Goal: Task Accomplishment & Management: Complete application form

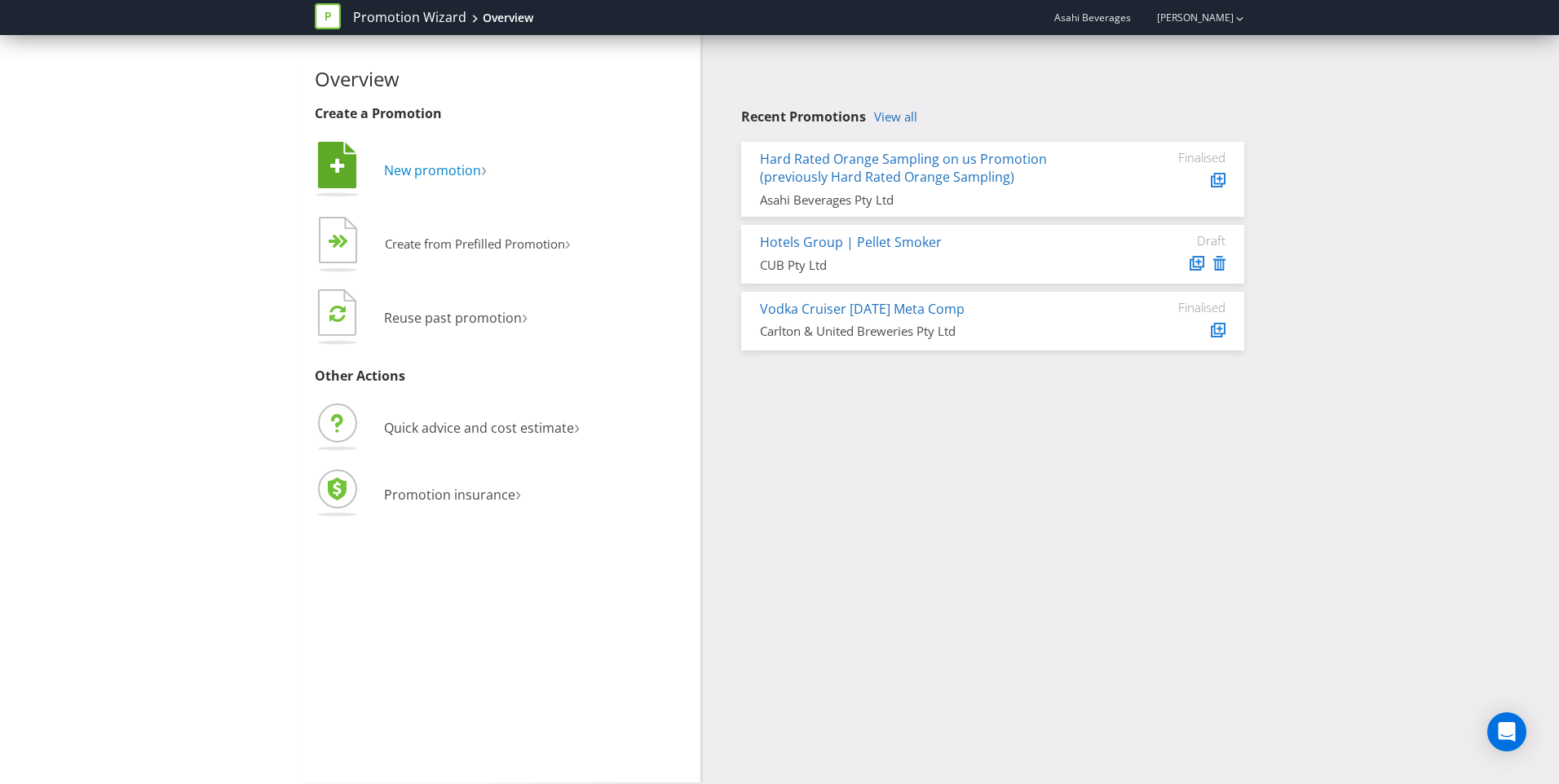
click at [442, 172] on span "New promotion" at bounding box center [432, 171] width 97 height 18
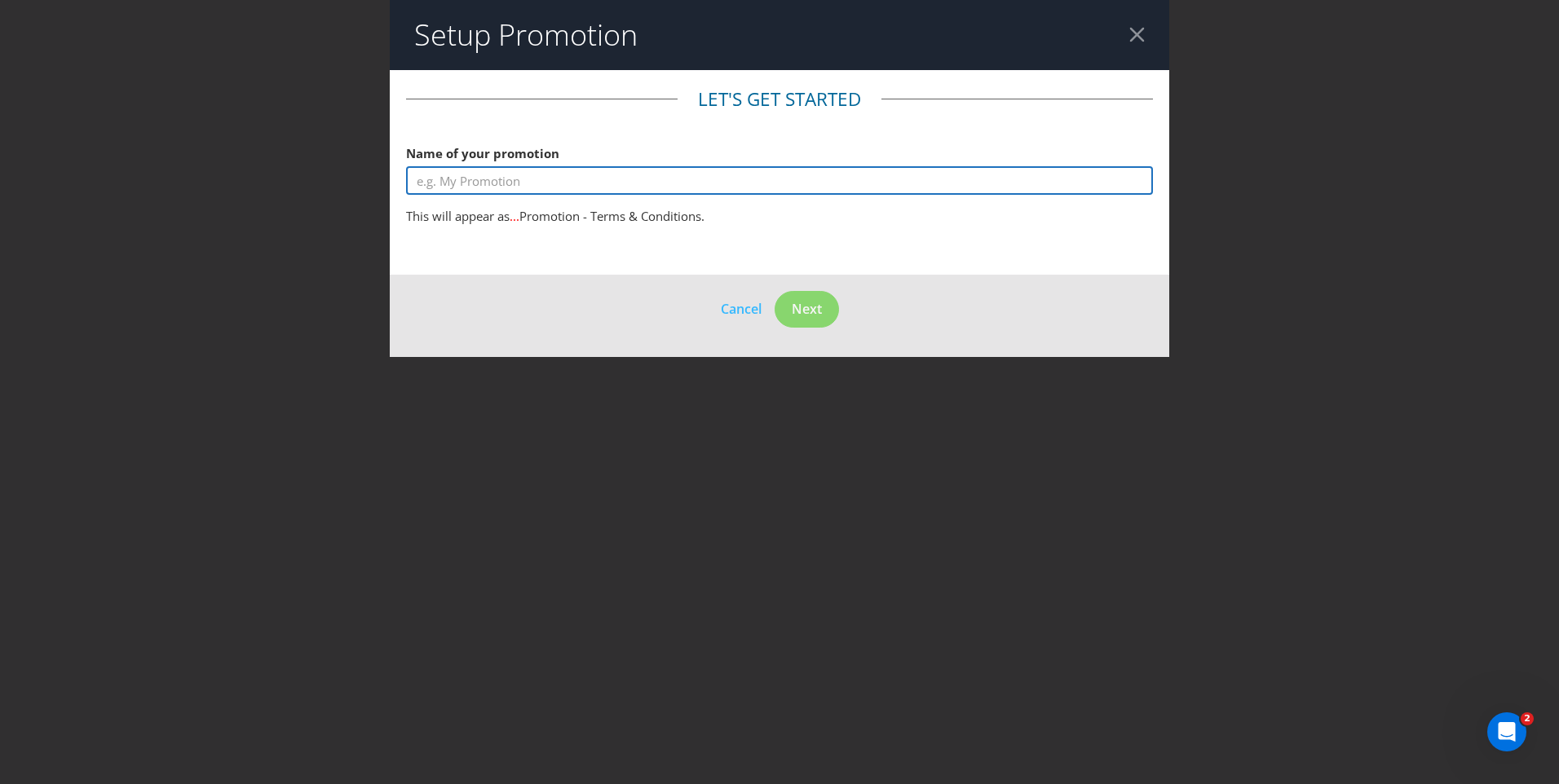
click at [577, 188] on input "text" at bounding box center [780, 180] width 747 height 28
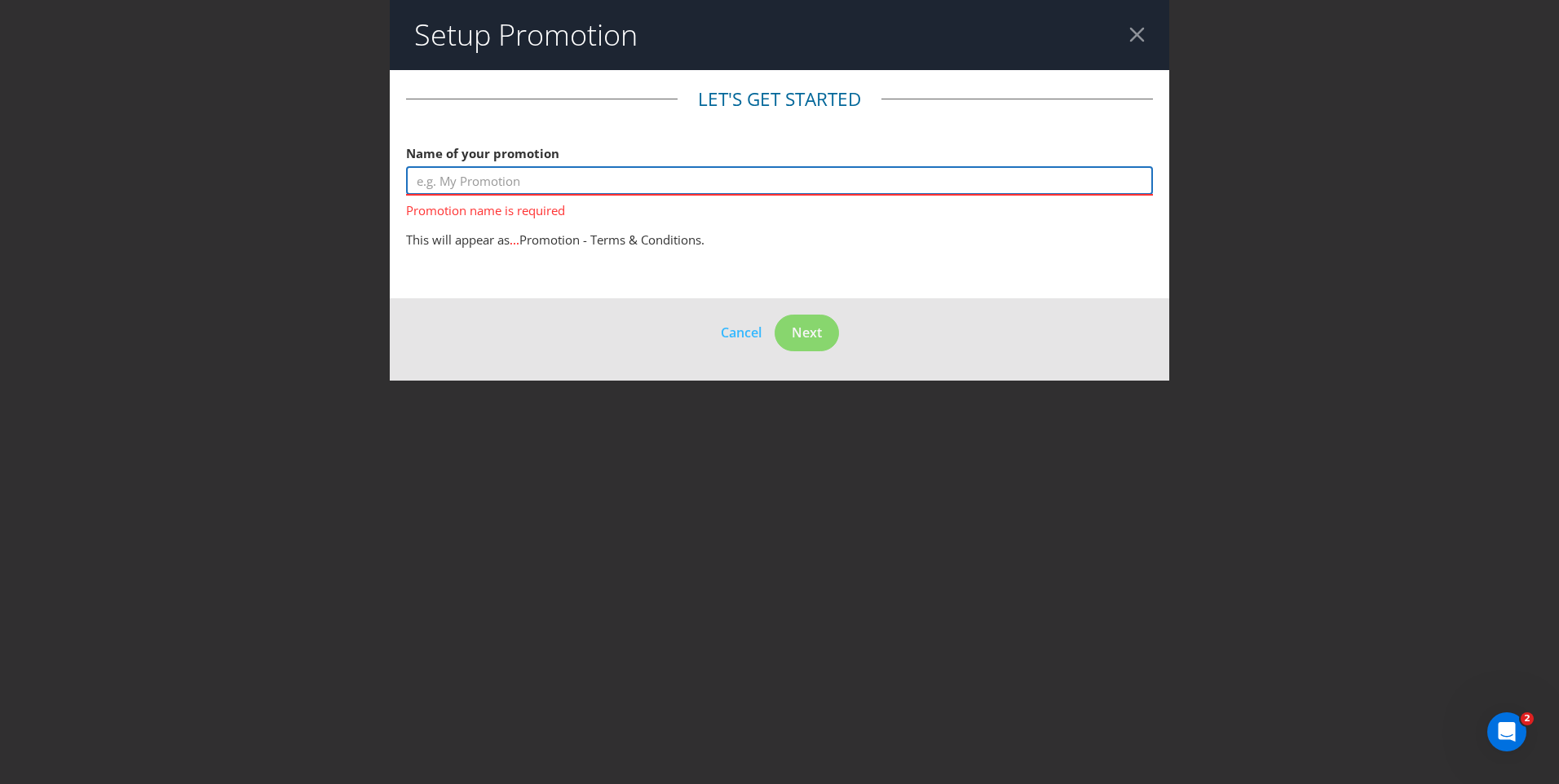
click at [499, 176] on input "text" at bounding box center [780, 180] width 747 height 28
paste input "CLG Vodka Cruiser Bucket Hat GWP"
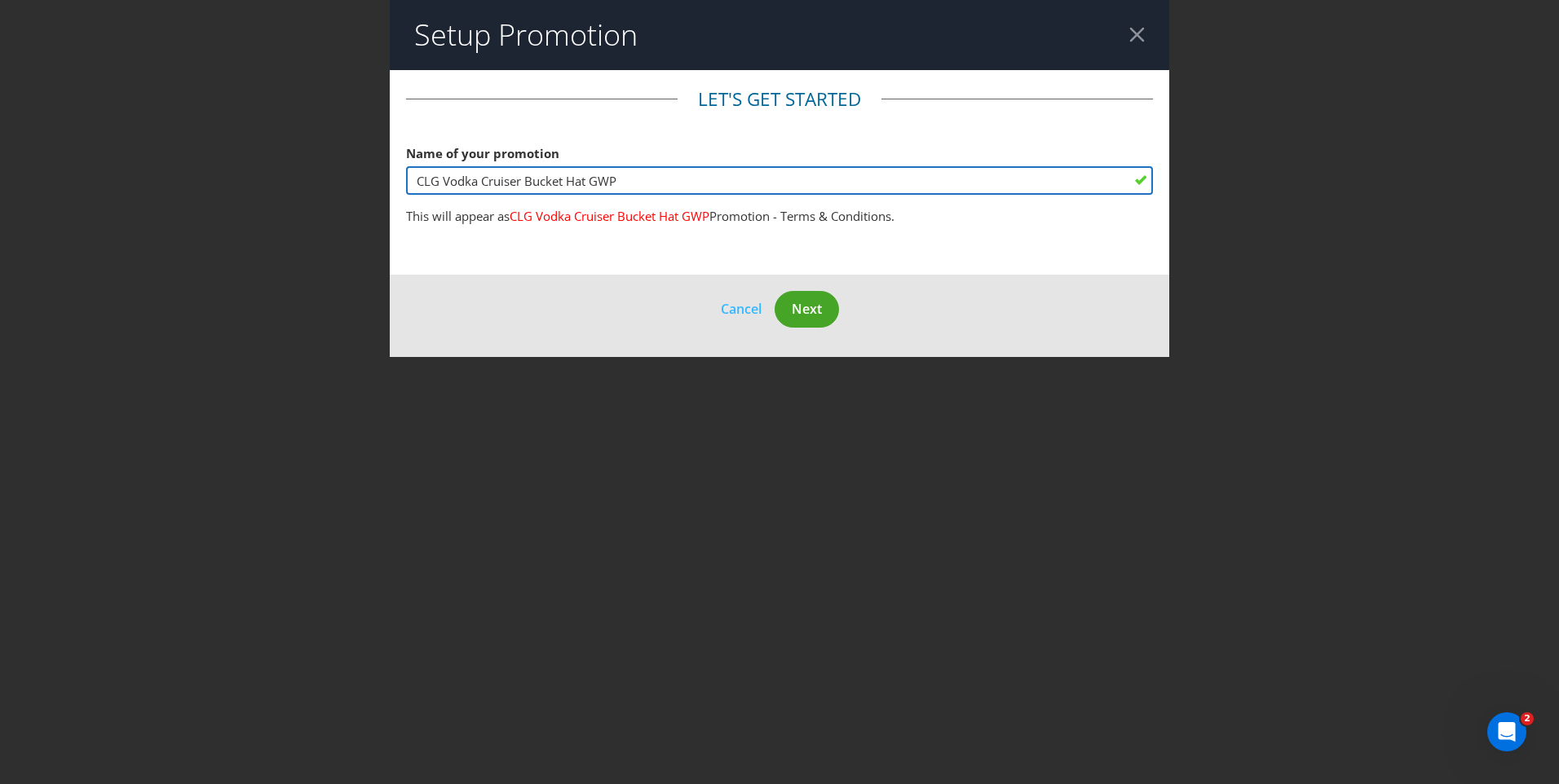
type input "CLG Vodka Cruiser Bucket Hat GWP"
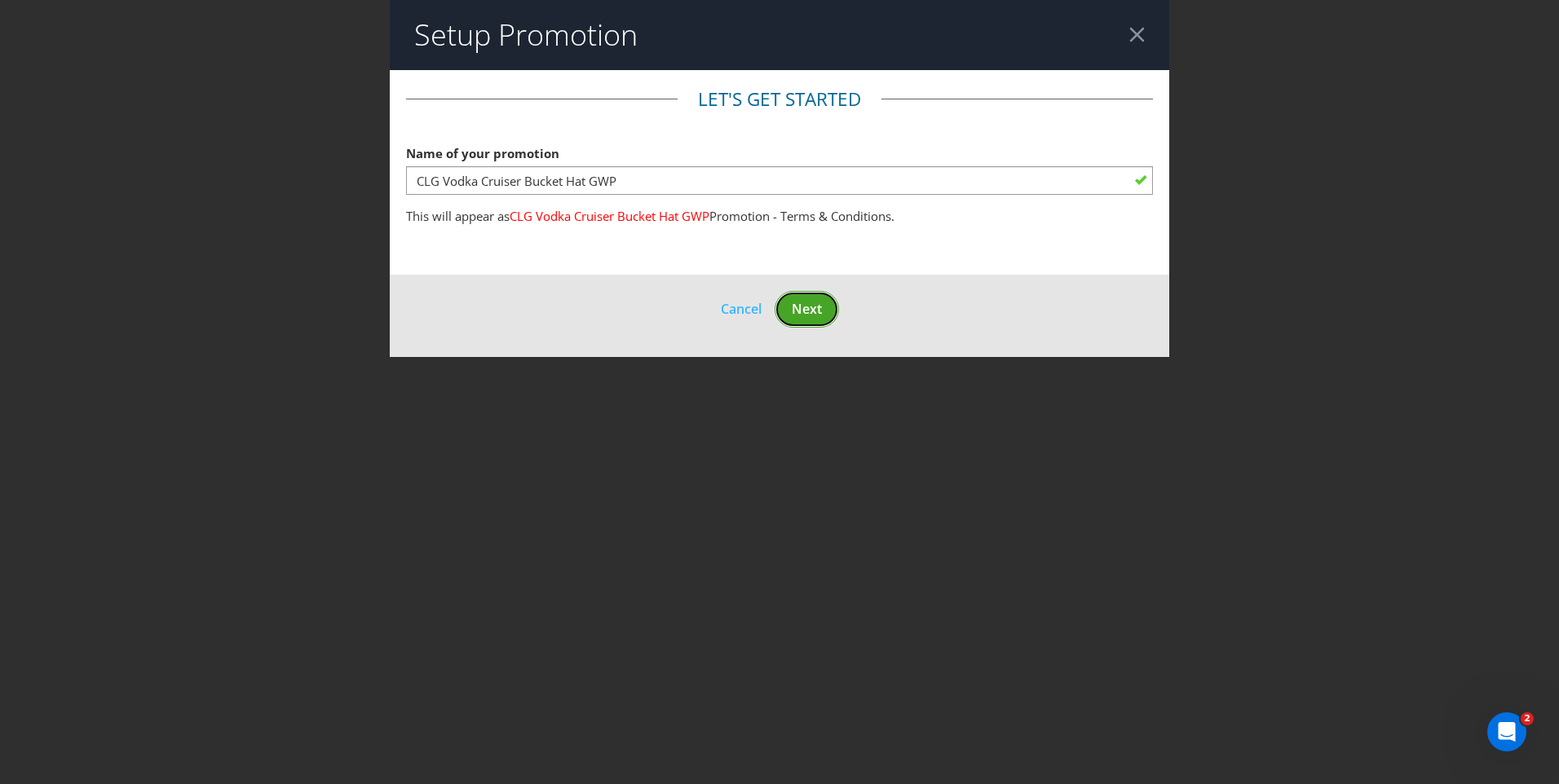
click at [815, 316] on span "Next" at bounding box center [807, 308] width 30 height 18
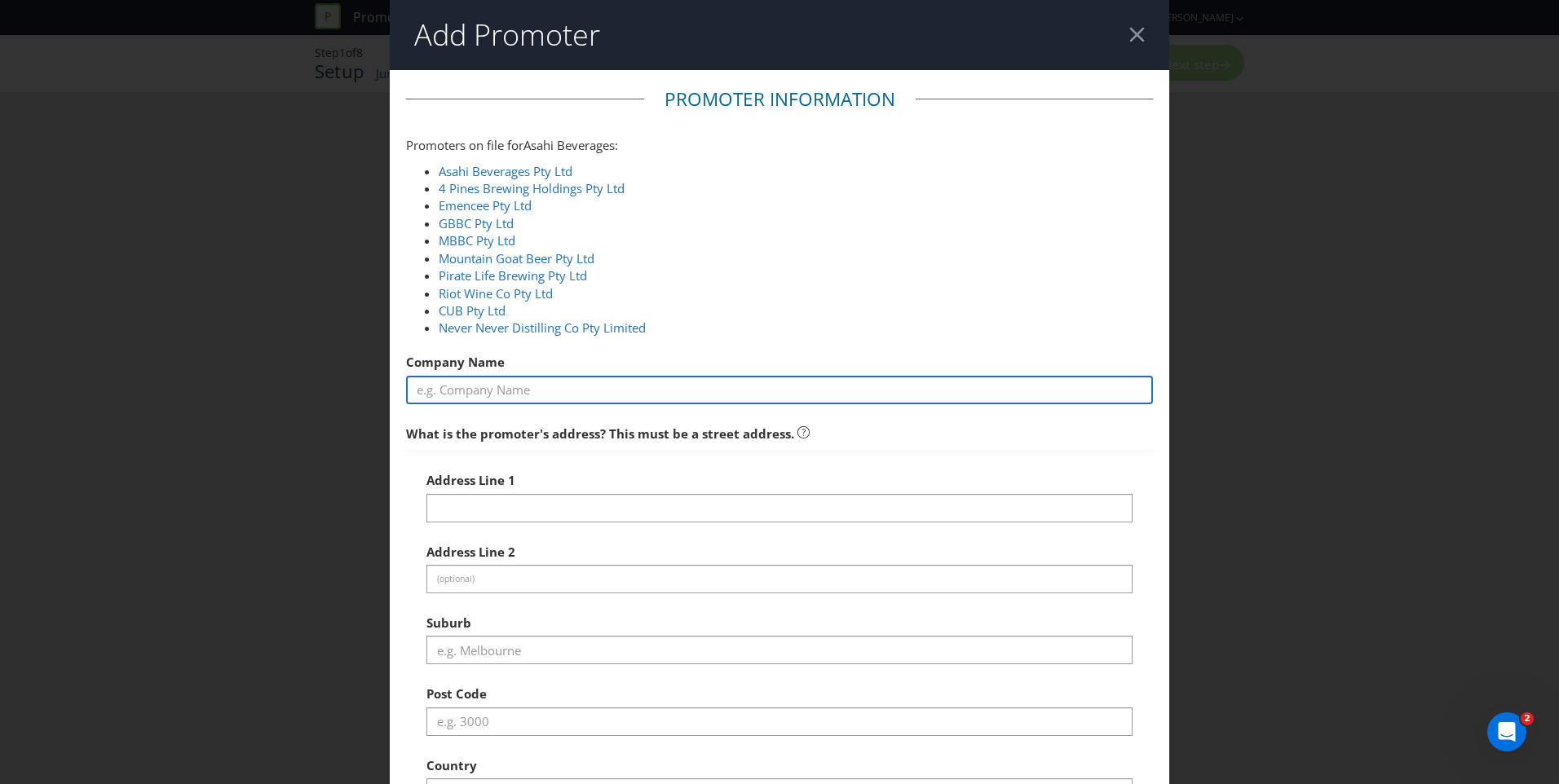
click at [533, 390] on input "text" at bounding box center [780, 390] width 747 height 28
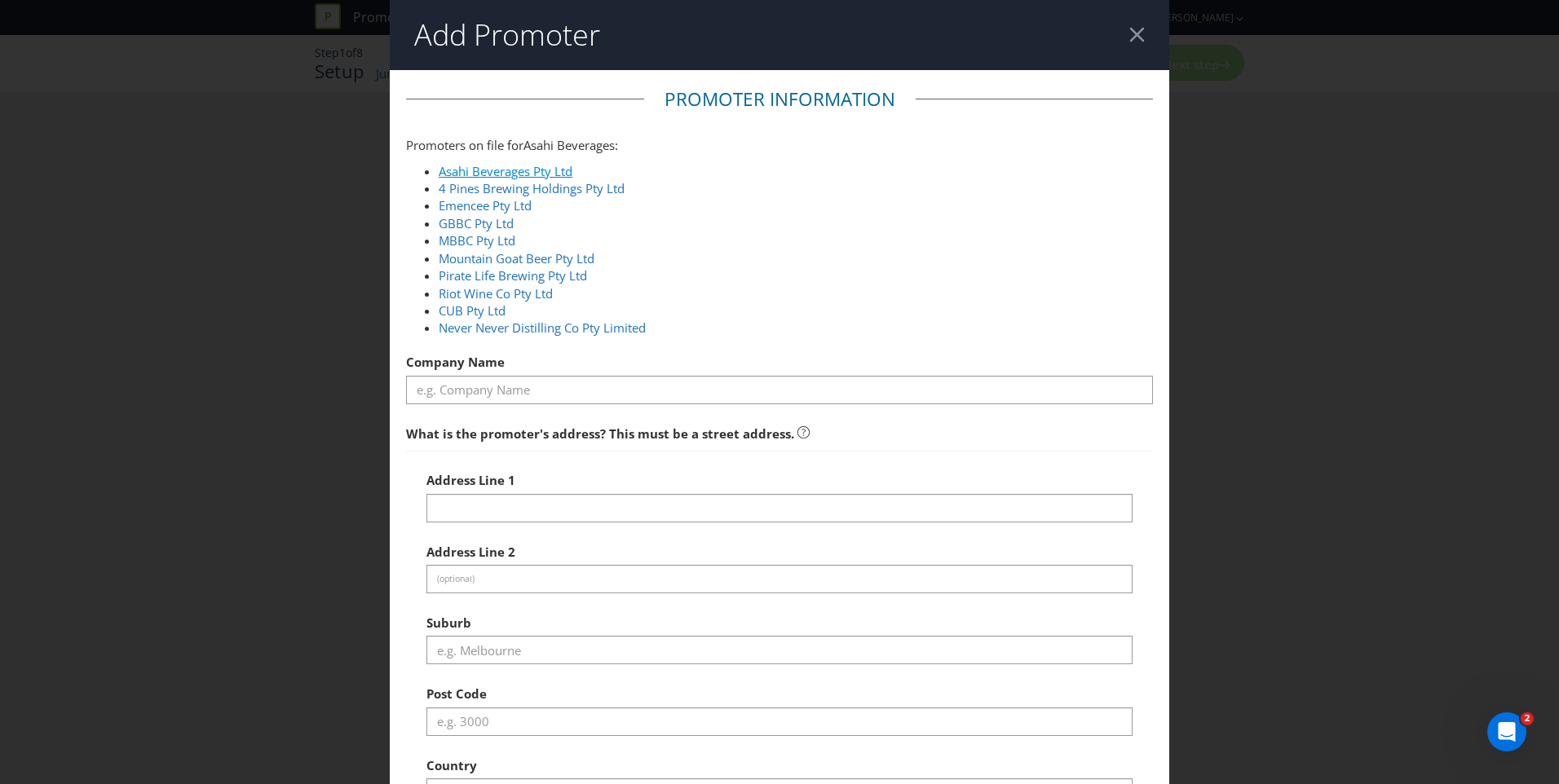
click at [472, 173] on link "Asahi Beverages Pty Ltd" at bounding box center [505, 171] width 134 height 16
type input "Asahi Beverages Pty Ltd"
type input "[STREET_ADDRESS]"
type input "Southbank"
type input "3006"
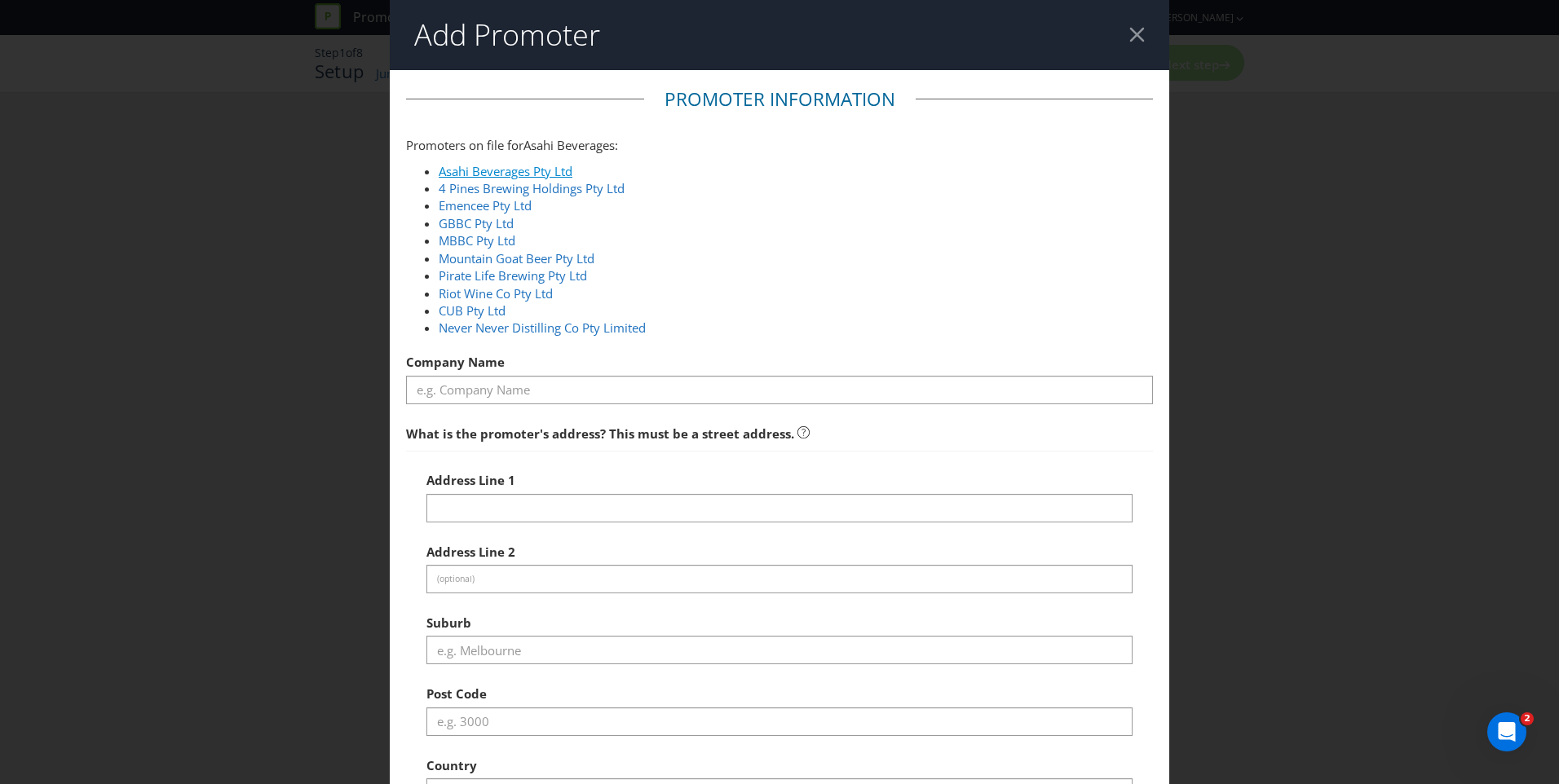
select select "AU"
type input "1800 244 054"
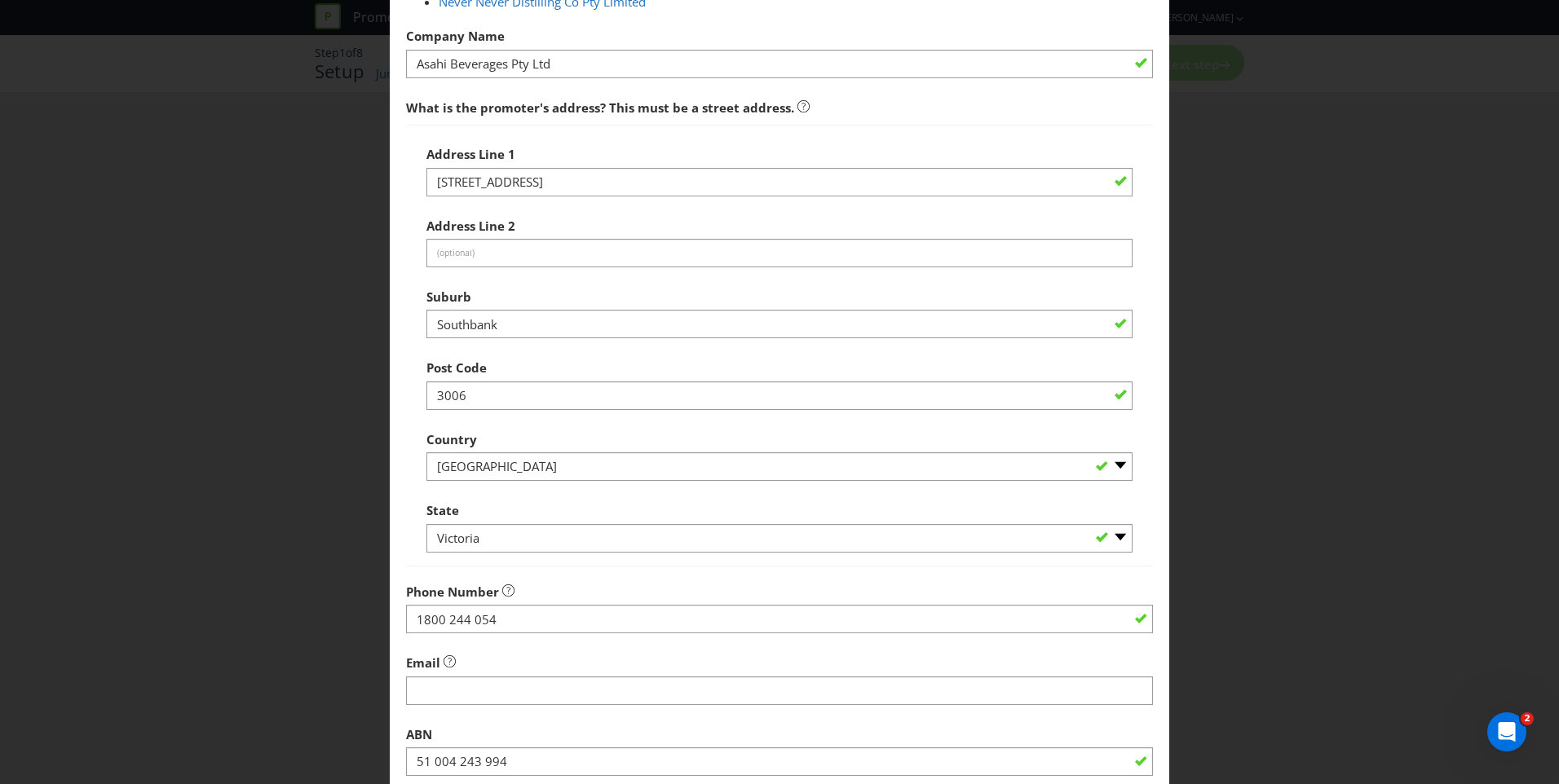
scroll to position [489, 0]
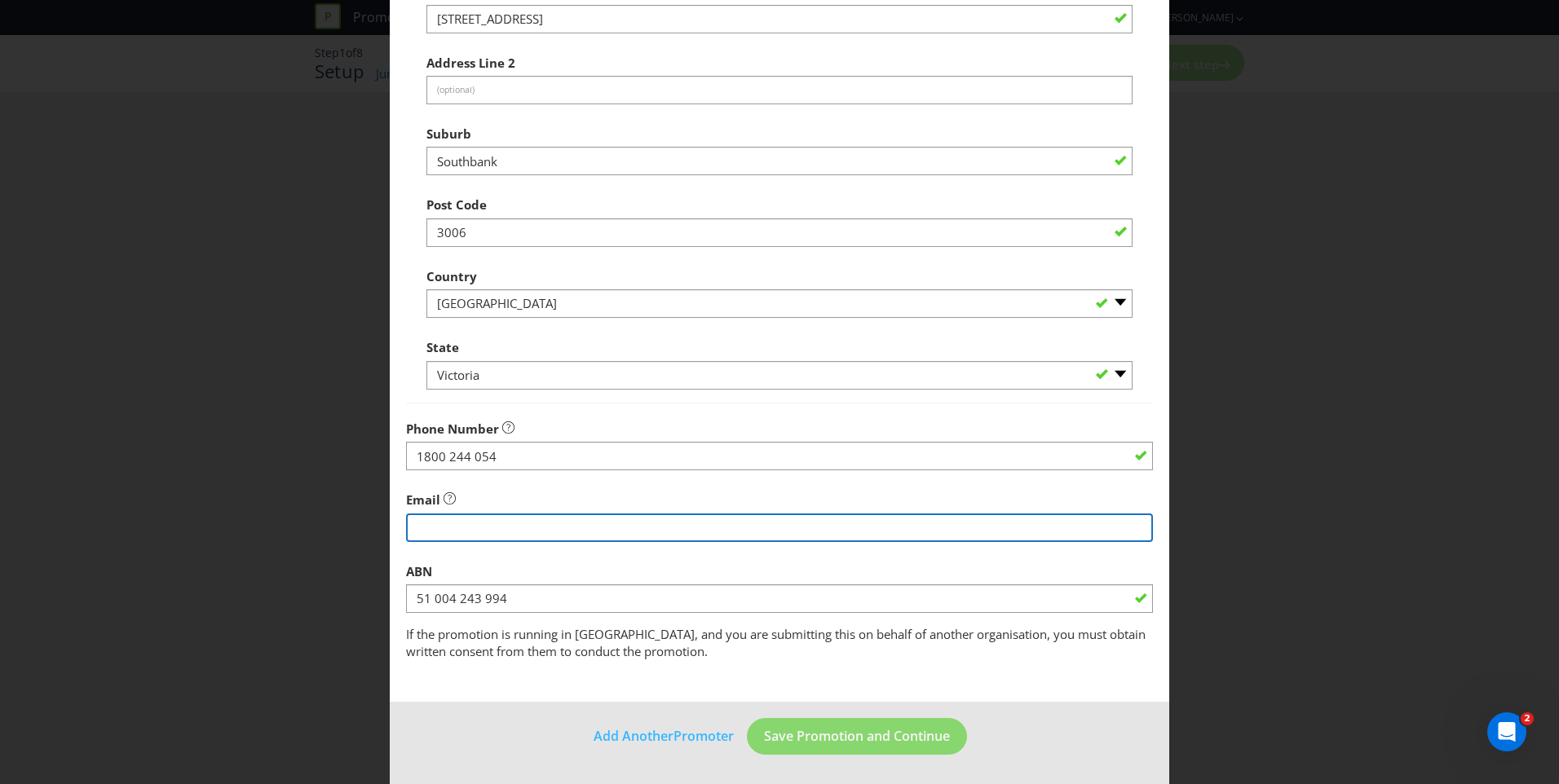
click at [476, 528] on input "string" at bounding box center [780, 527] width 747 height 28
type input "[EMAIL_ADDRESS][DOMAIN_NAME]"
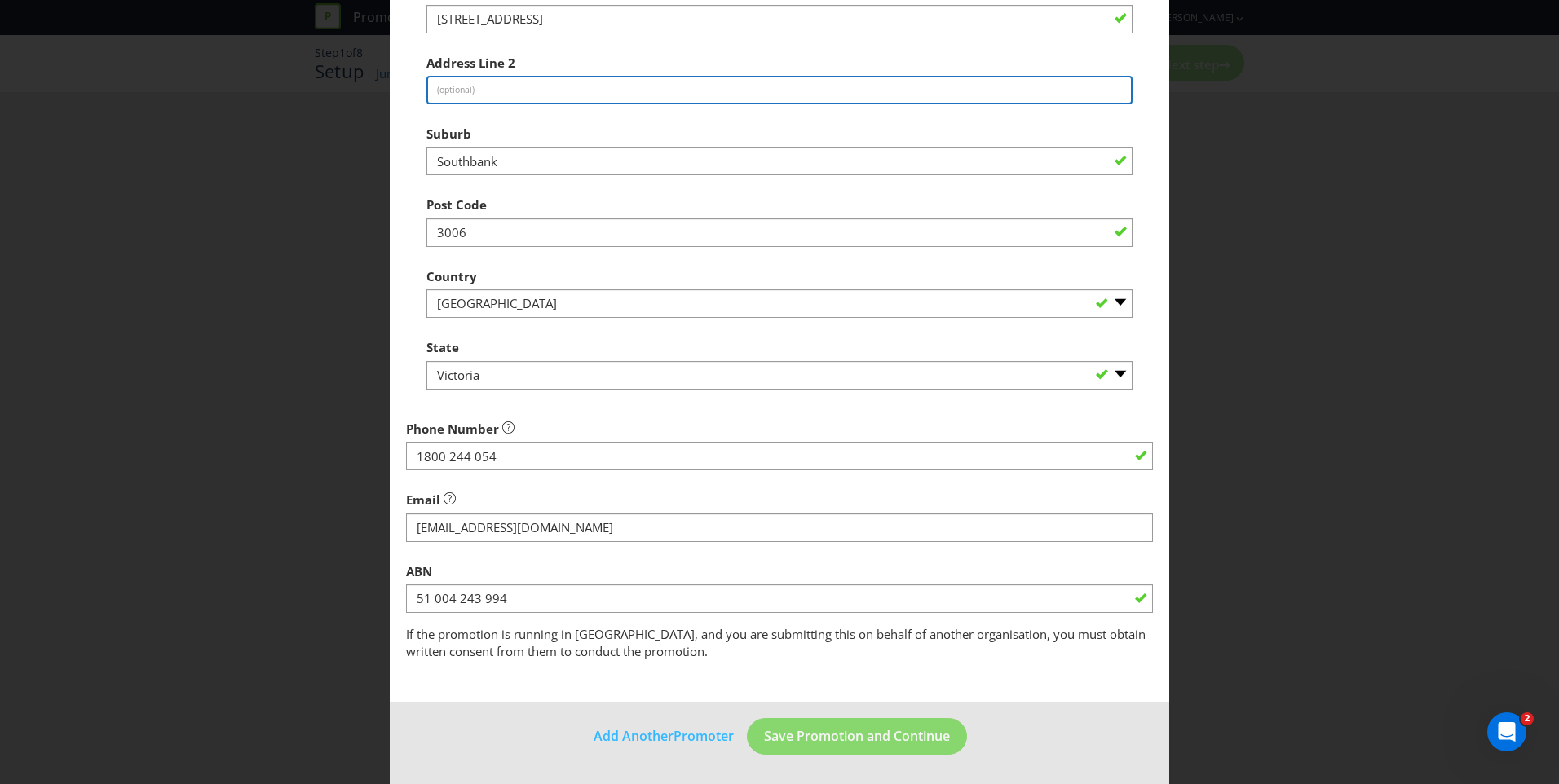
type input "0498 333 243"
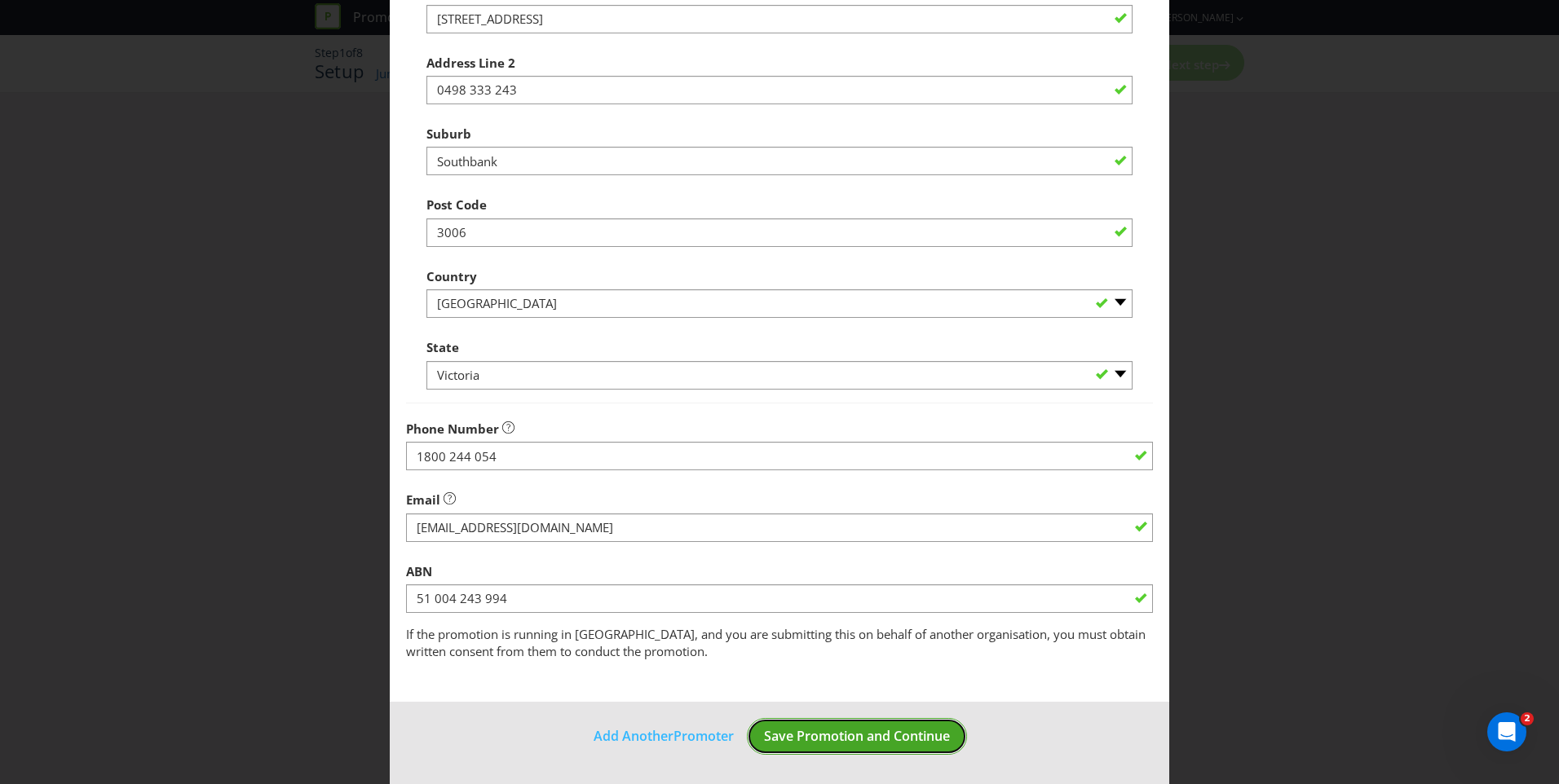
click at [883, 739] on span "Save Promotion and Continue" at bounding box center [857, 736] width 186 height 18
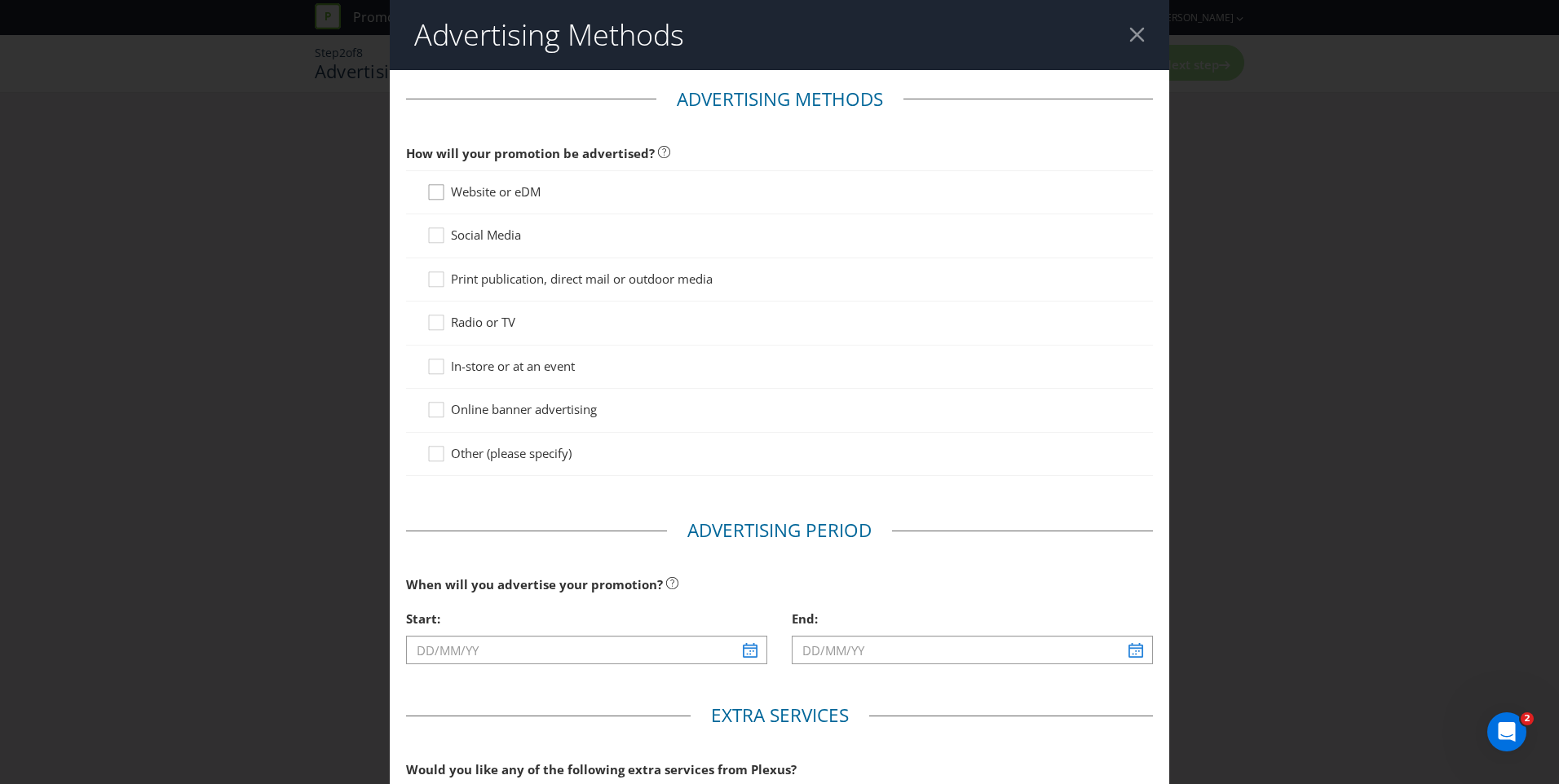
click at [437, 195] on icon at bounding box center [438, 195] width 24 height 24
click at [0, 0] on input "Website or eDM" at bounding box center [0, 0] width 0 height 0
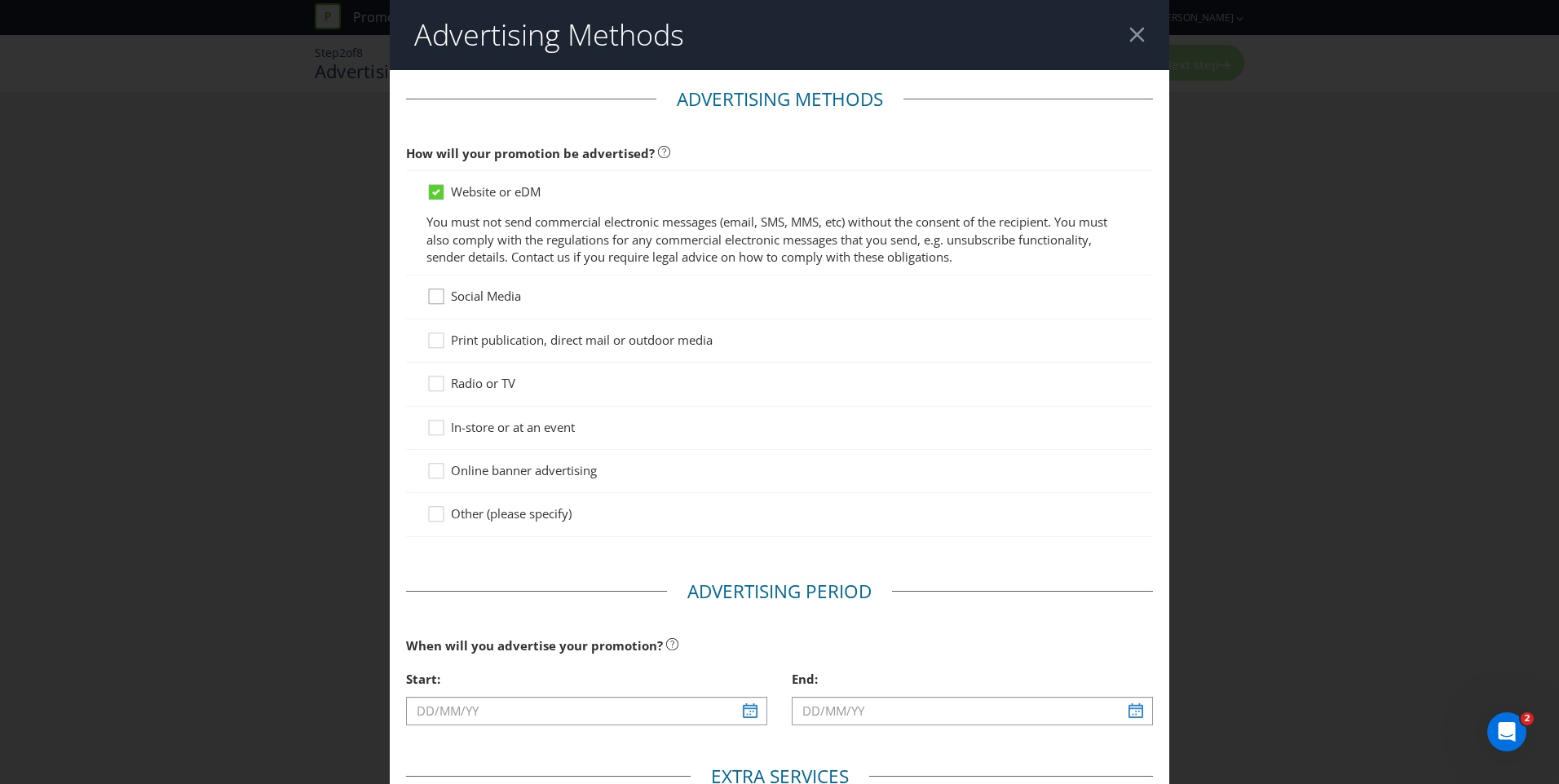
click at [427, 299] on icon at bounding box center [438, 299] width 24 height 24
click at [0, 0] on input "Social Media" at bounding box center [0, 0] width 0 height 0
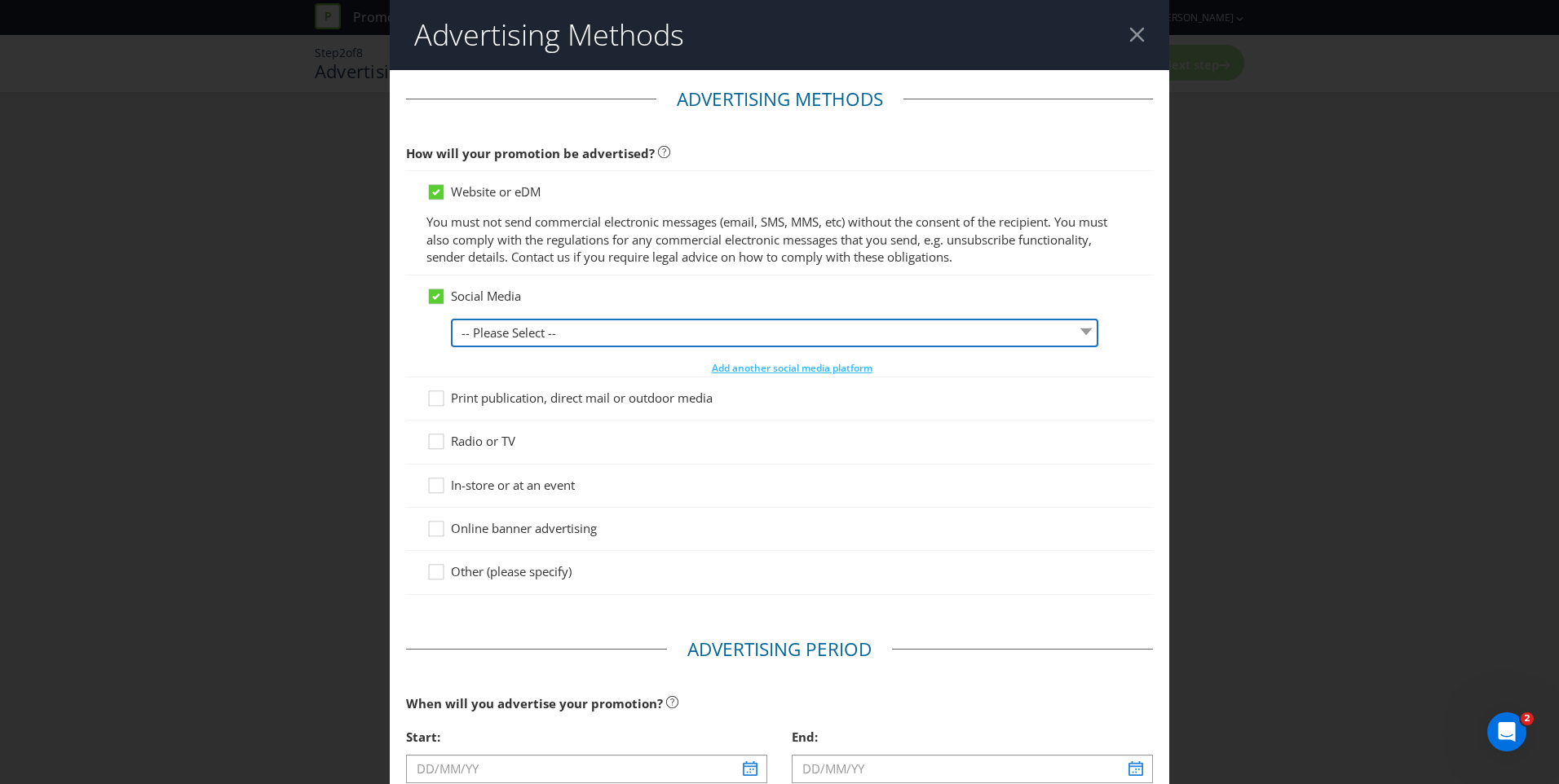
click at [520, 333] on select "-- Please Select -- Facebook X Instagram Snapchat LinkedIn Pinterest Tumblr You…" at bounding box center [775, 332] width 648 height 28
select select "FACEBOOK"
click at [451, 319] on select "-- Please Select -- Facebook X Instagram Snapchat LinkedIn Pinterest Tumblr You…" at bounding box center [775, 332] width 648 height 28
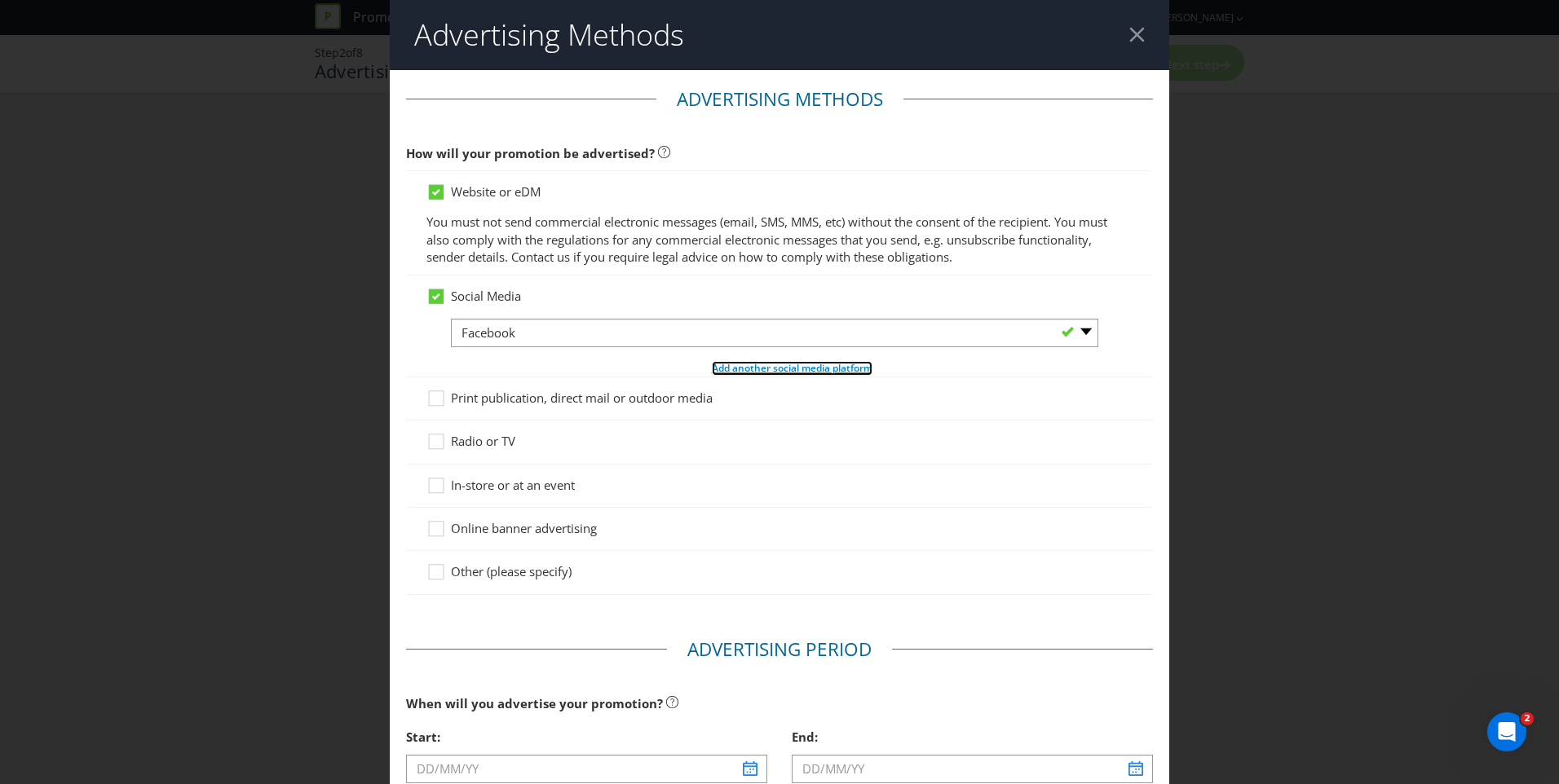
click at [793, 370] on span "Add another social media platform" at bounding box center [792, 368] width 161 height 14
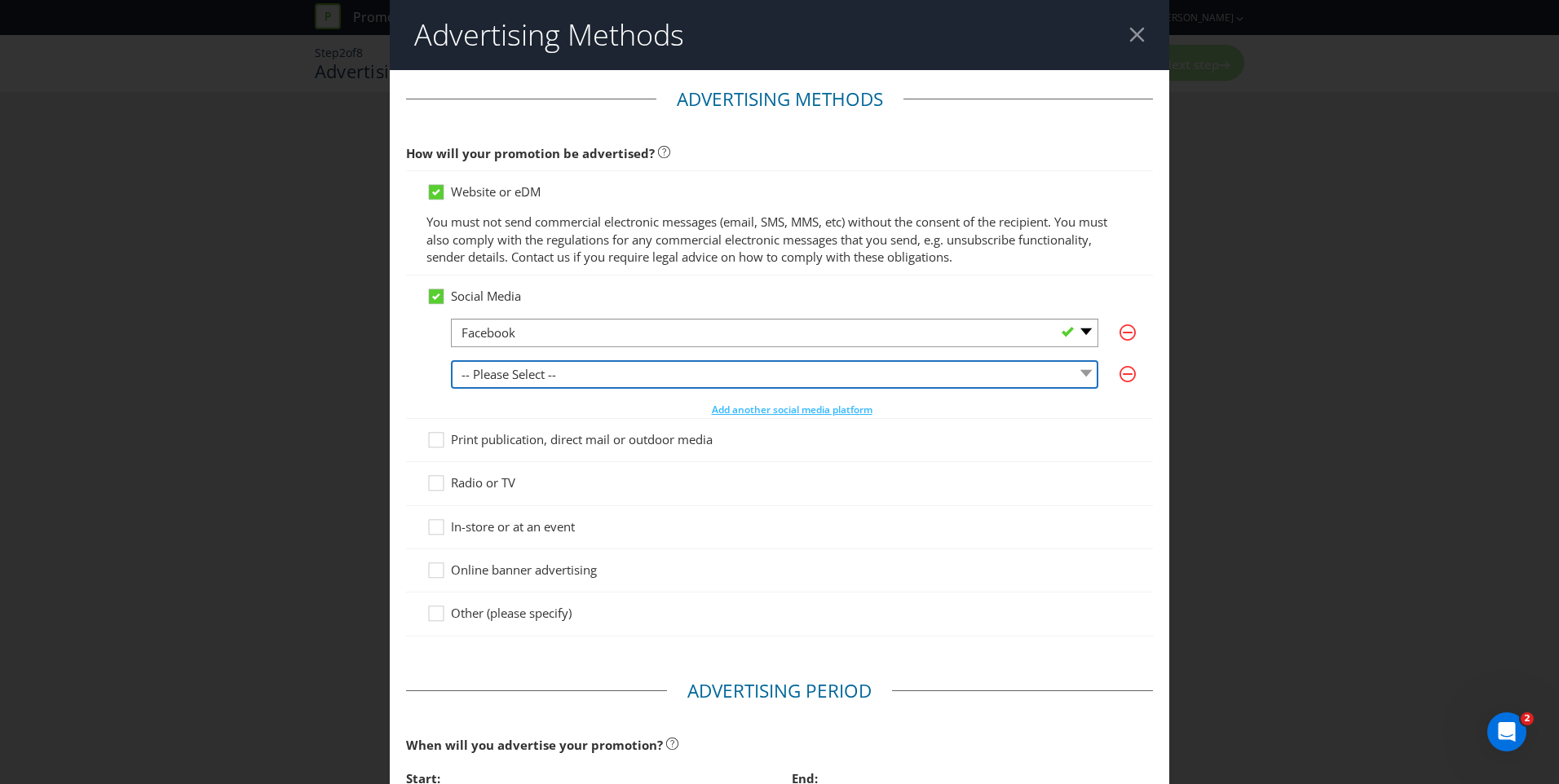
drag, startPoint x: 532, startPoint y: 371, endPoint x: 538, endPoint y: 391, distance: 20.9
click at [532, 371] on select "-- Please Select -- Facebook X Instagram Snapchat LinkedIn Pinterest Tumblr You…" at bounding box center [775, 374] width 648 height 28
select select "INSTAGRAM"
click at [451, 361] on select "-- Please Select -- Facebook X Instagram Snapchat LinkedIn Pinterest Tumblr You…" at bounding box center [775, 374] width 648 height 28
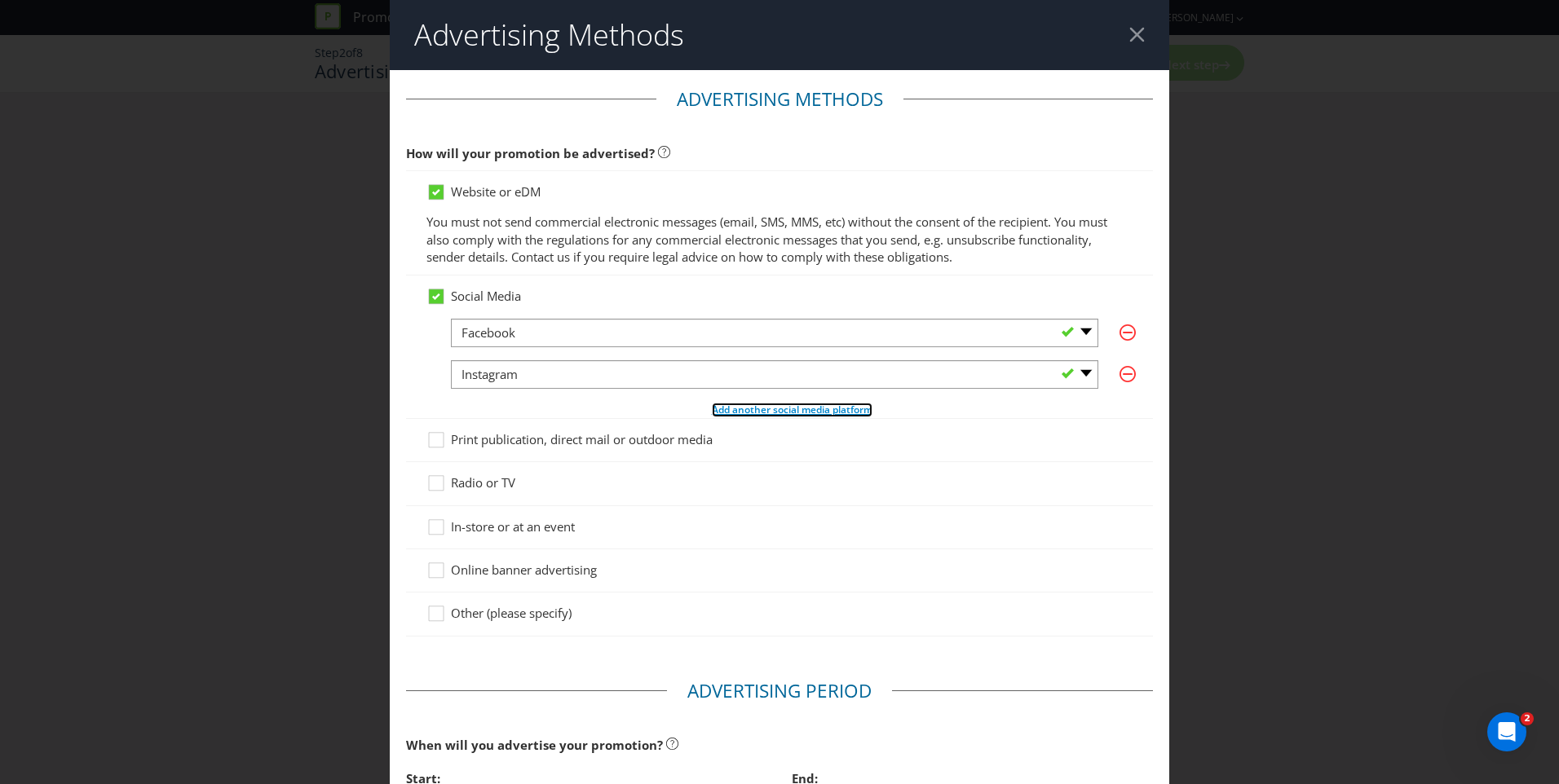
click at [776, 408] on span "Add another social media platform" at bounding box center [792, 409] width 161 height 14
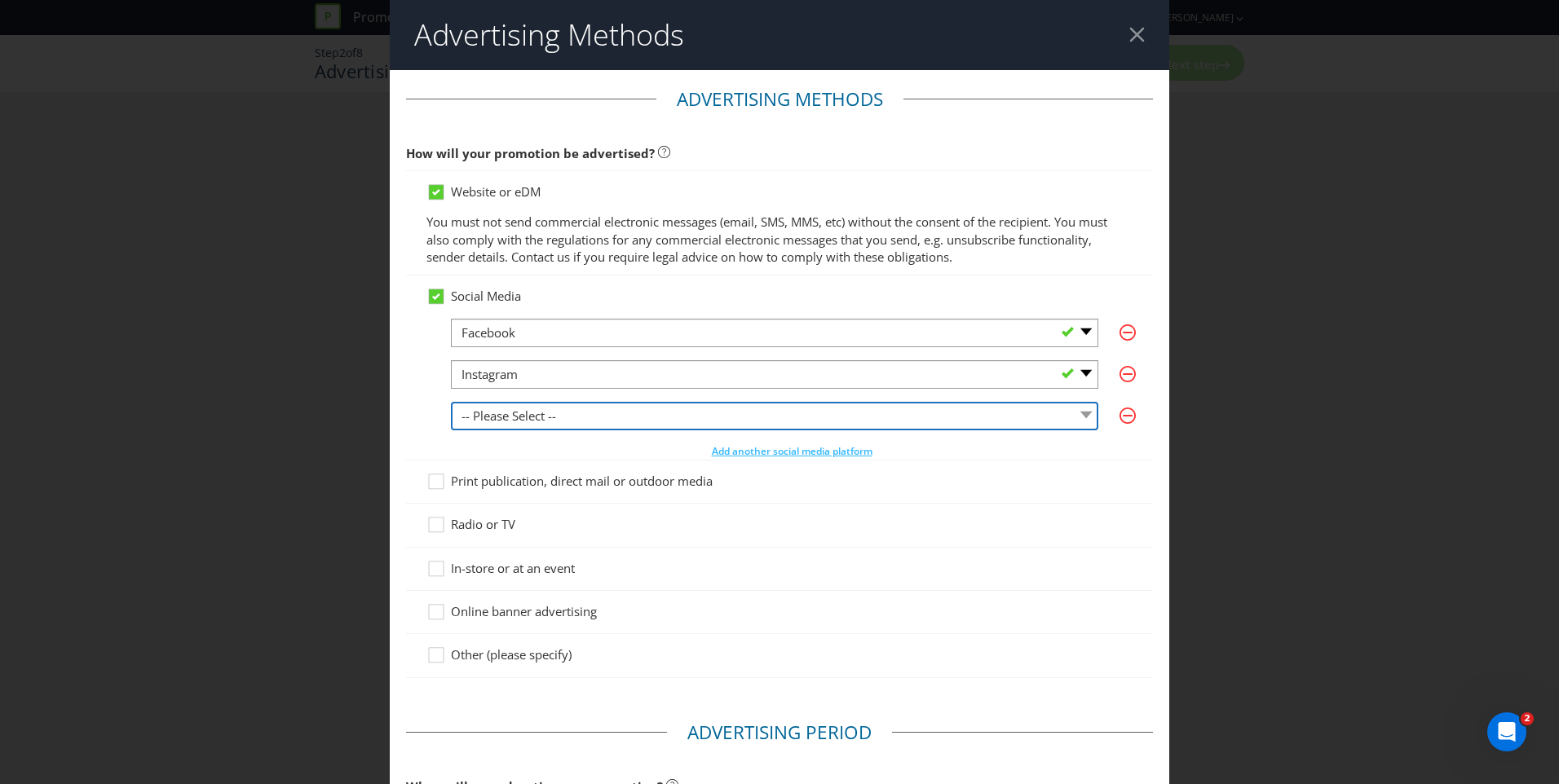
click at [588, 419] on select "-- Please Select -- Facebook X Instagram Snapchat LinkedIn Pinterest Tumblr You…" at bounding box center [775, 416] width 648 height 28
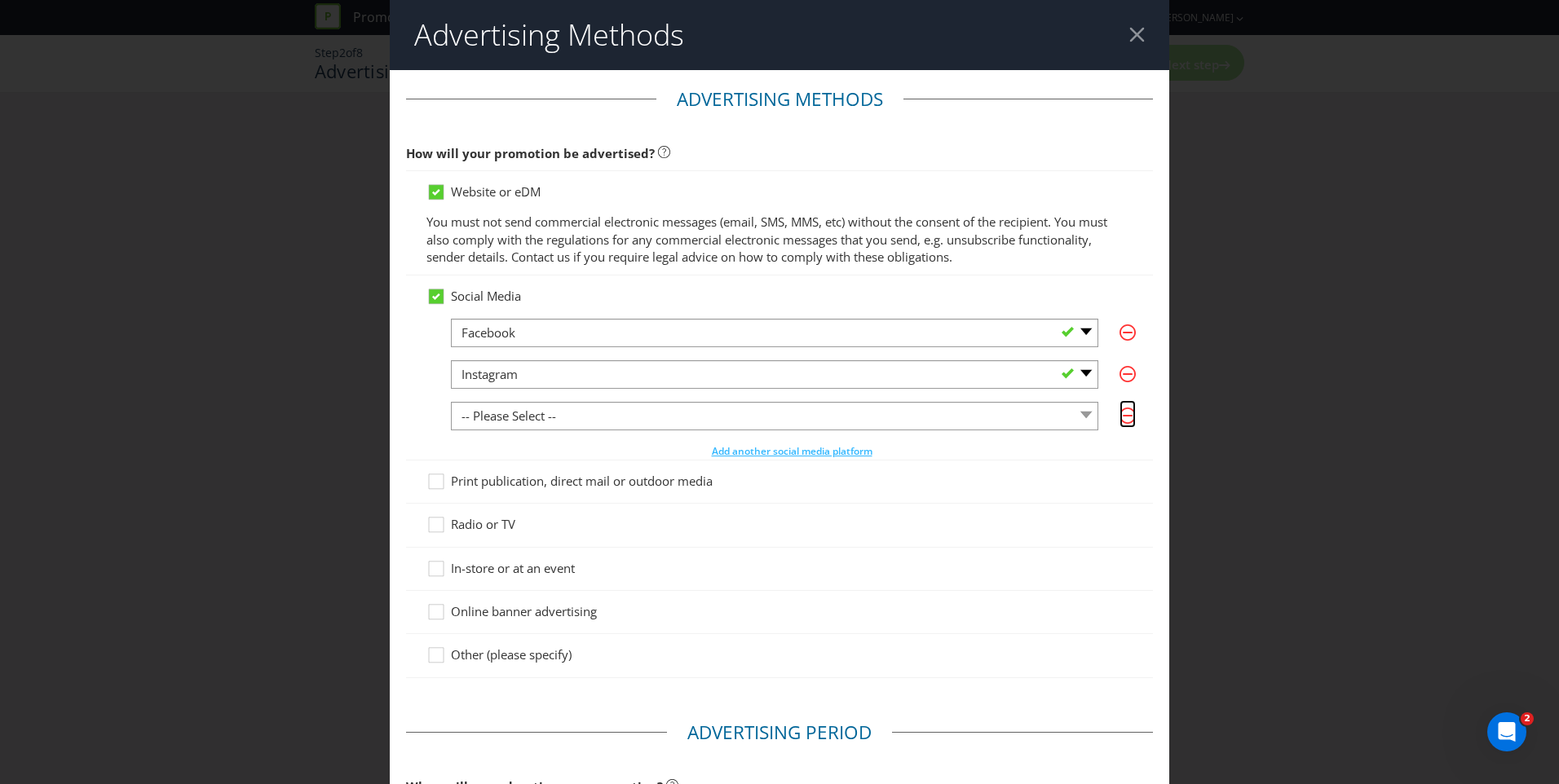
drag, startPoint x: 1117, startPoint y: 418, endPoint x: 1106, endPoint y: 421, distance: 11.4
click at [1120, 418] on icon "button" at bounding box center [1128, 416] width 16 height 16
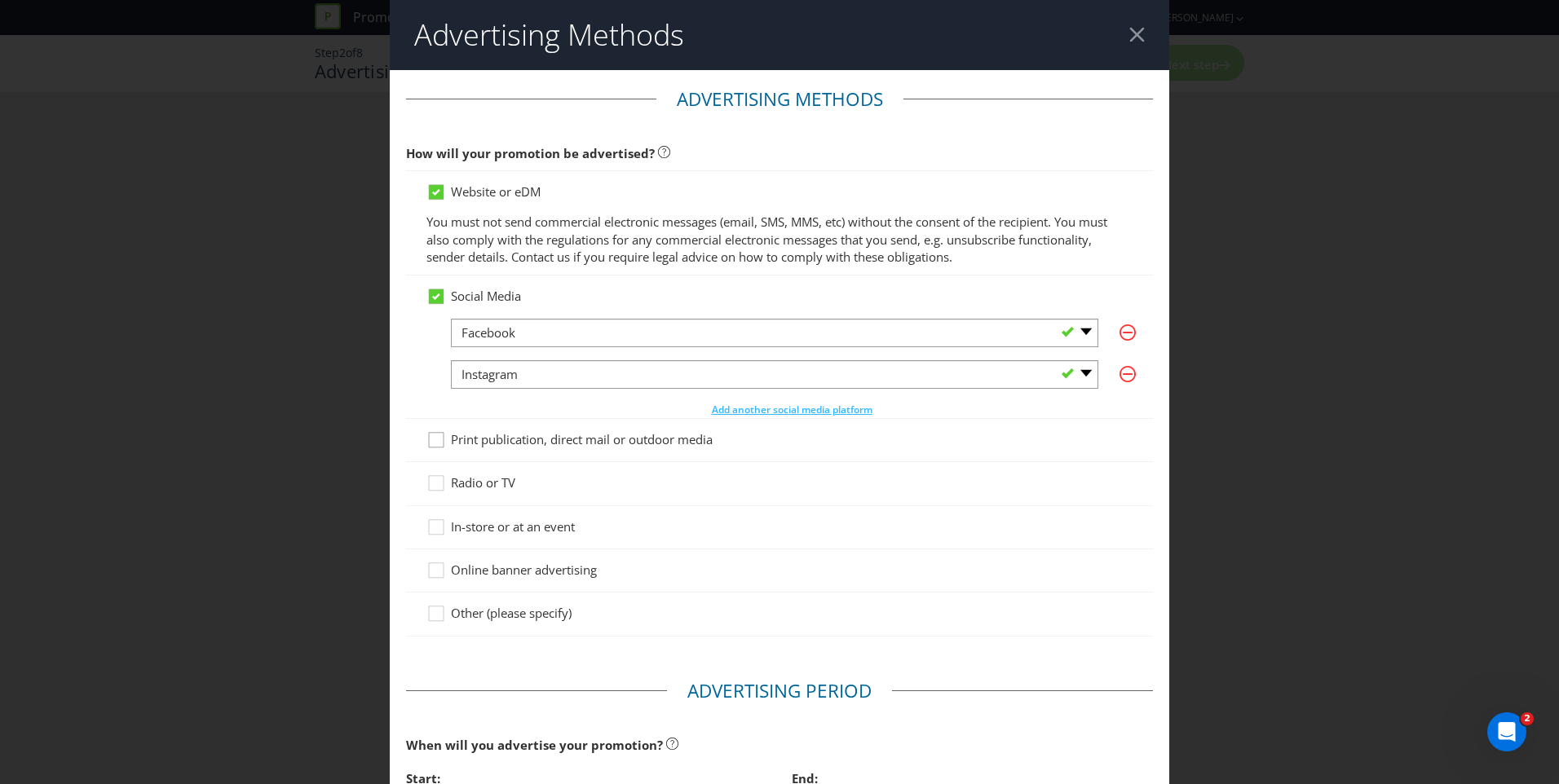
click at [437, 442] on icon at bounding box center [438, 443] width 24 height 24
click at [0, 0] on input "Print publication, direct mail or outdoor media" at bounding box center [0, 0] width 0 height 0
click at [438, 531] on icon at bounding box center [438, 530] width 24 height 24
click at [0, 0] on input "In-store or at an event" at bounding box center [0, 0] width 0 height 0
click at [433, 574] on icon at bounding box center [438, 573] width 24 height 24
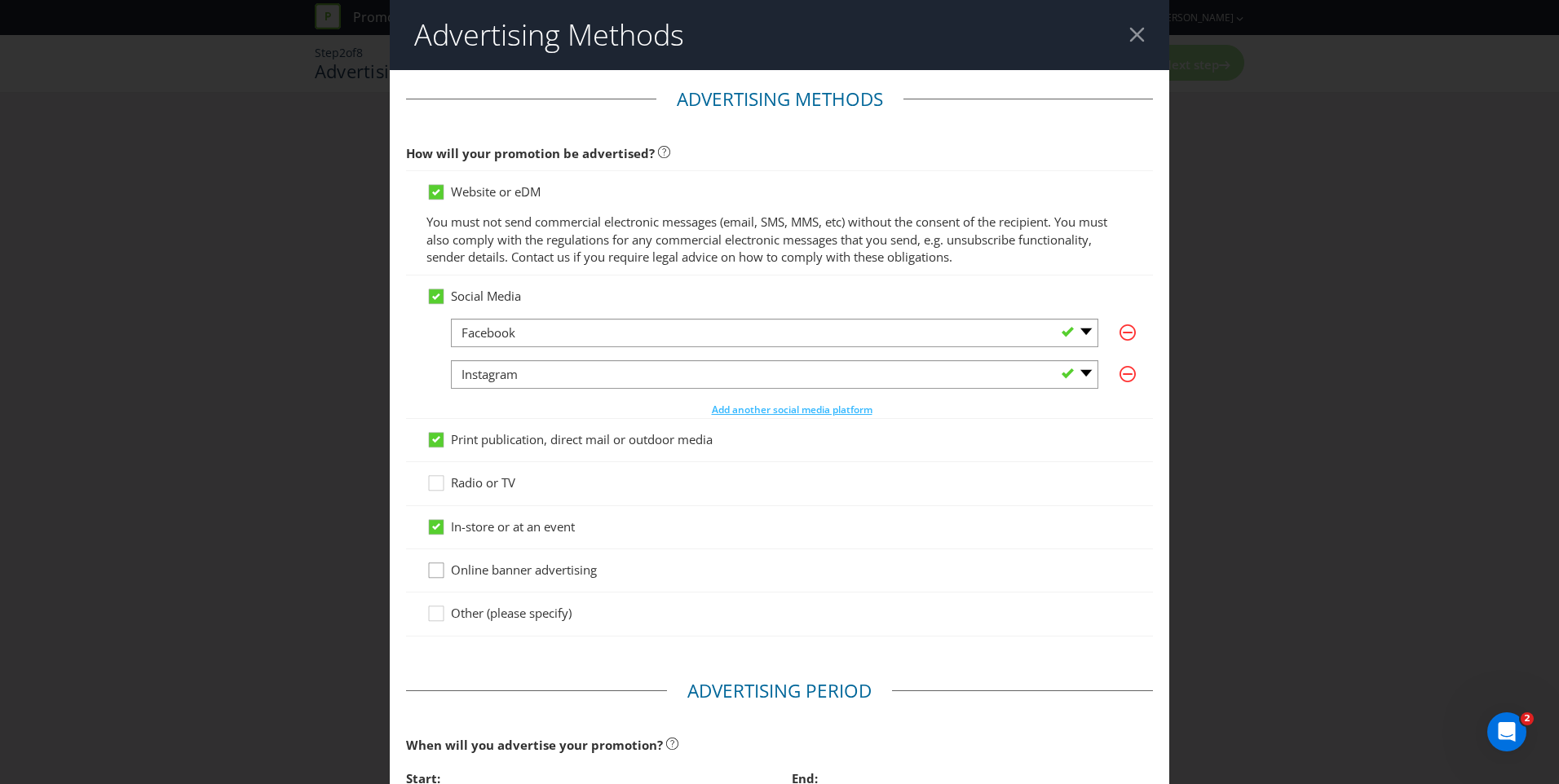
click at [0, 0] on input "Online banner advertising" at bounding box center [0, 0] width 0 height 0
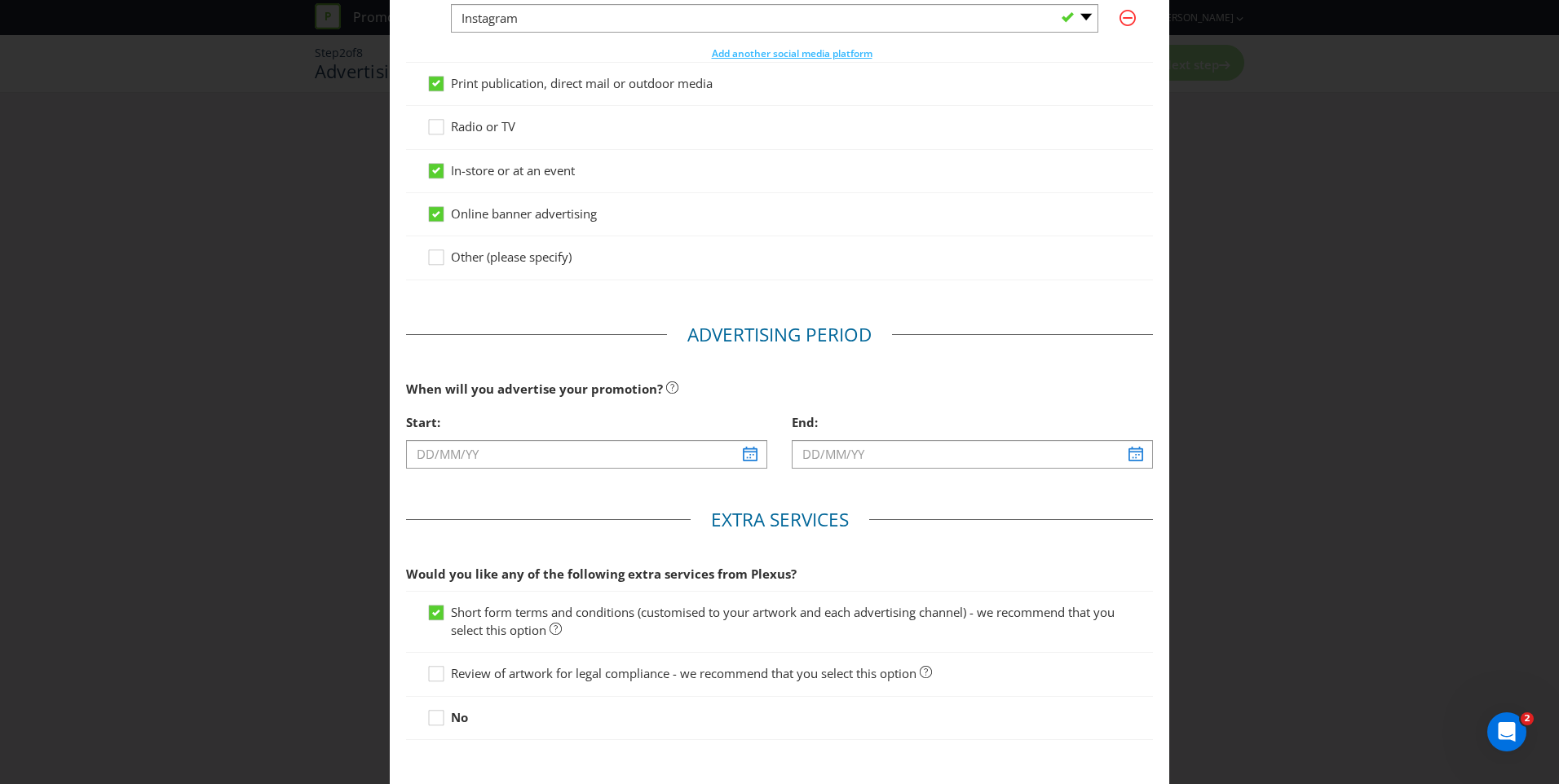
scroll to position [408, 0]
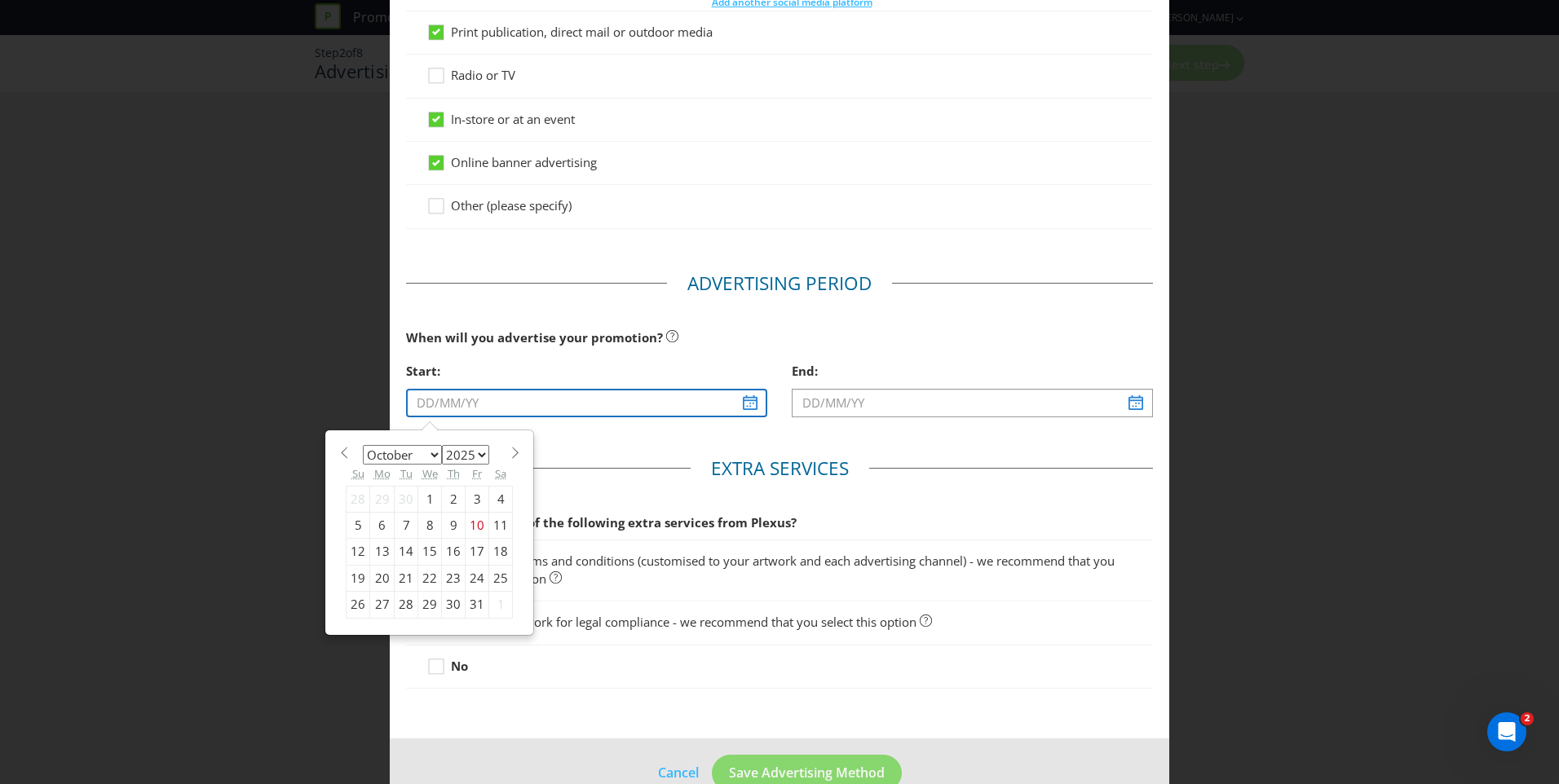
click at [633, 397] on input "text" at bounding box center [587, 402] width 362 height 28
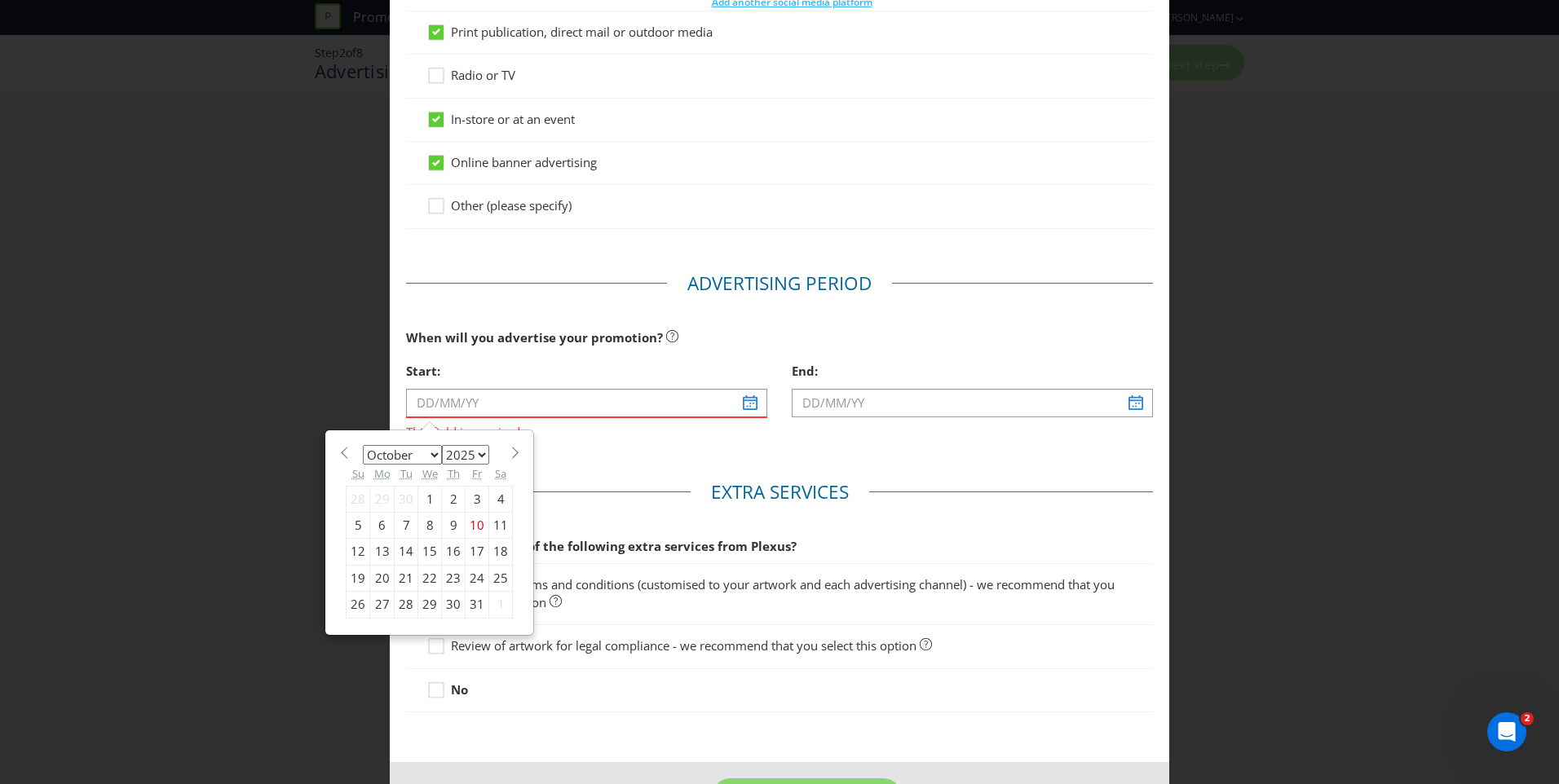
click at [459, 449] on div "Start: This field is required January February March April May June July August…" at bounding box center [587, 404] width 386 height 99
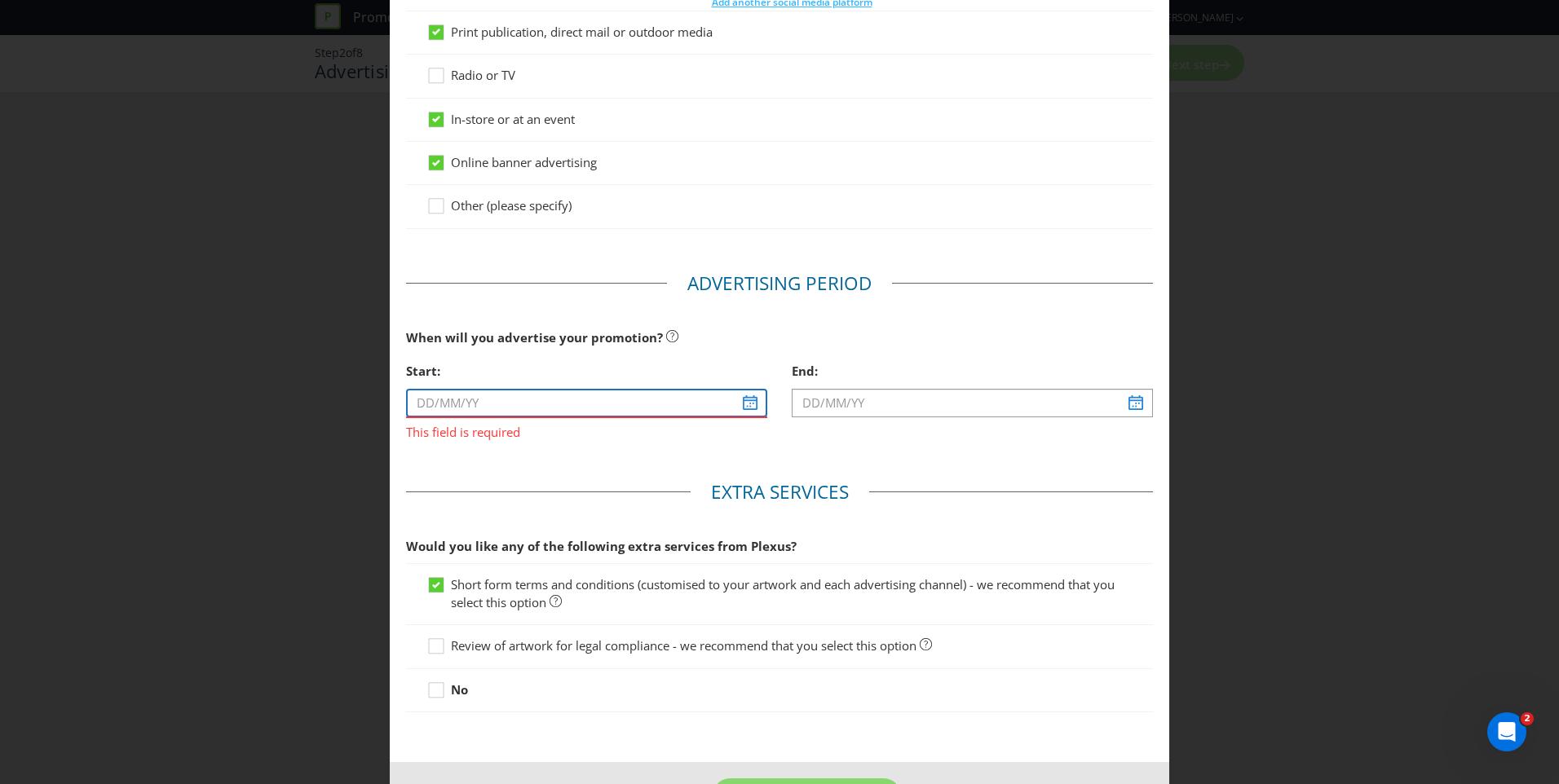
click at [751, 406] on input "text" at bounding box center [587, 402] width 362 height 28
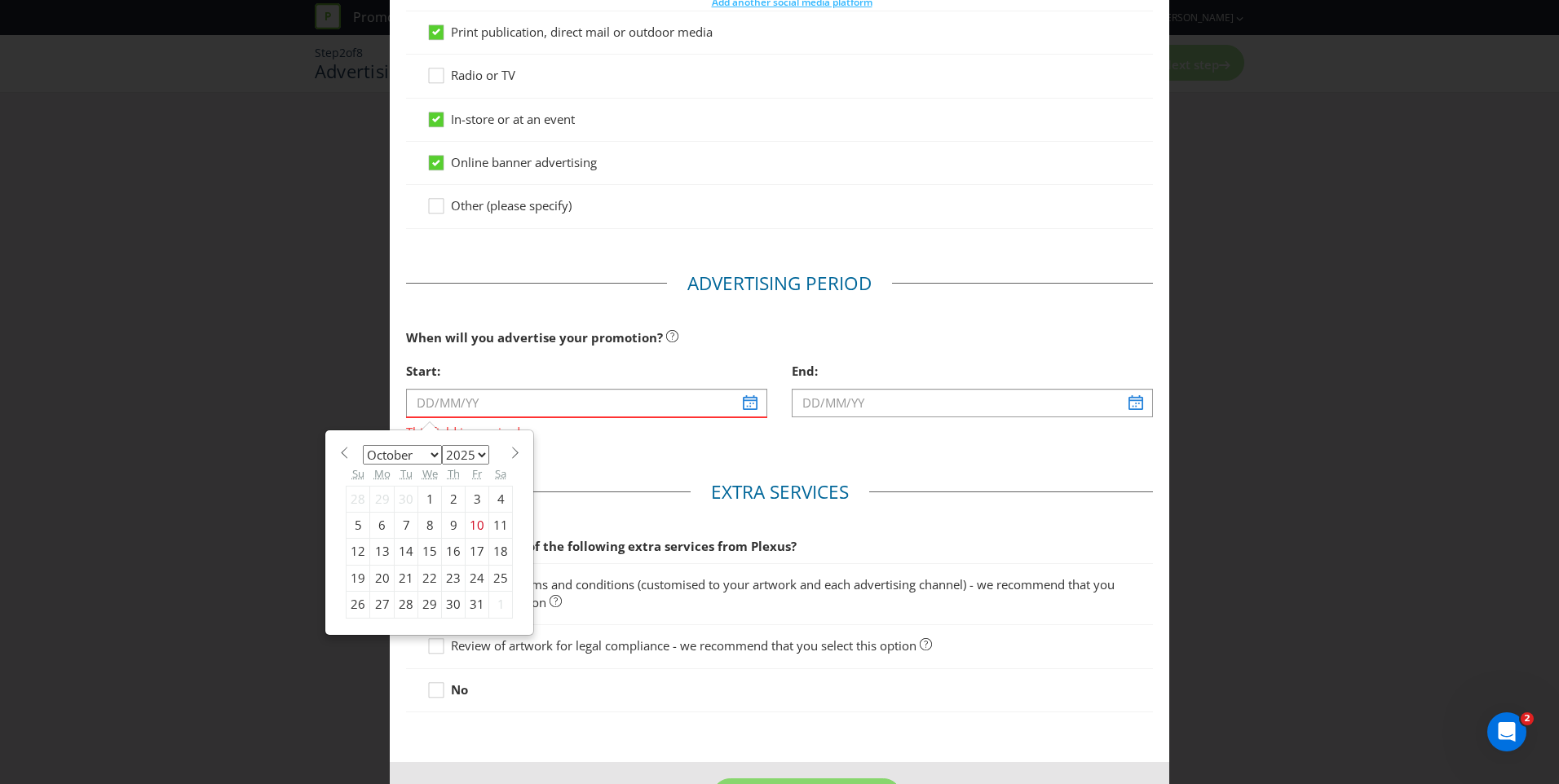
click at [417, 379] on div "Start:" at bounding box center [587, 371] width 362 height 33
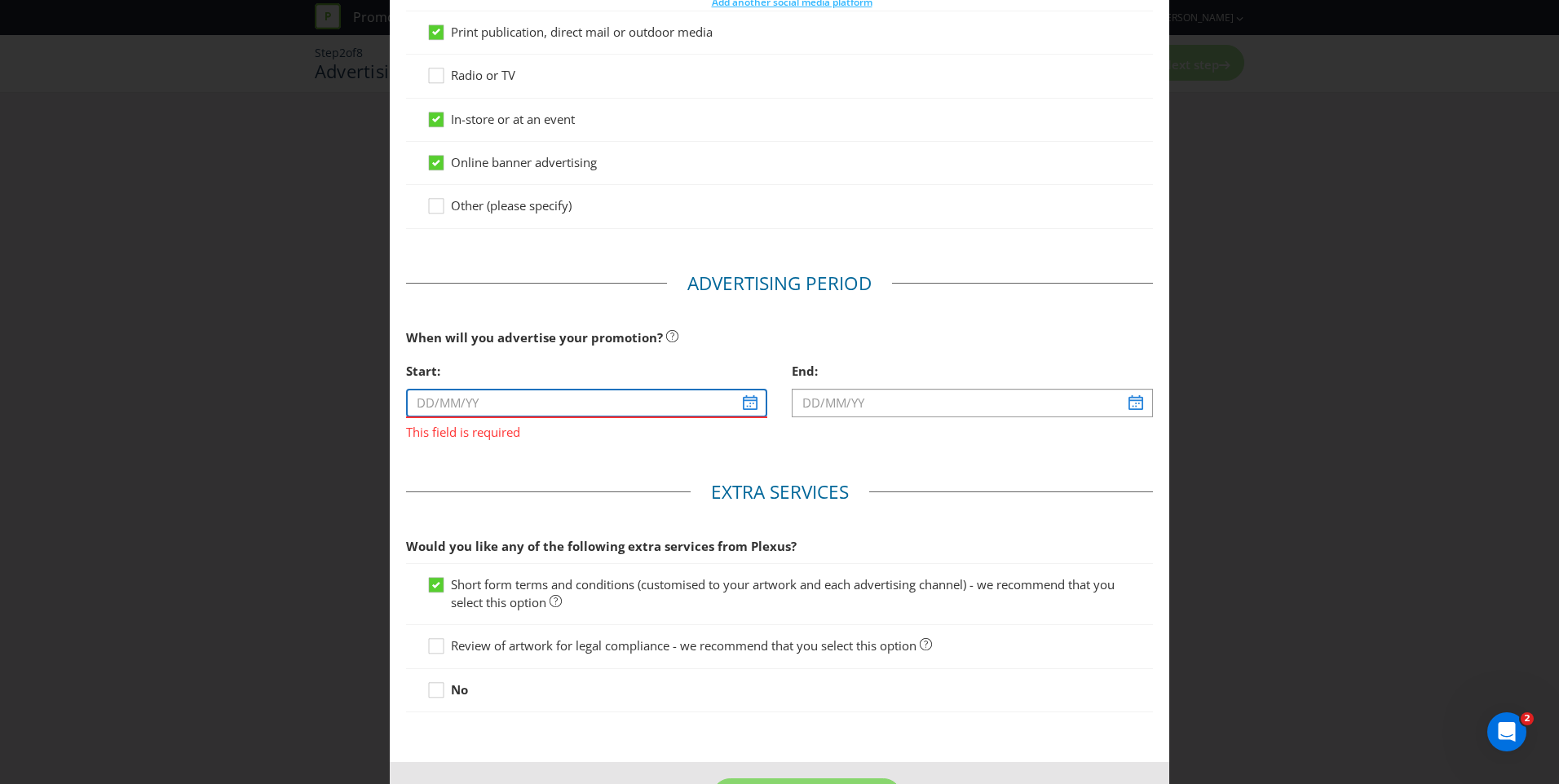
click at [756, 406] on input "text" at bounding box center [587, 402] width 362 height 28
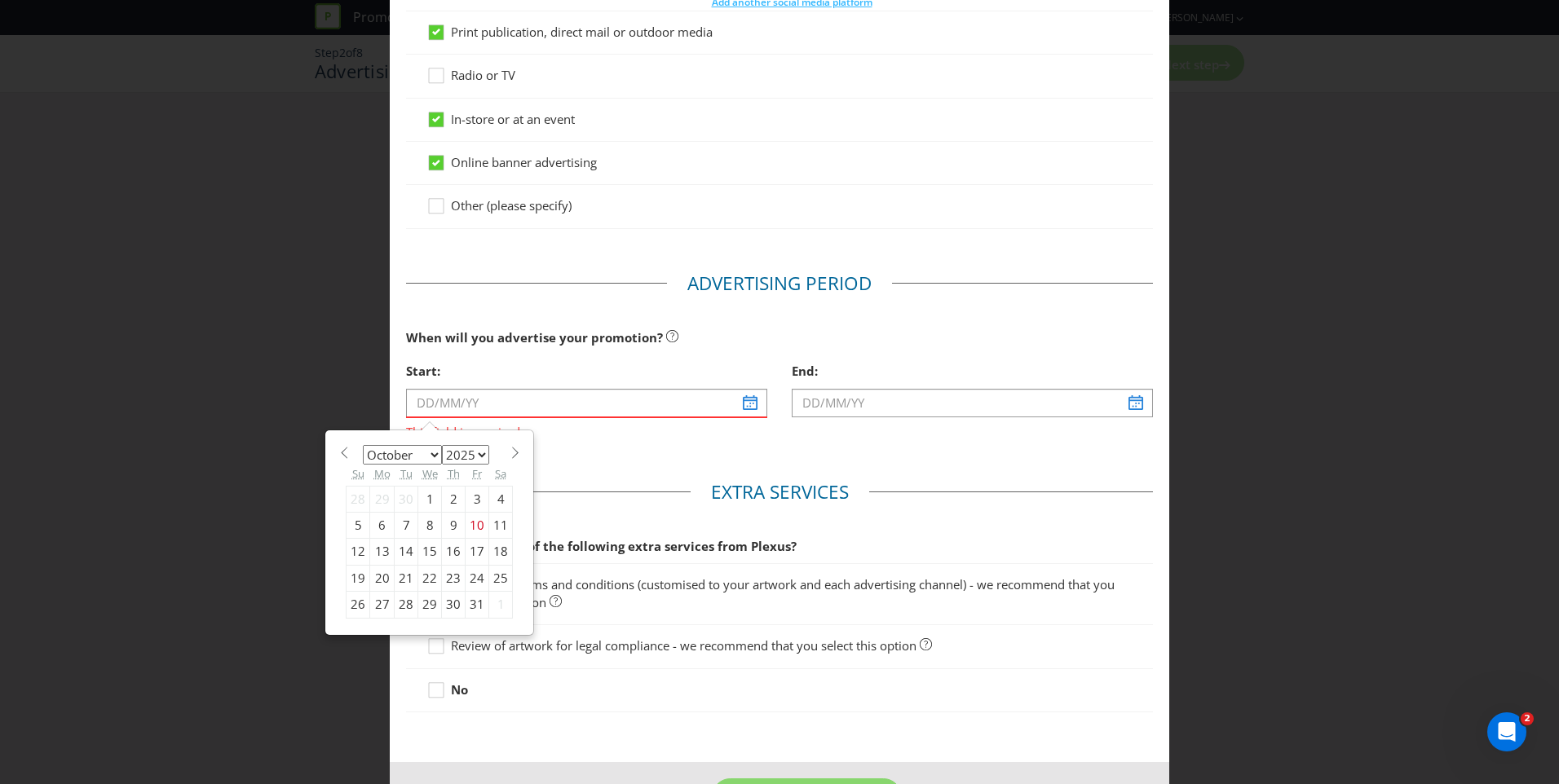
click at [482, 454] on select "2025 2026 2027 2028 2029 2030 2031 2032 2033 2034 2035" at bounding box center [465, 455] width 48 height 19
select select "2026"
click at [442, 445] on select "2025 2026 2027 2028 2029 2030 2031 2032 2033 2034 2035" at bounding box center [465, 455] width 48 height 19
click at [425, 457] on select "January February March April May June July August September October November De…" at bounding box center [402, 455] width 80 height 19
select select "1"
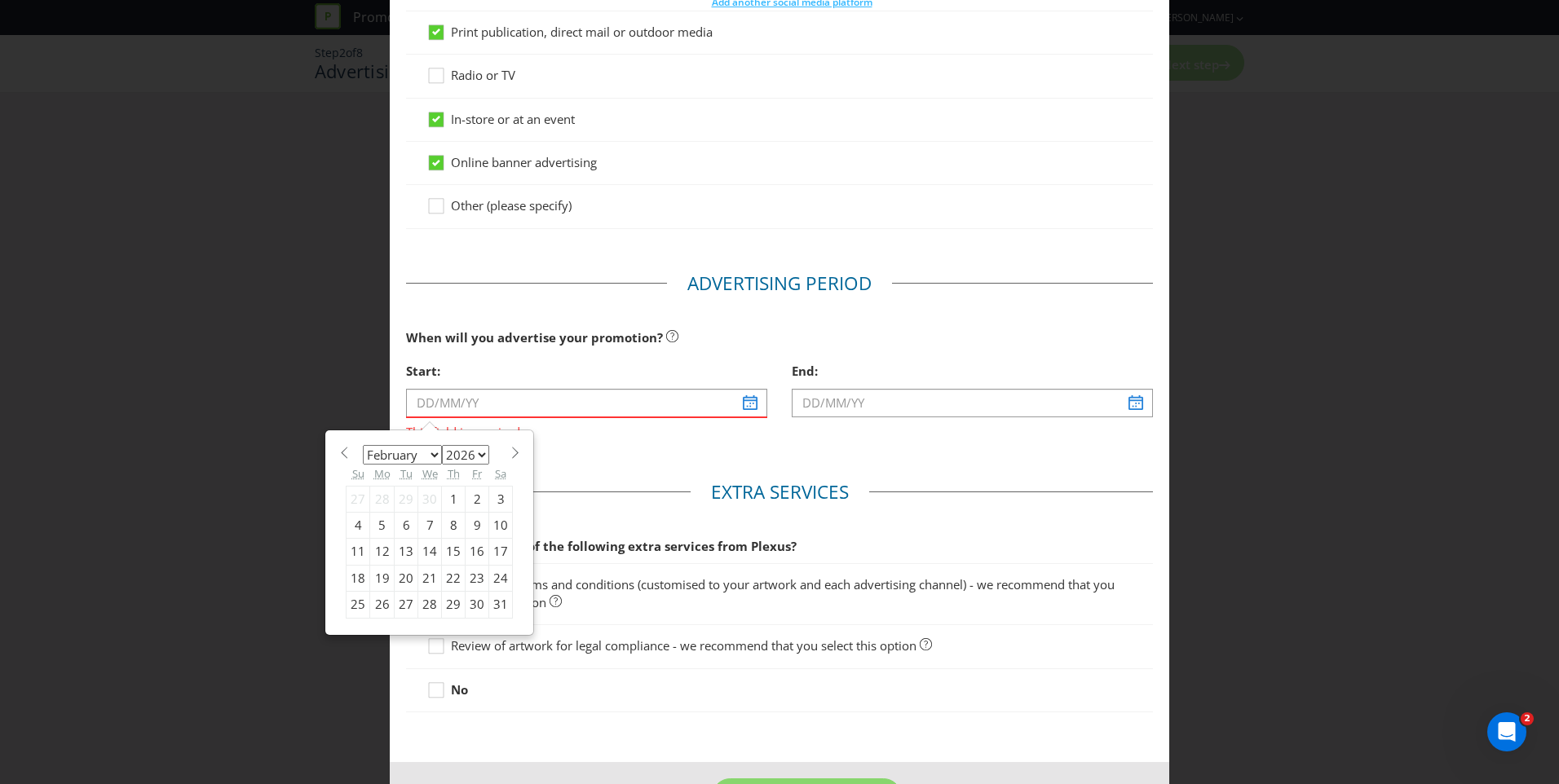
click at [363, 445] on select "January February March April May June July August September October November De…" at bounding box center [402, 455] width 80 height 19
click at [429, 521] on div "11" at bounding box center [430, 524] width 23 height 26
type input "[DATE]"
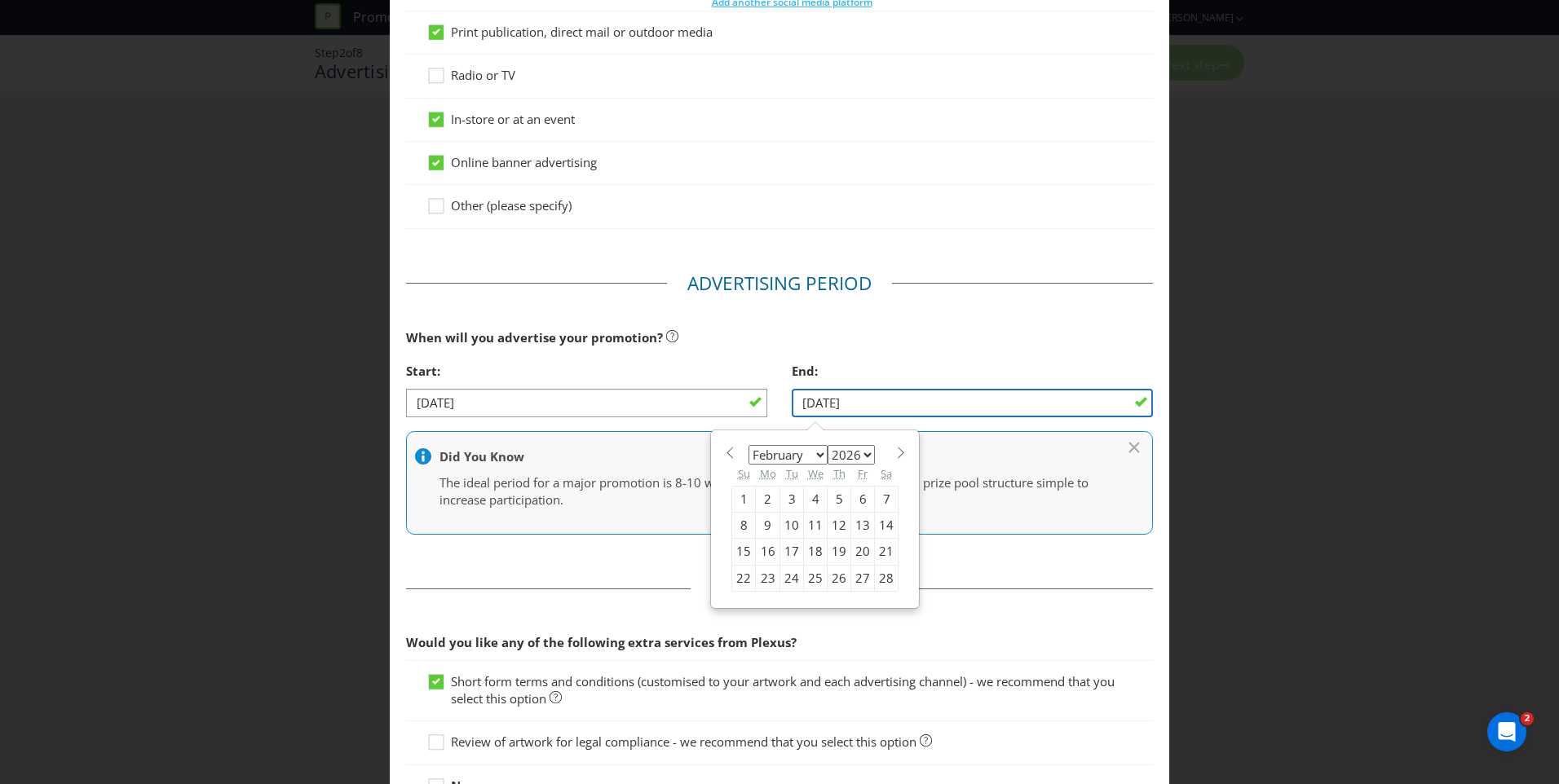
click at [1126, 404] on input "[DATE]" at bounding box center [972, 402] width 362 height 28
click at [802, 455] on select "January February March April May June July August September October November De…" at bounding box center [788, 455] width 80 height 19
select select "2"
click at [748, 445] on select "January February March April May June July August September October November De…" at bounding box center [788, 455] width 80 height 19
click at [781, 499] on div "3" at bounding box center [792, 498] width 23 height 26
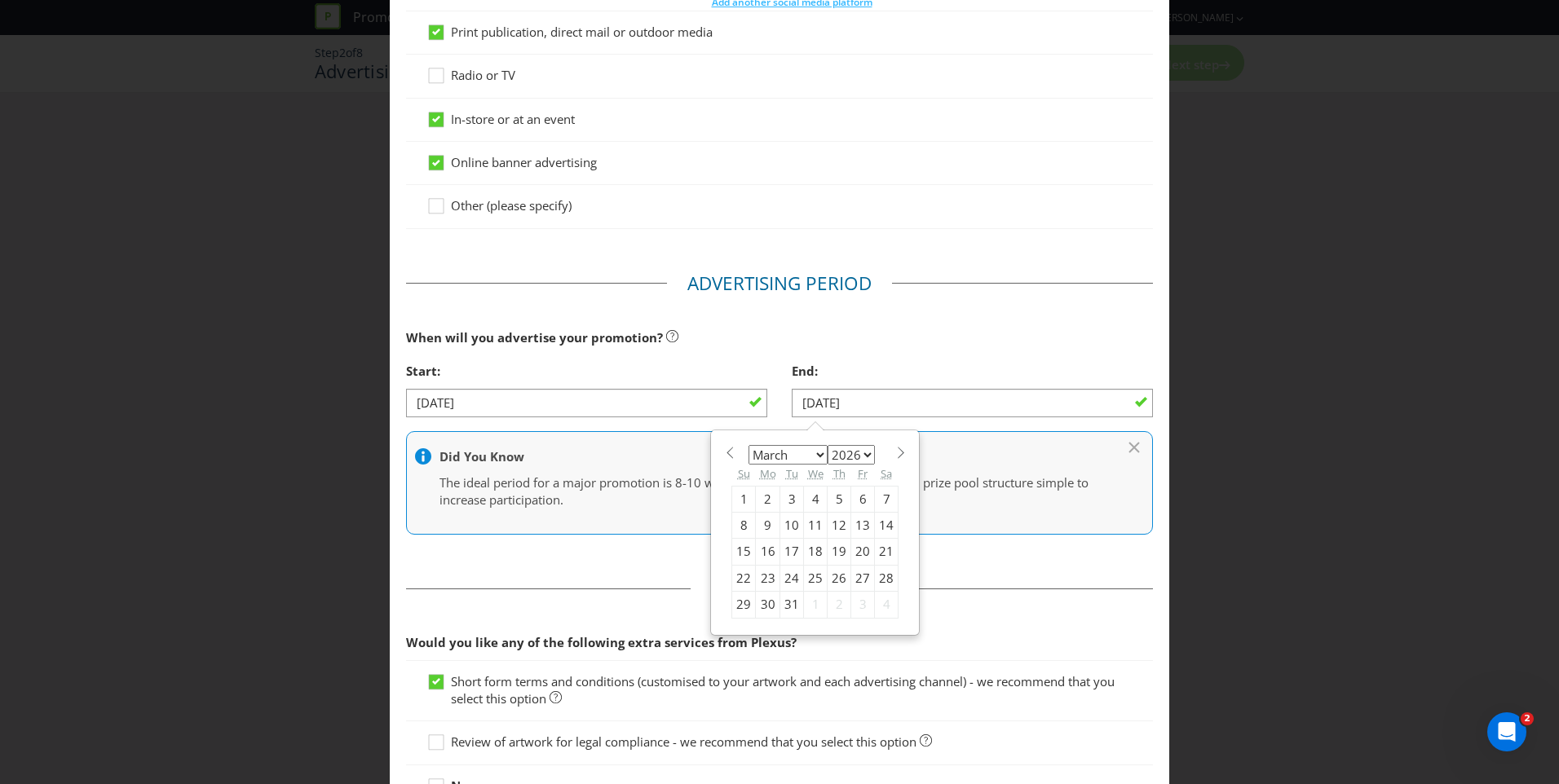
type input "[DATE]"
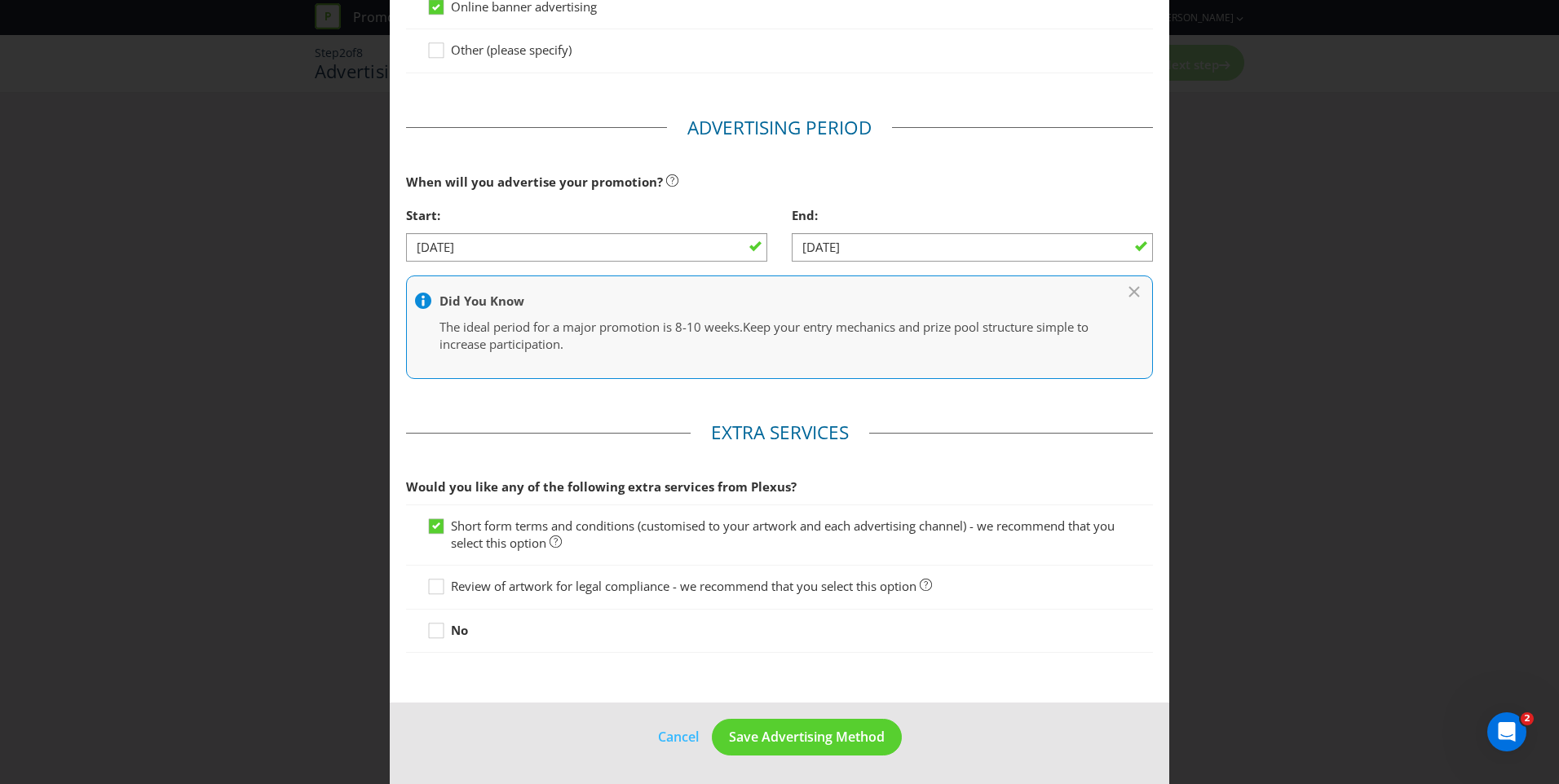
scroll to position [564, 0]
click at [438, 580] on icon at bounding box center [438, 588] width 24 height 24
click at [0, 0] on input "Review of artwork for legal compliance - we recommend that you select this opti…" at bounding box center [0, 0] width 0 height 0
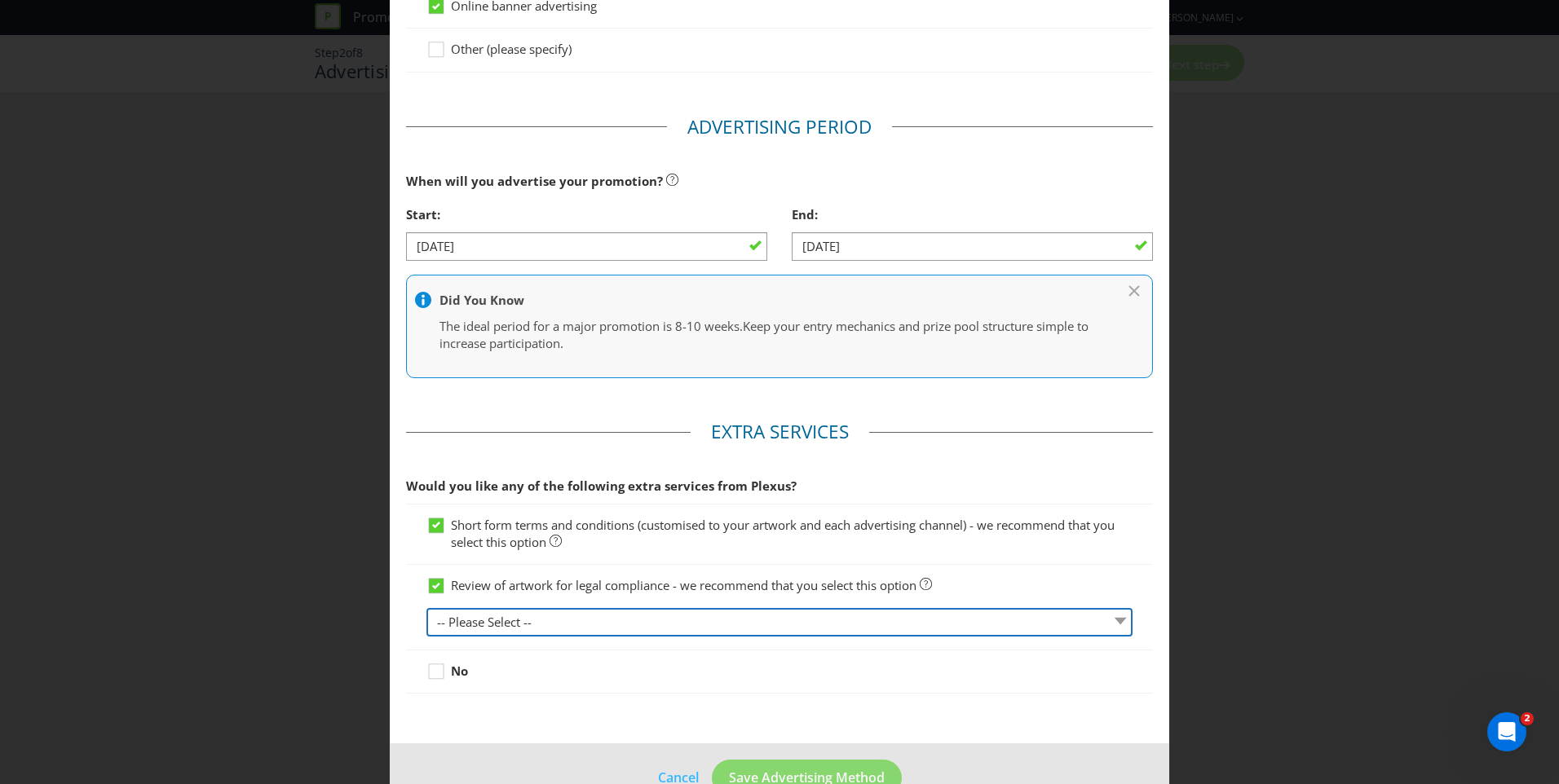
click at [570, 618] on select "-- Please Select -- 1 piece 2-4 pieces (provided at same time) 5-7 pieces (prov…" at bounding box center [780, 621] width 706 height 28
select select "MARKETING_REVIEW_2"
click at [427, 608] on select "-- Please Select -- 1 piece 2-4 pieces (provided at same time) 5-7 pieces (prov…" at bounding box center [780, 621] width 706 height 28
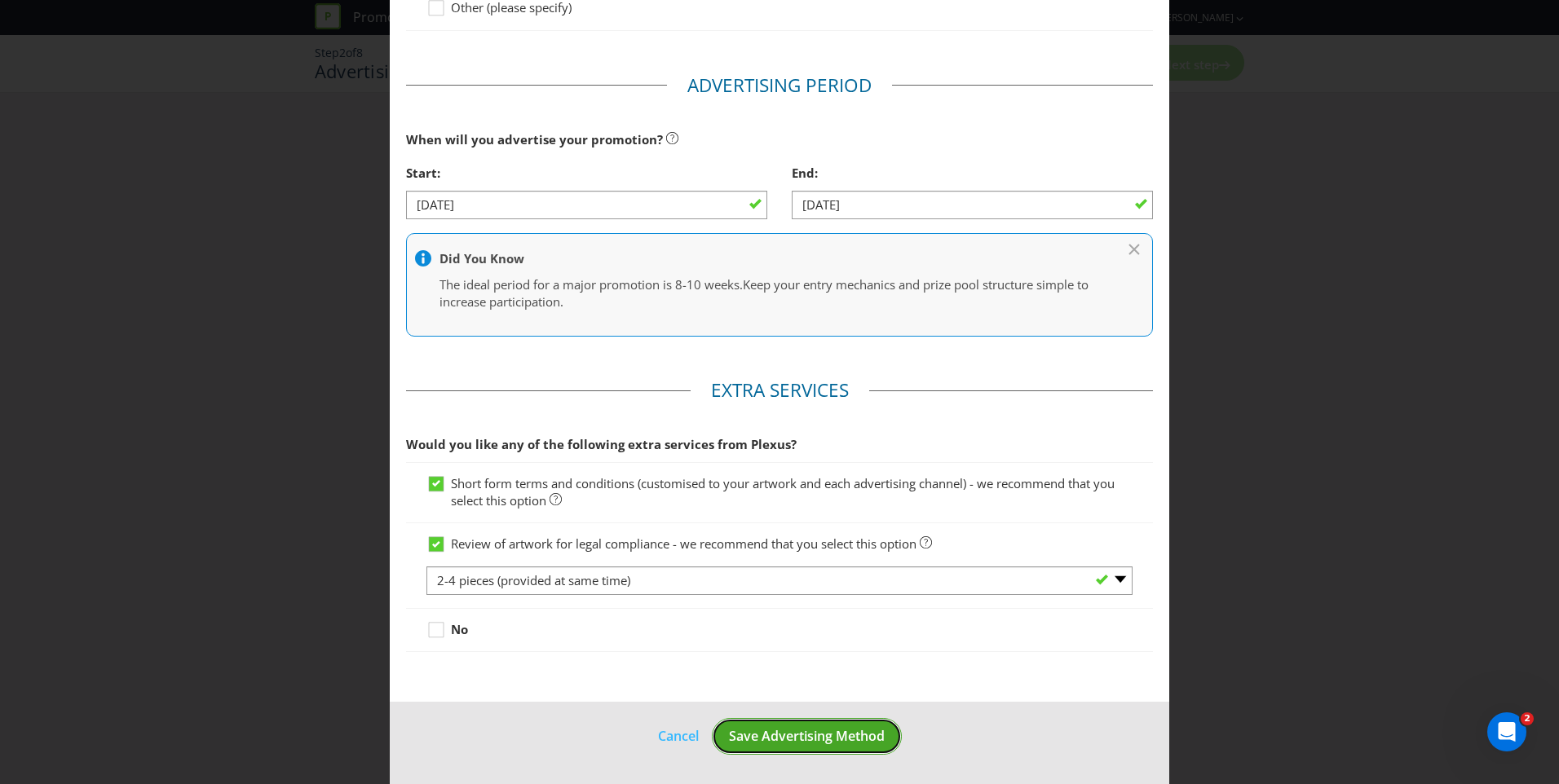
click at [812, 737] on span "Save Advertising Method" at bounding box center [807, 736] width 156 height 18
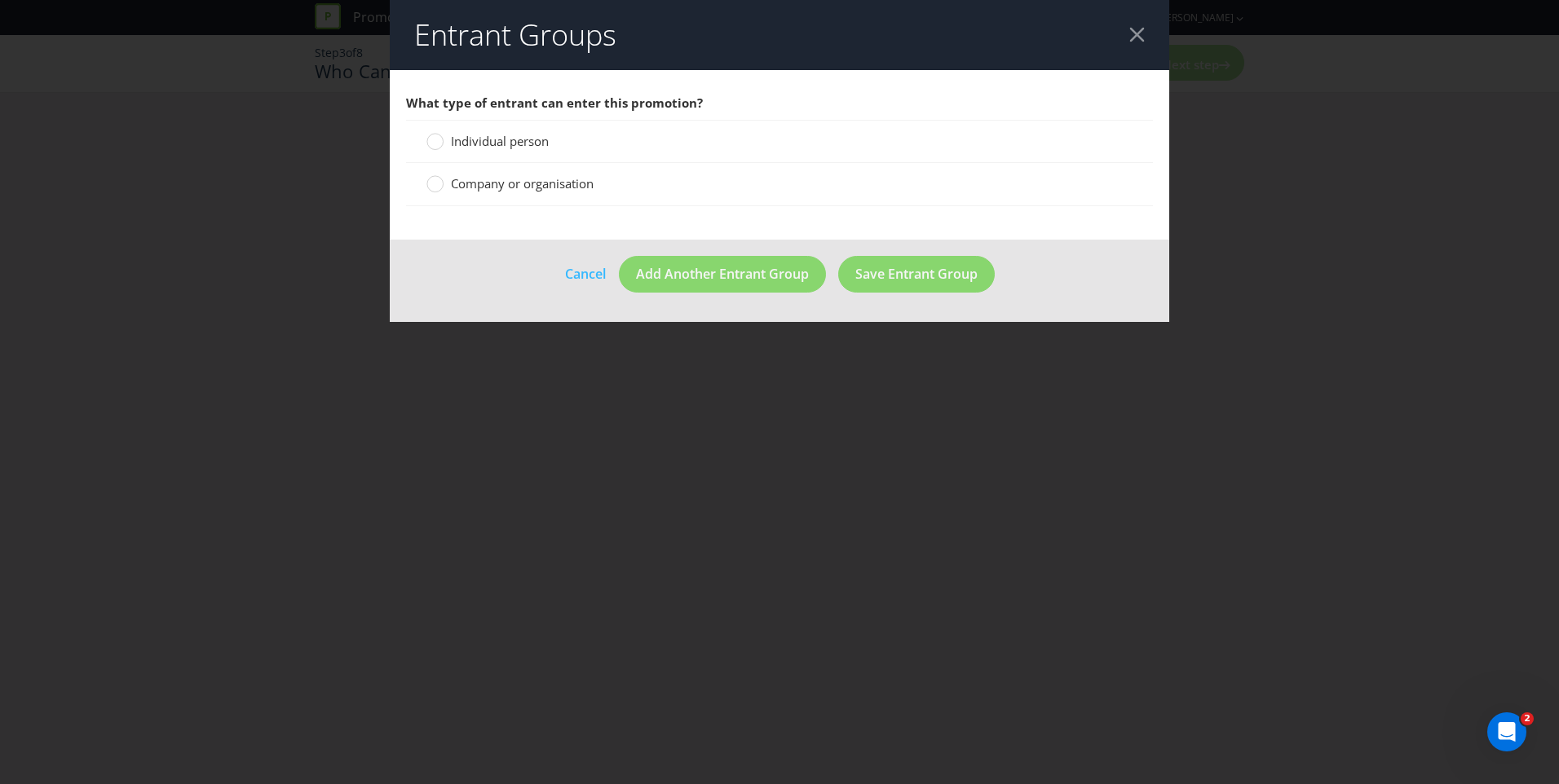
click at [511, 142] on span "Individual person" at bounding box center [499, 141] width 98 height 16
click at [0, 0] on input "Individual person" at bounding box center [0, 0] width 0 height 0
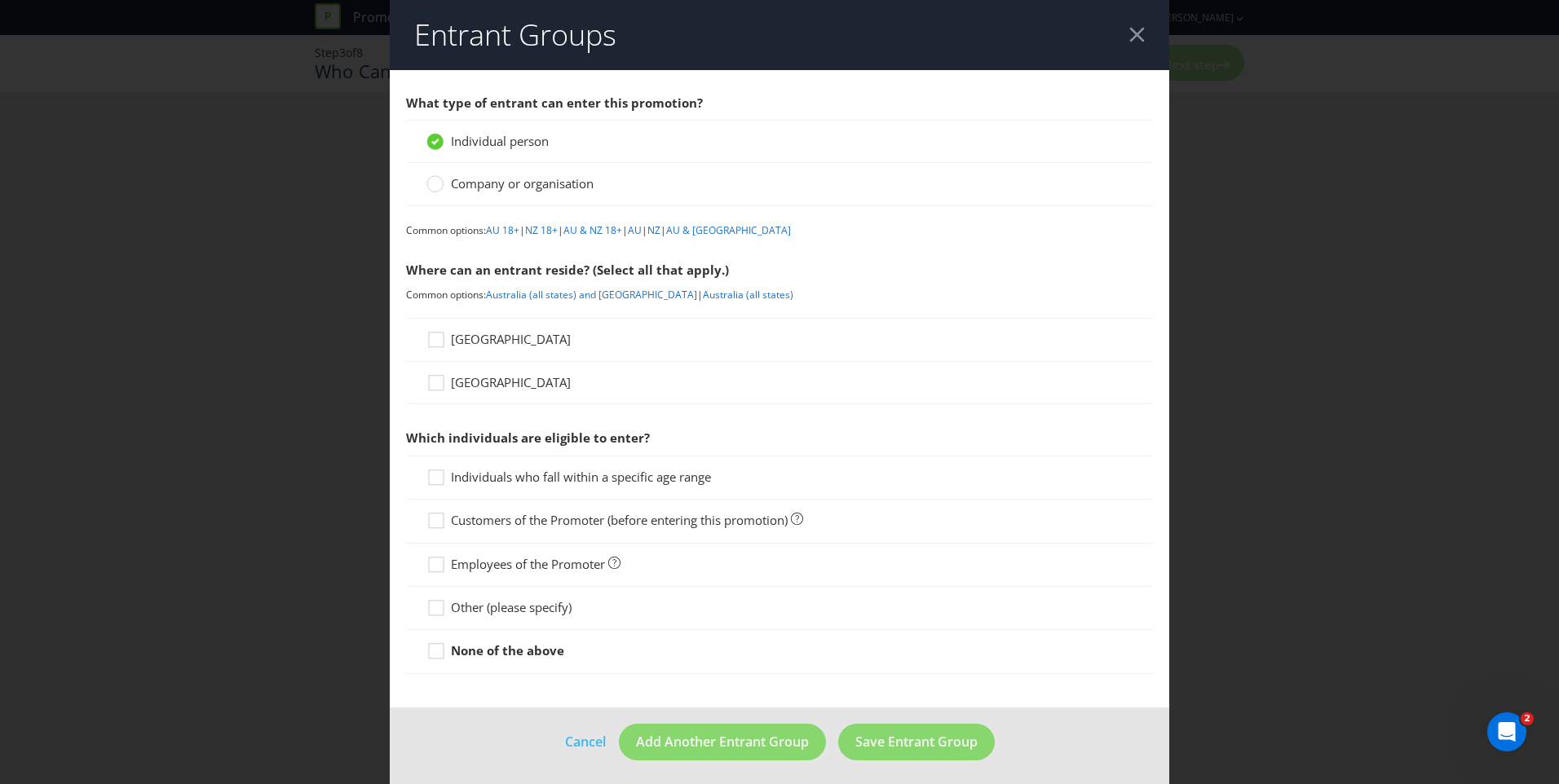
scroll to position [6, 0]
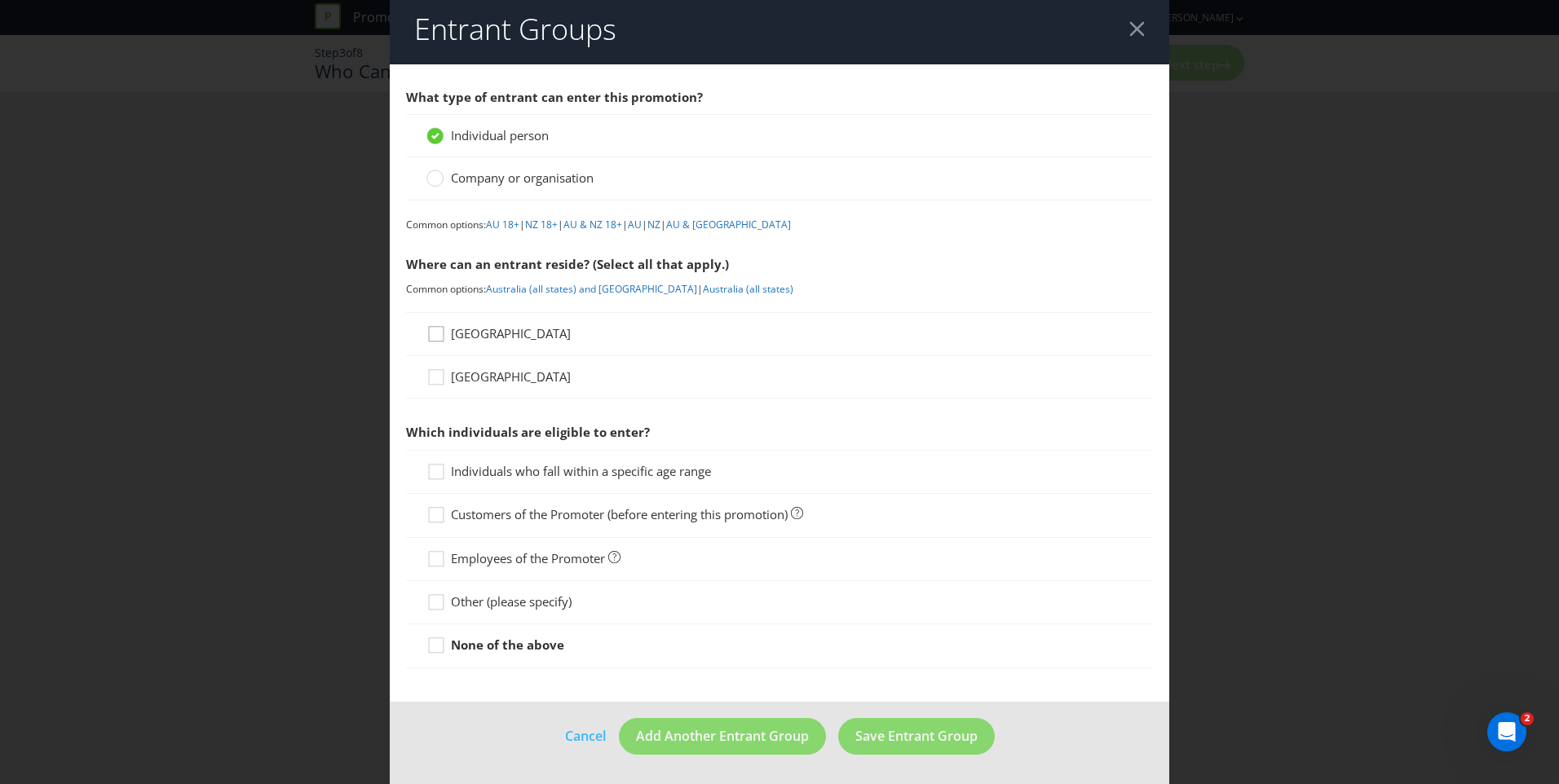
click at [435, 334] on icon at bounding box center [438, 337] width 24 height 24
click at [0, 0] on input "[GEOGRAPHIC_DATA]" at bounding box center [0, 0] width 0 height 0
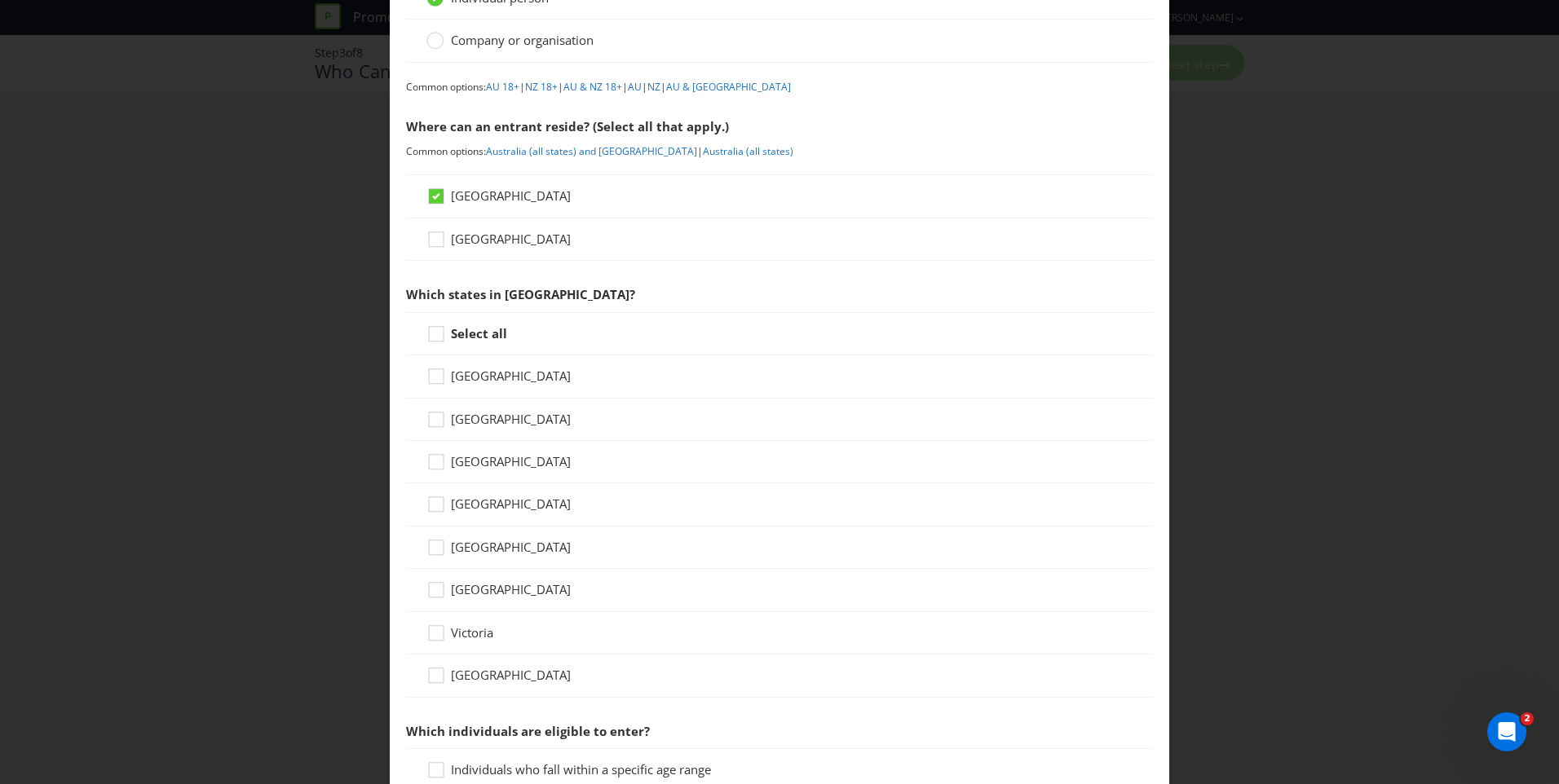
scroll to position [149, 0]
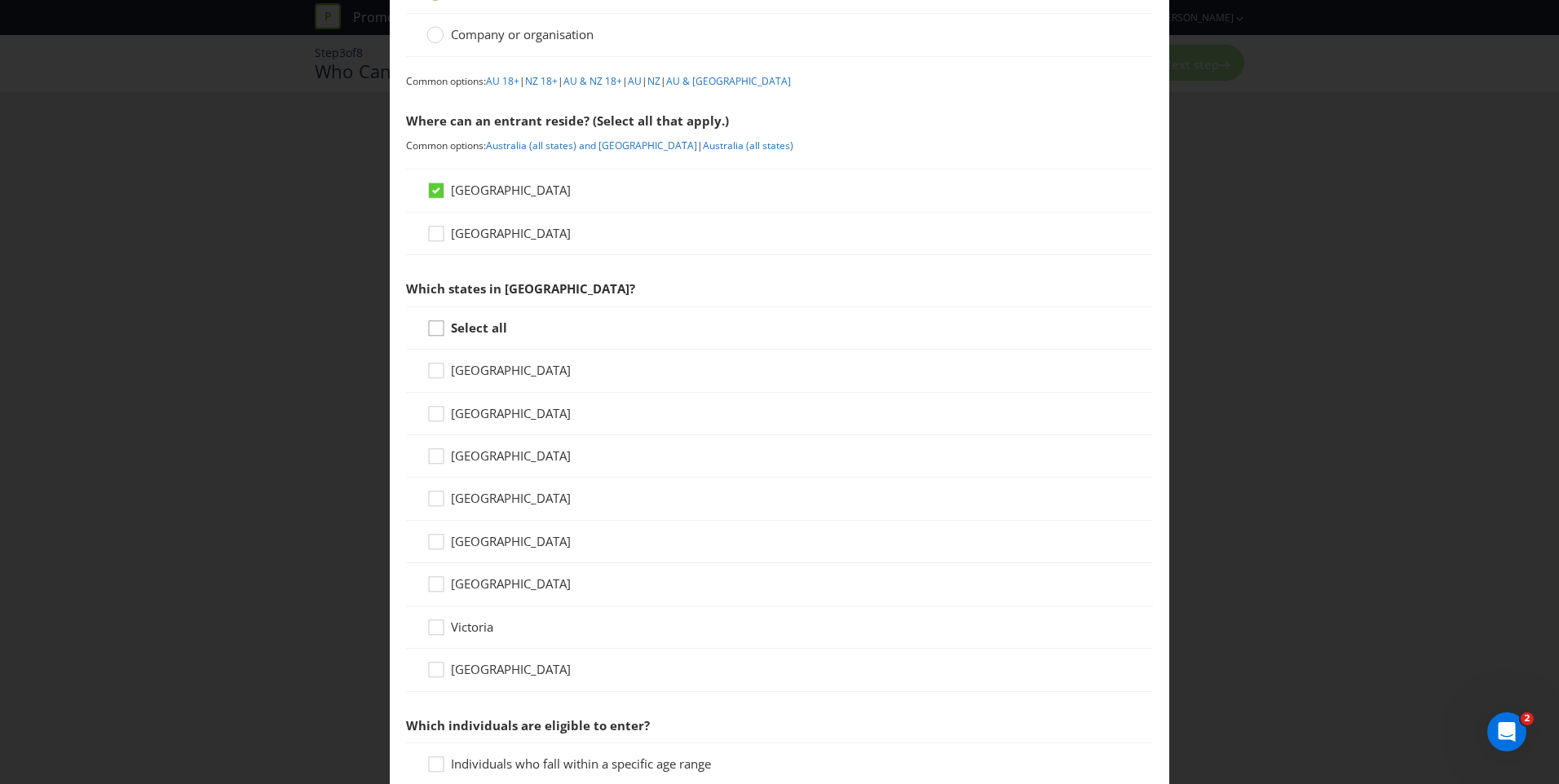
click at [430, 329] on icon at bounding box center [438, 331] width 24 height 24
click at [0, 0] on input "Select all" at bounding box center [0, 0] width 0 height 0
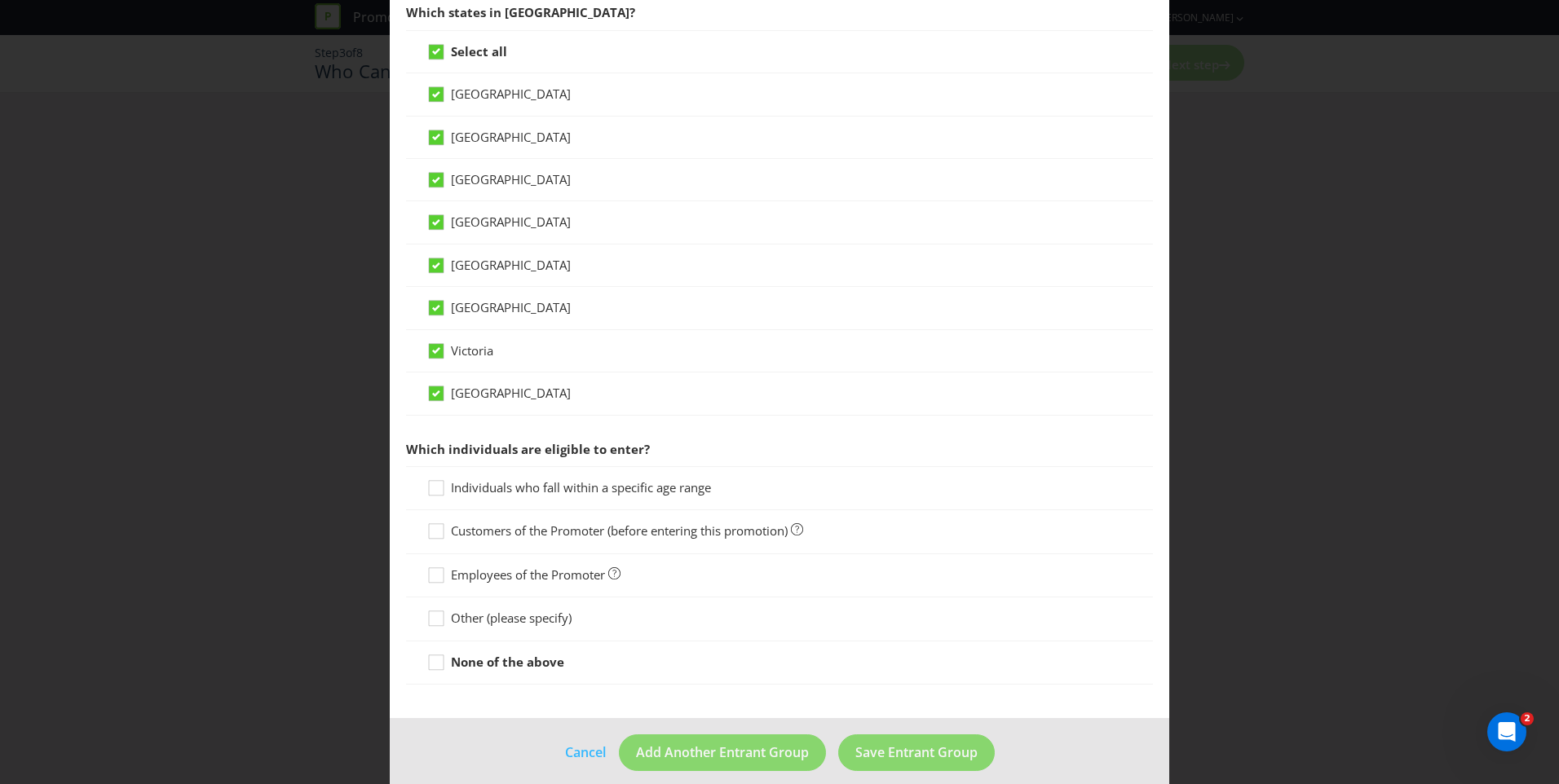
scroll to position [442, 0]
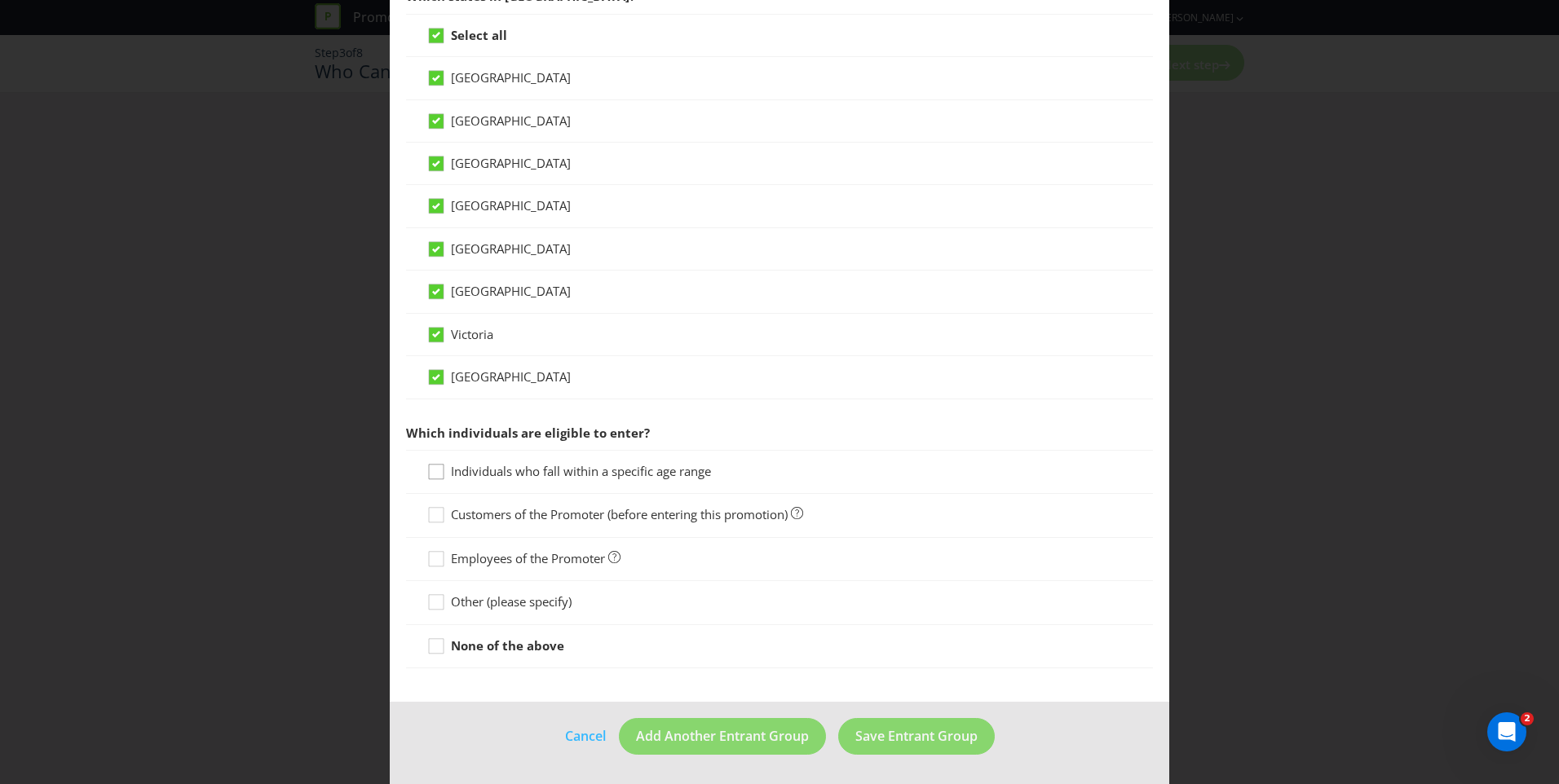
click at [432, 474] on icon at bounding box center [438, 475] width 24 height 24
click at [0, 0] on input "Individuals who fall within a specific age range" at bounding box center [0, 0] width 0 height 0
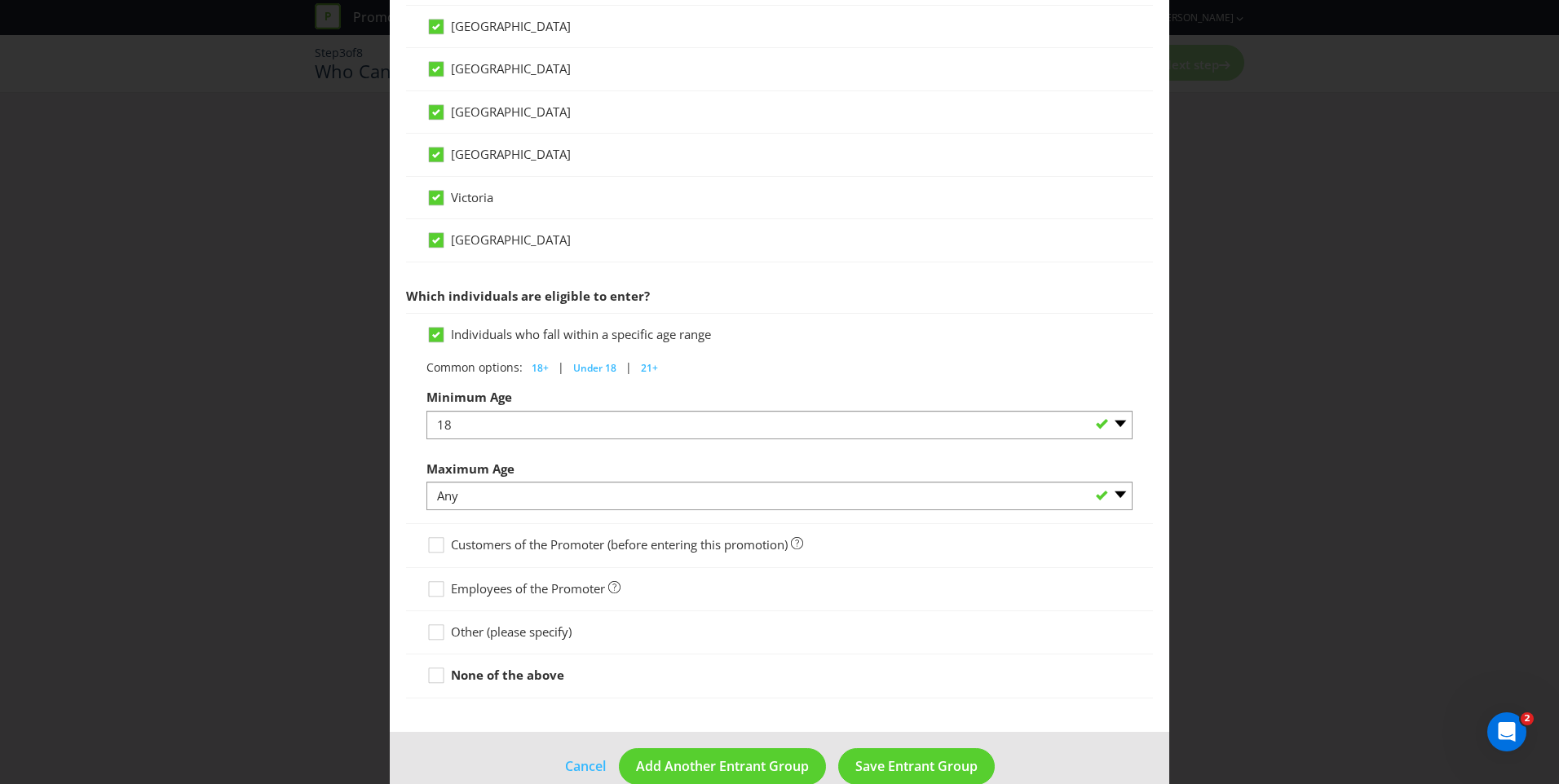
scroll to position [609, 0]
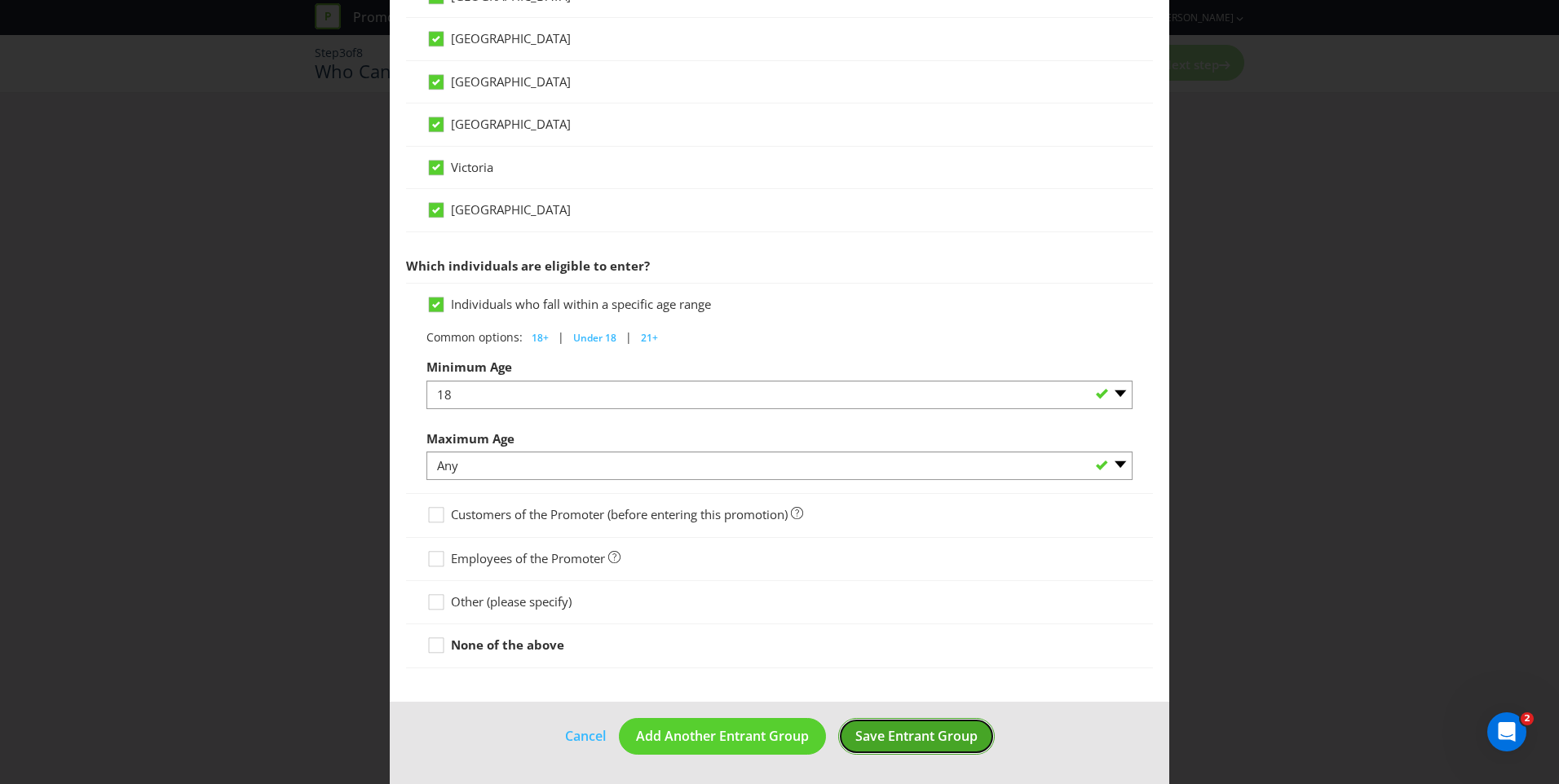
click at [893, 737] on span "Save Entrant Group" at bounding box center [916, 736] width 122 height 18
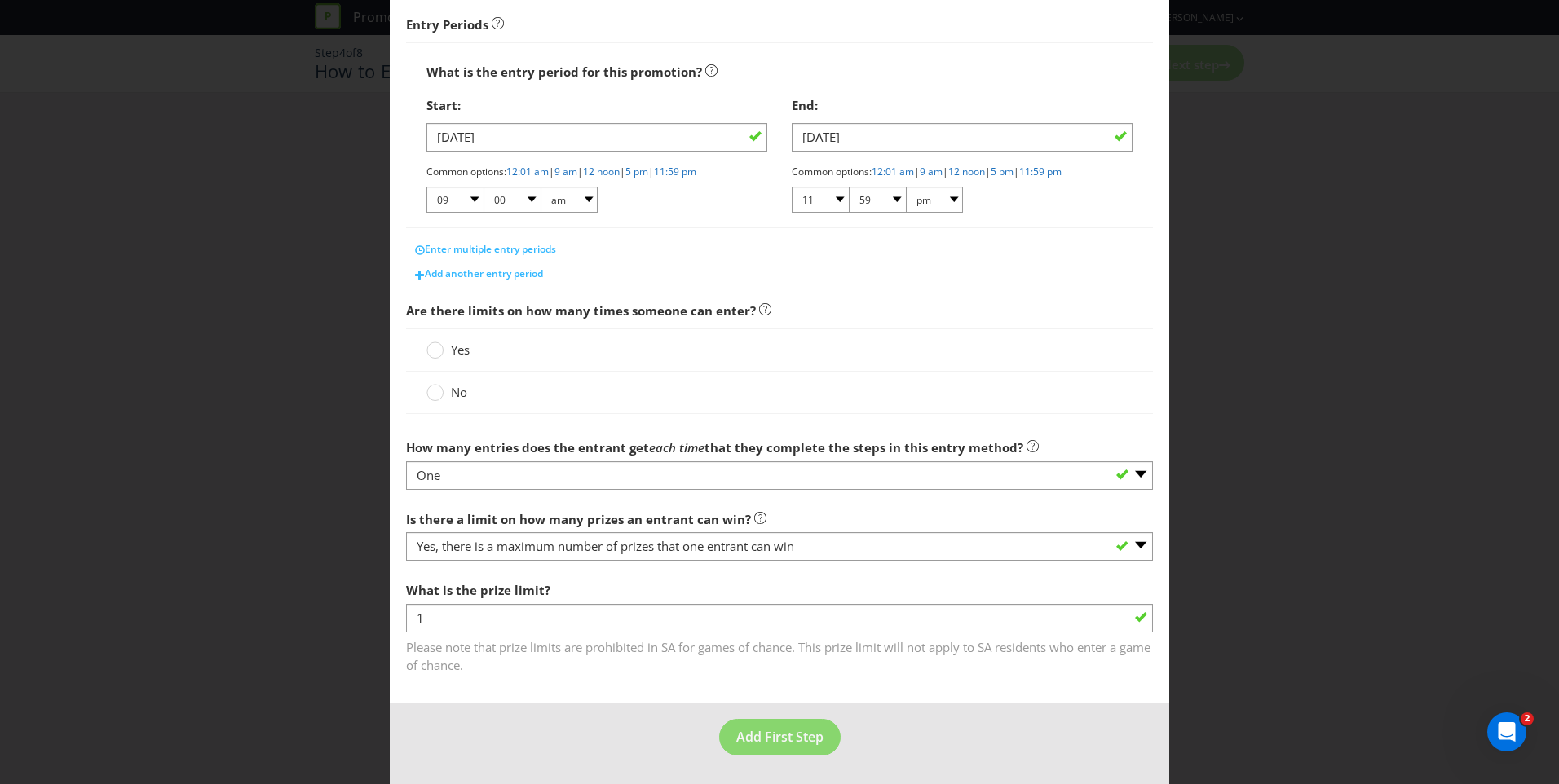
scroll to position [256, 0]
click at [456, 347] on span "Yes" at bounding box center [460, 349] width 18 height 16
click at [0, 0] on input "Yes" at bounding box center [0, 0] width 0 height 0
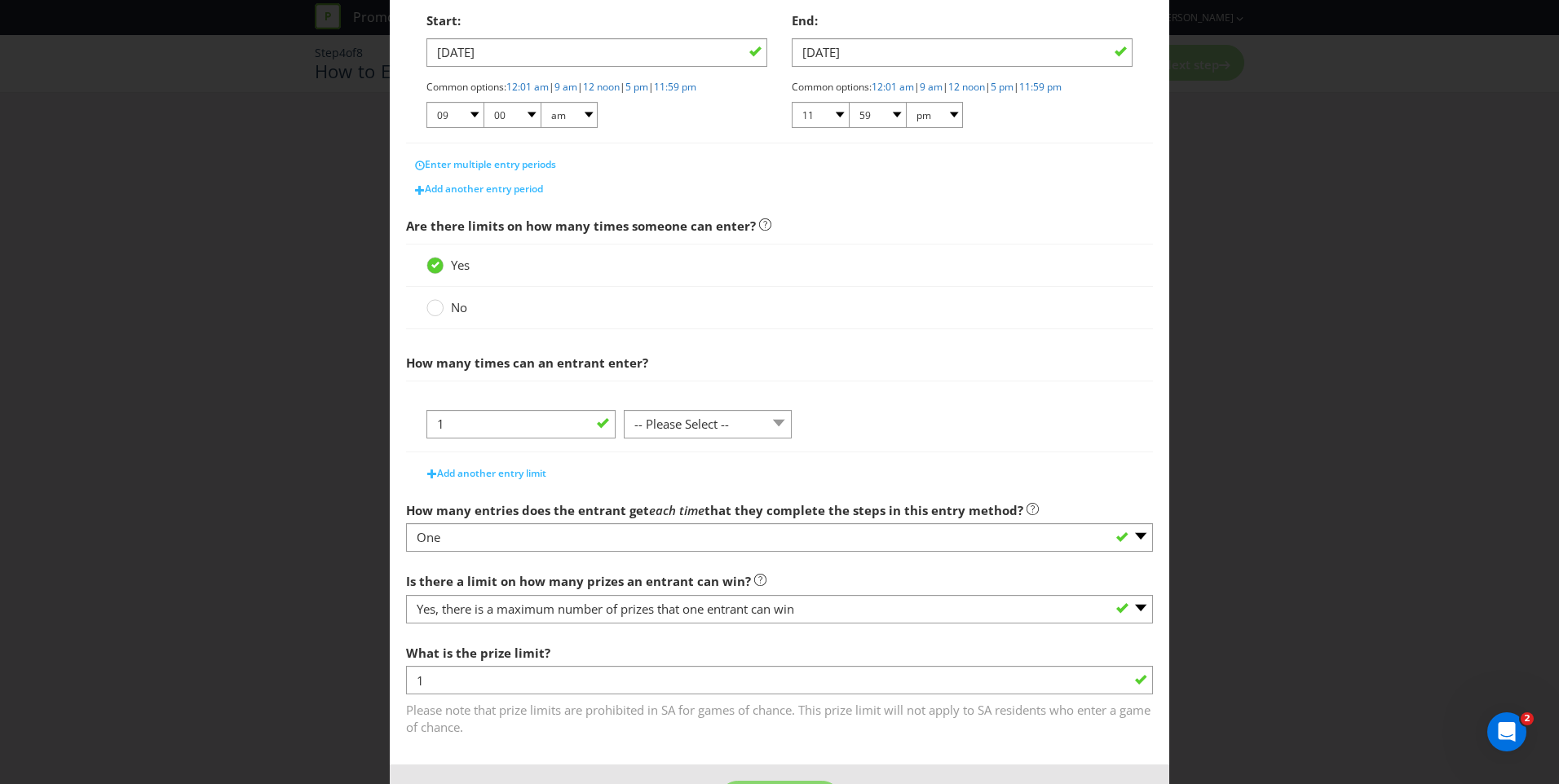
scroll to position [342, 0]
click at [741, 422] on select "-- Please Select -- per person per day per purchase per transaction Other (plea…" at bounding box center [707, 422] width 168 height 28
select select "PER_DAY"
click at [623, 408] on select "-- Please Select -- per person per day per purchase per transaction Other (plea…" at bounding box center [707, 422] width 168 height 28
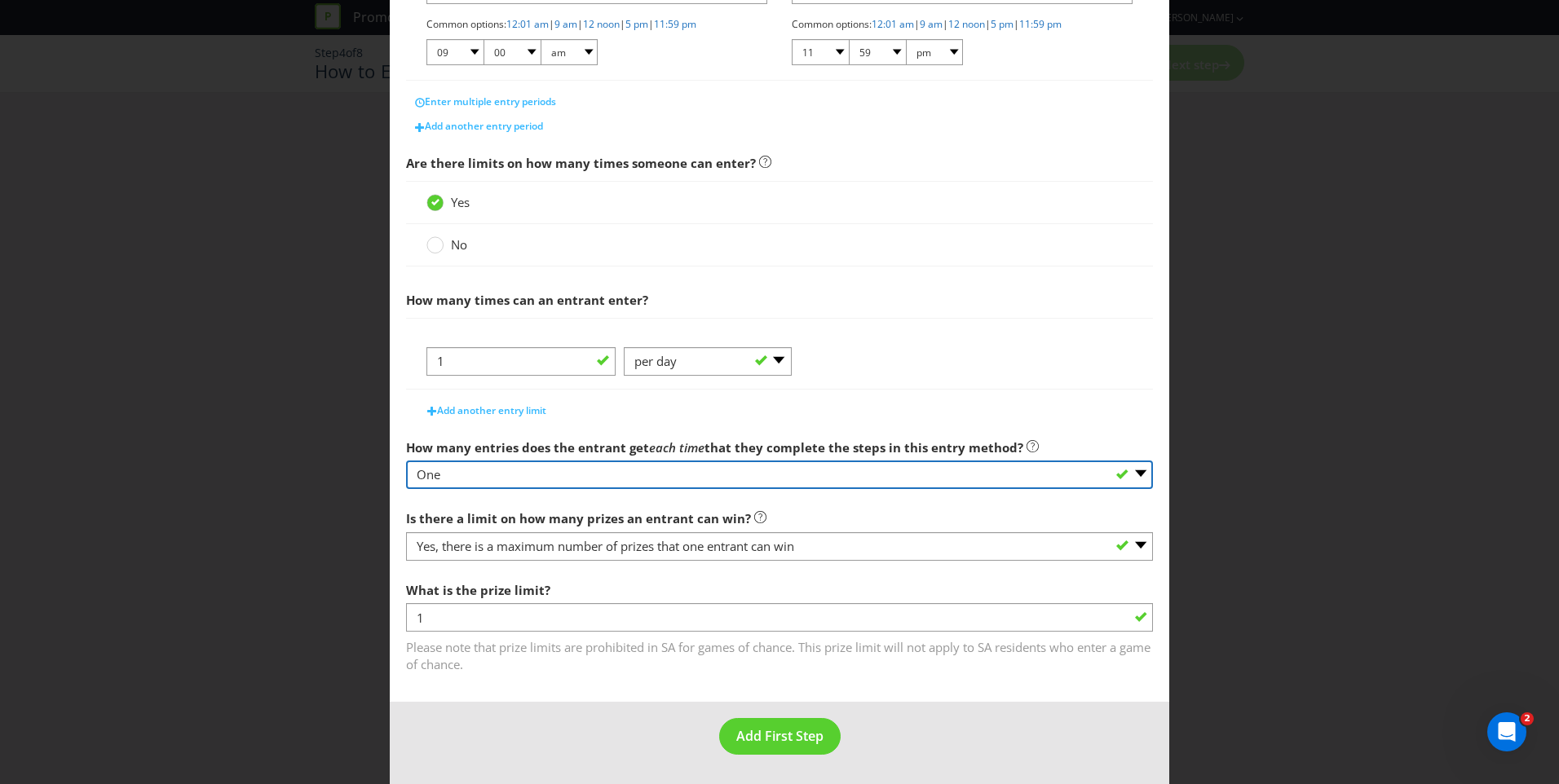
click at [626, 469] on select "-- Please select -- One More than one Other (please specify) Not applicable - g…" at bounding box center [780, 474] width 747 height 28
click at [406, 460] on select "-- Please select -- One More than one Other (please specify) Not applicable - g…" at bounding box center [780, 474] width 747 height 28
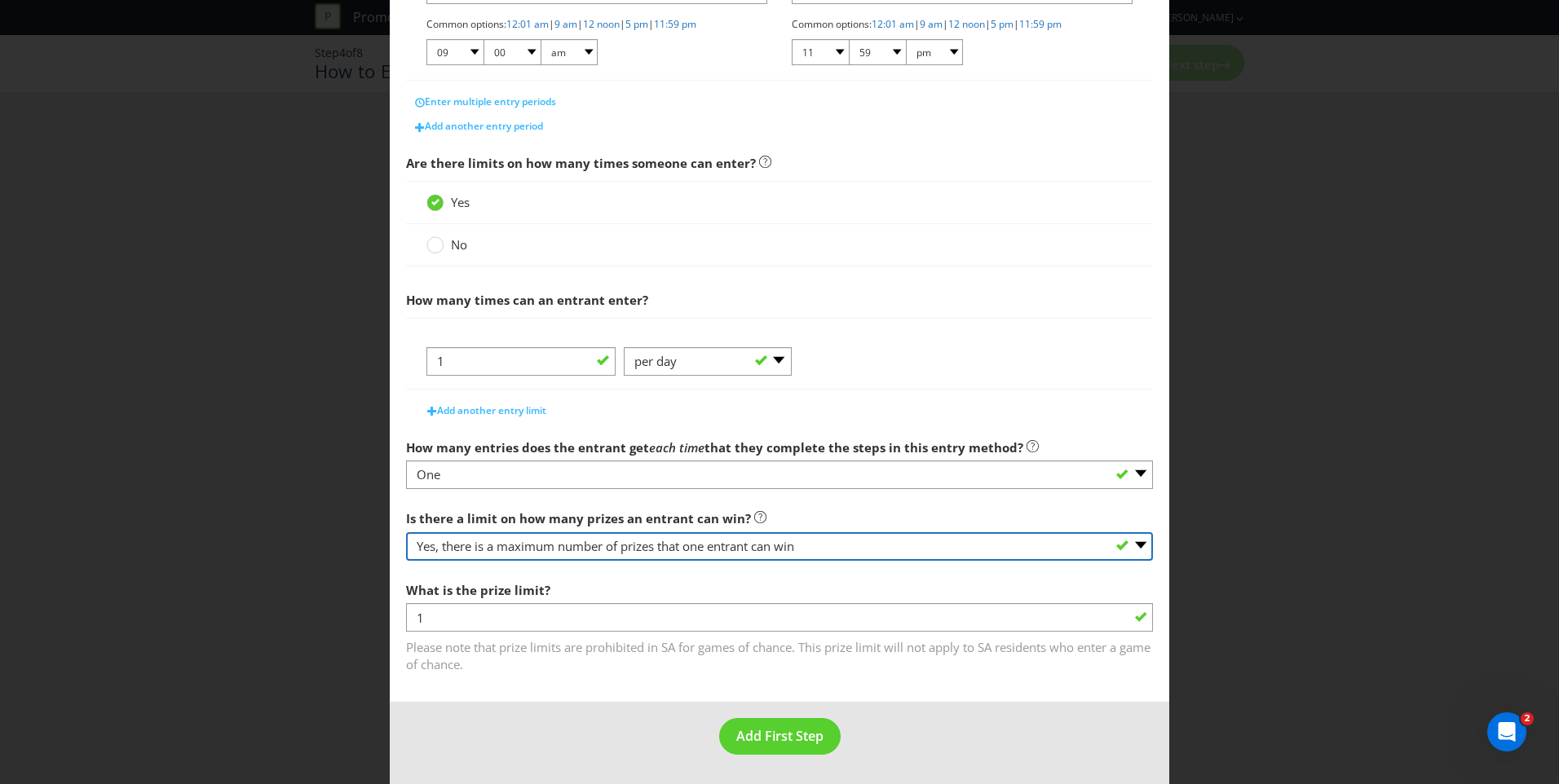
click at [596, 544] on select "-- Please select -- Yes, there is a maximum number of prizes that one entrant c…" at bounding box center [780, 546] width 747 height 28
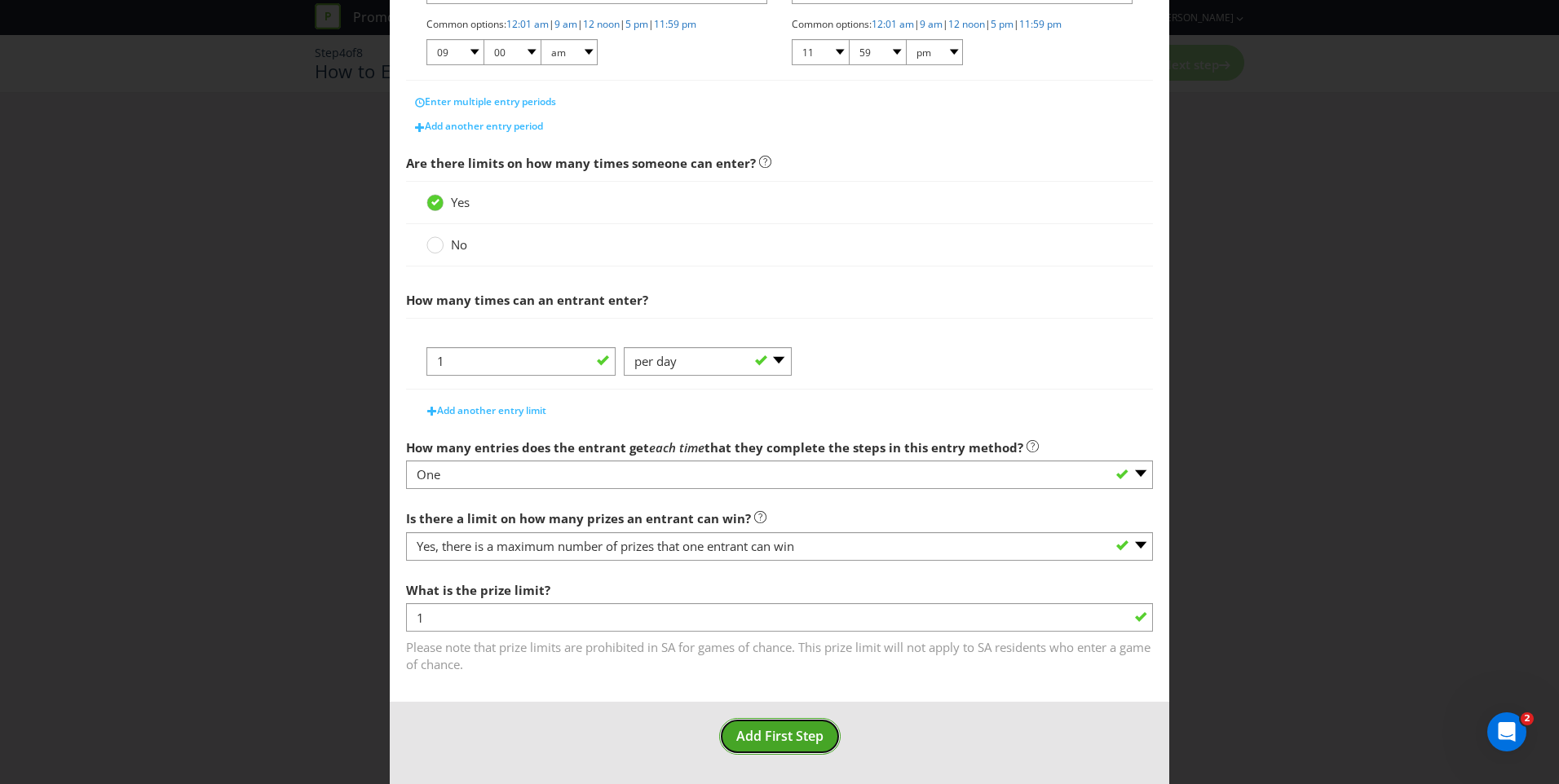
click at [776, 737] on span "Add First Step" at bounding box center [780, 736] width 87 height 18
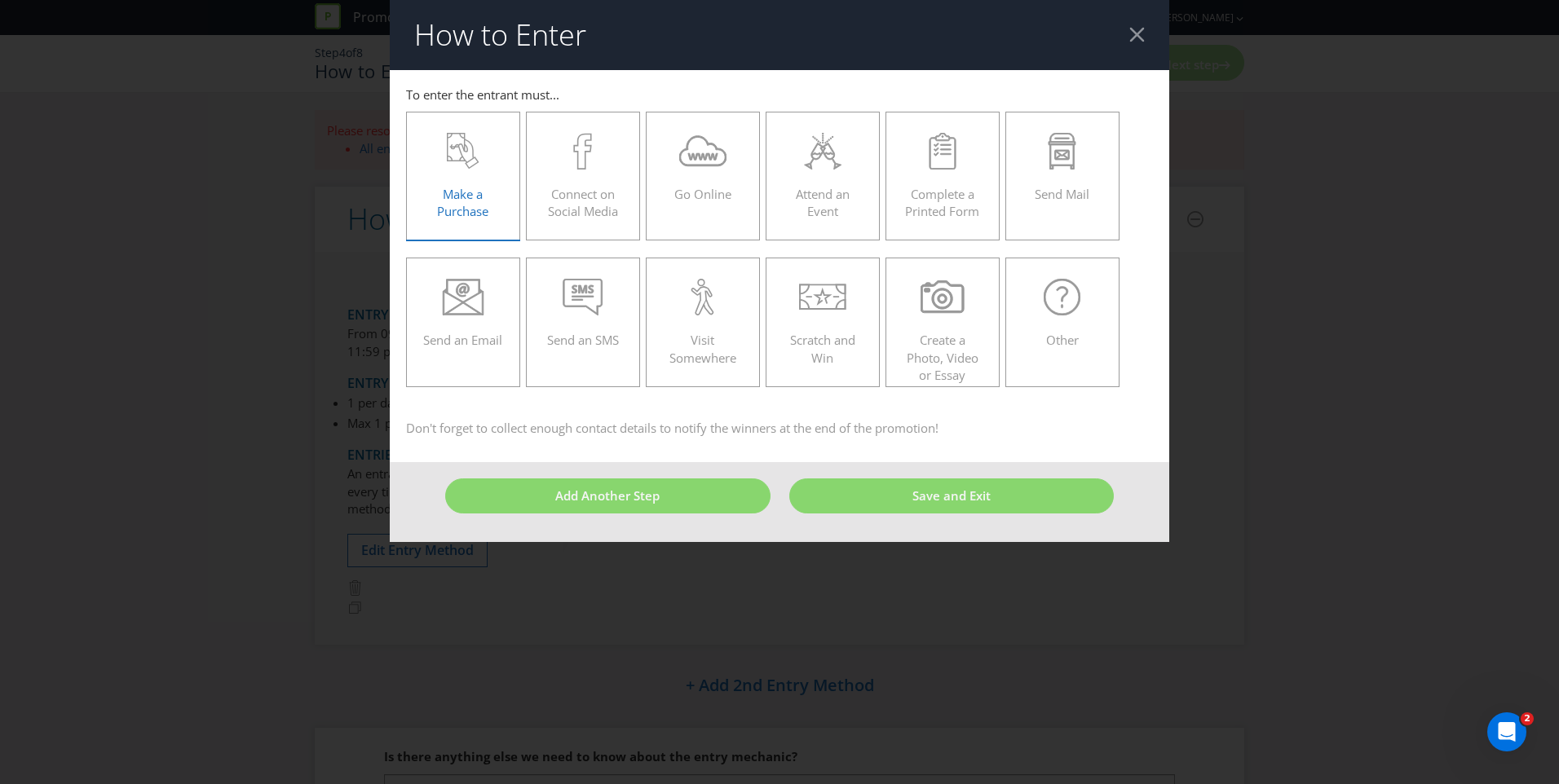
click at [466, 180] on div "Make a Purchase" at bounding box center [462, 170] width 80 height 74
click at [0, 0] on input "Make a Purchase" at bounding box center [0, 0] width 0 height 0
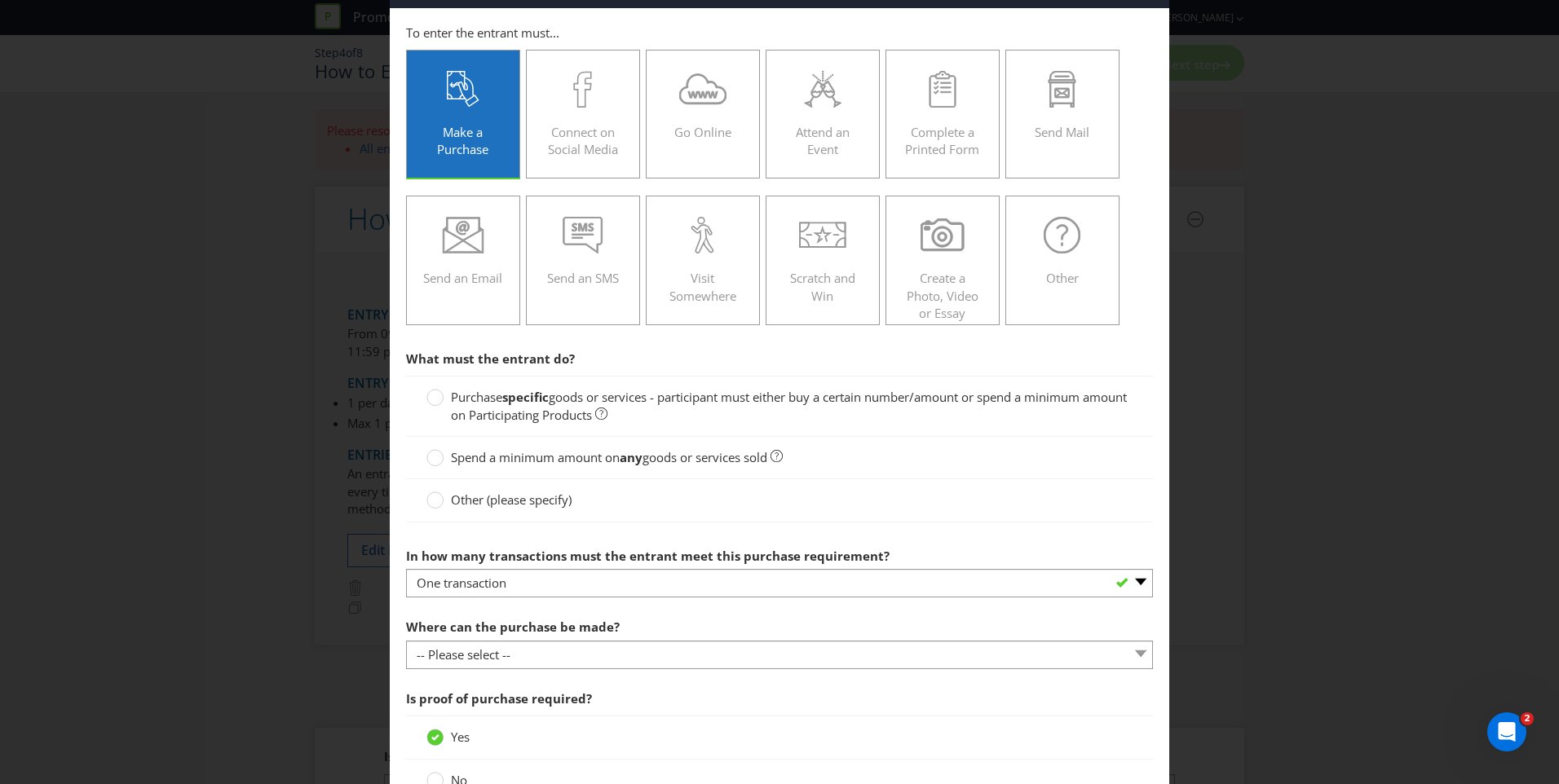
scroll to position [63, 0]
click at [490, 402] on span "Purchase" at bounding box center [476, 395] width 51 height 16
click at [0, 0] on input "Purchase specific goods or services - participant must either buy a certain num…" at bounding box center [0, 0] width 0 height 0
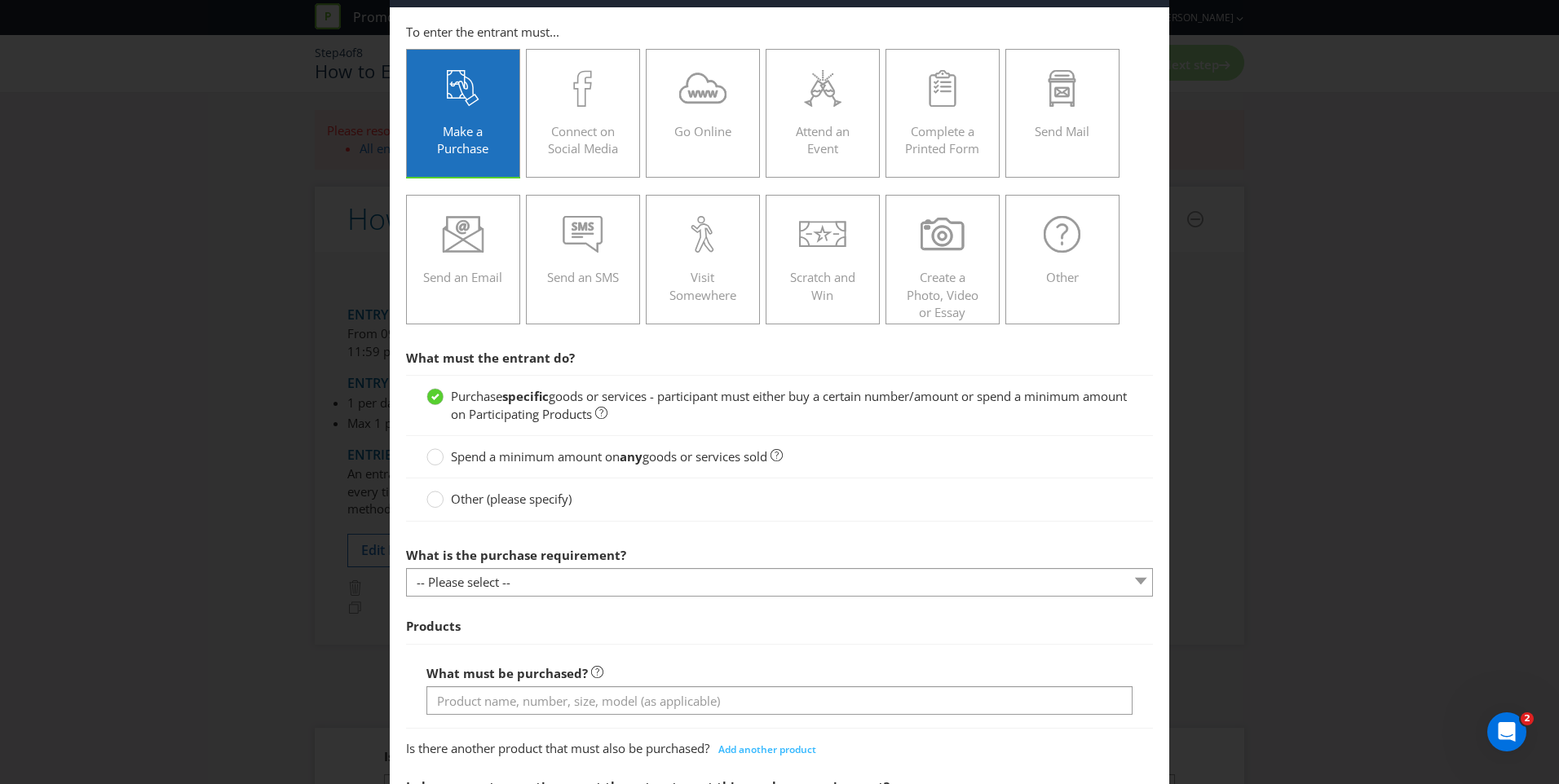
click at [472, 458] on span "Spend a minimum amount on" at bounding box center [535, 456] width 169 height 16
click at [0, 0] on input "Spend a minimum amount on any goods or services sold" at bounding box center [0, 0] width 0 height 0
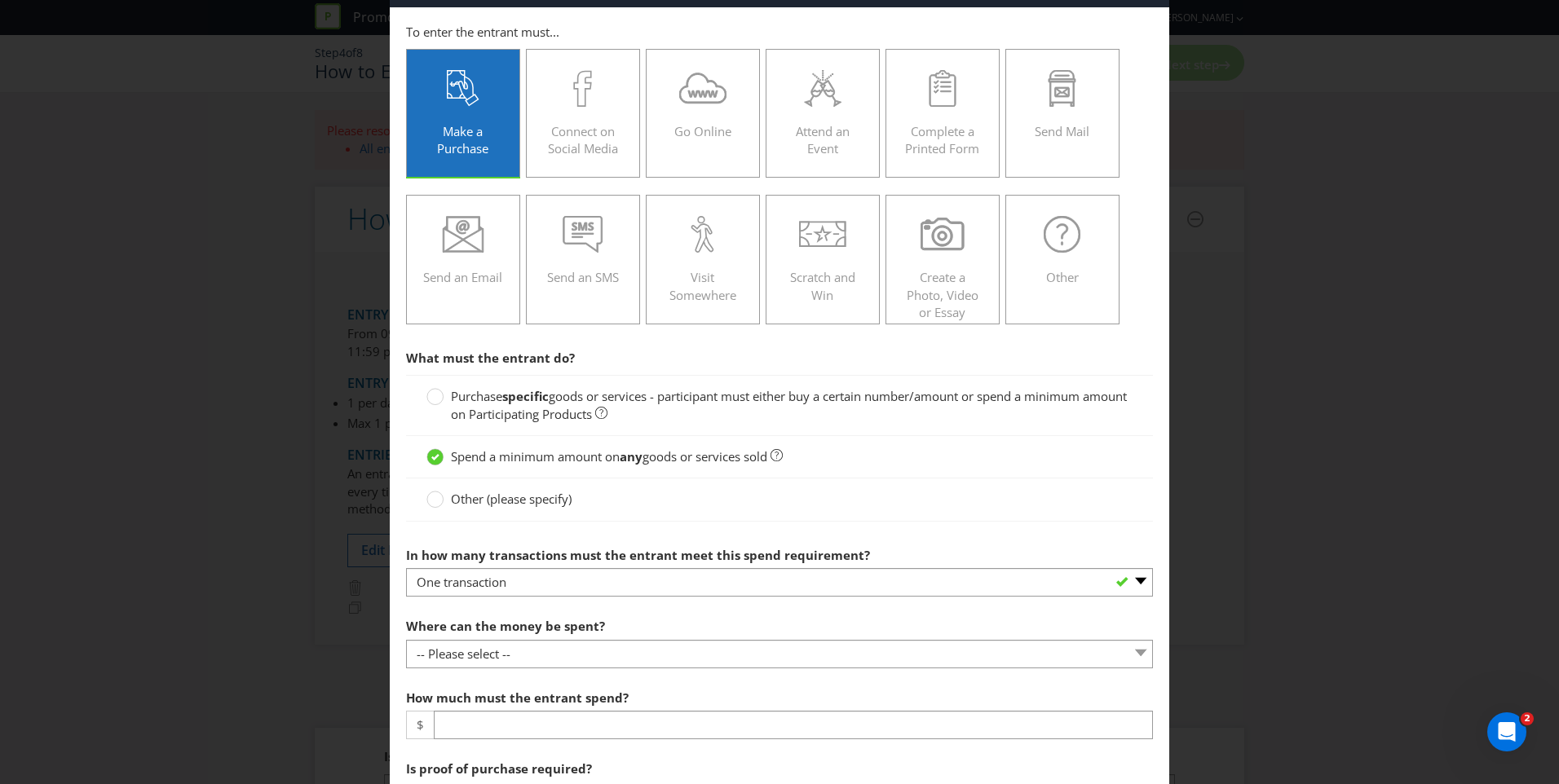
click at [470, 399] on span "Purchase" at bounding box center [476, 395] width 51 height 16
click at [0, 0] on input "Purchase specific goods or services - participant must either buy a certain num…" at bounding box center [0, 0] width 0 height 0
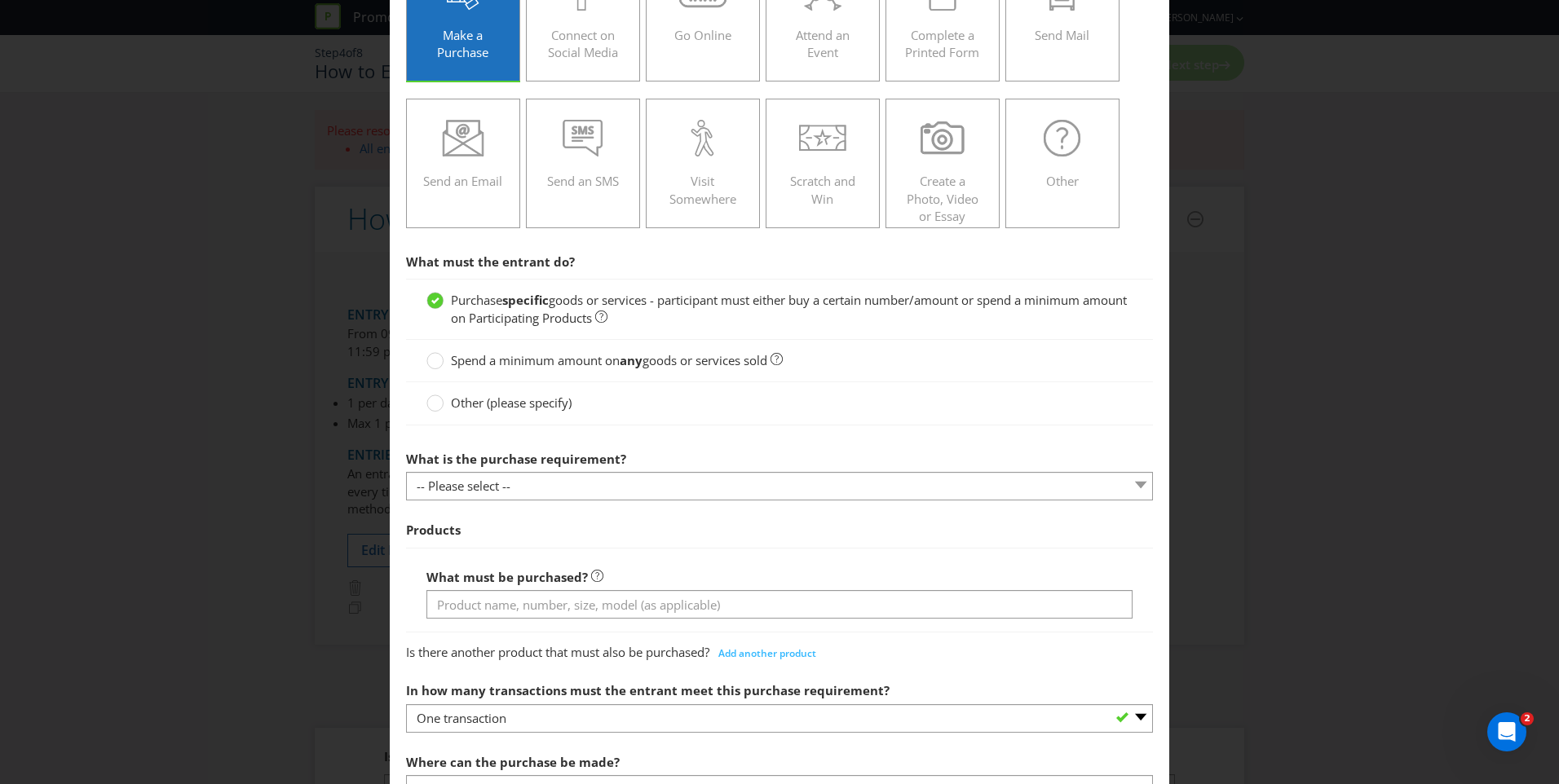
scroll to position [162, 0]
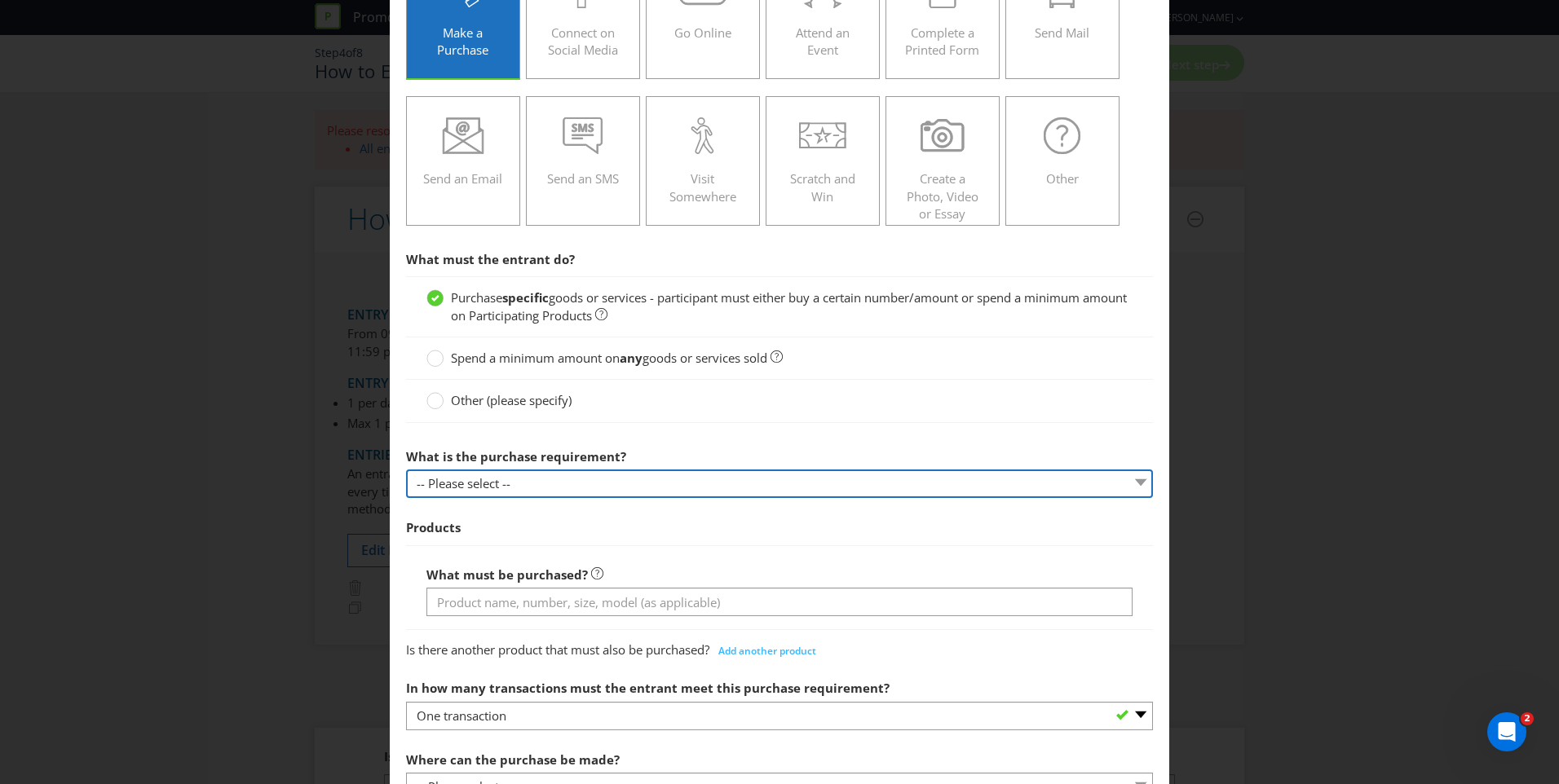
click at [620, 486] on select "-- Please select -- Buy a certain number of these products or services Spend a …" at bounding box center [780, 483] width 747 height 28
select select "MINIMUM_SPEND_AMOUNT"
click at [406, 469] on select "-- Please select -- Buy a certain number of these products or services Spend a …" at bounding box center [780, 483] width 747 height 28
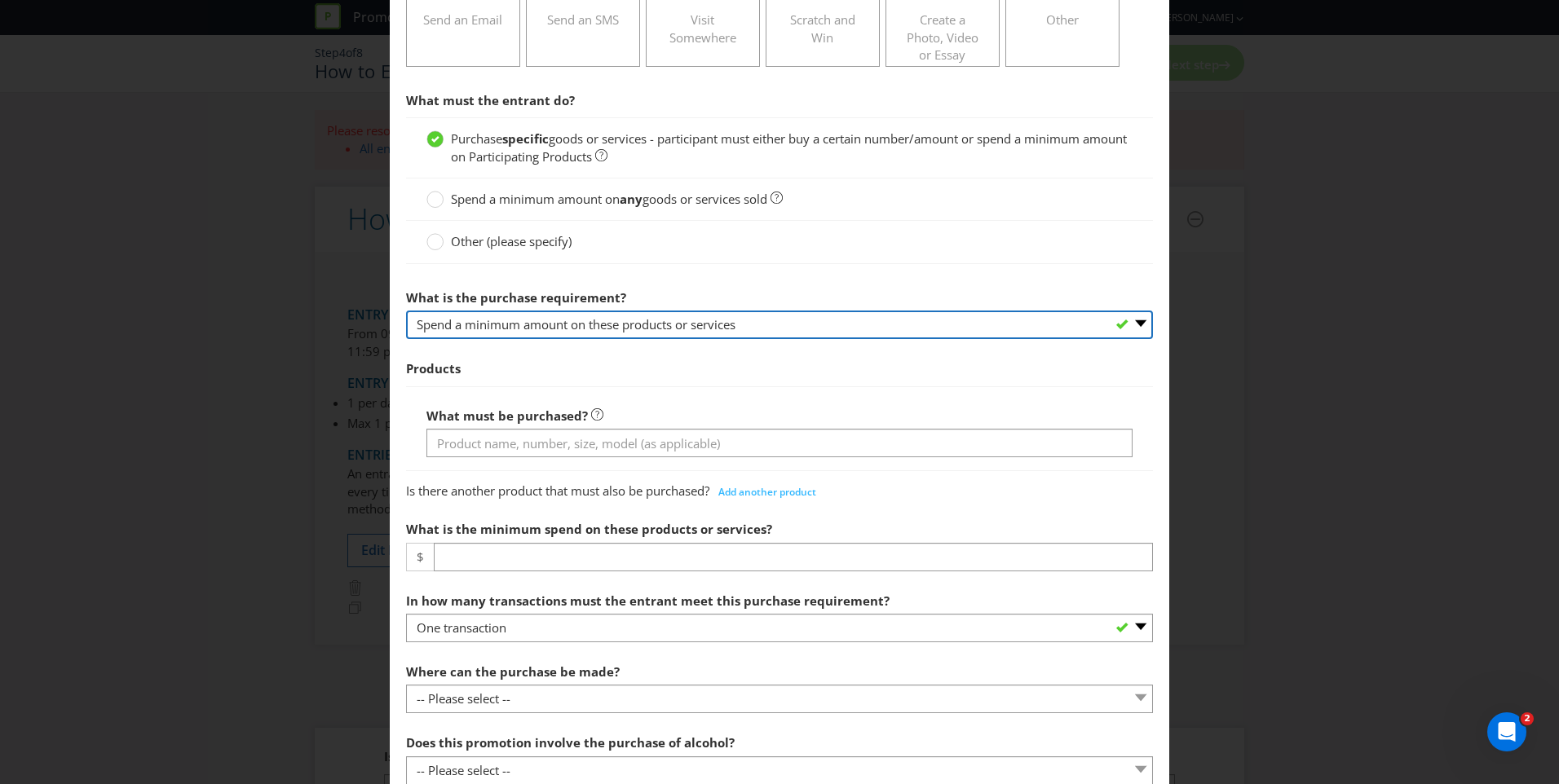
scroll to position [321, 0]
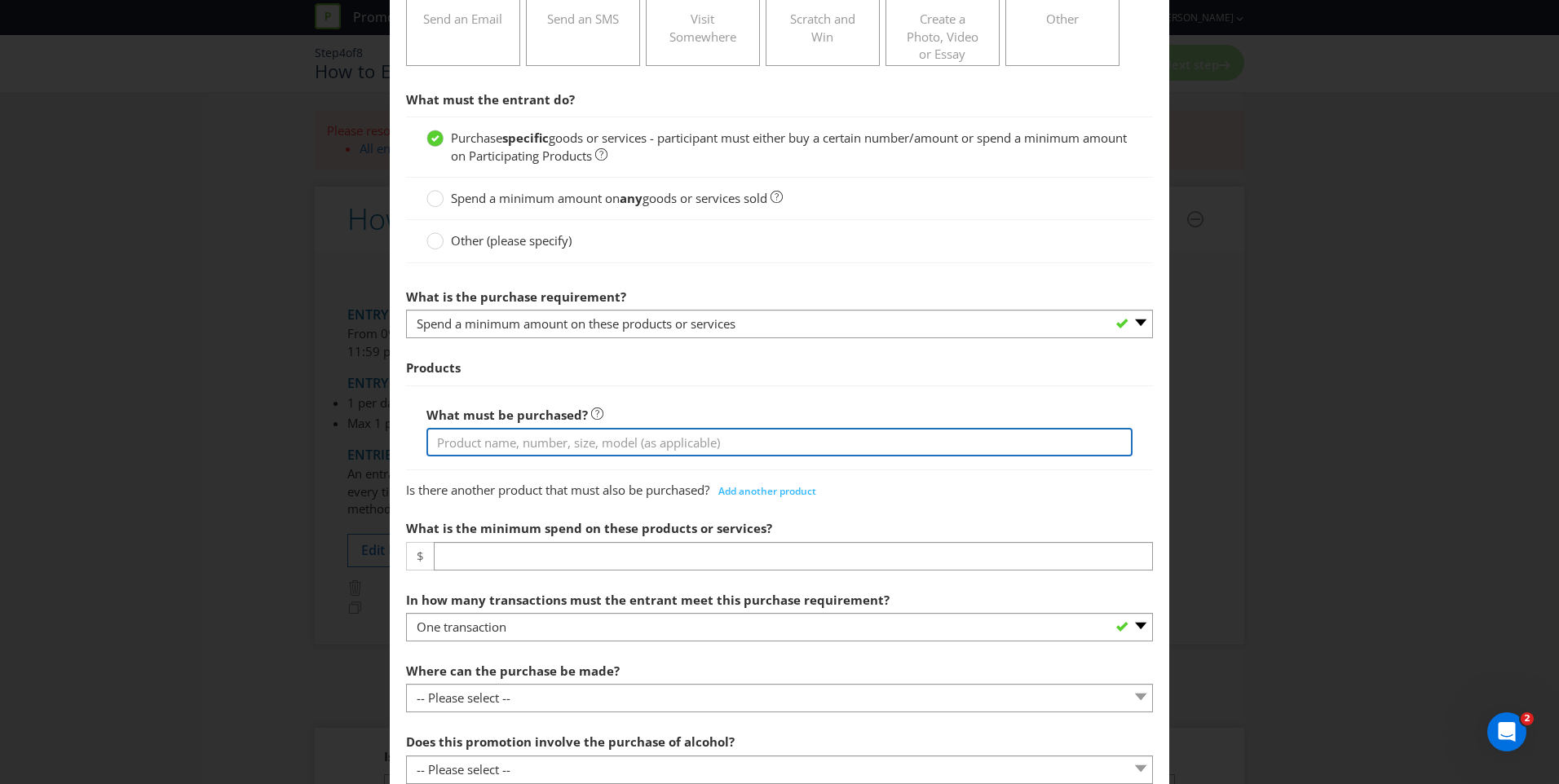
click at [541, 440] on input "text" at bounding box center [780, 442] width 706 height 28
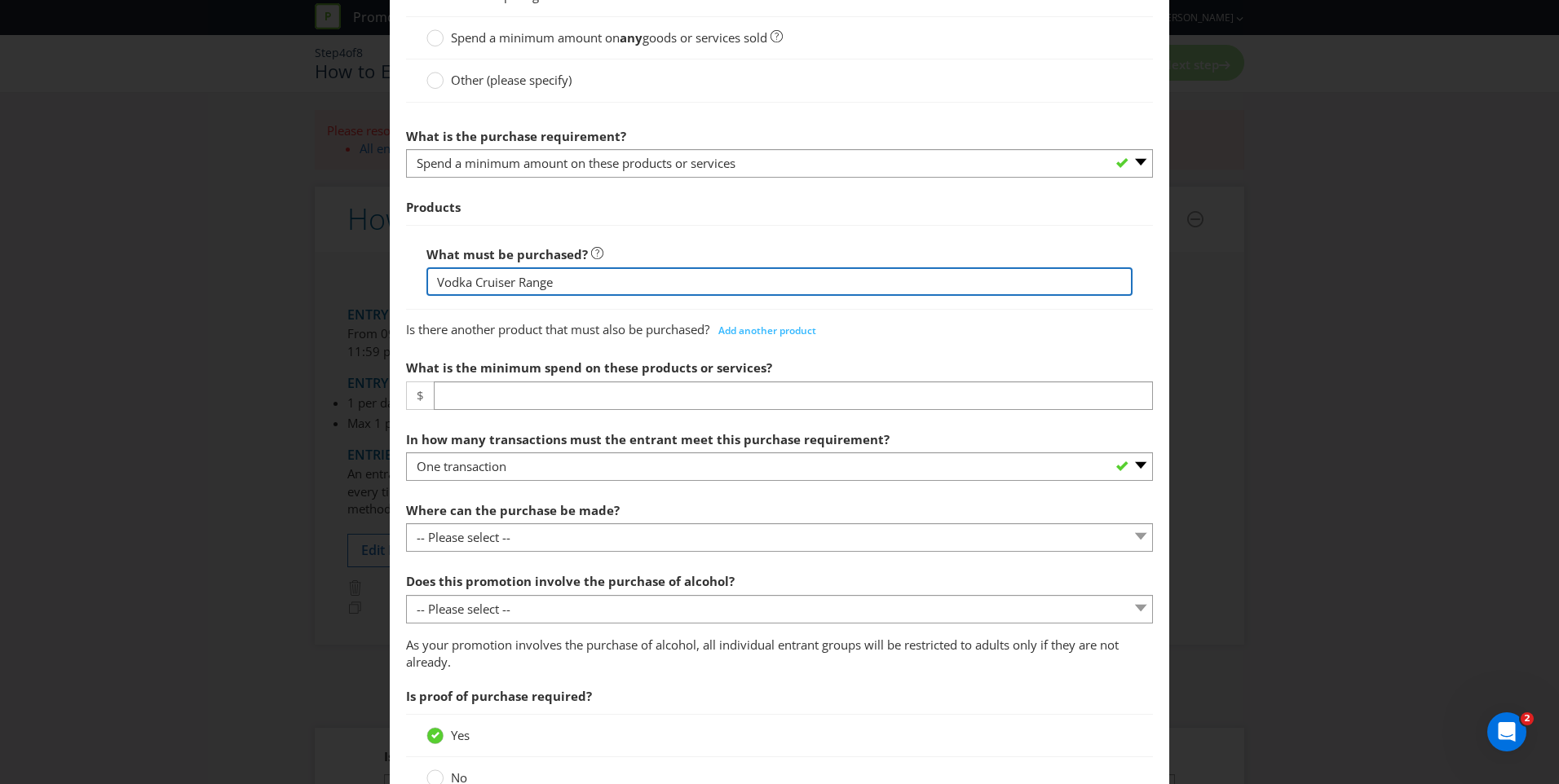
scroll to position [483, 0]
type input "Vodka Cruiser Range"
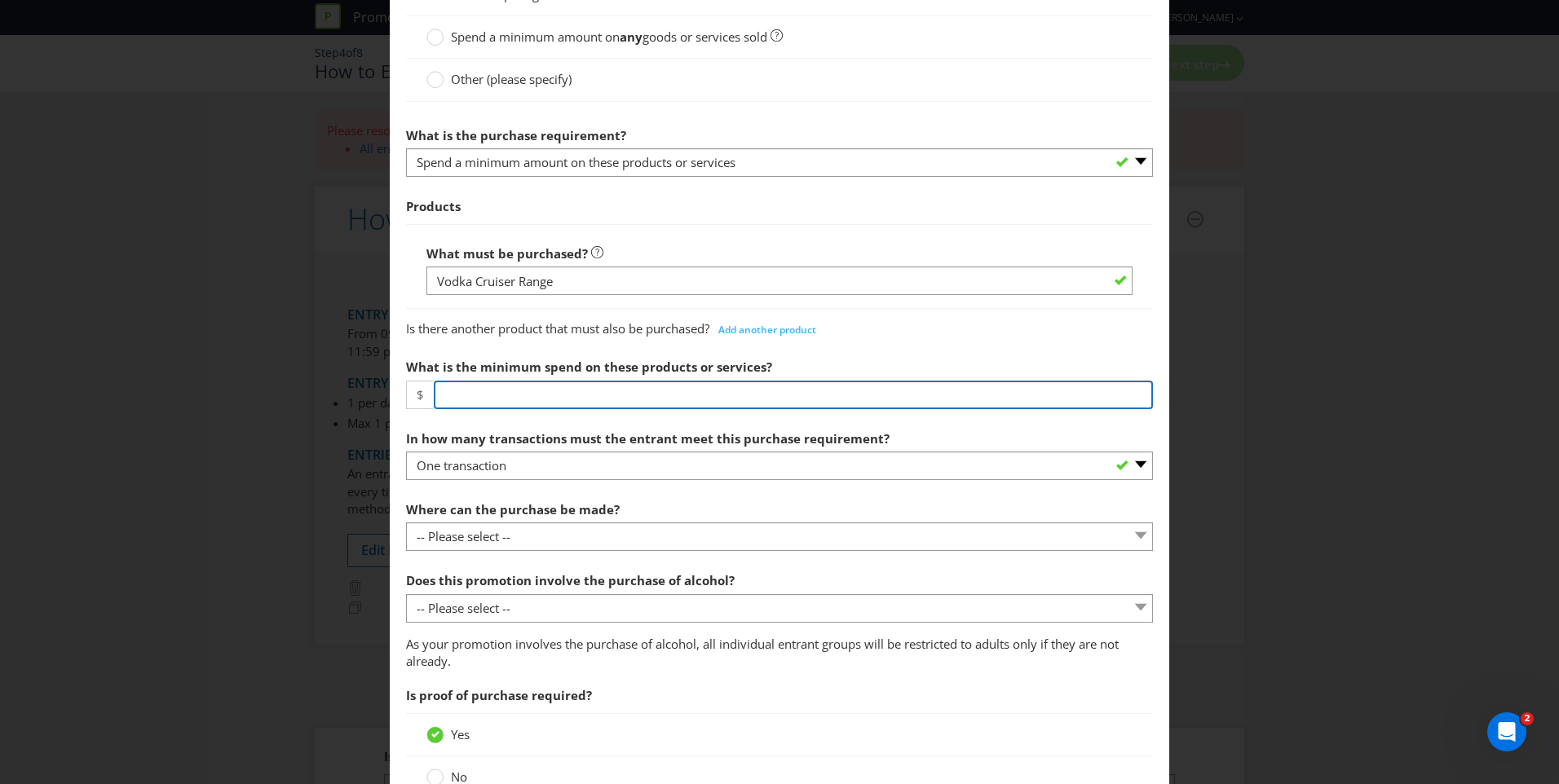
click at [490, 389] on input "number" at bounding box center [793, 394] width 719 height 28
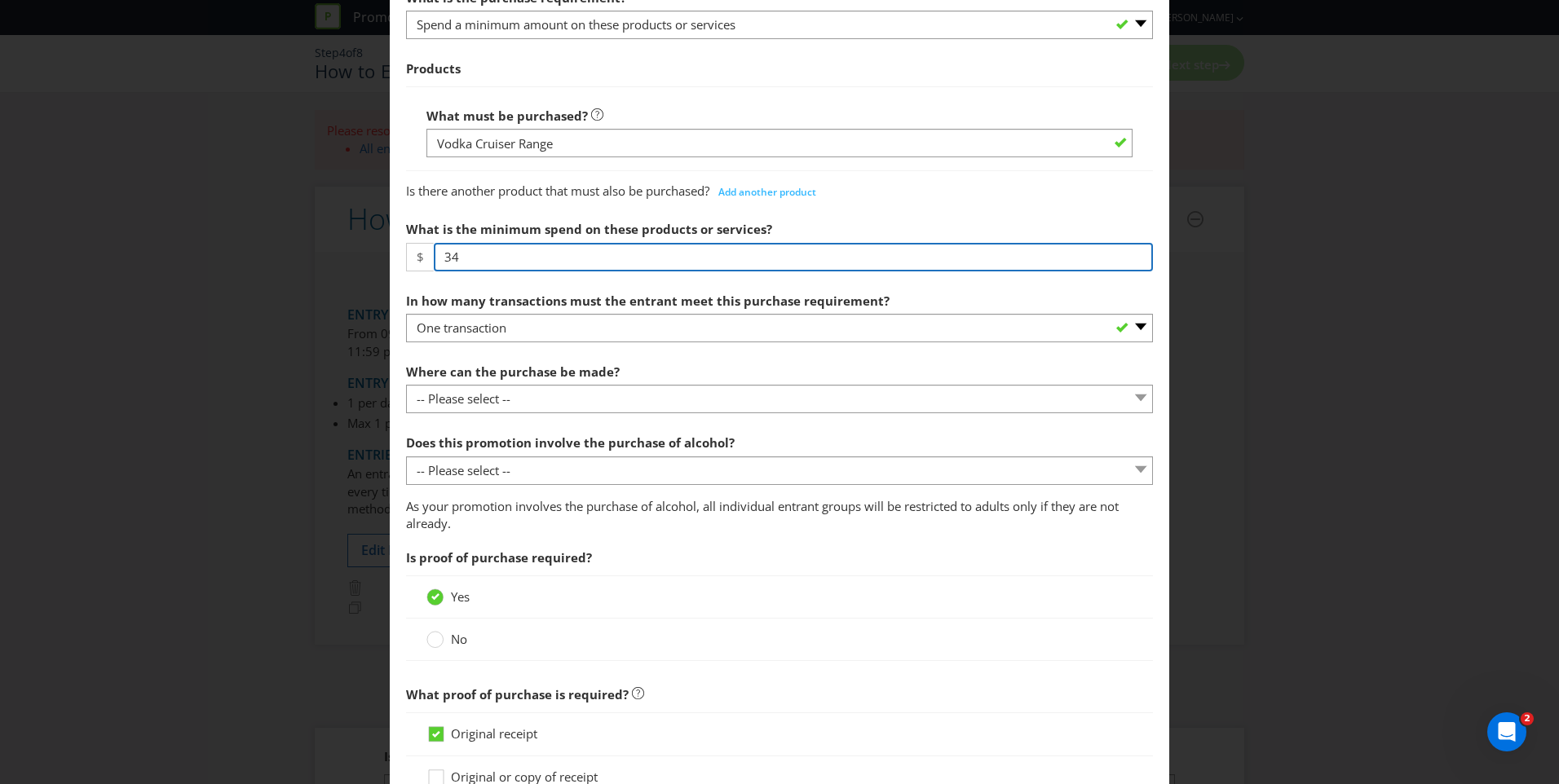
scroll to position [622, 0]
type input "34"
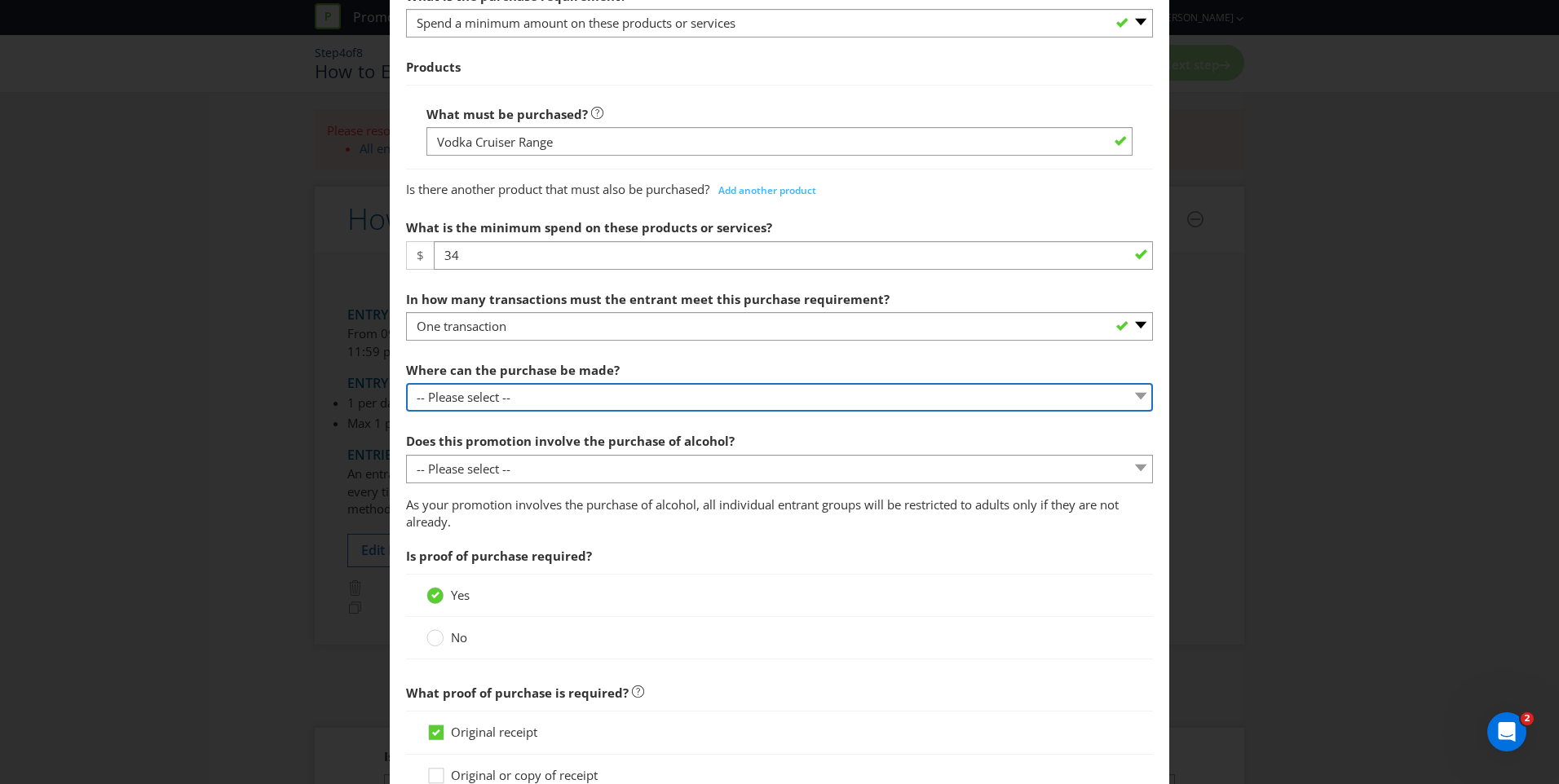
click at [532, 402] on select "-- Please select -- Any stores displaying promotional material (including onlin…" at bounding box center [780, 396] width 747 height 28
select select "ANY_DISPLAYING_NOT_ONLINE"
click at [406, 383] on select "-- Please select -- Any stores displaying promotional material (including onlin…" at bounding box center [780, 396] width 747 height 28
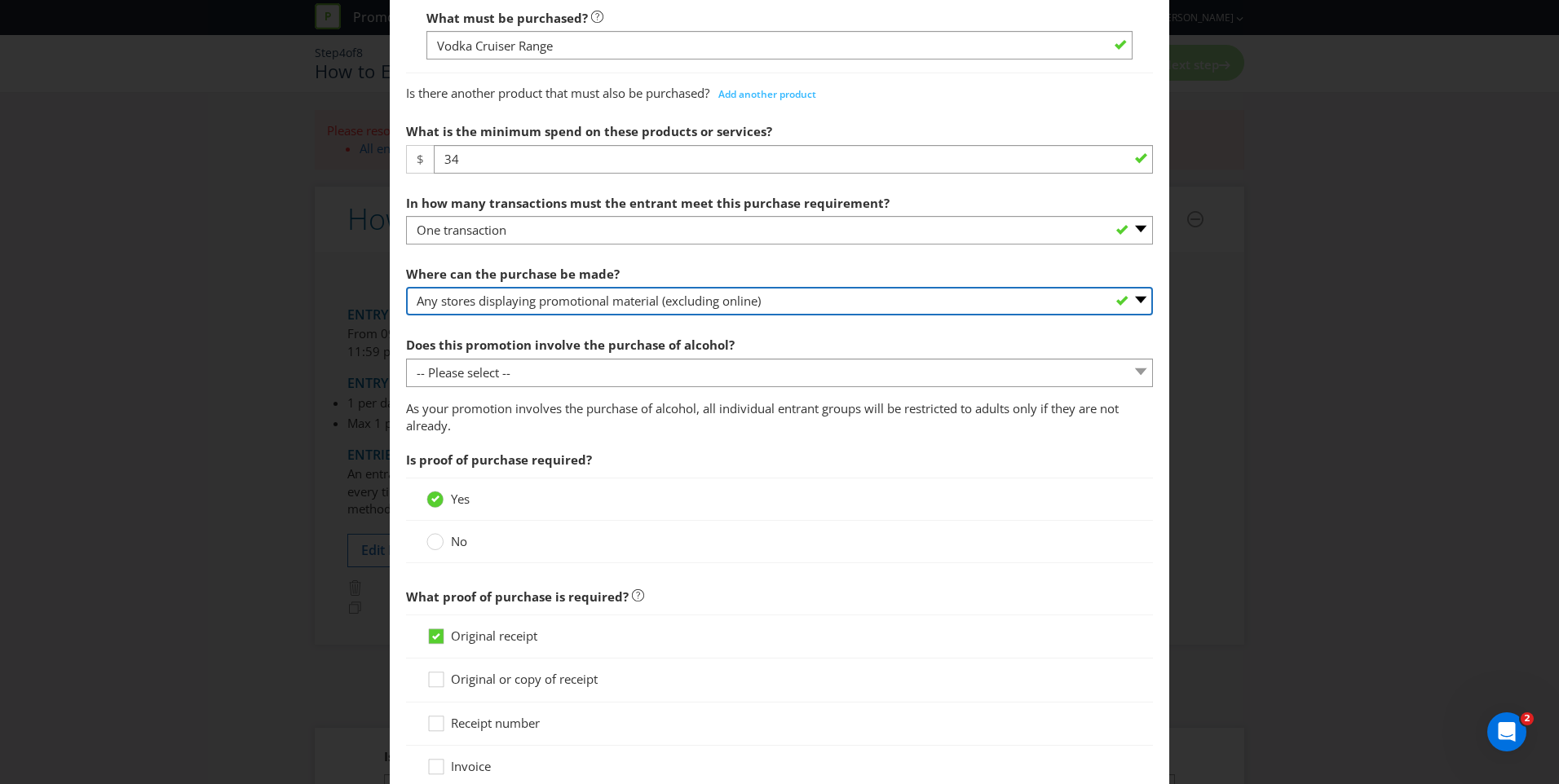
scroll to position [719, 0]
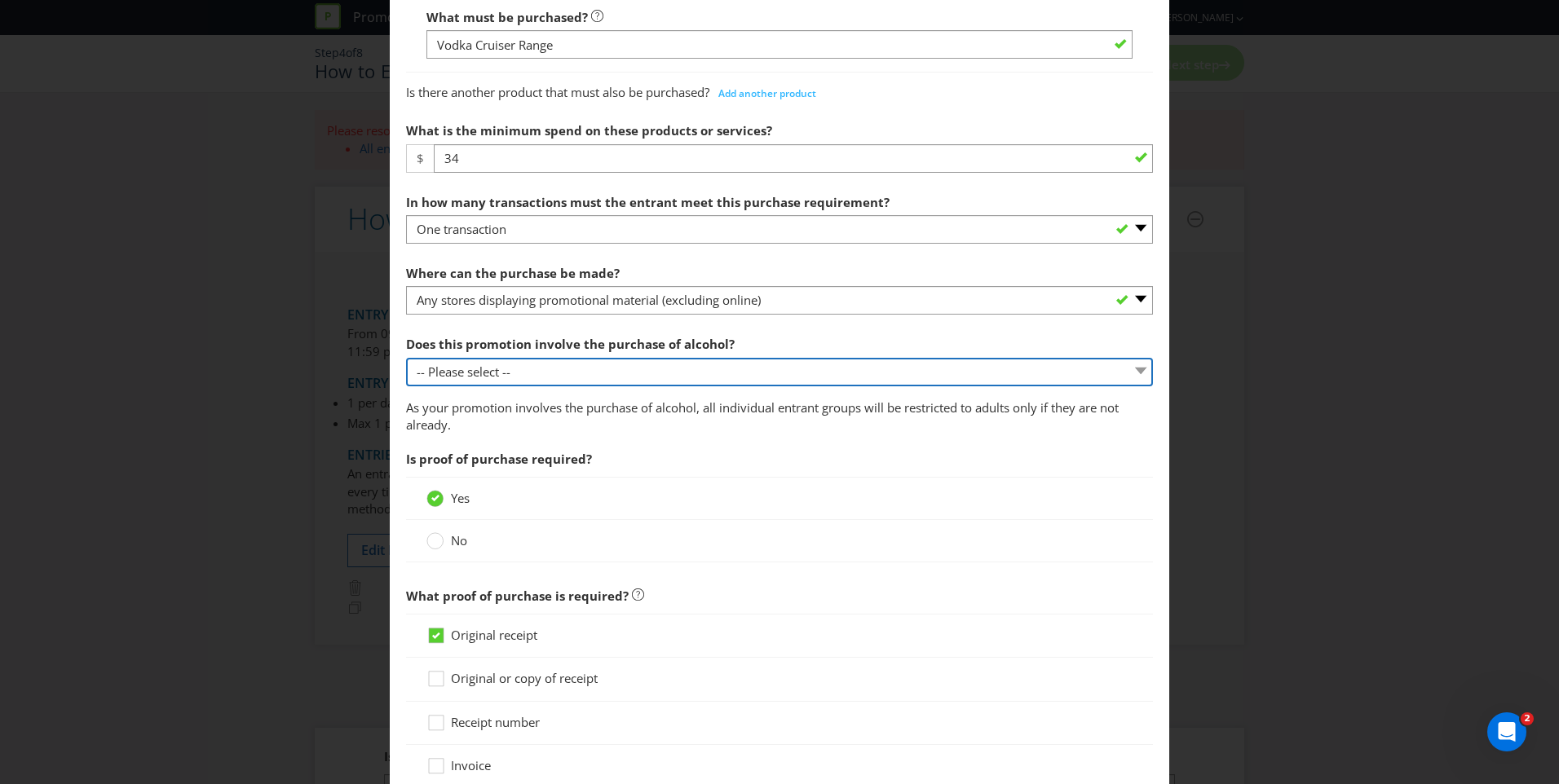
click at [532, 372] on select "-- Please select -- Yes, for on-premises consumption Yes, for off-premises cons…" at bounding box center [780, 371] width 747 height 28
select select "YES_OFF_PREMISES"
click at [406, 358] on select "-- Please select -- Yes, for on-premises consumption Yes, for off-premises cons…" at bounding box center [780, 371] width 747 height 28
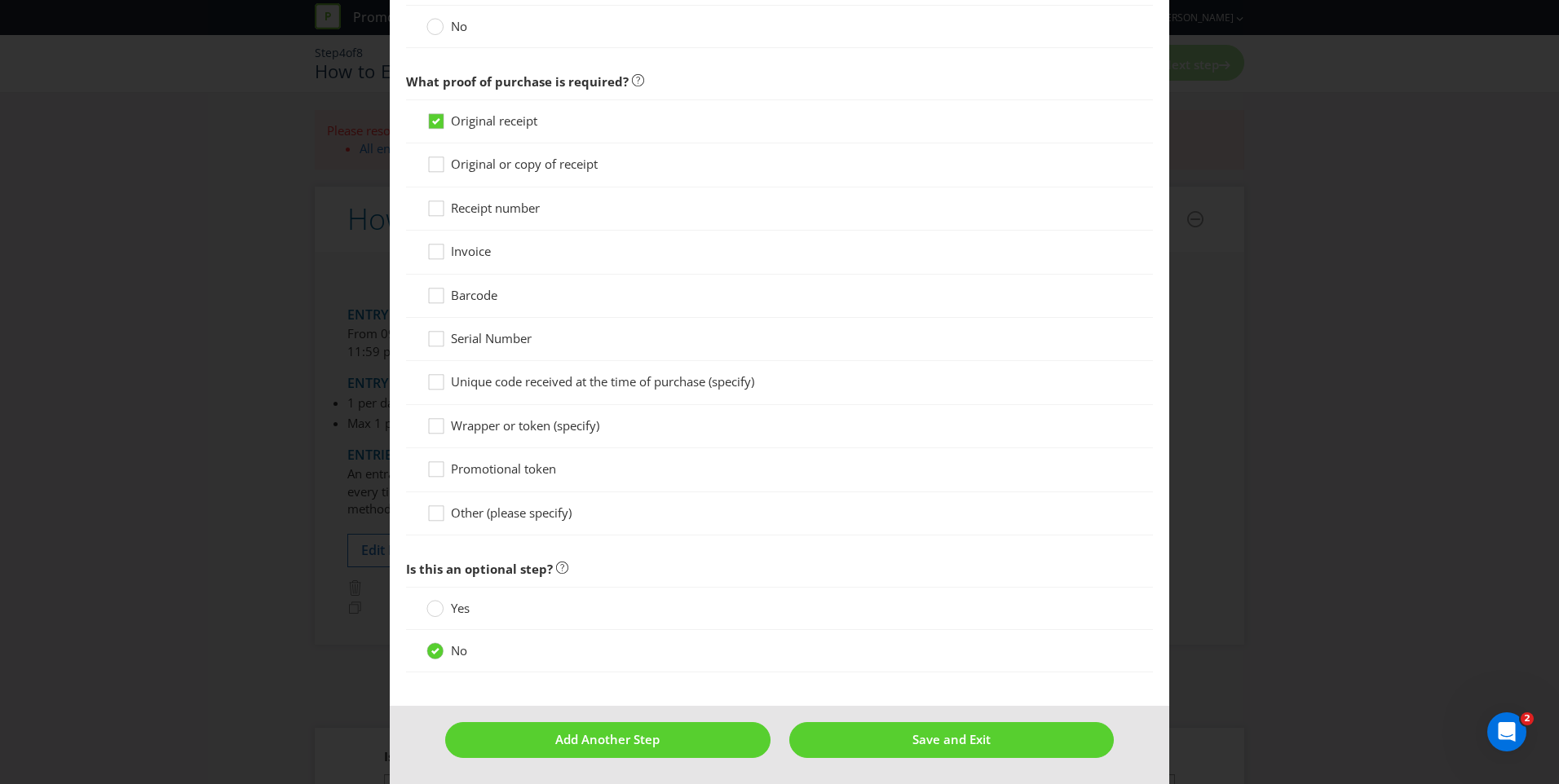
scroll to position [1236, 0]
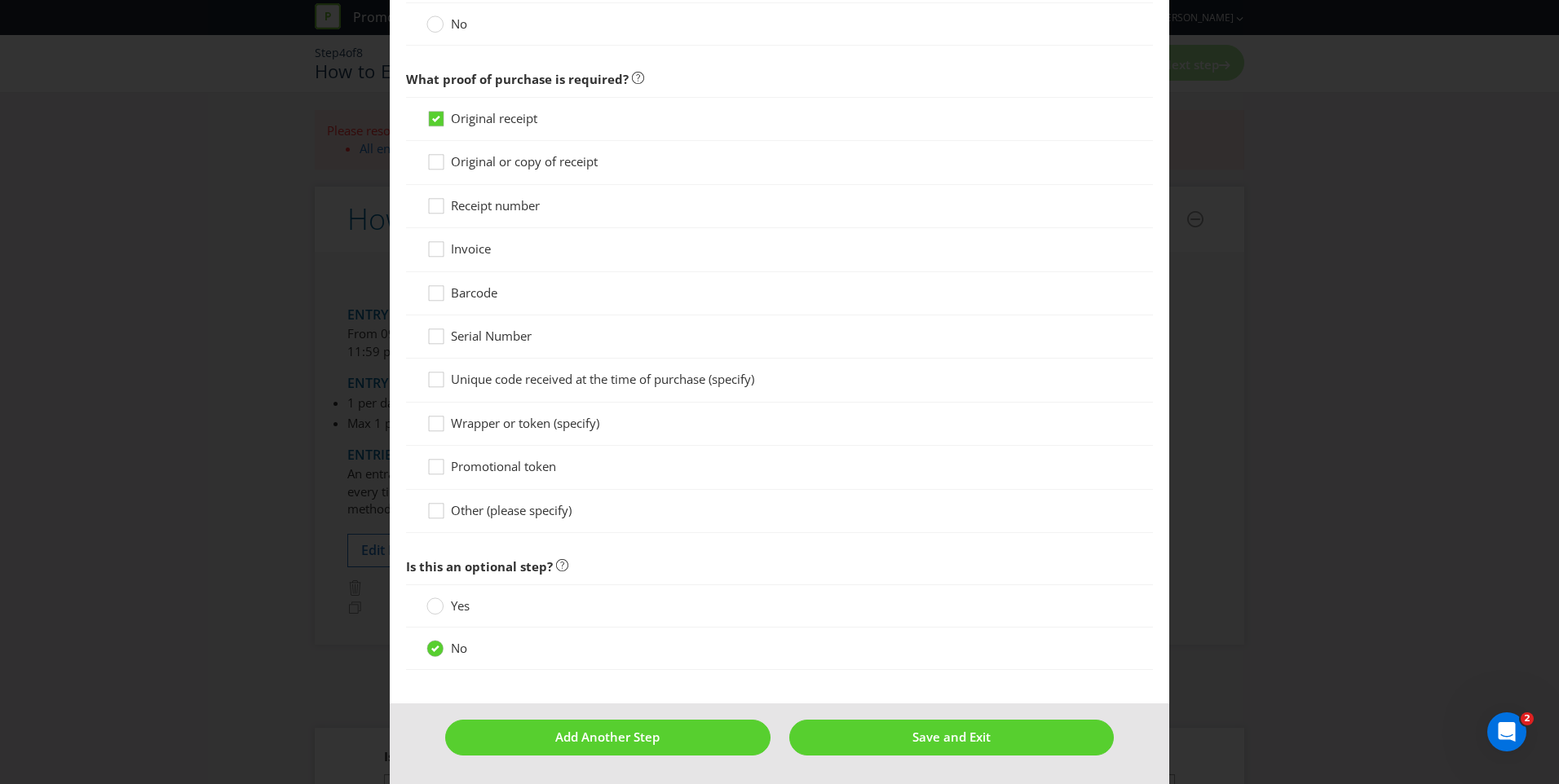
click at [457, 605] on span "Yes" at bounding box center [460, 605] width 18 height 16
click at [0, 0] on input "Yes" at bounding box center [0, 0] width 0 height 0
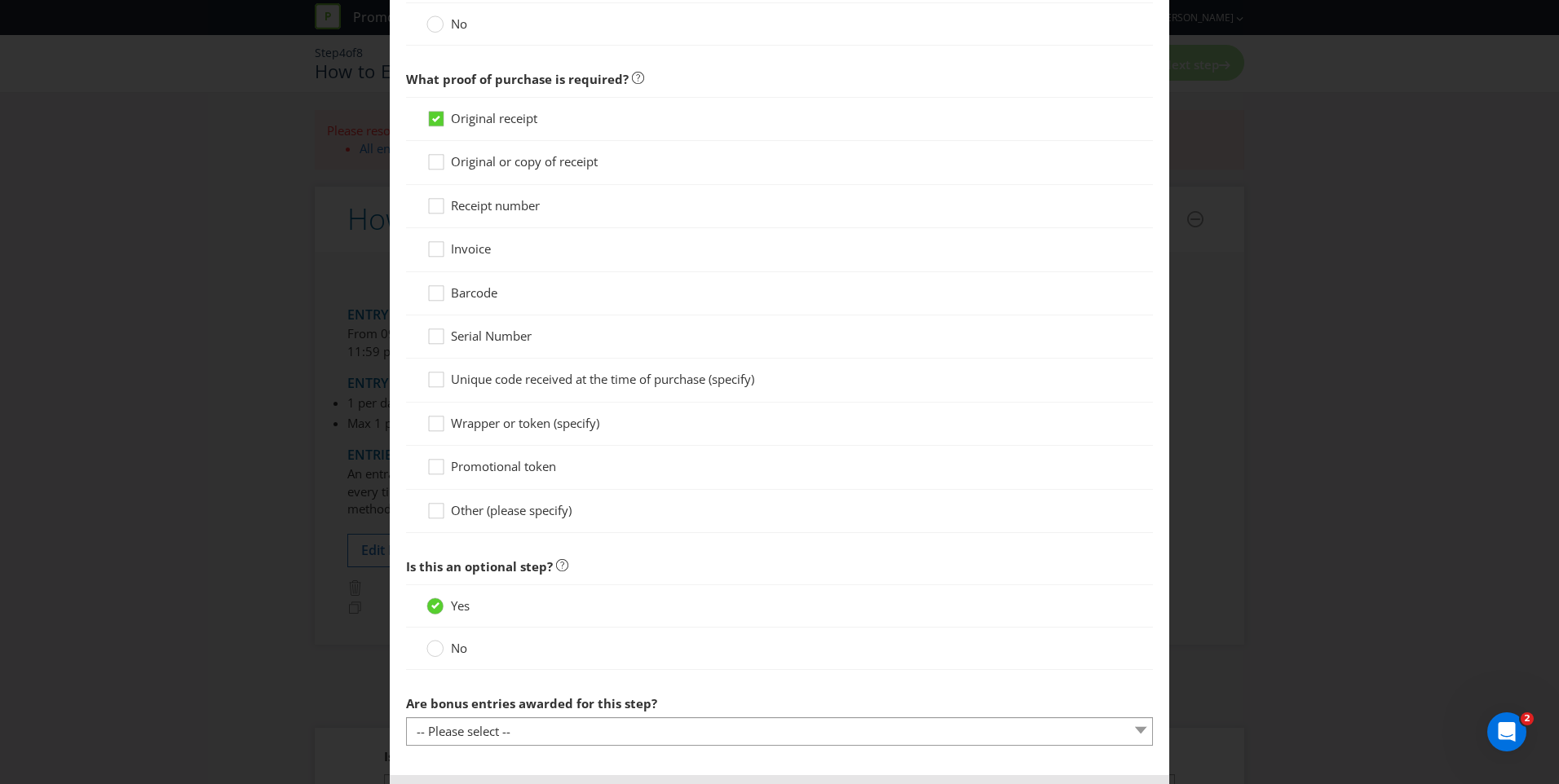
scroll to position [1306, 0]
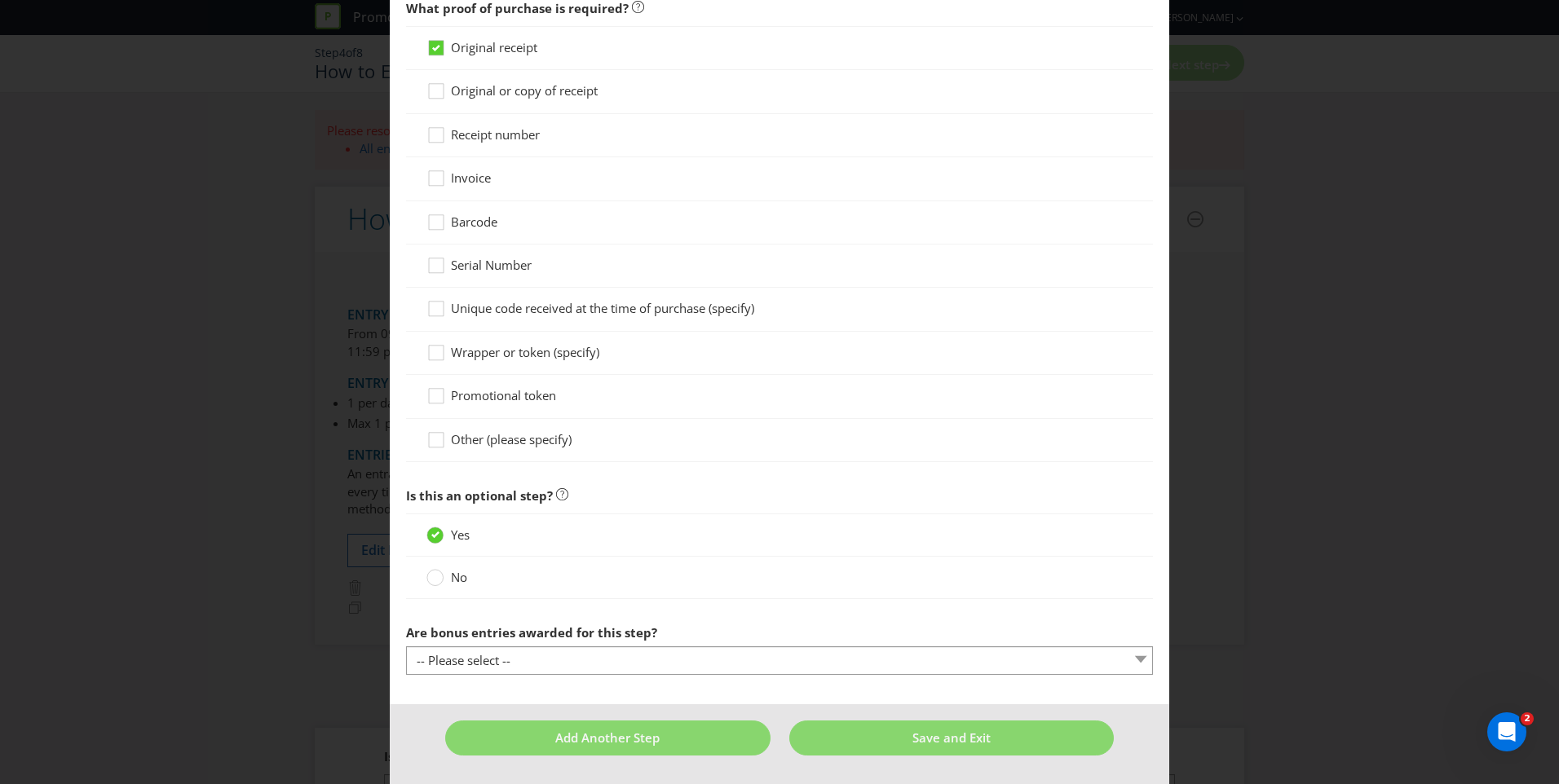
click at [446, 577] on label "No" at bounding box center [448, 578] width 44 height 17
click at [0, 0] on input "No" at bounding box center [0, 0] width 0 height 0
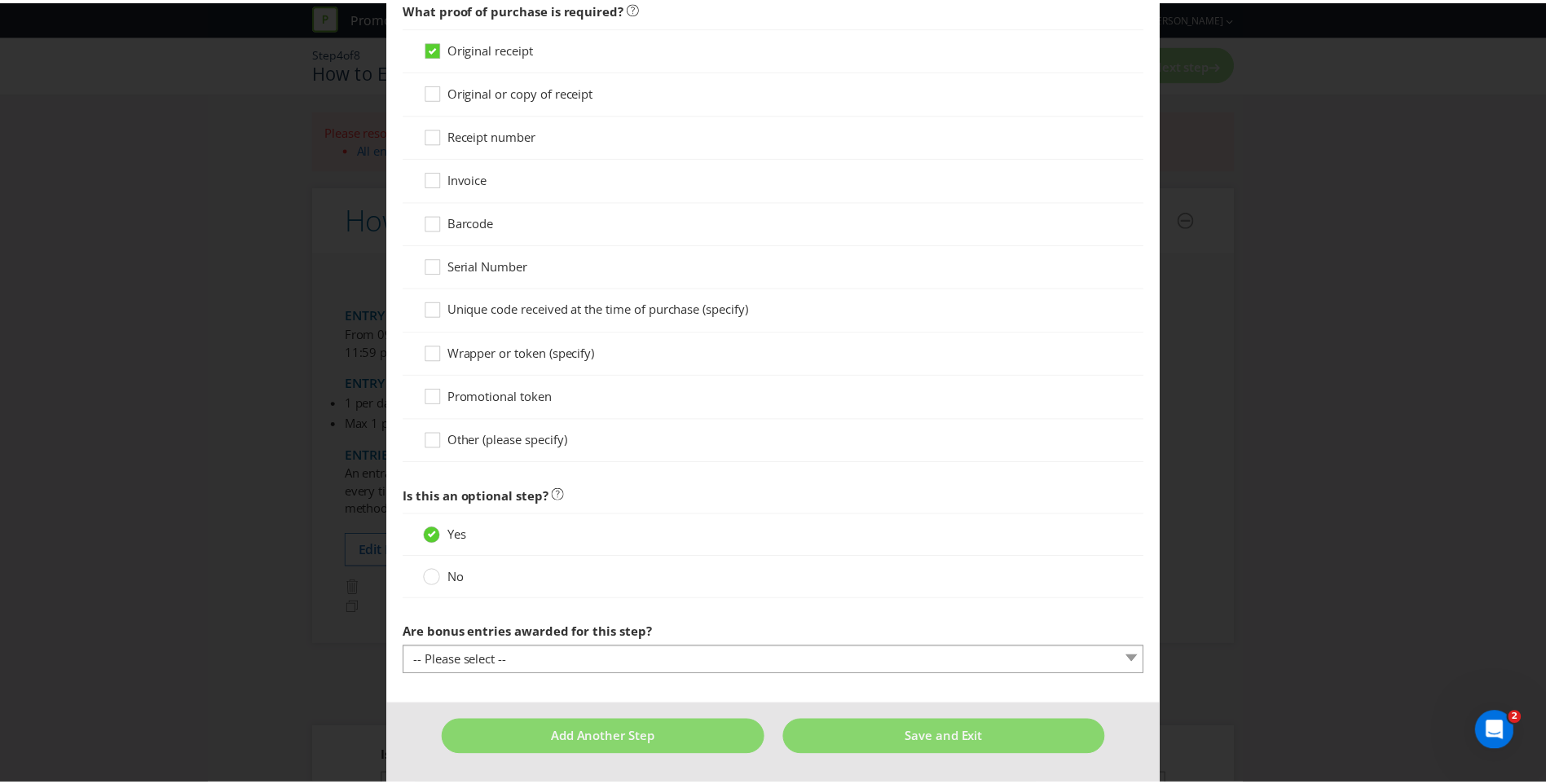
scroll to position [1236, 0]
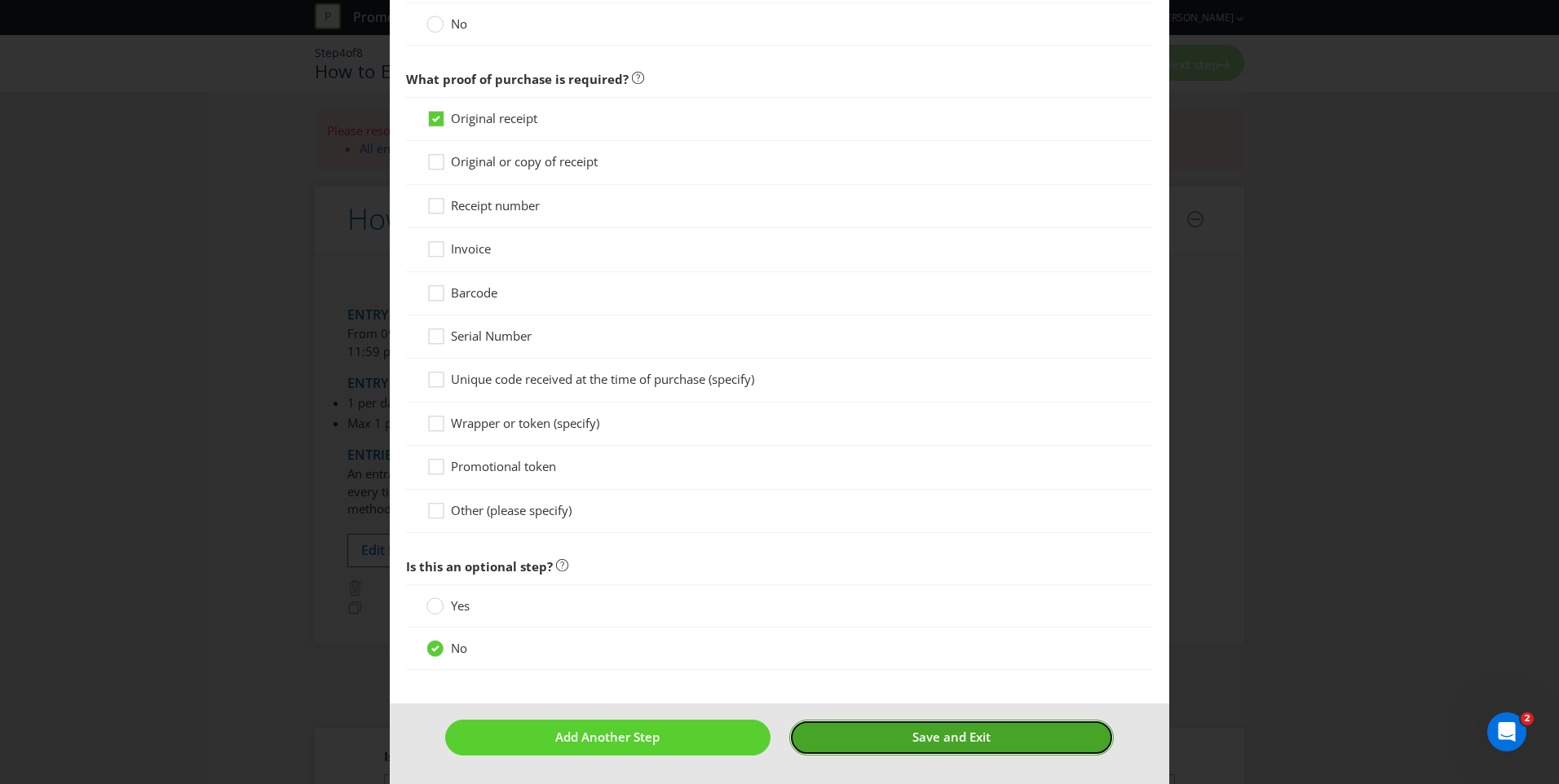
click at [879, 733] on button "Save and Exit" at bounding box center [952, 737] width 326 height 35
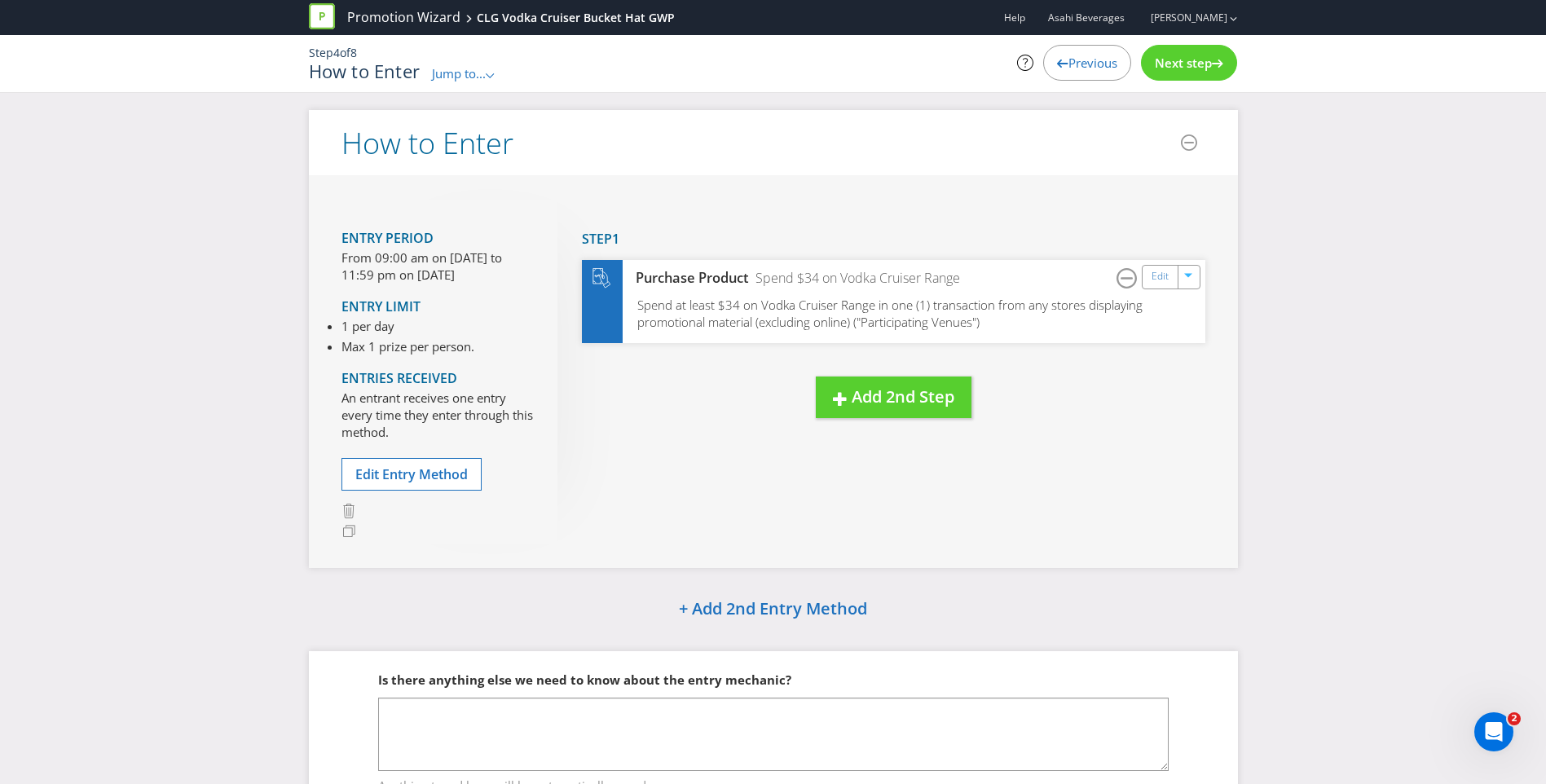
scroll to position [92, 0]
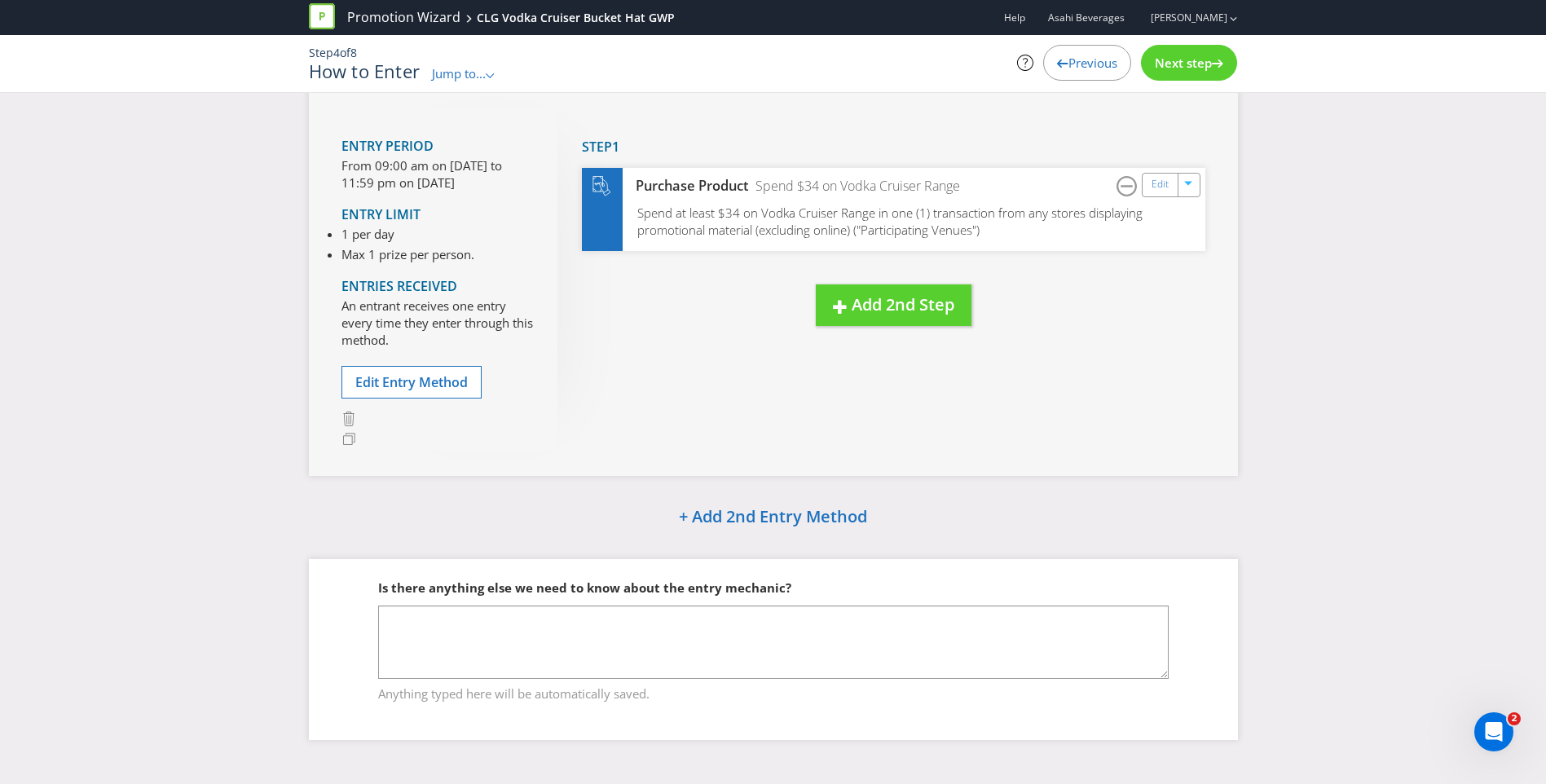
click at [1212, 69] on span "Next step" at bounding box center [1183, 62] width 57 height 16
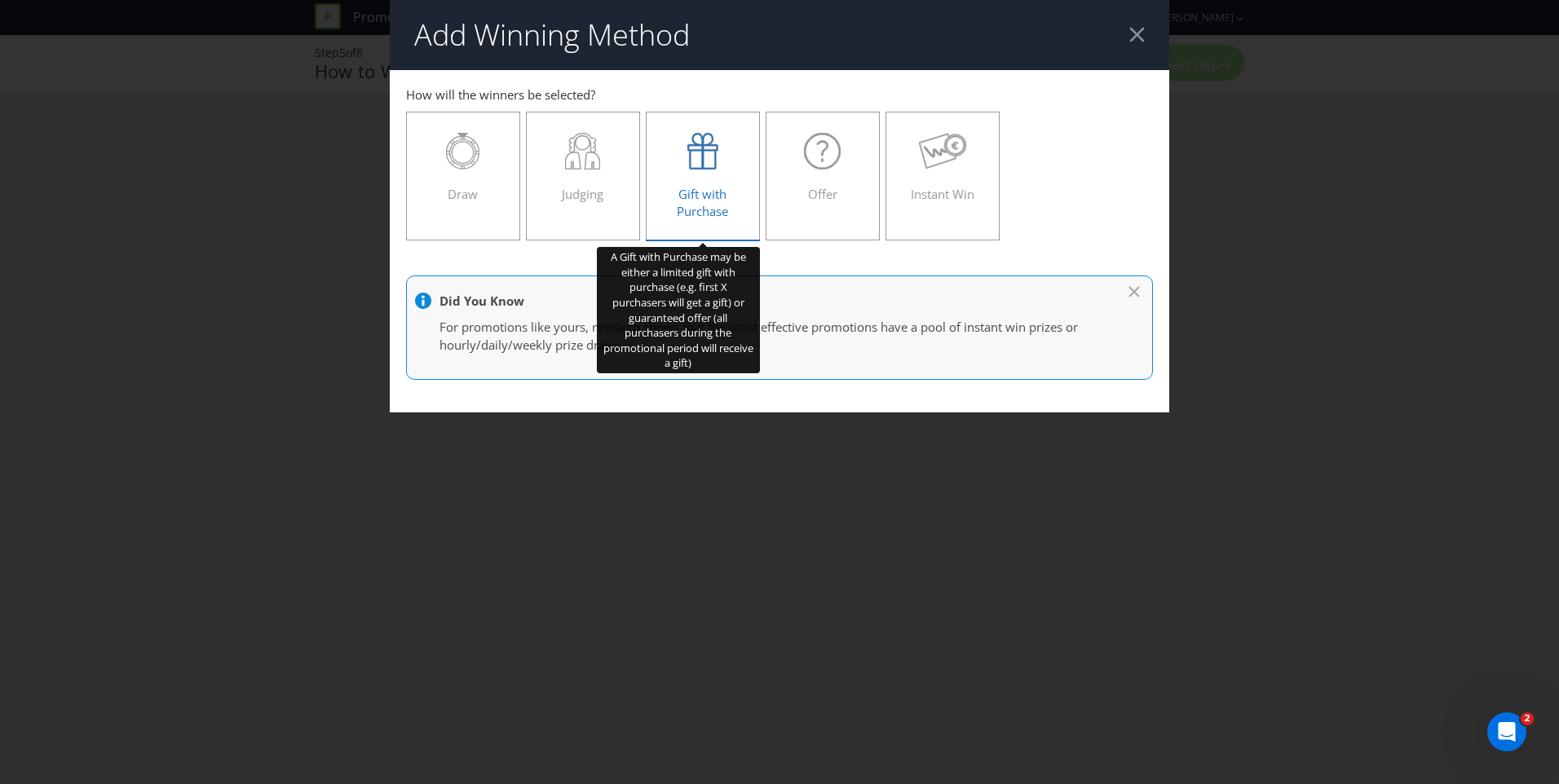
click at [721, 178] on div "Gift with Purchase" at bounding box center [703, 170] width 80 height 74
click at [0, 0] on input "Gift with Purchase" at bounding box center [0, 0] width 0 height 0
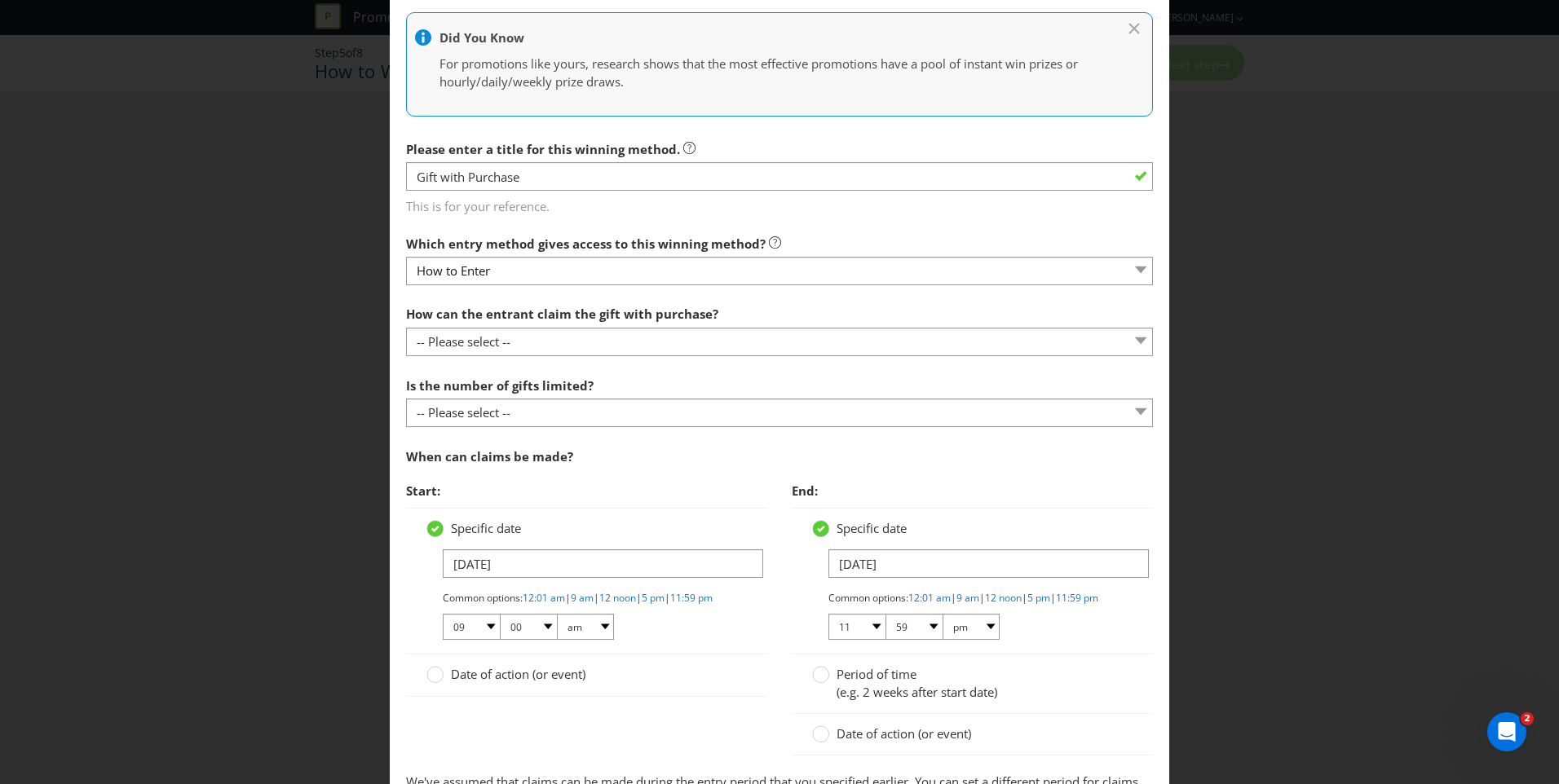
scroll to position [246, 0]
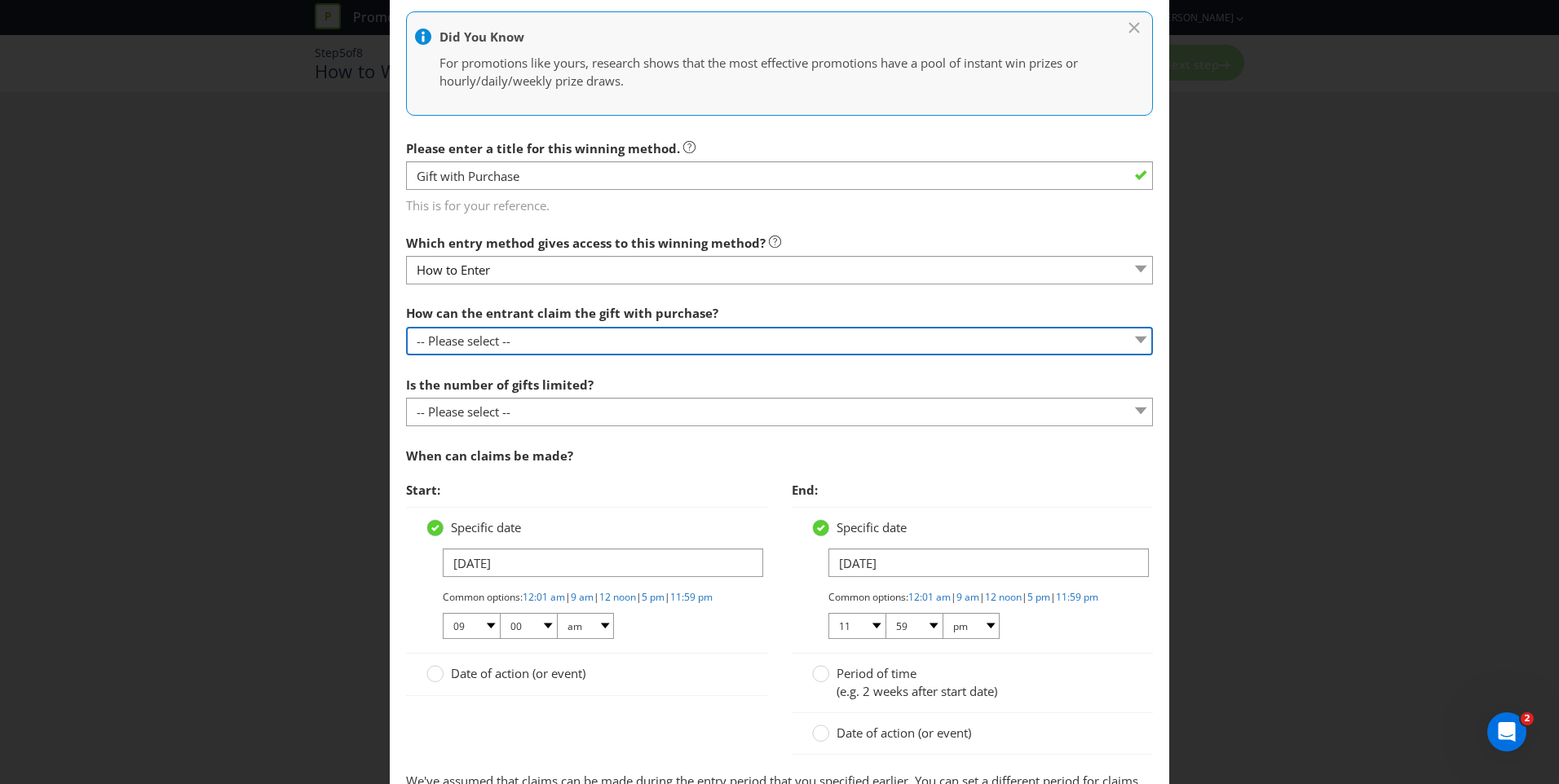
click at [567, 341] on select "-- Please select -- Already covered by entry mechanic Automatically sent to cla…" at bounding box center [780, 340] width 747 height 28
select select "IN_STORE"
click at [406, 327] on select "-- Please select -- Already covered by entry mechanic Automatically sent to cla…" at bounding box center [780, 340] width 747 height 28
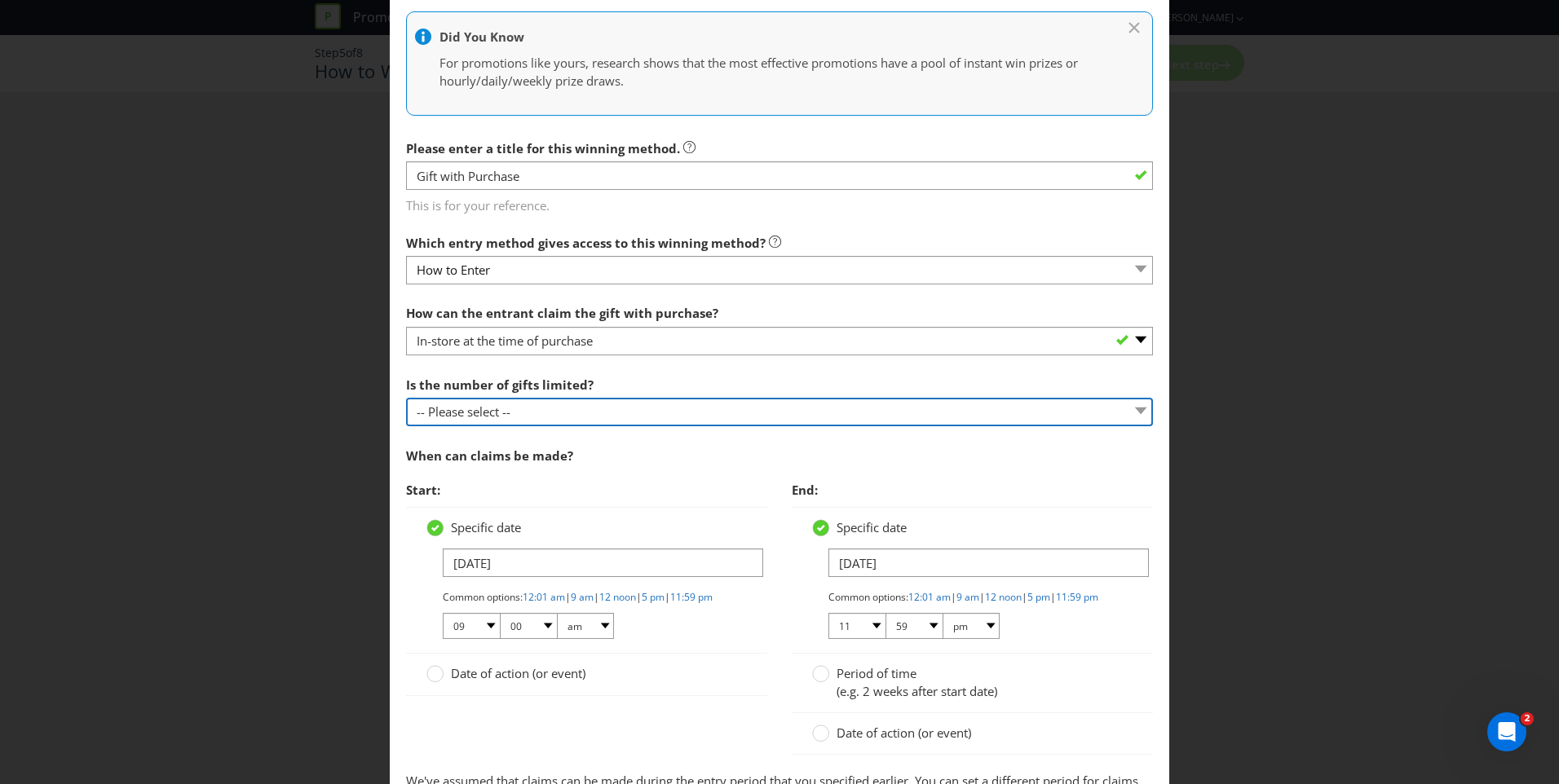
click at [561, 407] on select "-- Please select -- Unlimited gifts available during promotional period Number …" at bounding box center [780, 411] width 747 height 28
select select "LIMITED"
click at [406, 397] on select "-- Please select -- Unlimited gifts available during promotional period Number …" at bounding box center [780, 411] width 747 height 28
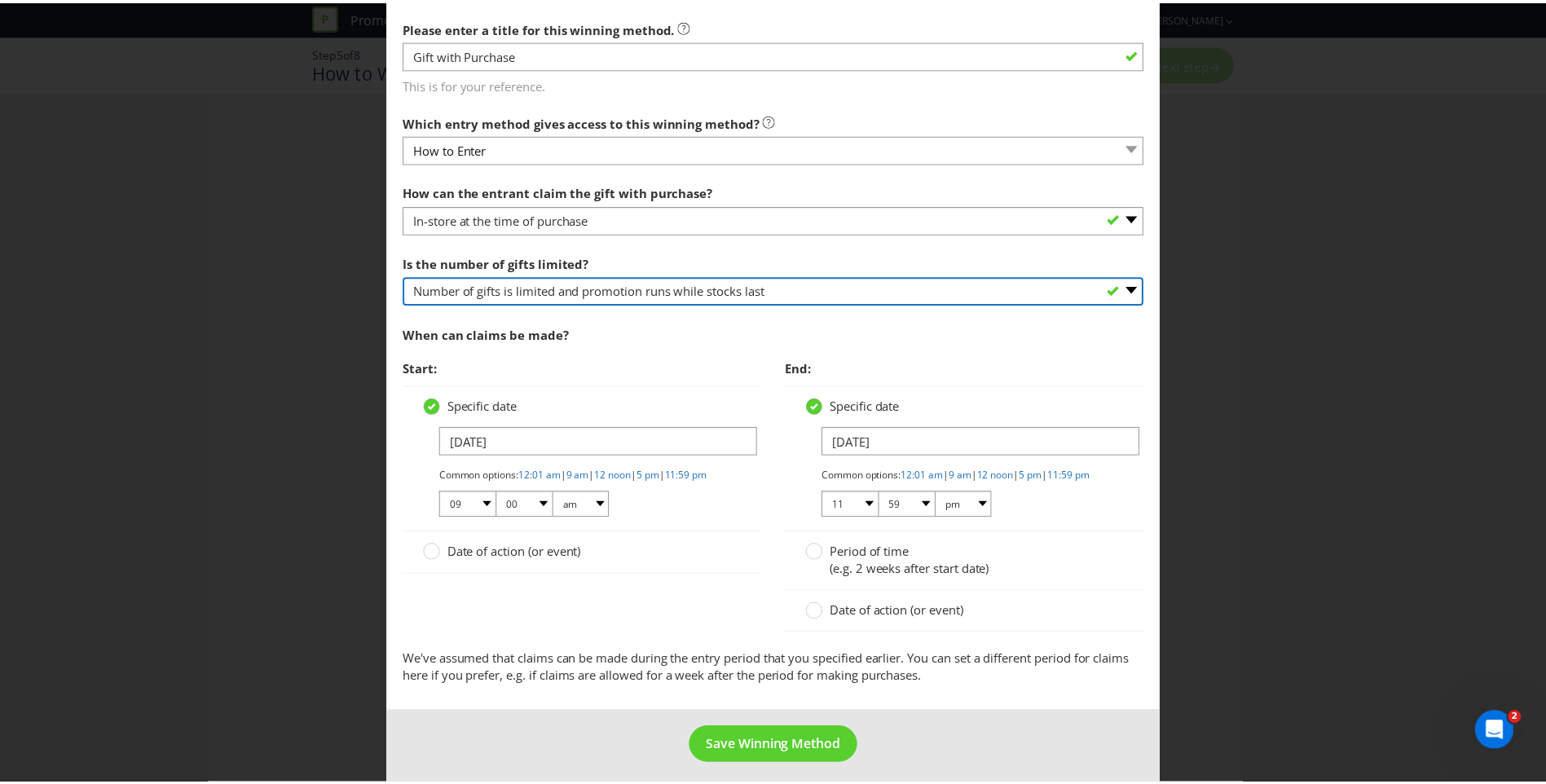
scroll to position [392, 0]
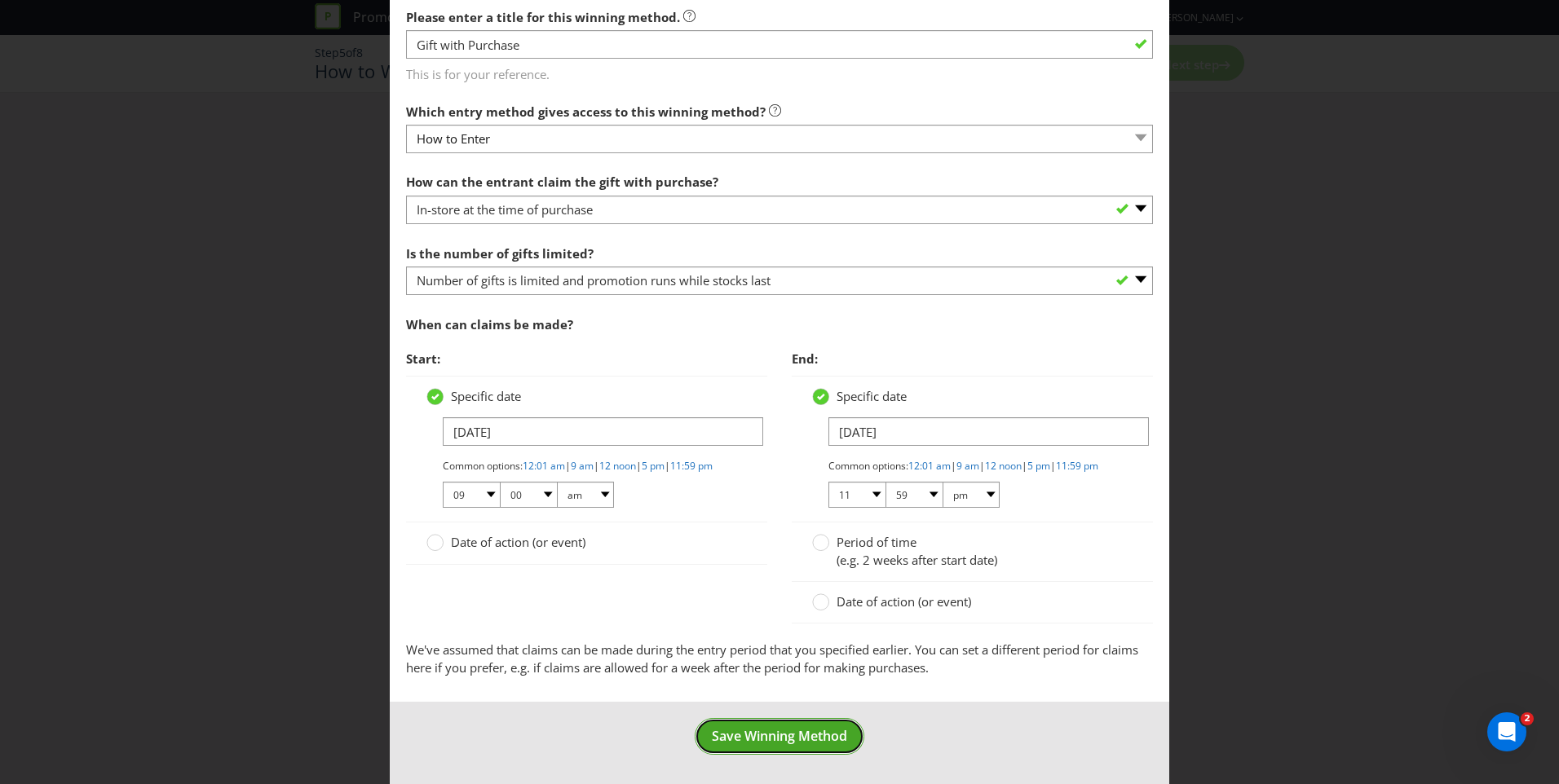
click at [756, 736] on span "Save Winning Method" at bounding box center [780, 736] width 136 height 18
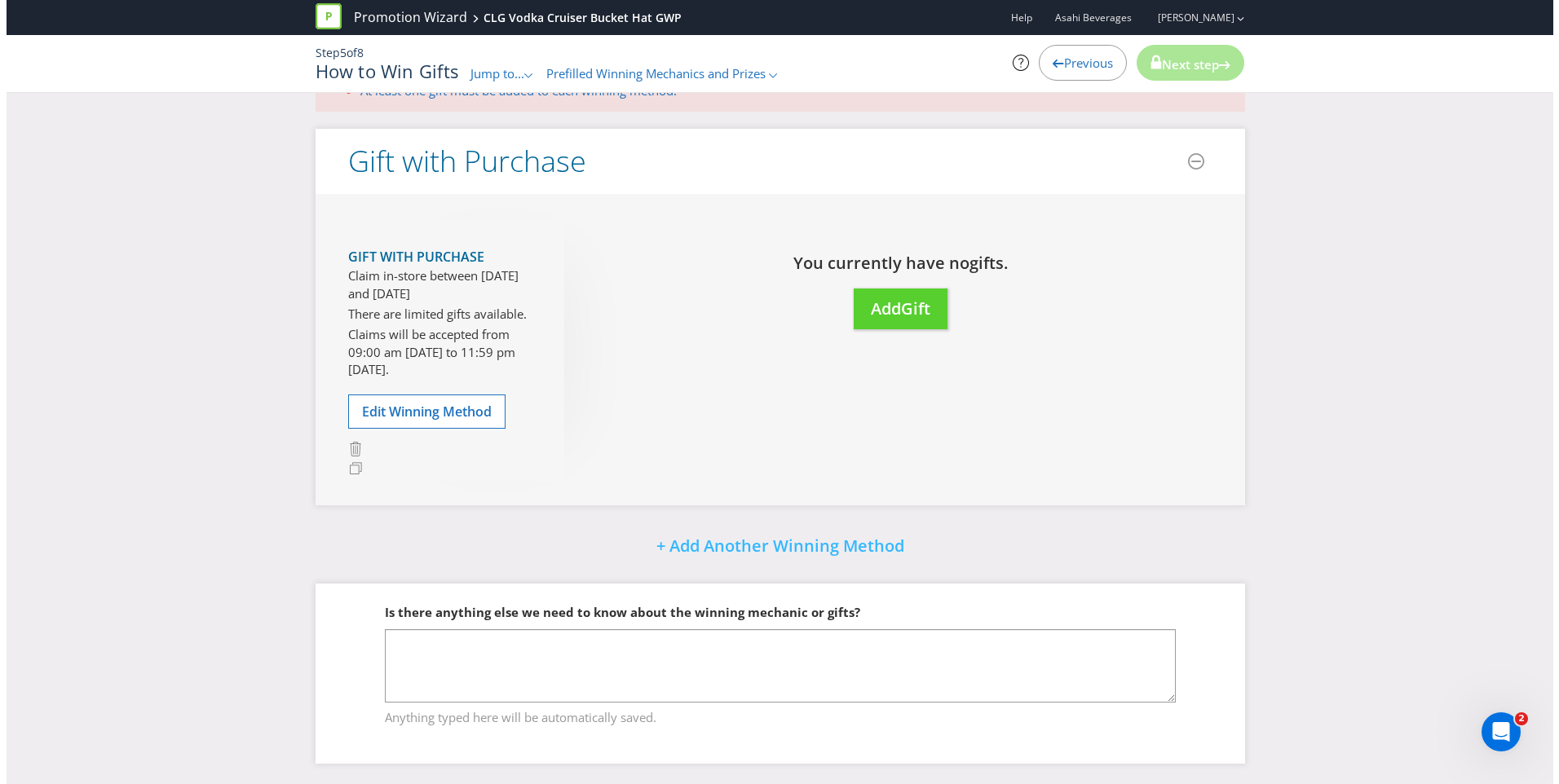
scroll to position [62, 0]
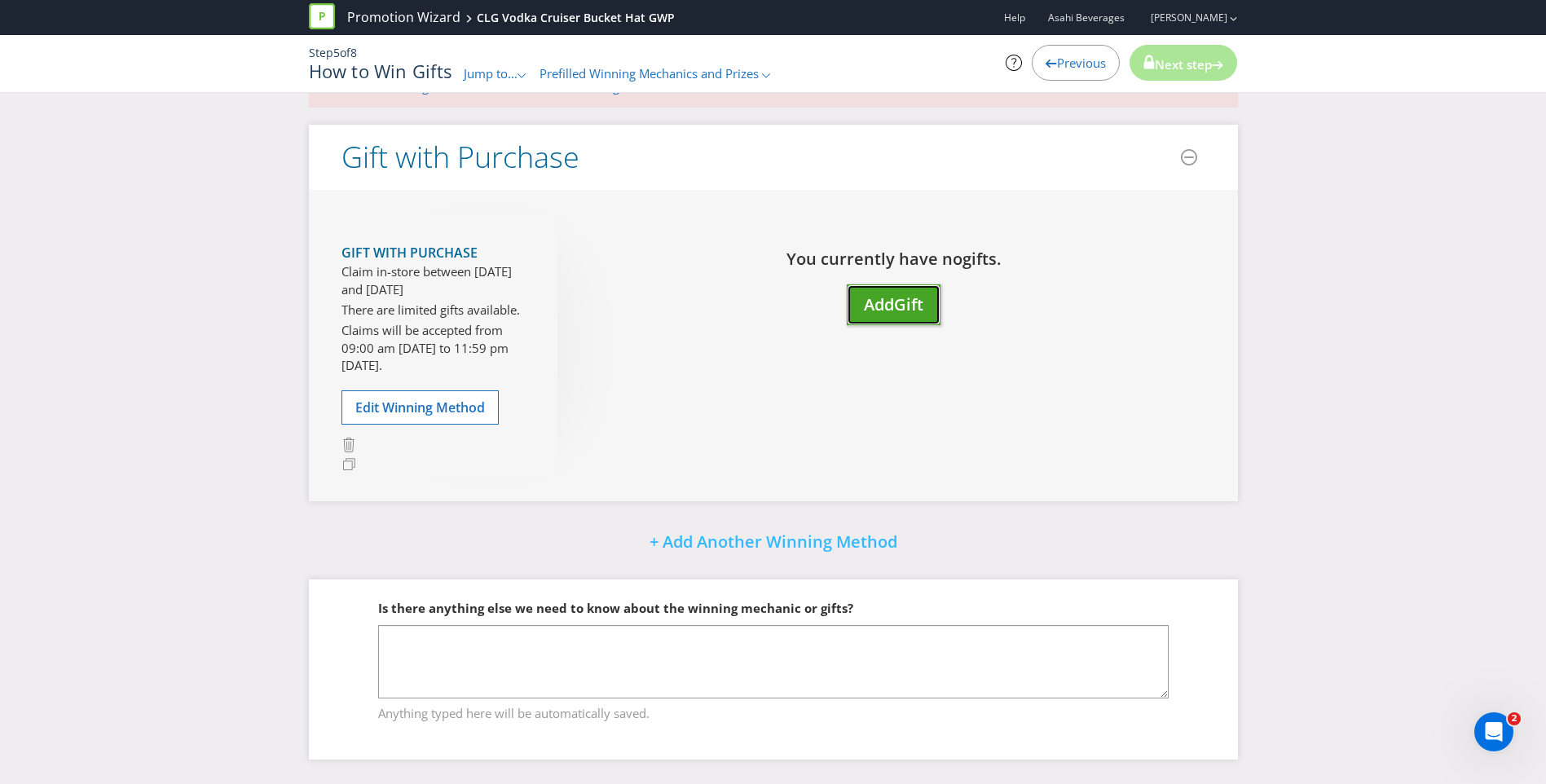
click at [912, 315] on span "Gift" at bounding box center [909, 304] width 29 height 22
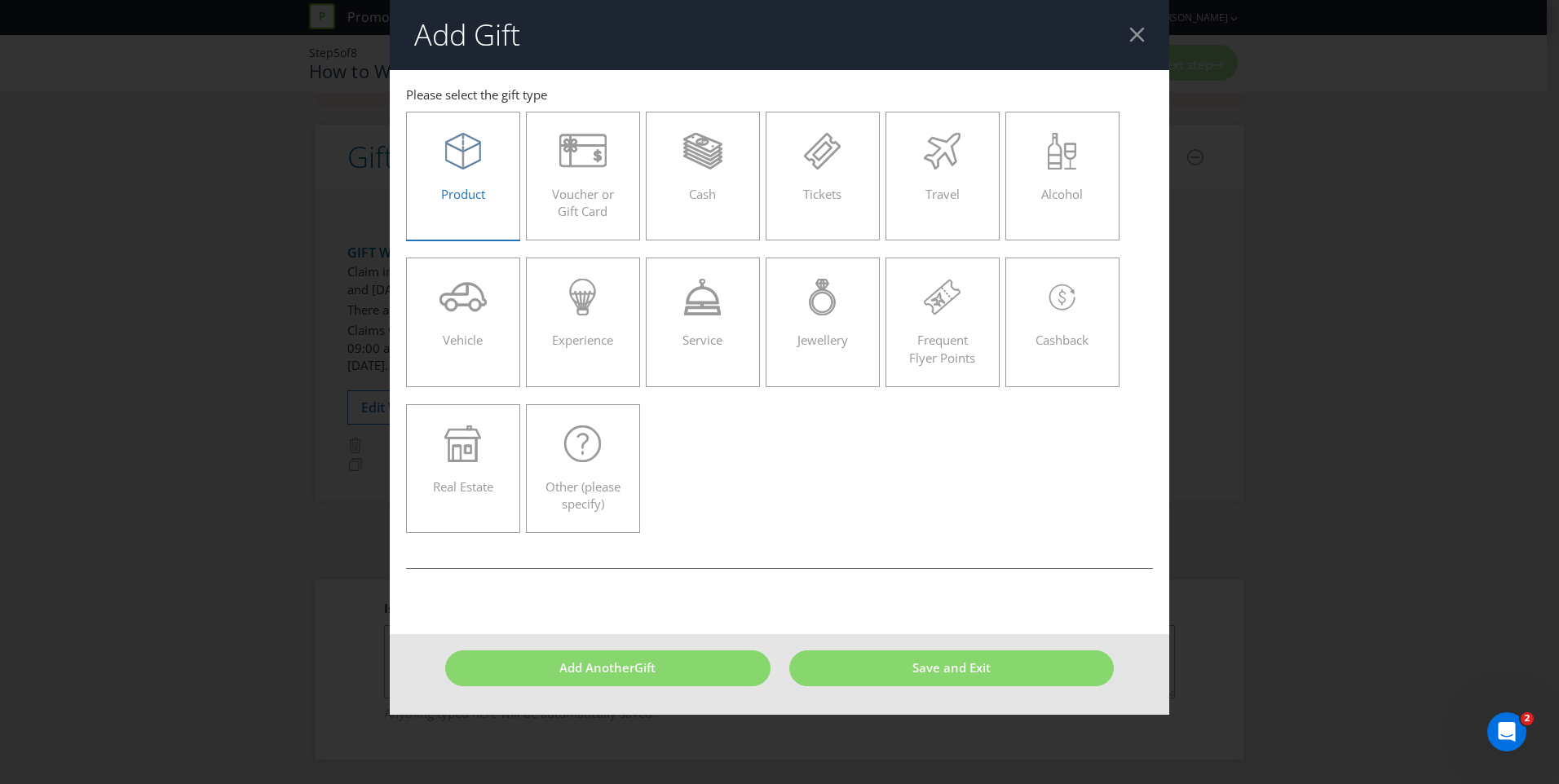
click at [456, 177] on div "Product" at bounding box center [462, 170] width 80 height 74
click at [0, 0] on input "Product" at bounding box center [0, 0] width 0 height 0
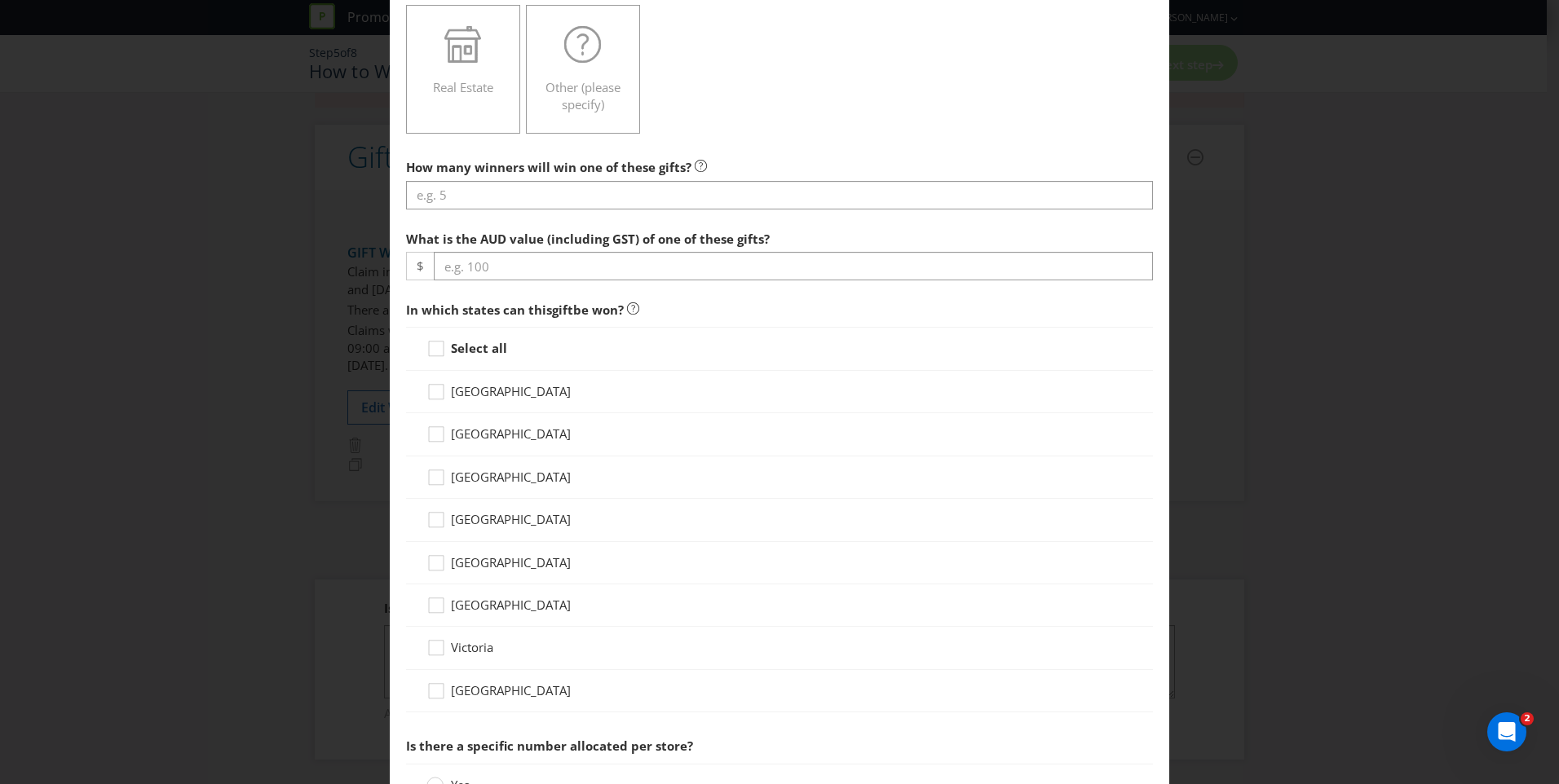
scroll to position [400, 0]
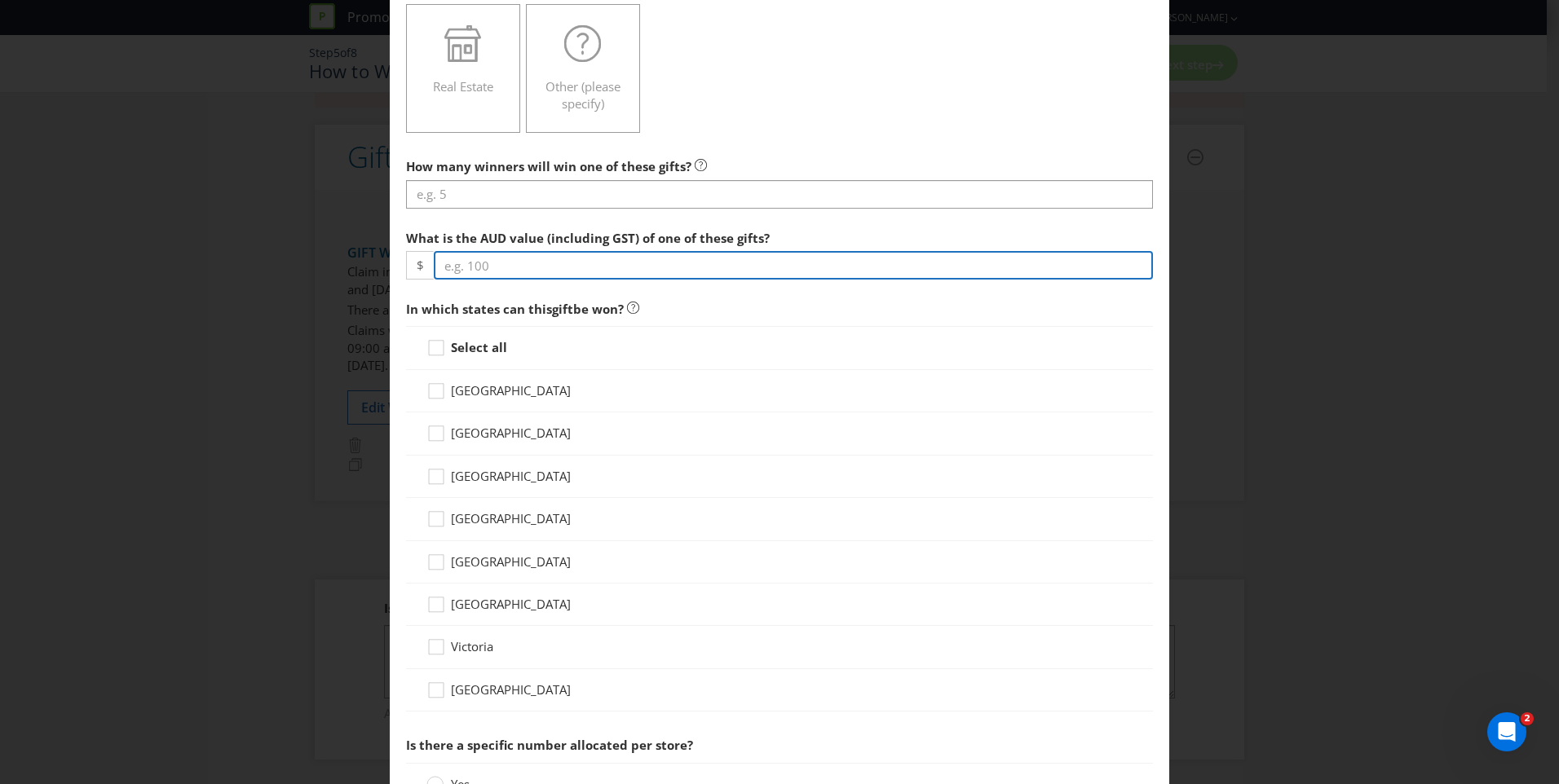
click at [557, 261] on input "number" at bounding box center [793, 265] width 719 height 28
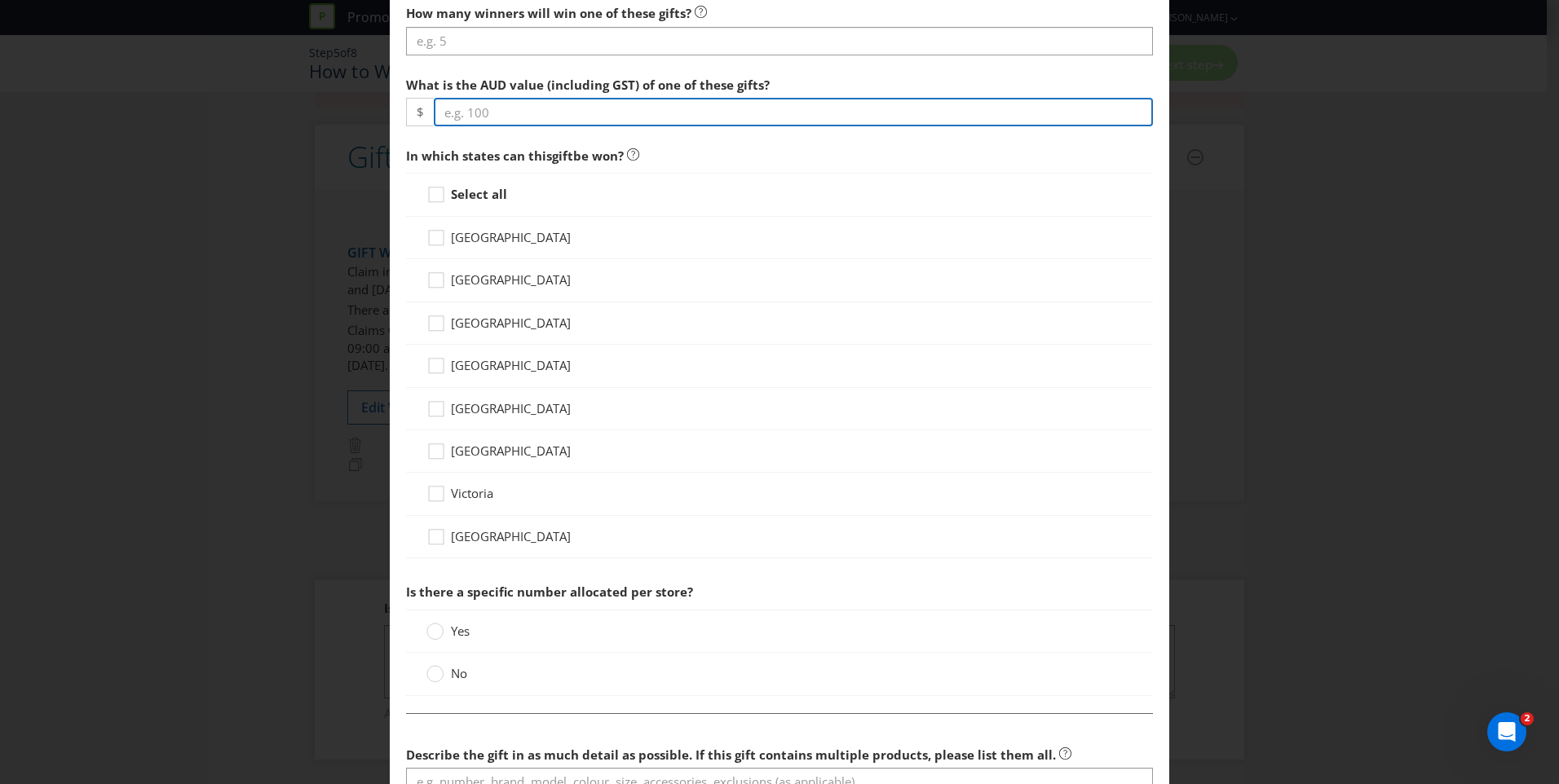
scroll to position [549, 0]
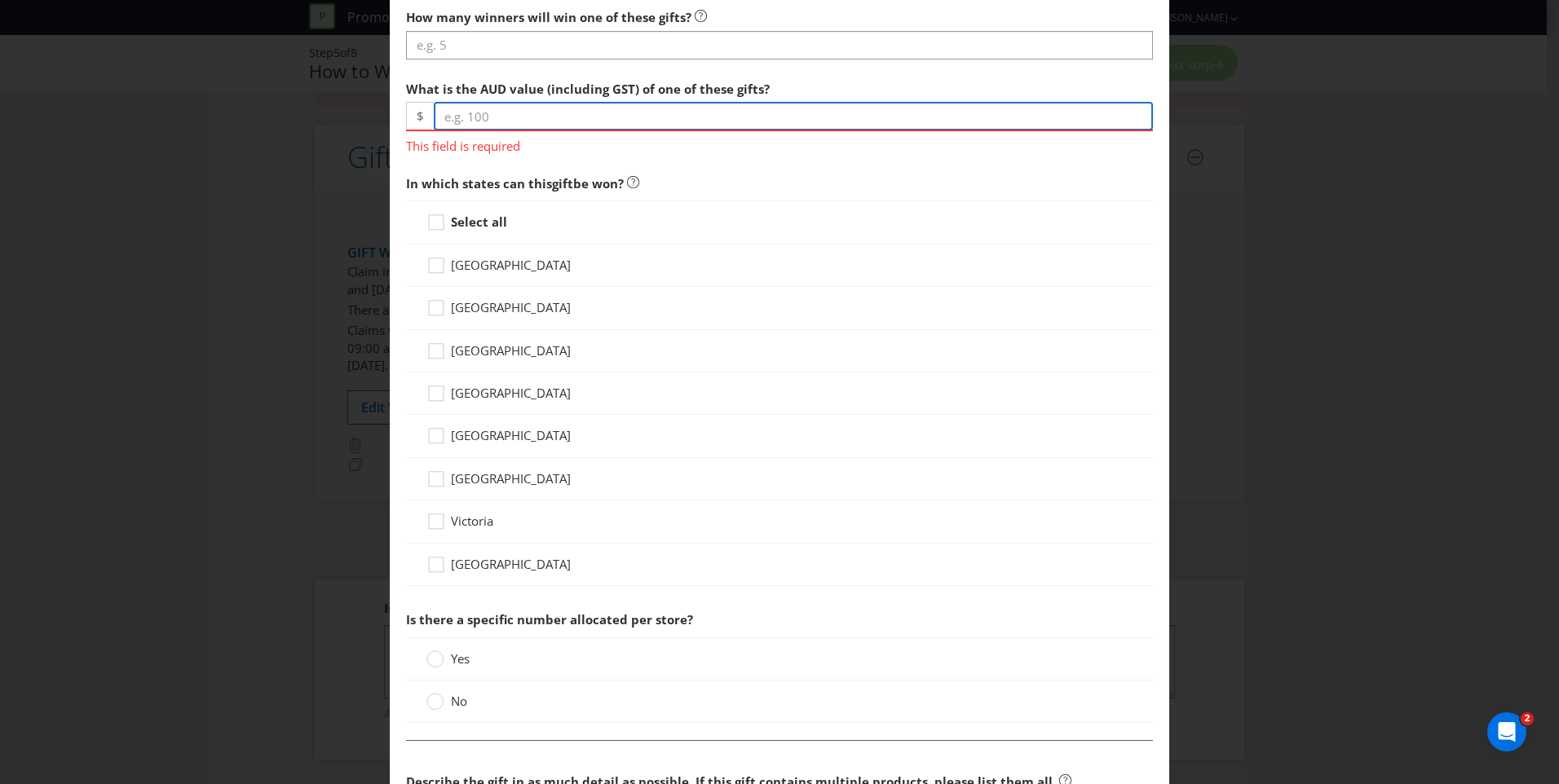
click at [506, 119] on input "number" at bounding box center [793, 115] width 719 height 28
type input "34.95"
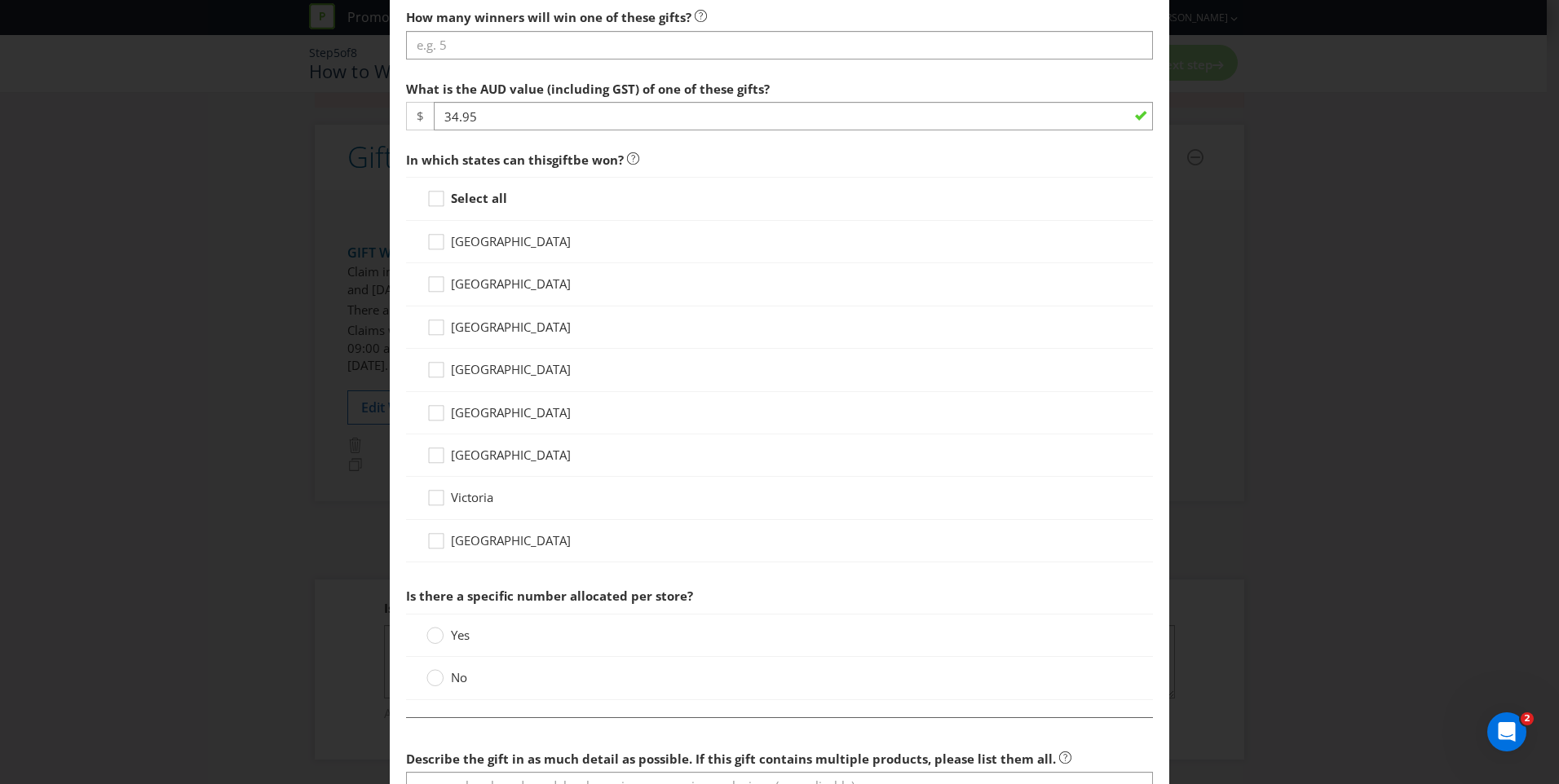
click at [825, 84] on div "What is the AUD value (including GST) of one of these gifts? $ 34.95" at bounding box center [780, 102] width 747 height 59
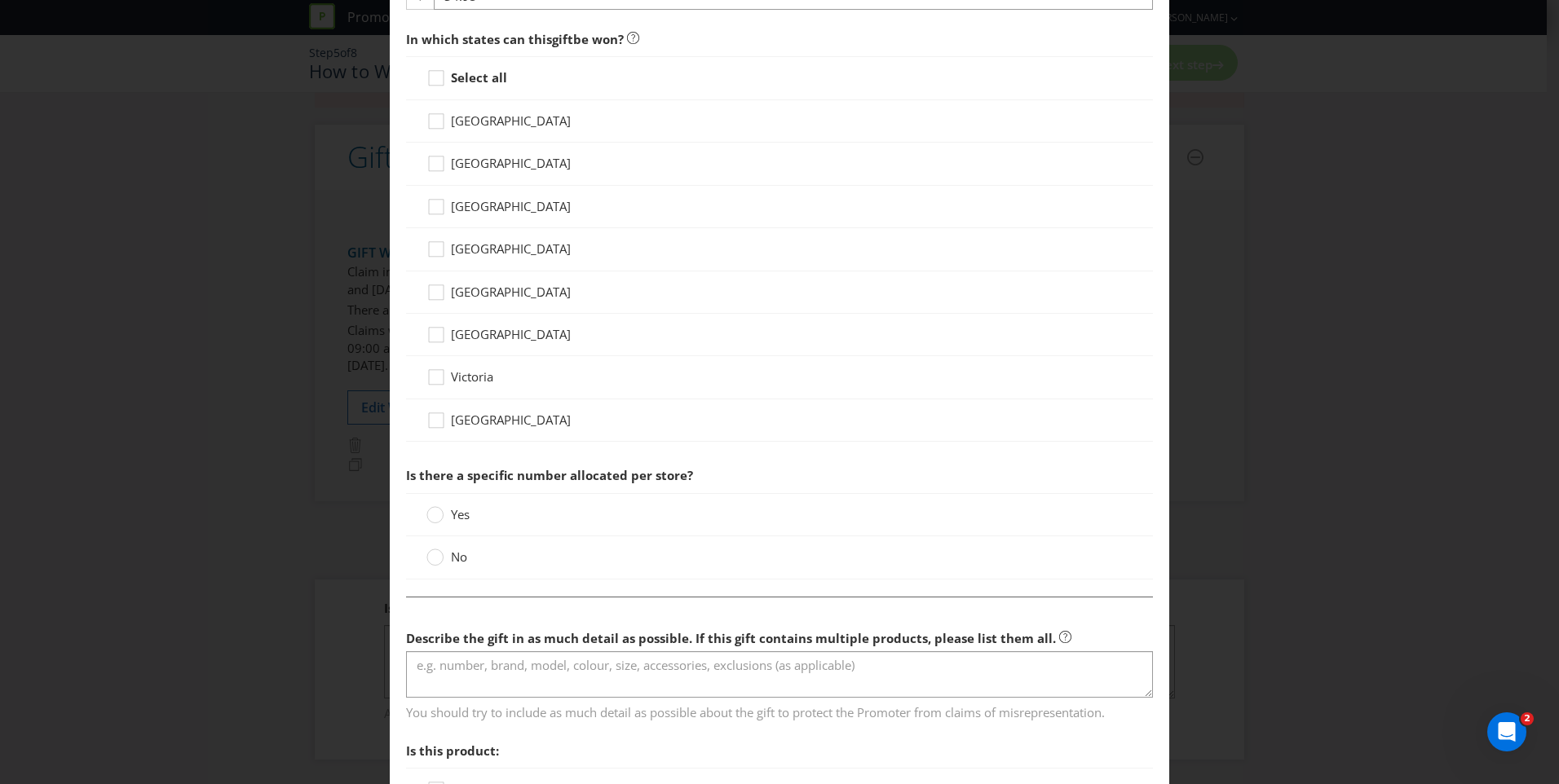
scroll to position [674, 0]
click at [435, 75] on icon at bounding box center [438, 78] width 24 height 24
click at [0, 0] on input "Select all" at bounding box center [0, 0] width 0 height 0
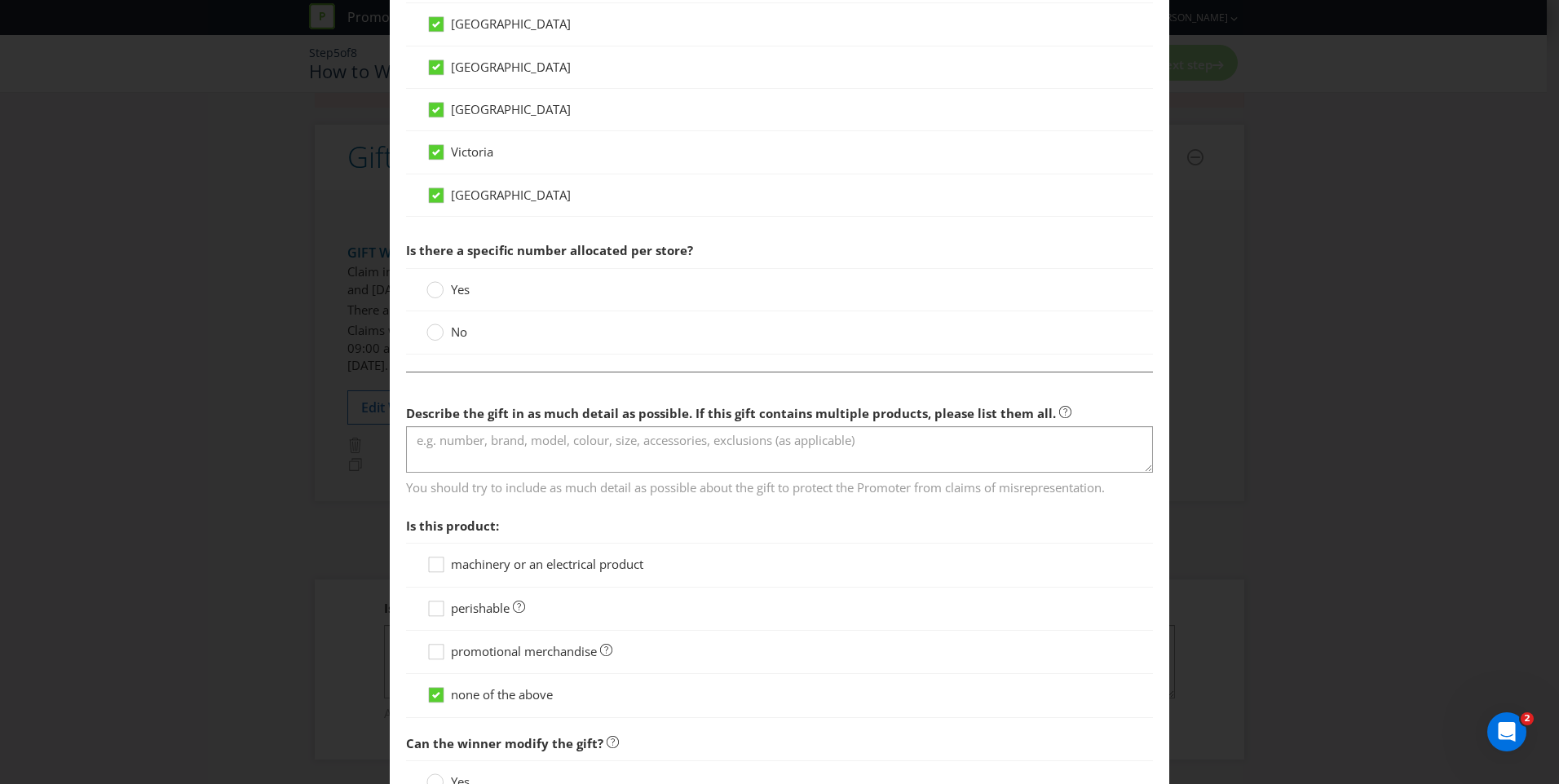
scroll to position [895, 0]
click at [435, 333] on circle at bounding box center [435, 331] width 16 height 16
click at [0, 0] on input "No" at bounding box center [0, 0] width 0 height 0
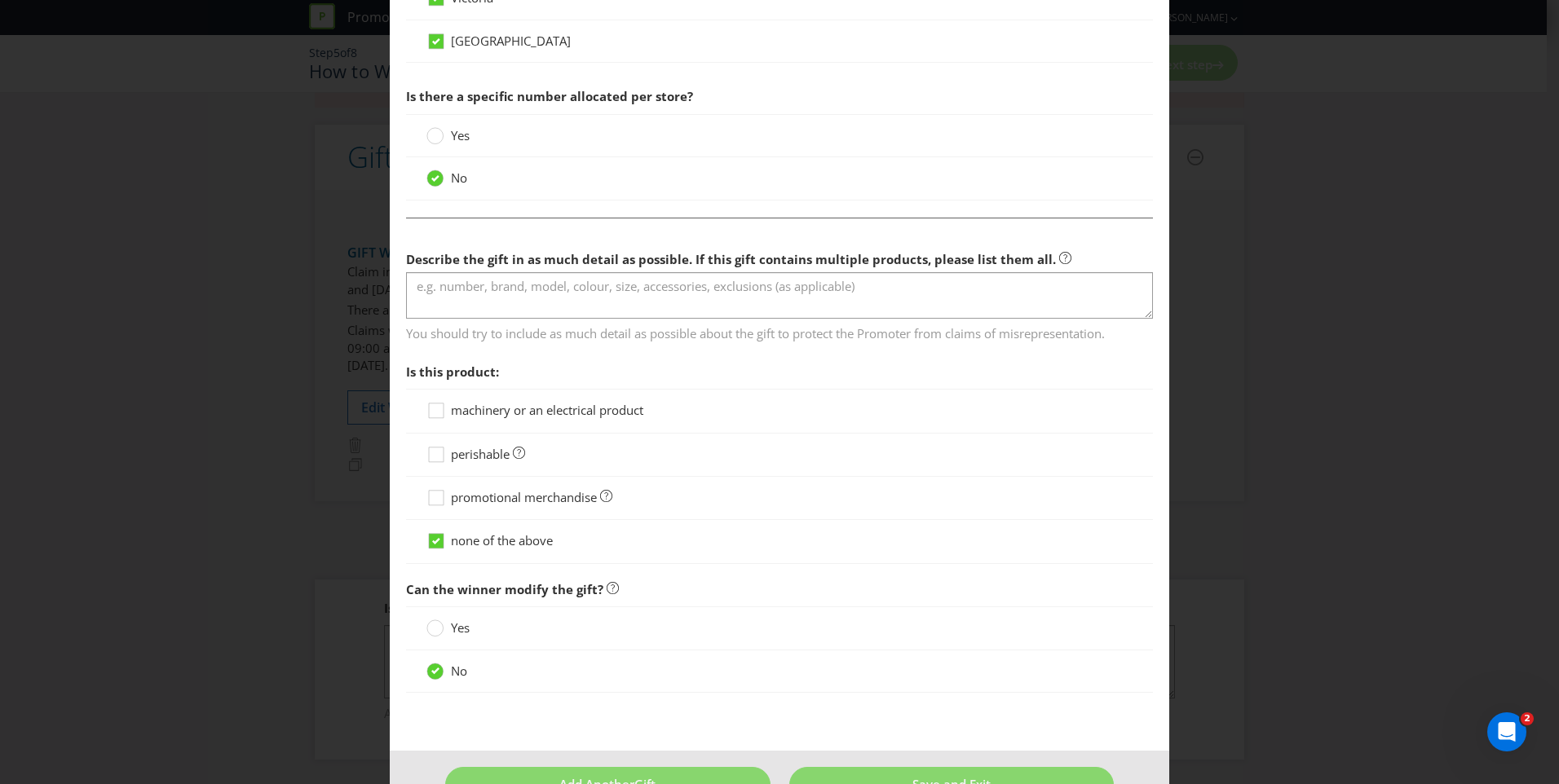
scroll to position [1054, 0]
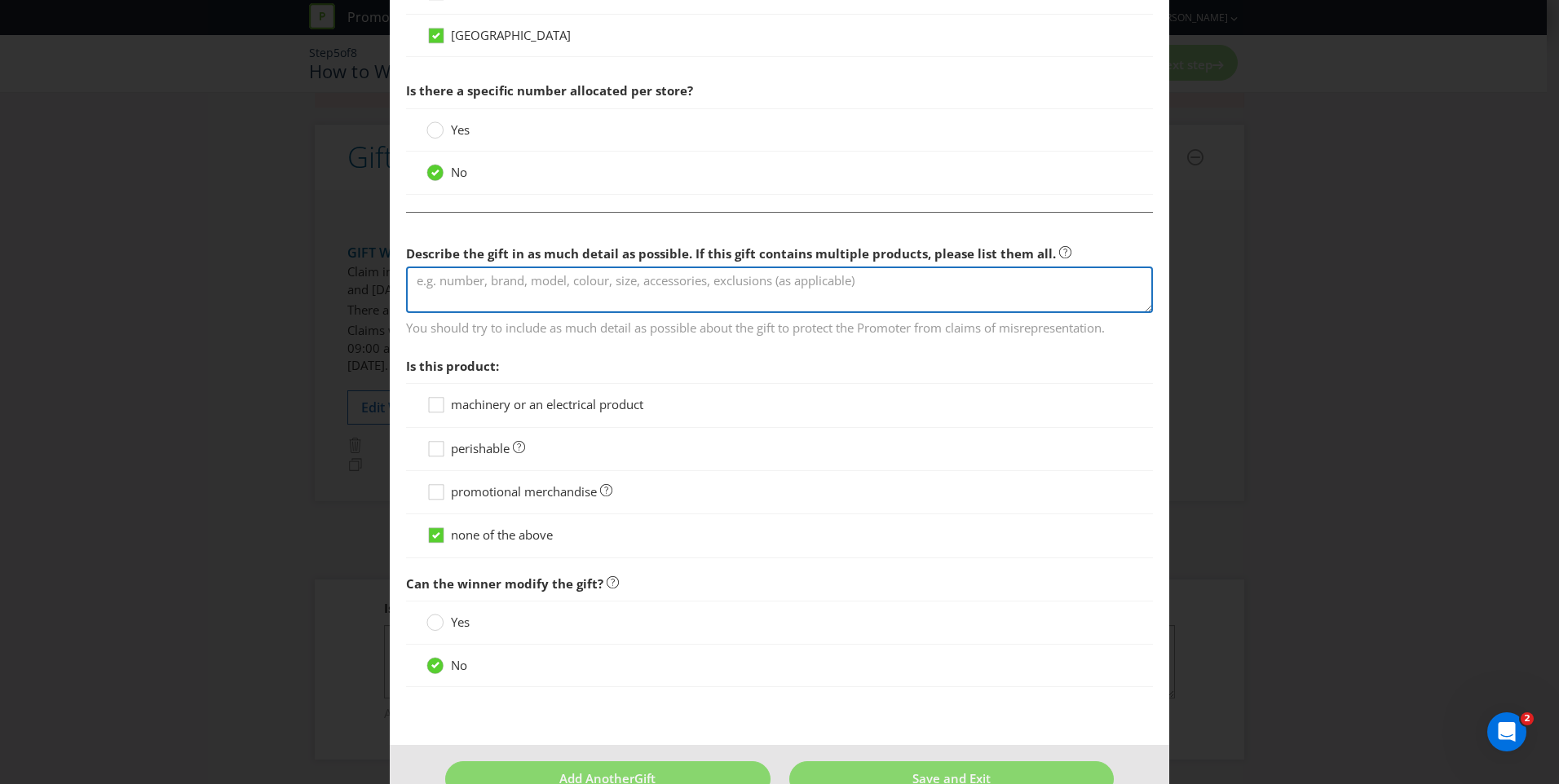
click at [536, 284] on textarea at bounding box center [780, 290] width 747 height 47
type textarea "B"
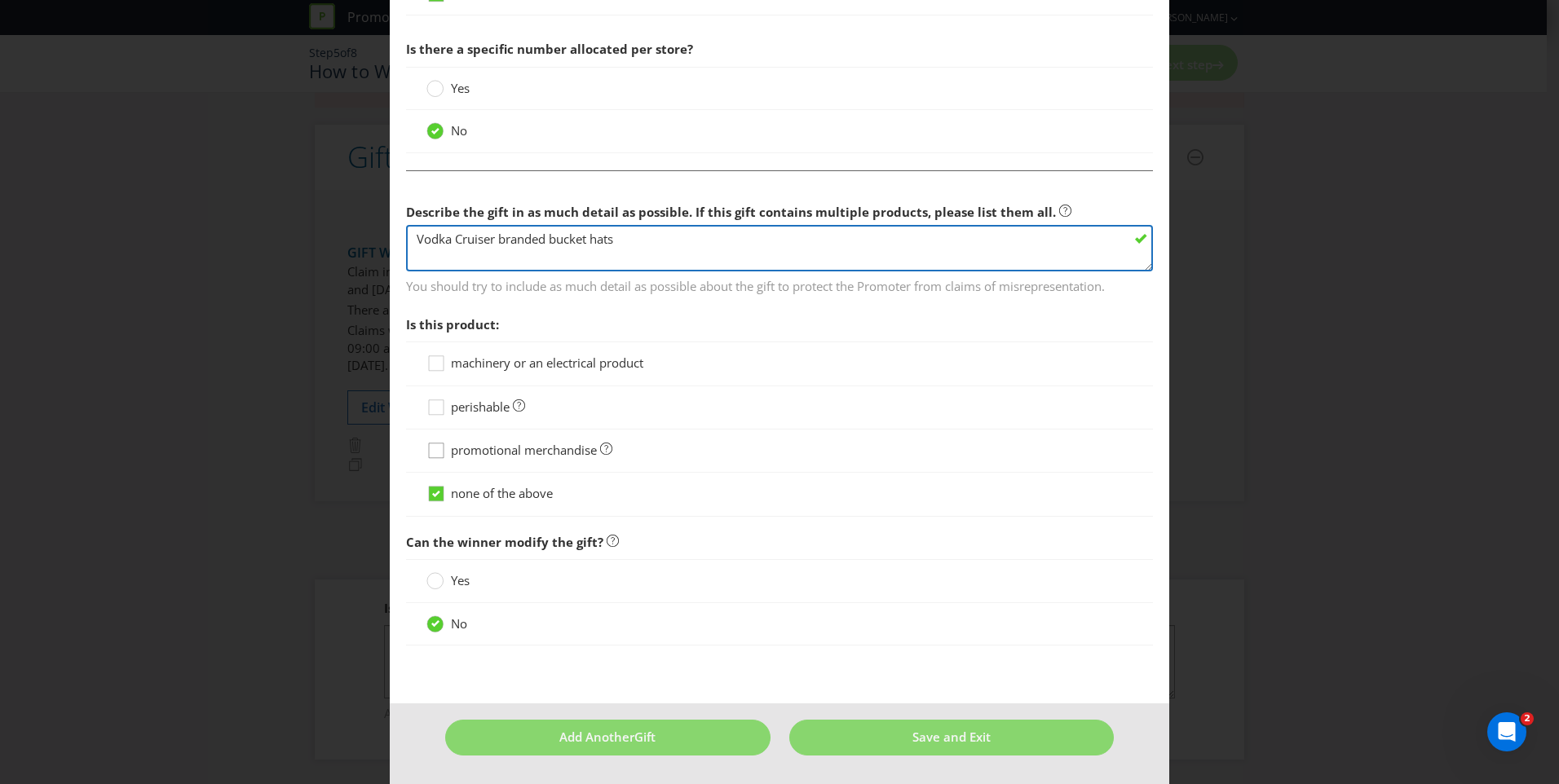
type textarea "Vodka Cruiser branded bucket hats"
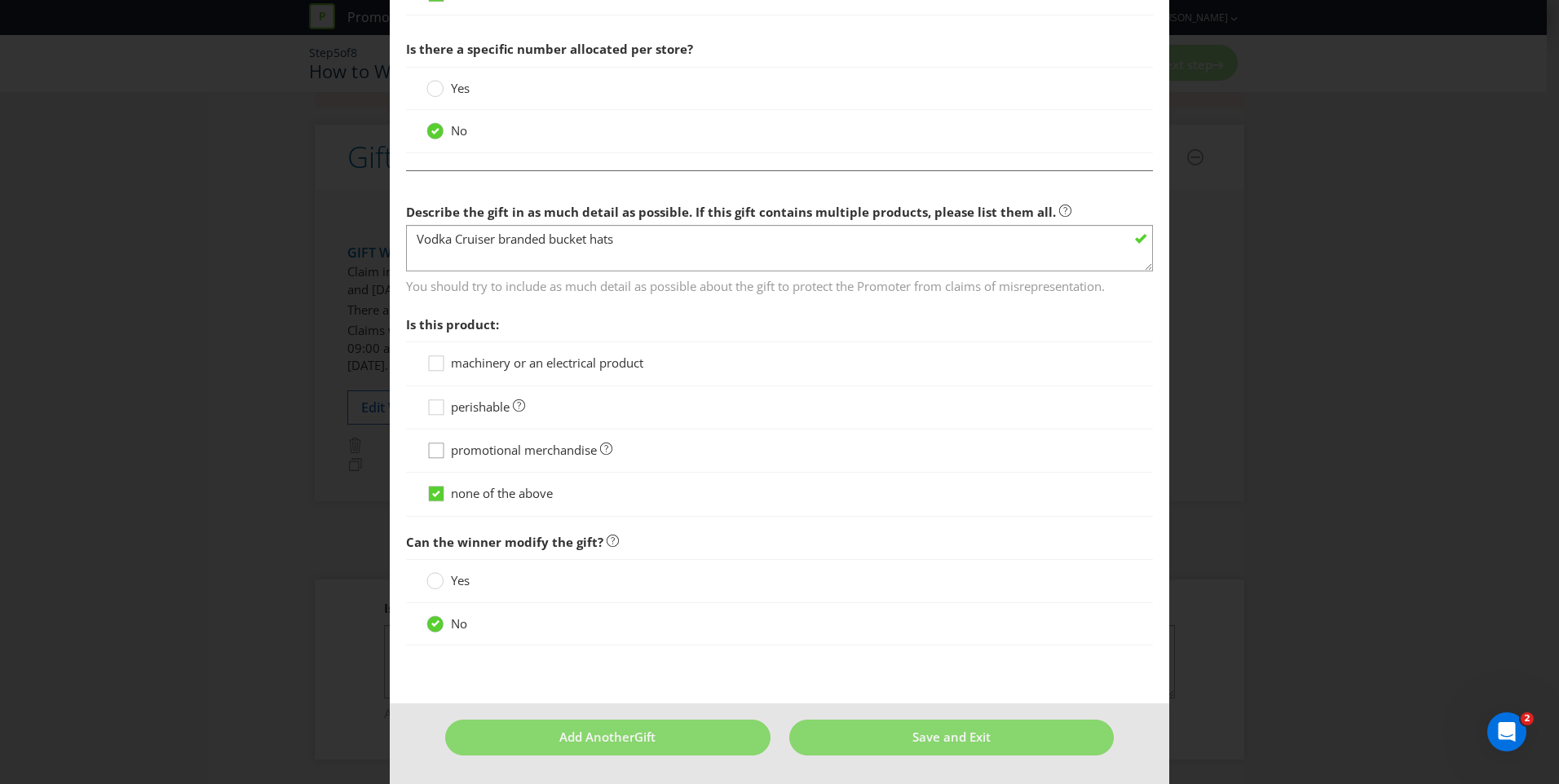
click at [435, 448] on div at bounding box center [436, 445] width 8 height 8
click at [0, 0] on input "promotional merchandise" at bounding box center [0, 0] width 0 height 0
click at [890, 738] on button "Save and Exit" at bounding box center [952, 737] width 326 height 35
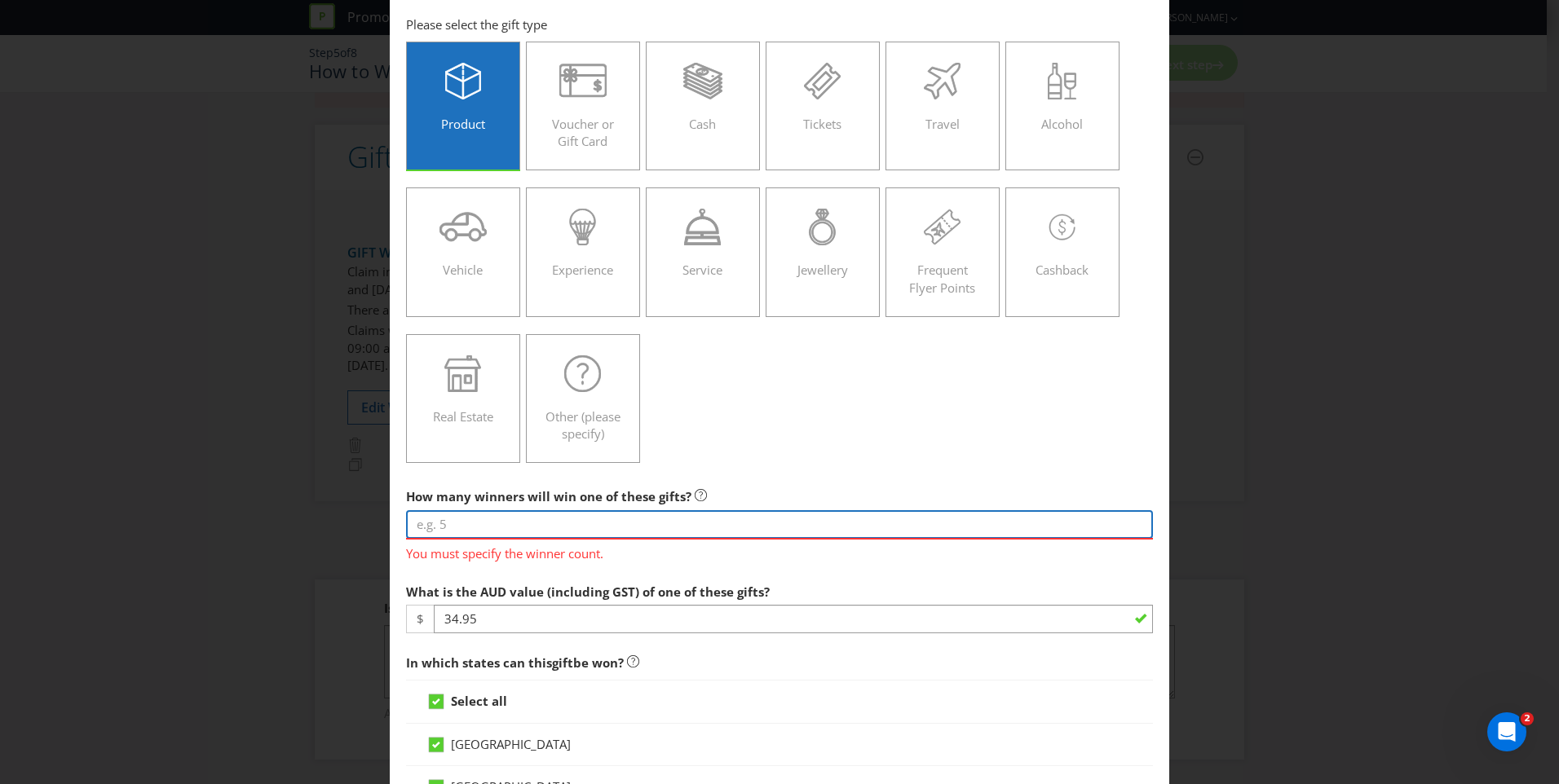
click at [522, 523] on input "number" at bounding box center [780, 523] width 747 height 28
click at [500, 519] on input "number" at bounding box center [780, 523] width 747 height 28
click at [524, 516] on input "number" at bounding box center [780, 523] width 747 height 28
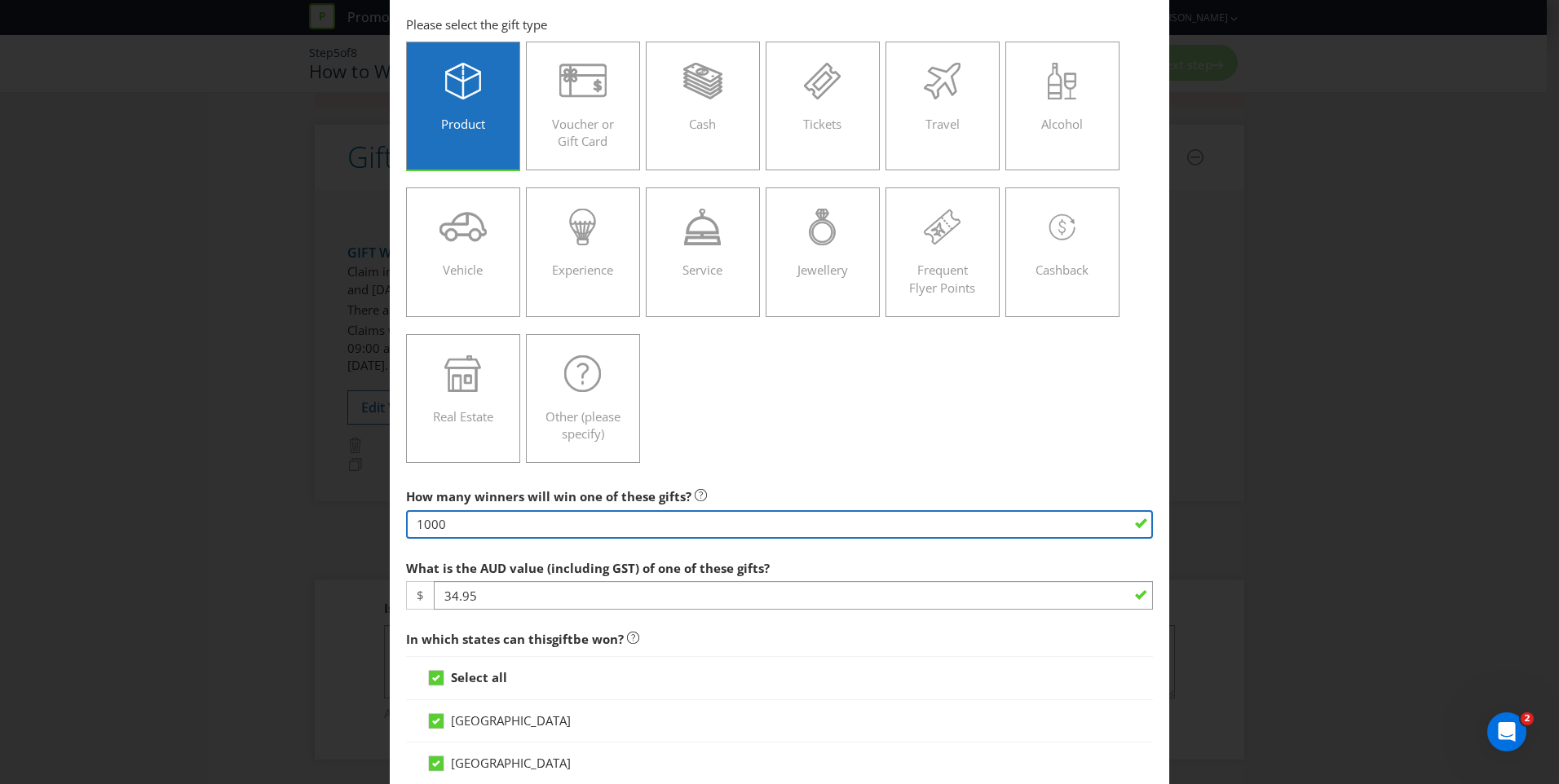
type input "1000"
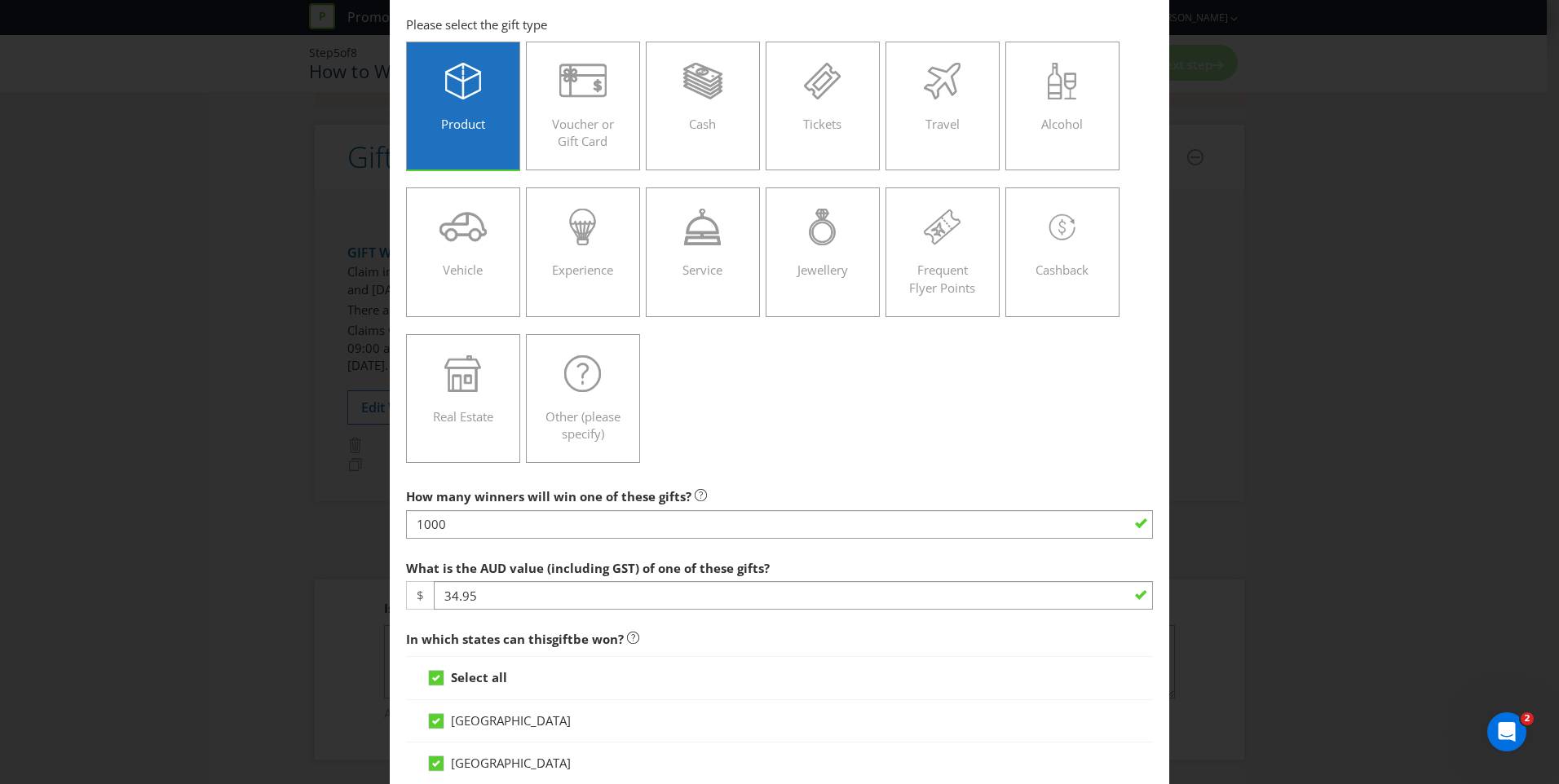
click at [803, 420] on div "Product Voucher or Gift Card Cash Tickets Travel Alcohol Vehicle Experience Ser…" at bounding box center [780, 252] width 747 height 438
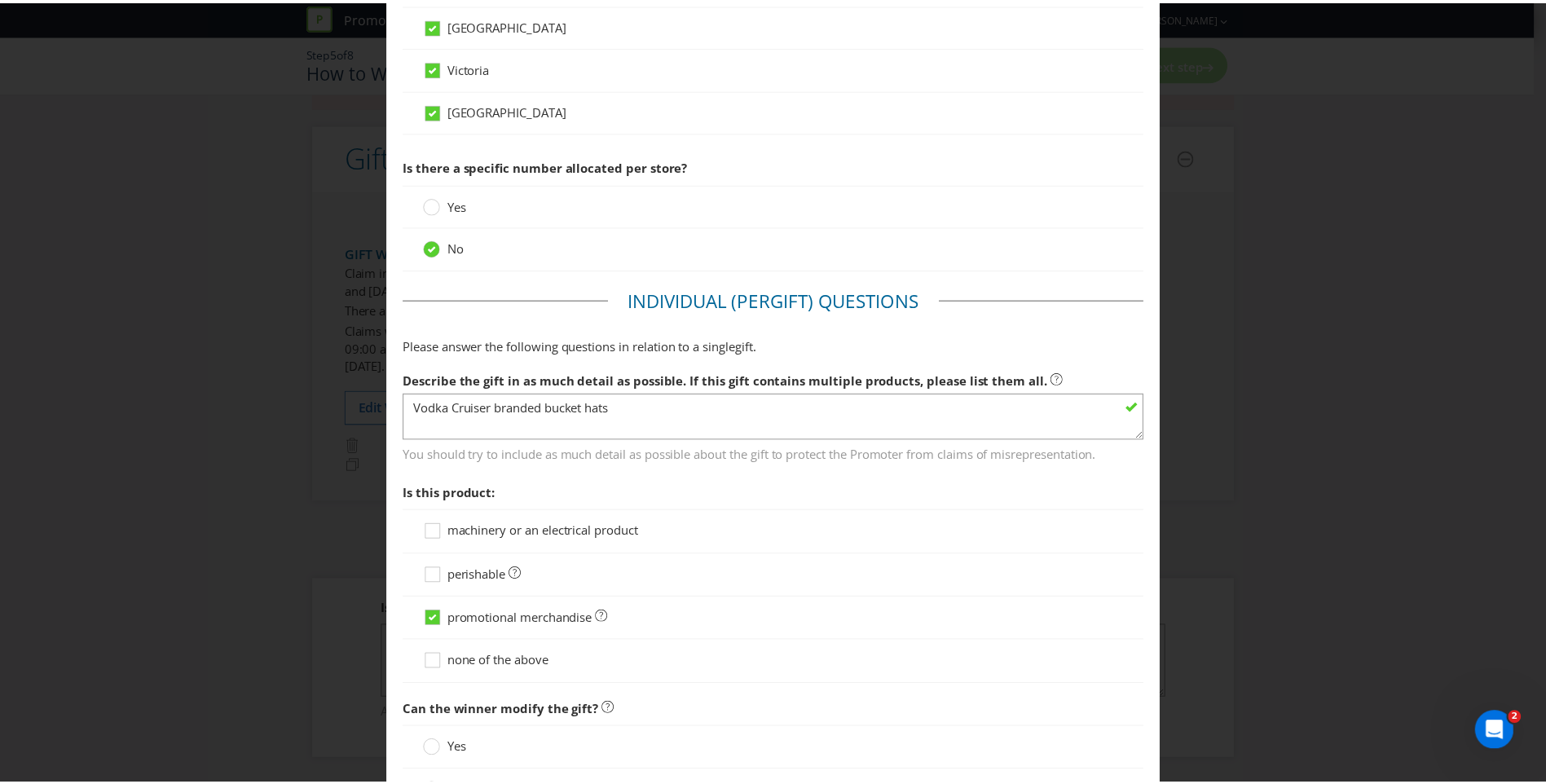
scroll to position [1147, 0]
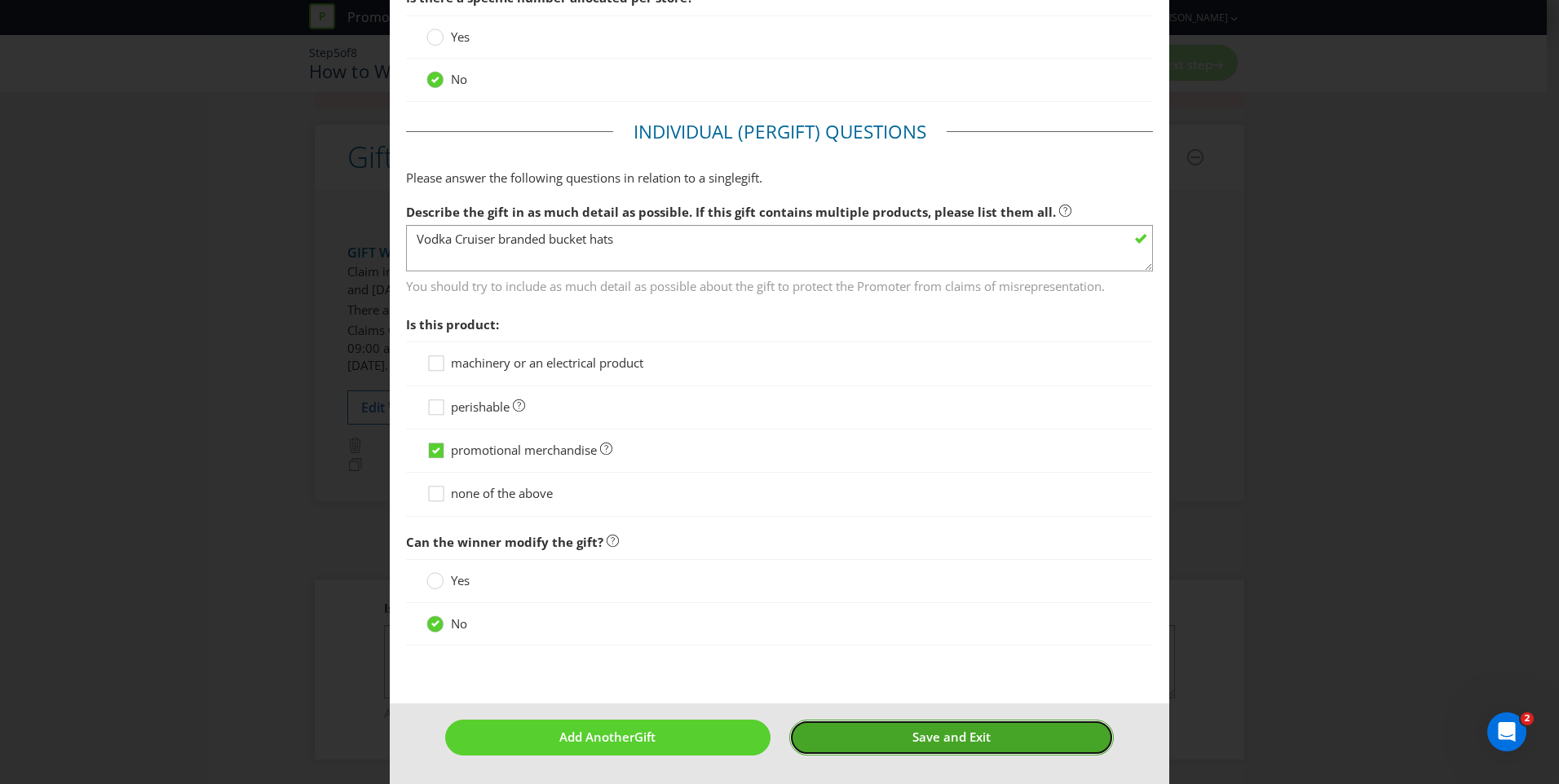
click at [915, 740] on span "Save and Exit" at bounding box center [951, 737] width 79 height 16
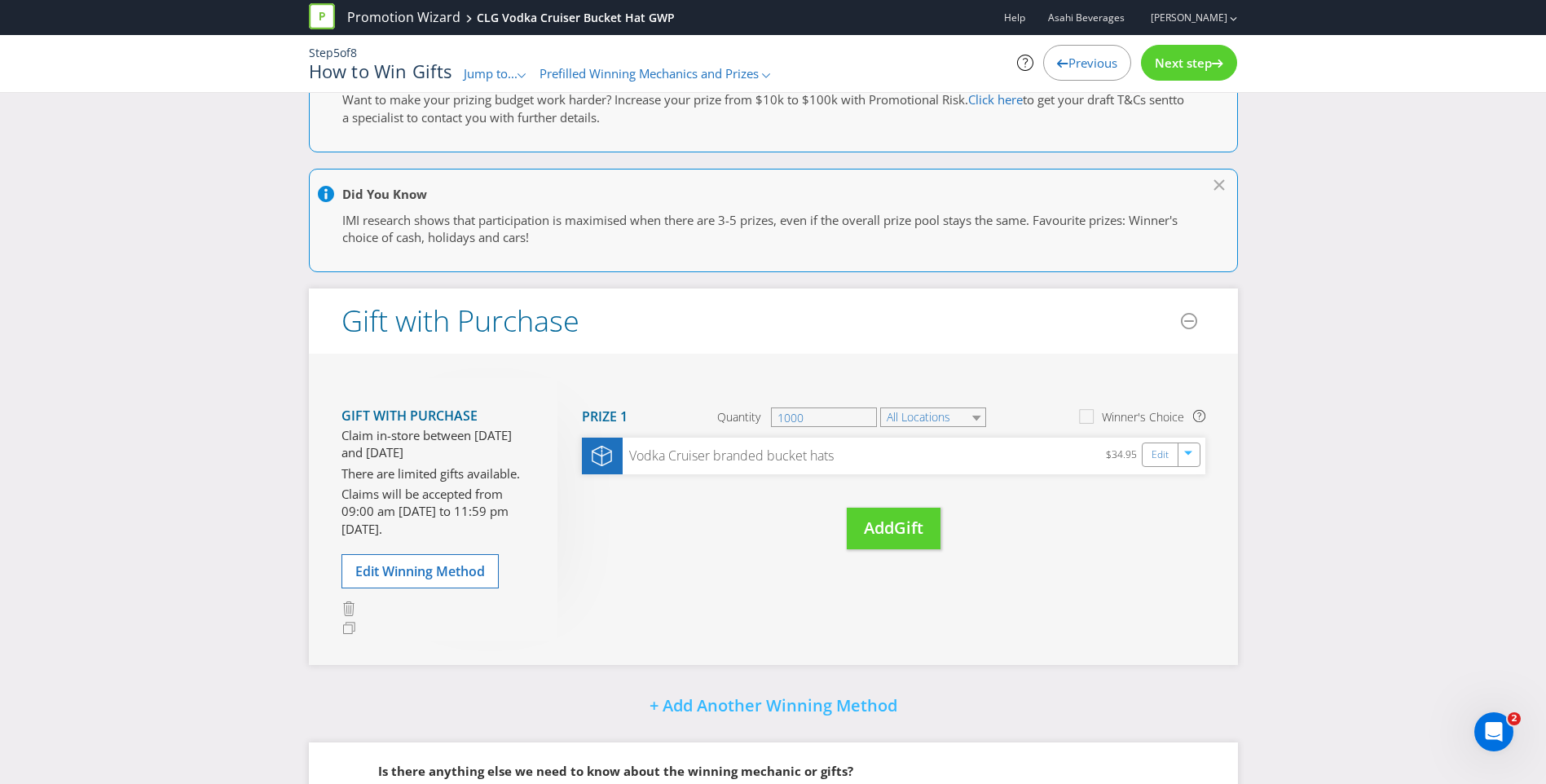
scroll to position [226, 0]
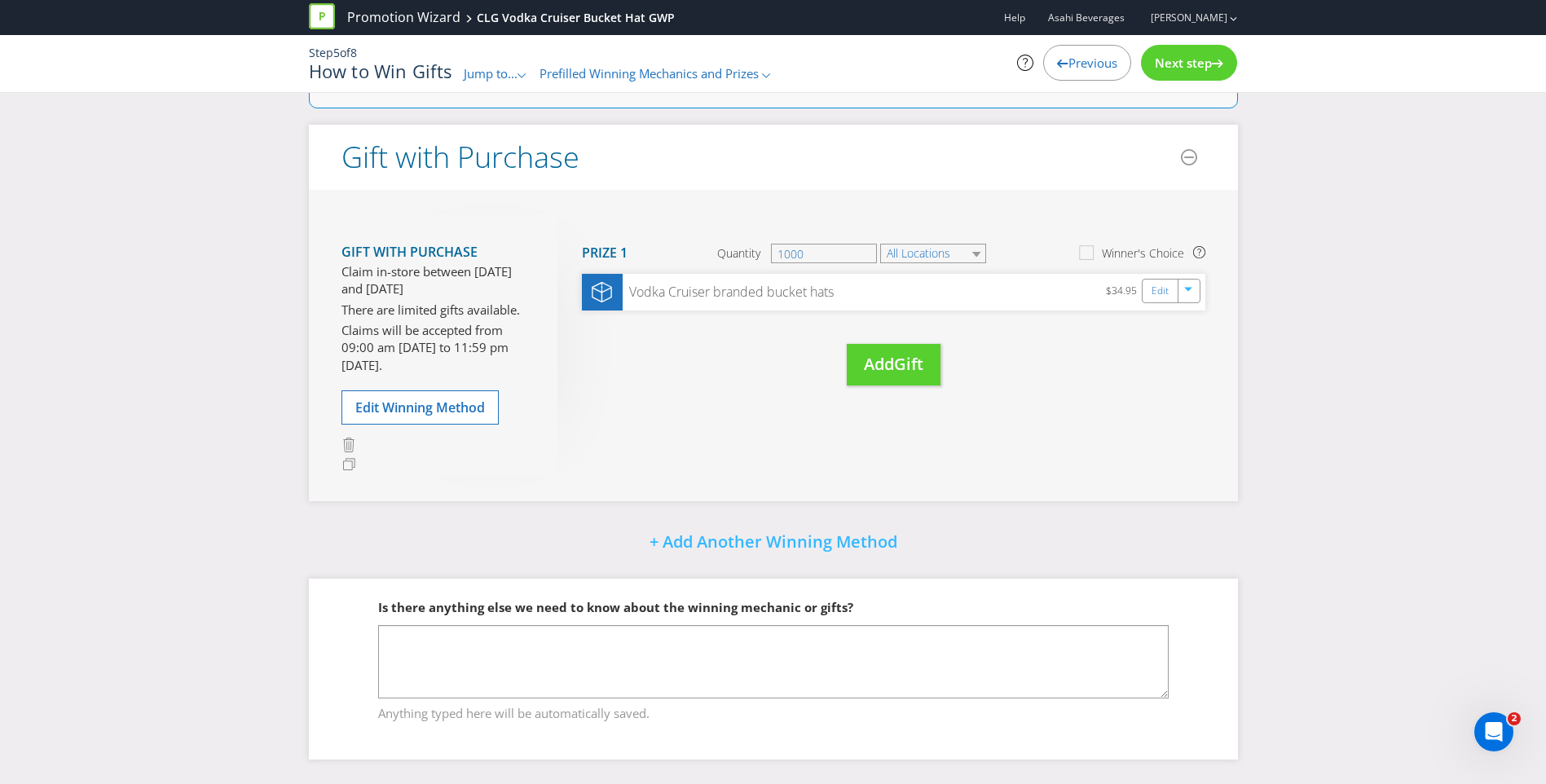
click at [1218, 67] on icon at bounding box center [1218, 63] width 12 height 8
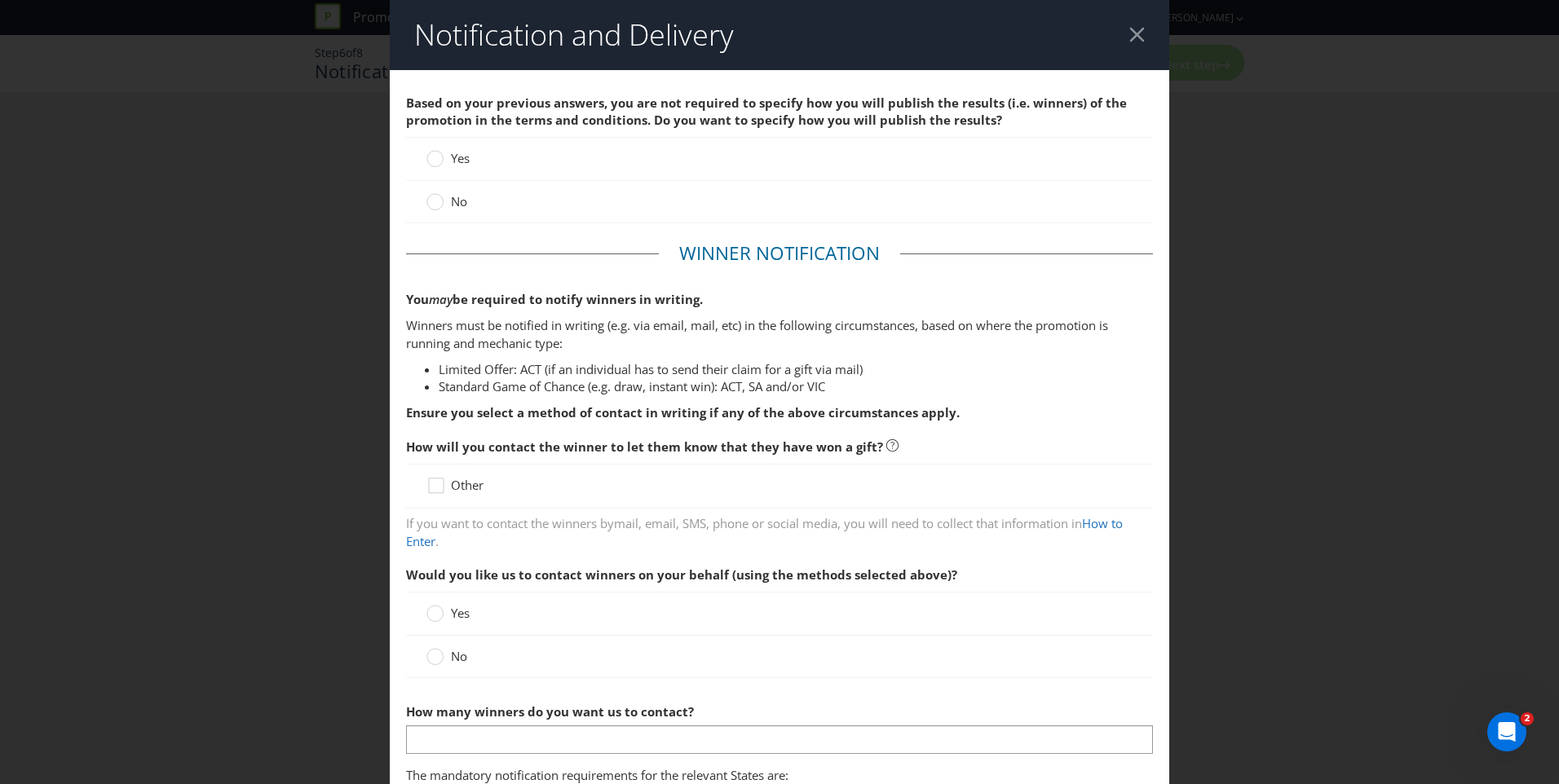
click at [442, 203] on label "No" at bounding box center [448, 202] width 44 height 17
click at [0, 0] on input "No" at bounding box center [0, 0] width 0 height 0
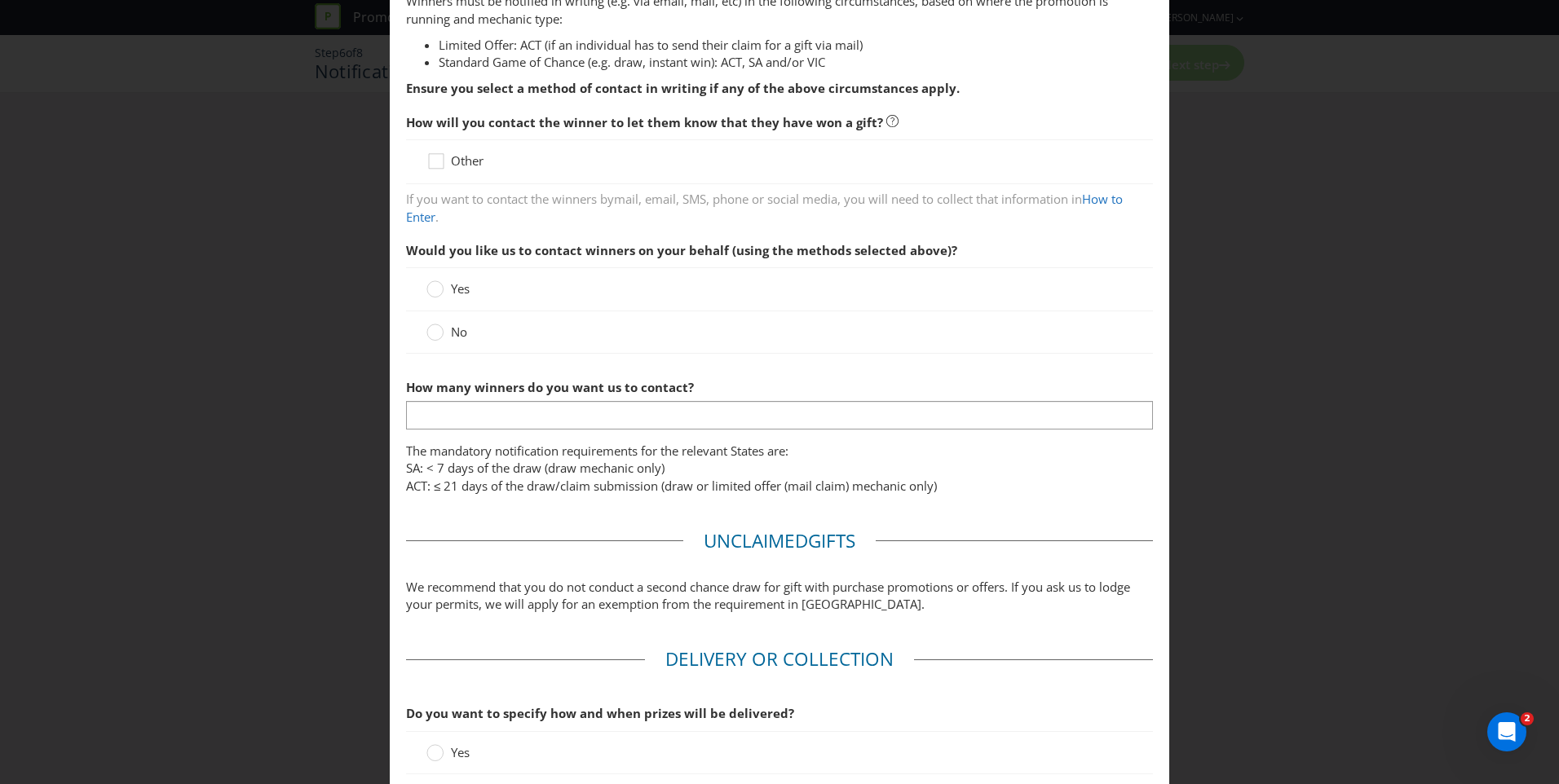
scroll to position [327, 0]
click at [454, 326] on span "No" at bounding box center [459, 329] width 16 height 16
click at [0, 0] on input "No" at bounding box center [0, 0] width 0 height 0
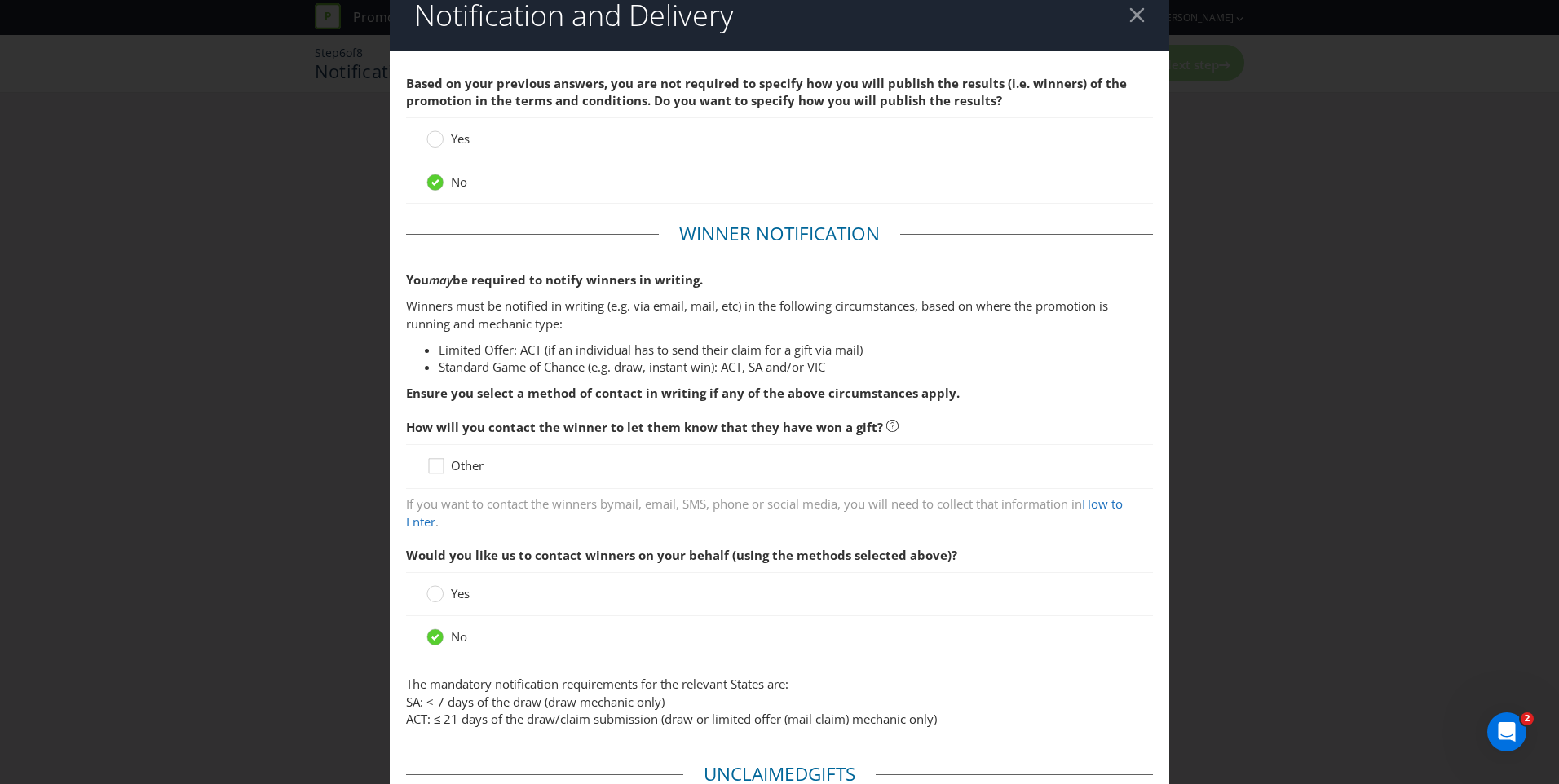
scroll to position [17, 0]
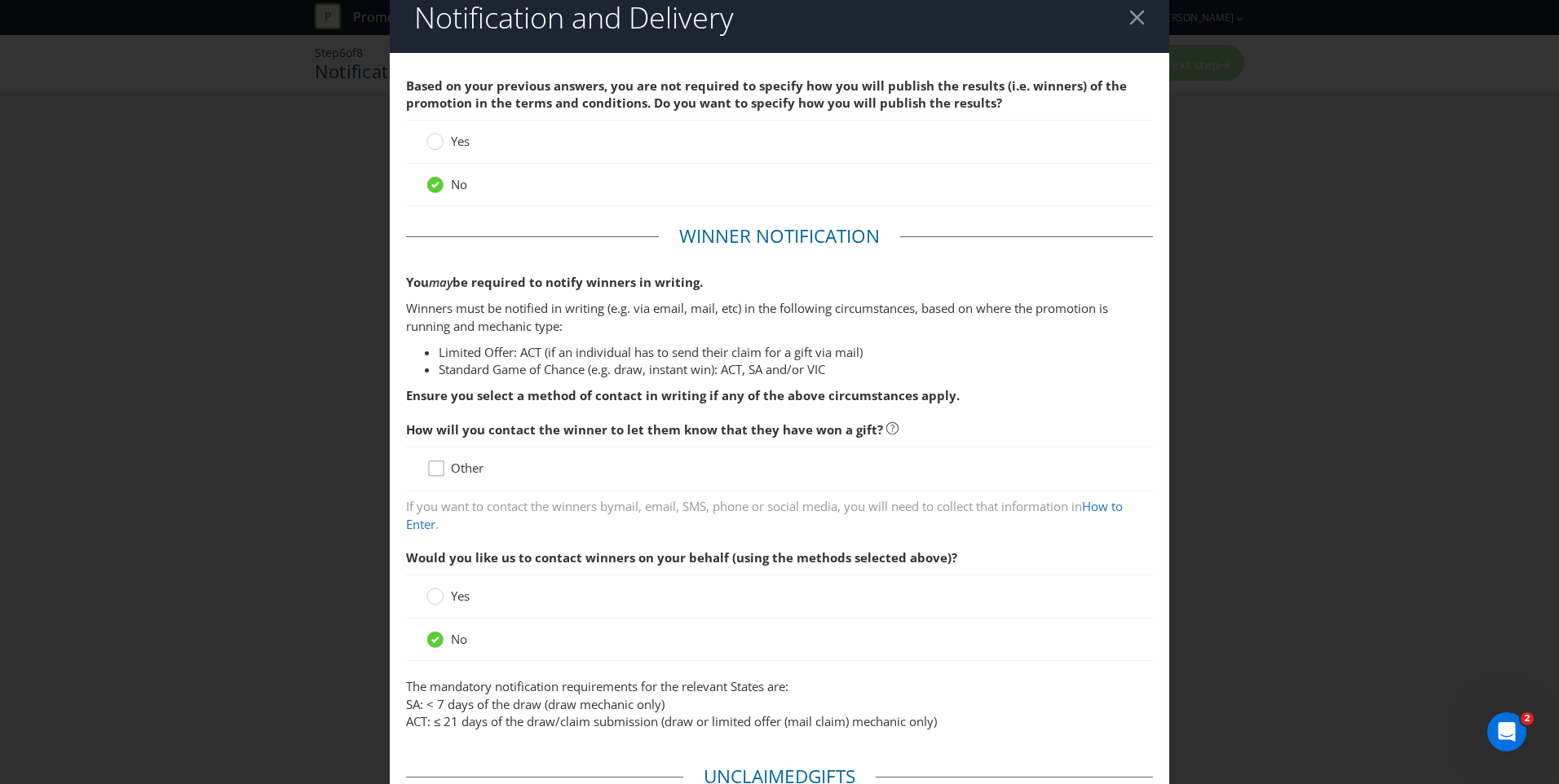
click at [434, 465] on div at bounding box center [436, 462] width 8 height 8
click at [0, 0] on input "Other" at bounding box center [0, 0] width 0 height 0
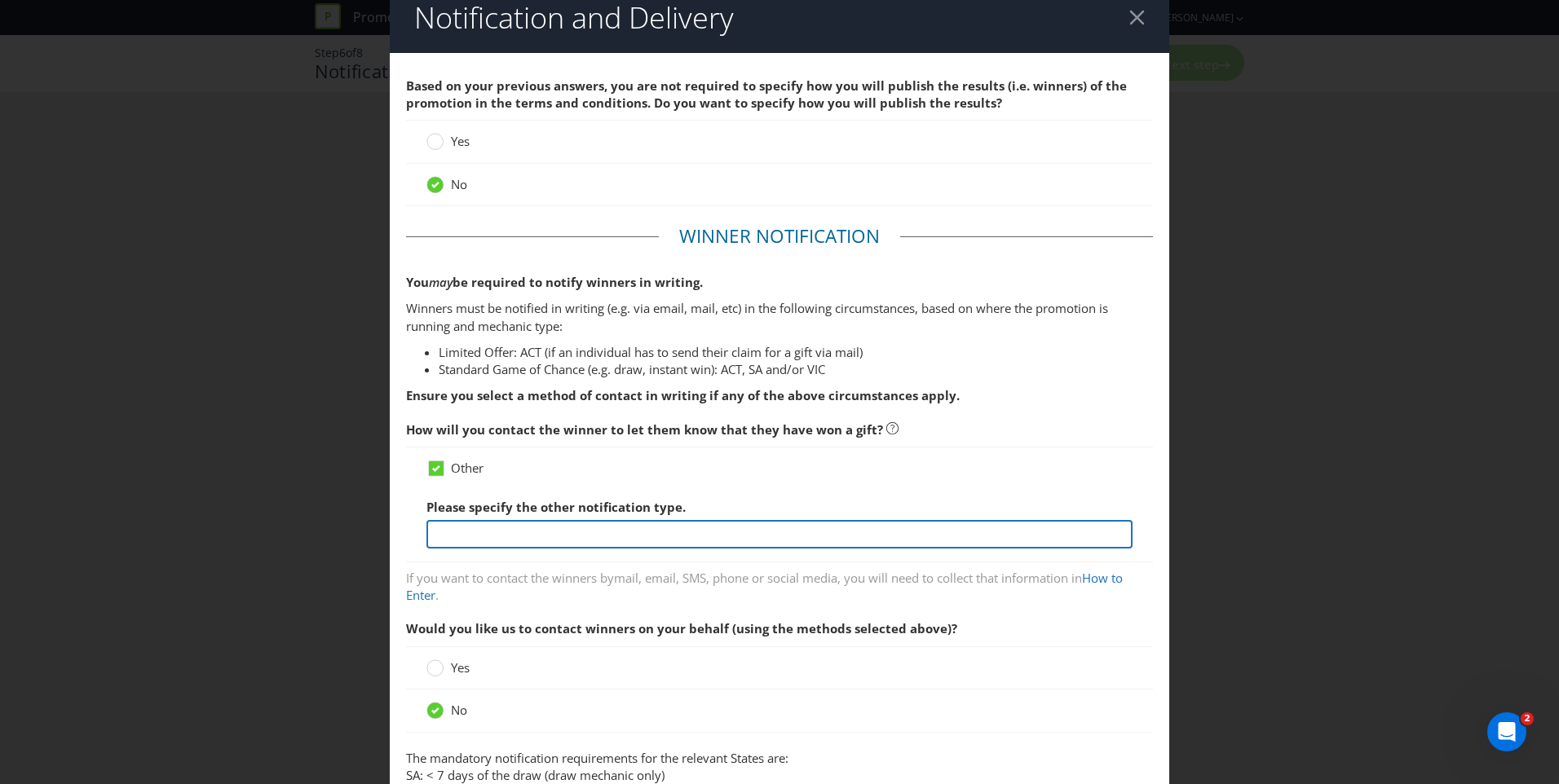
click at [493, 535] on input "text" at bounding box center [780, 534] width 706 height 28
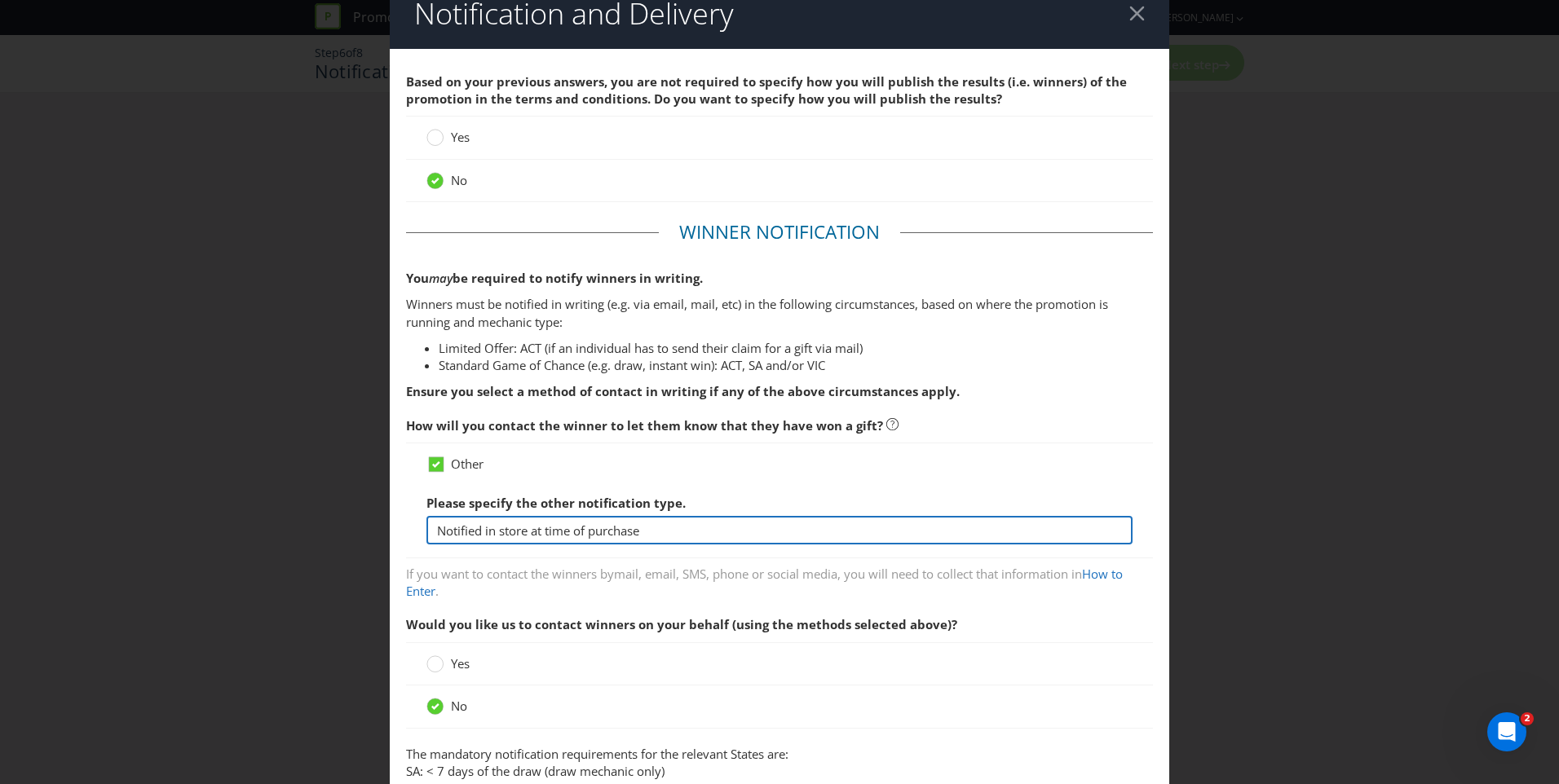
scroll to position [0, 0]
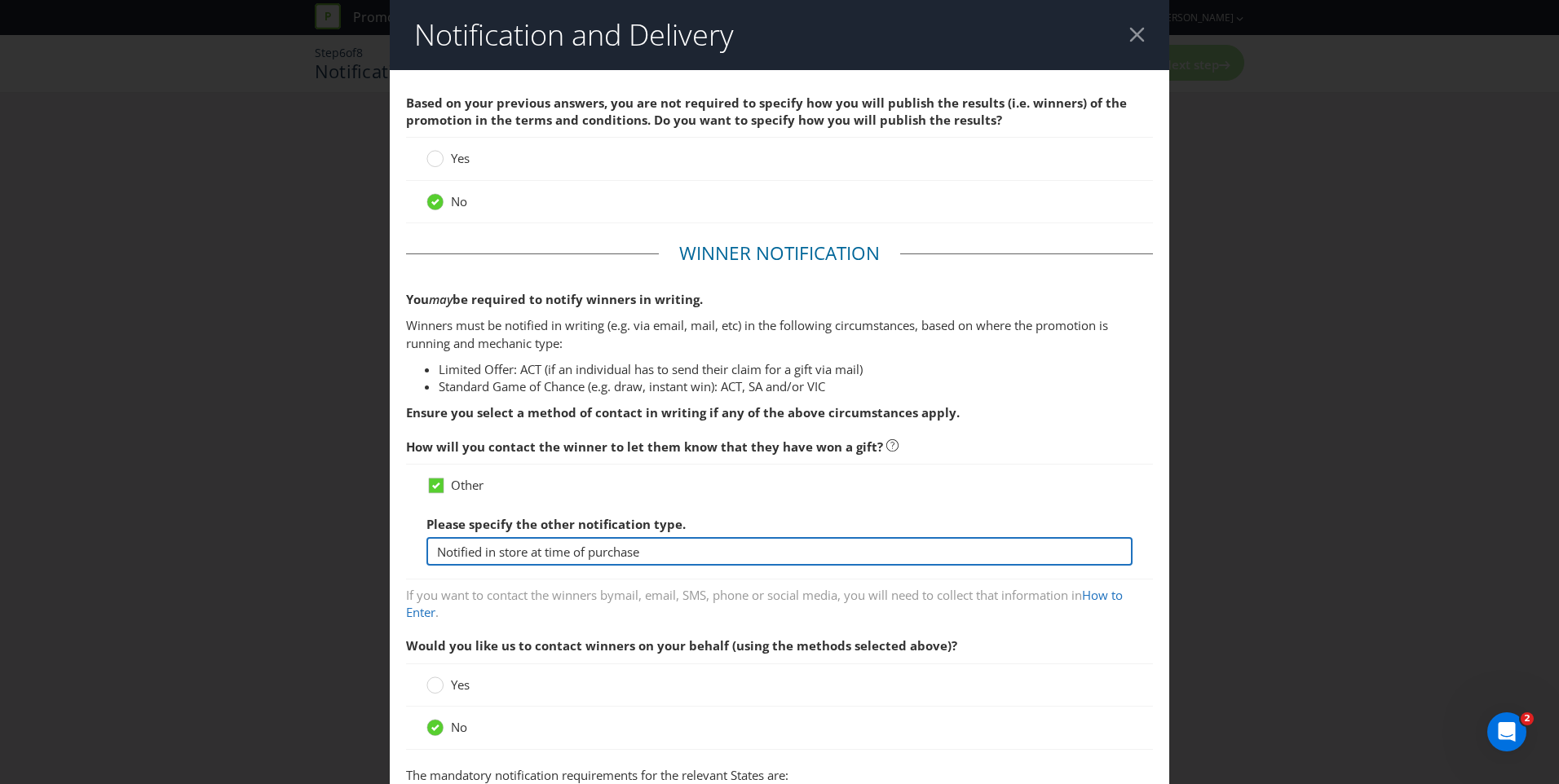
type input "Notified in store at time of purchase"
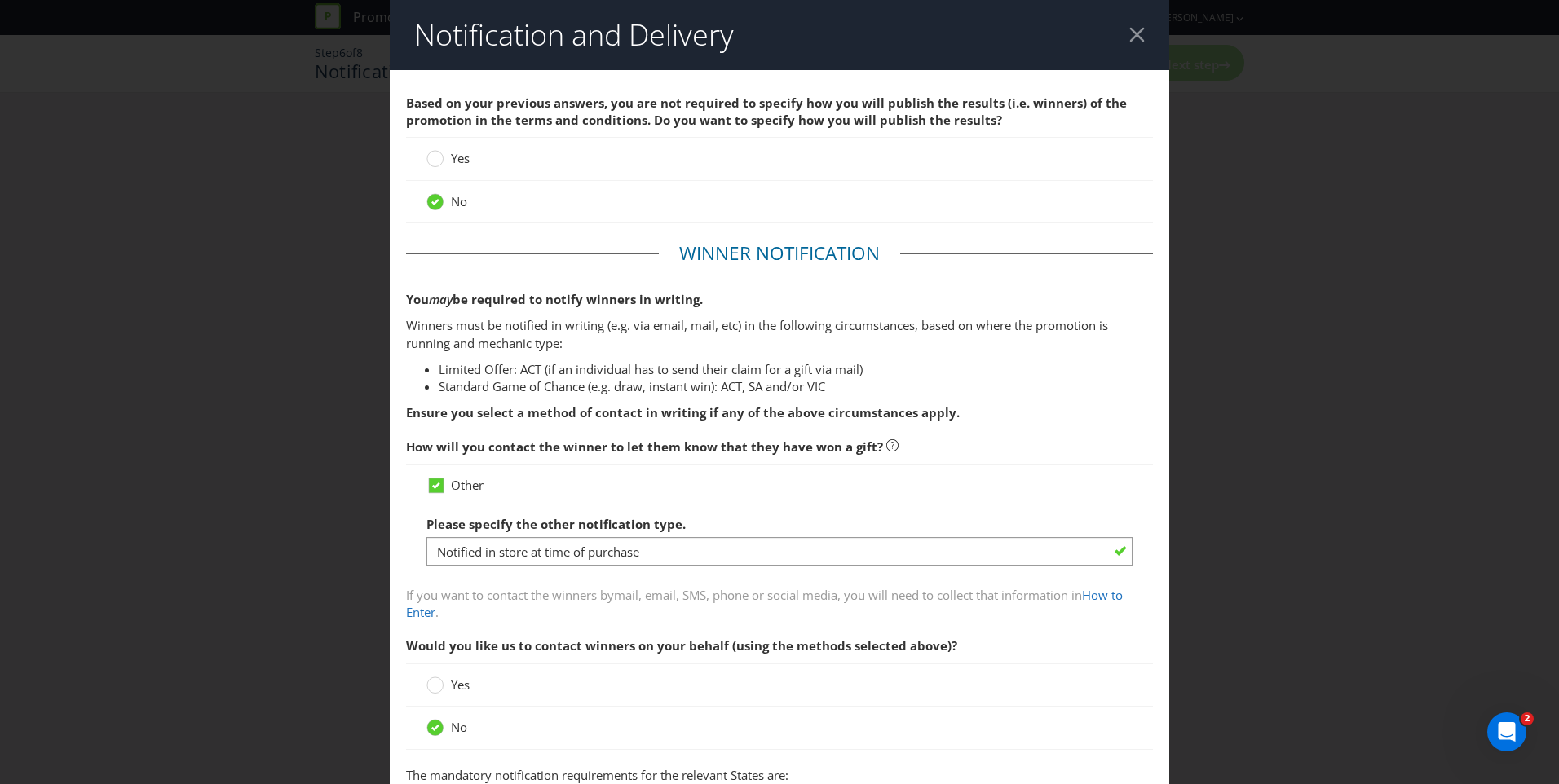
click at [715, 498] on div "Other Please specify the other notification type. Notified in store at time of …" at bounding box center [780, 521] width 706 height 90
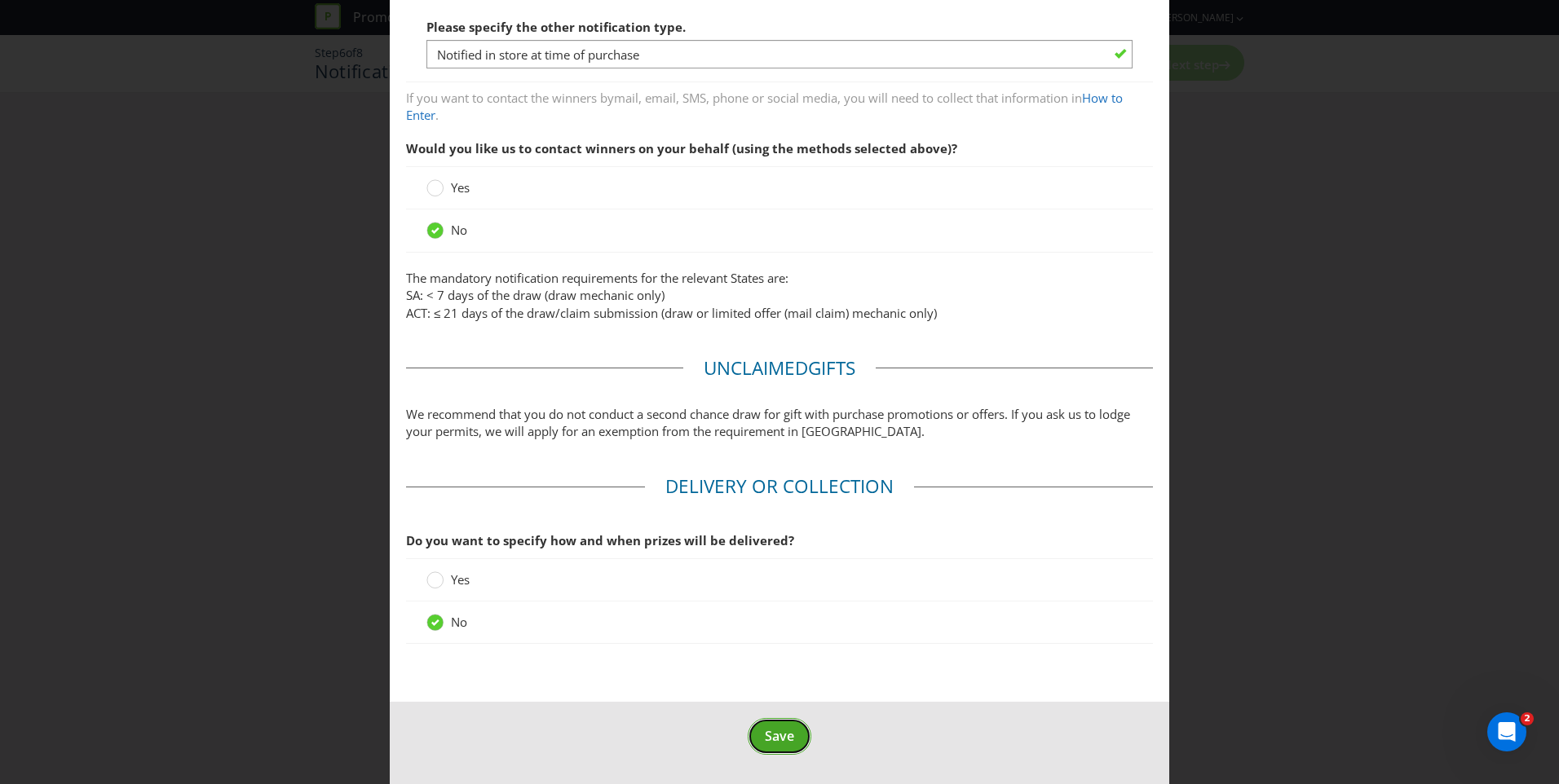
click at [780, 739] on span "Save" at bounding box center [780, 736] width 29 height 18
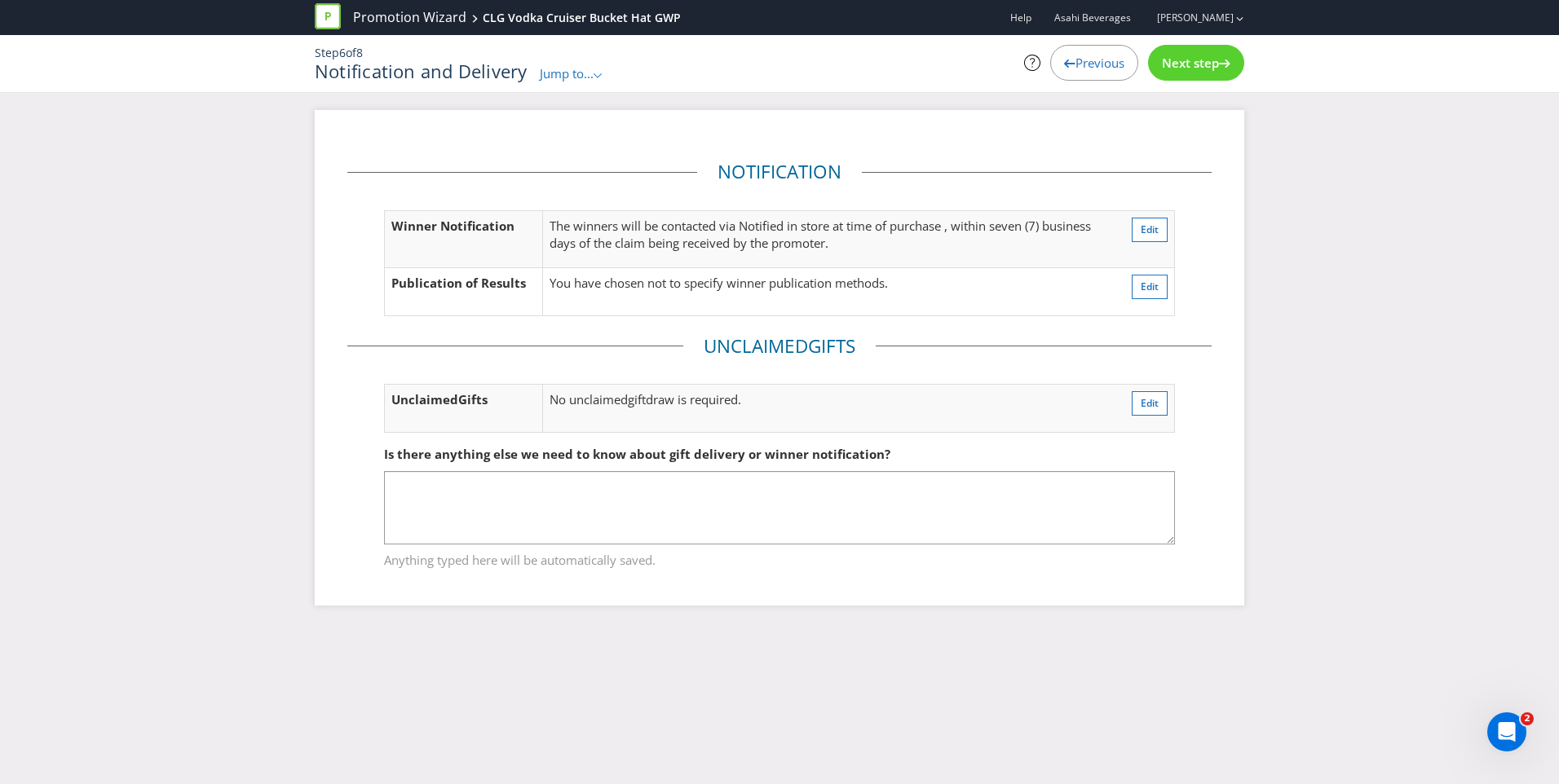
click at [1193, 70] on span "Next step" at bounding box center [1190, 62] width 57 height 16
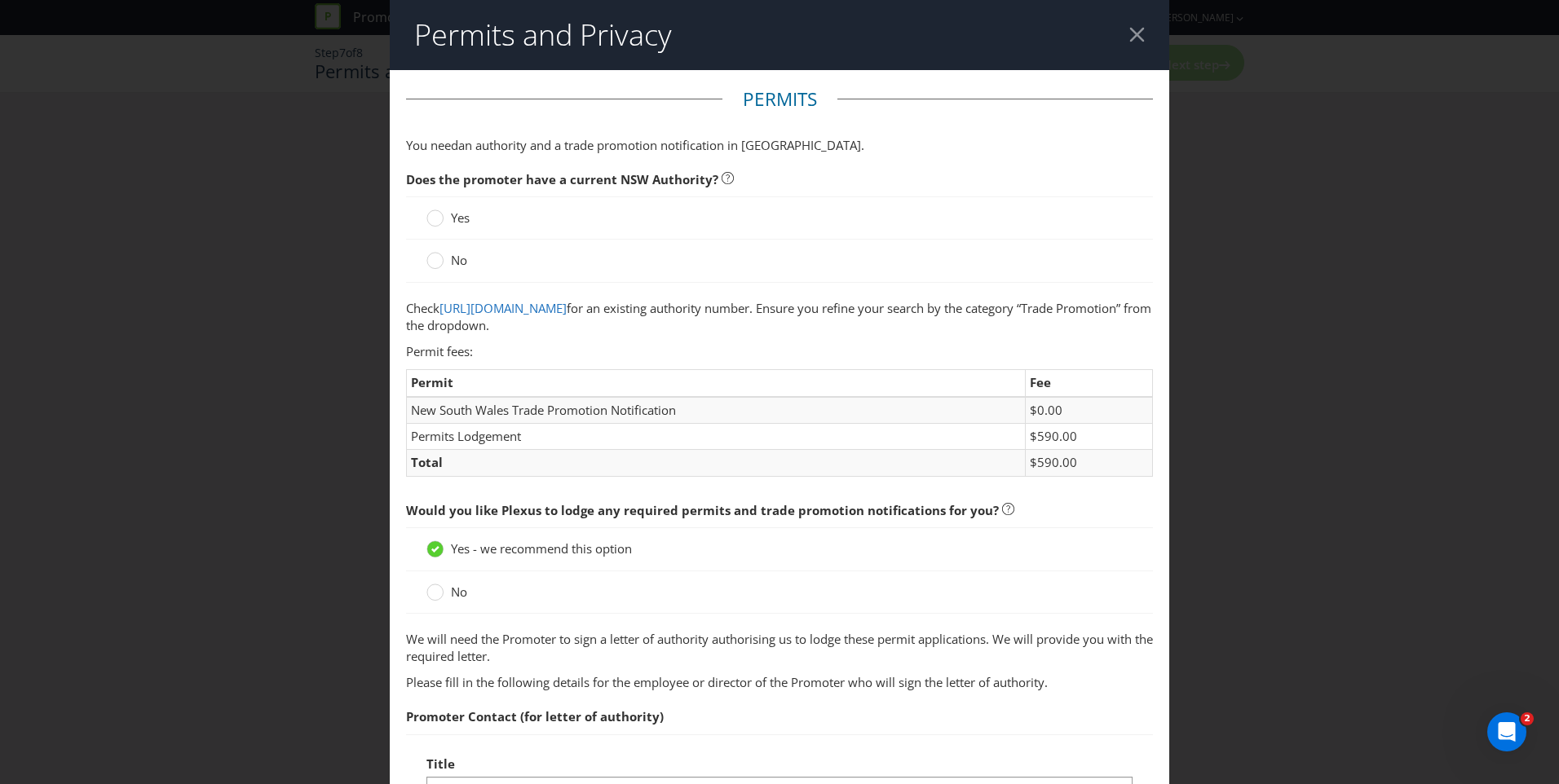
click at [456, 217] on span "Yes" at bounding box center [460, 217] width 18 height 16
click at [0, 0] on input "Yes" at bounding box center [0, 0] width 0 height 0
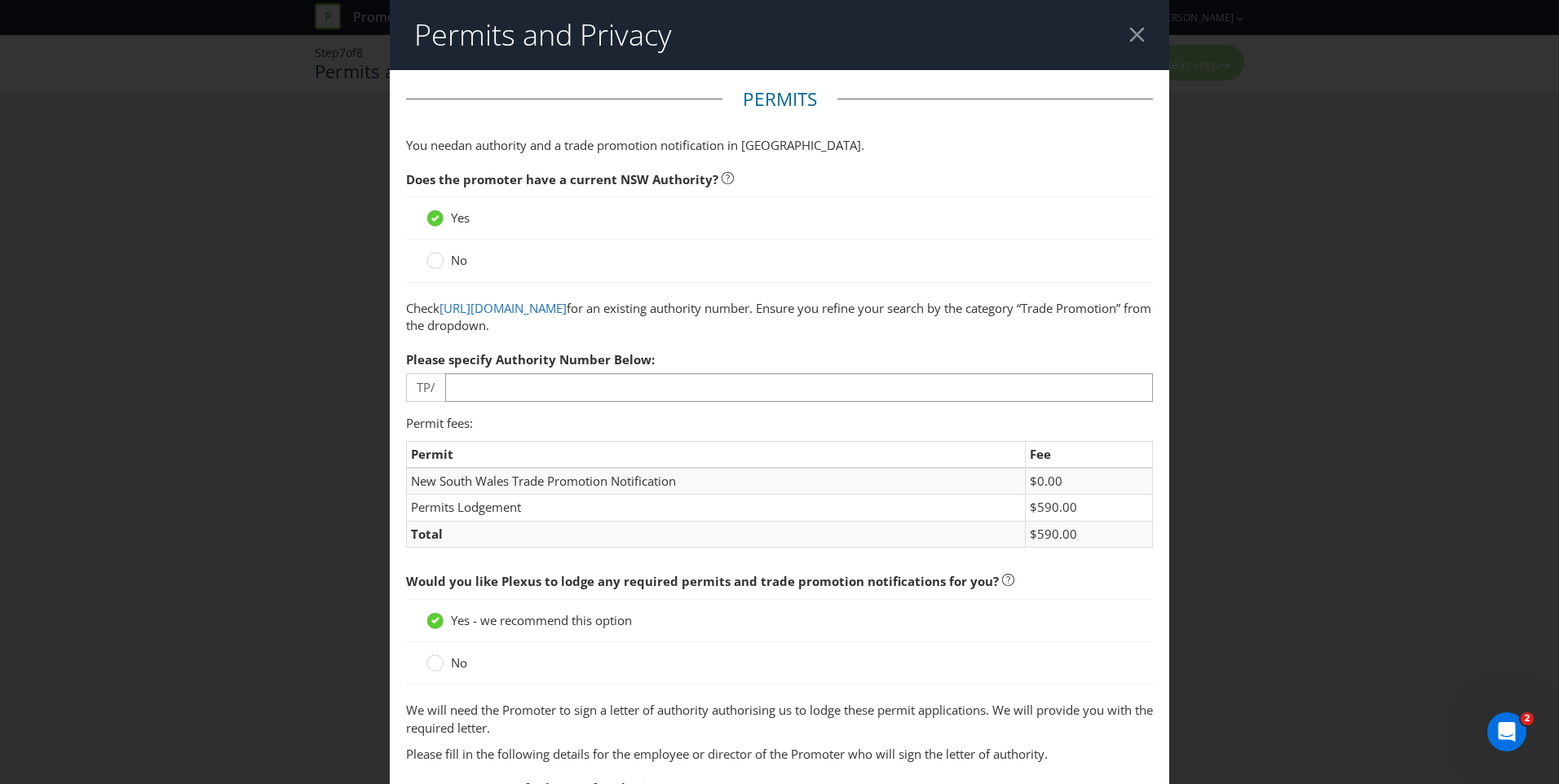
click at [451, 259] on span "No" at bounding box center [459, 260] width 16 height 16
click at [0, 0] on input "No" at bounding box center [0, 0] width 0 height 0
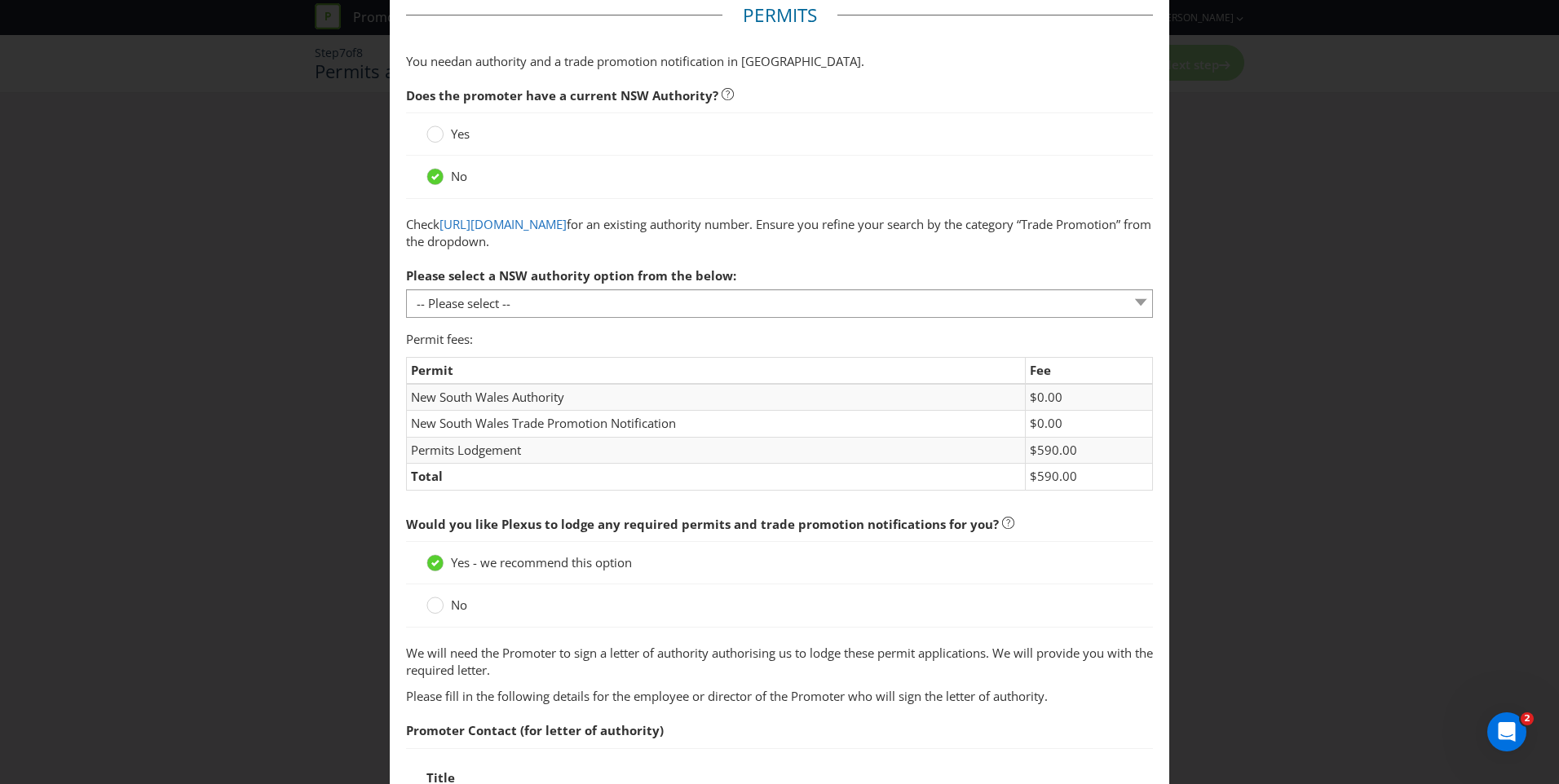
scroll to position [84, 0]
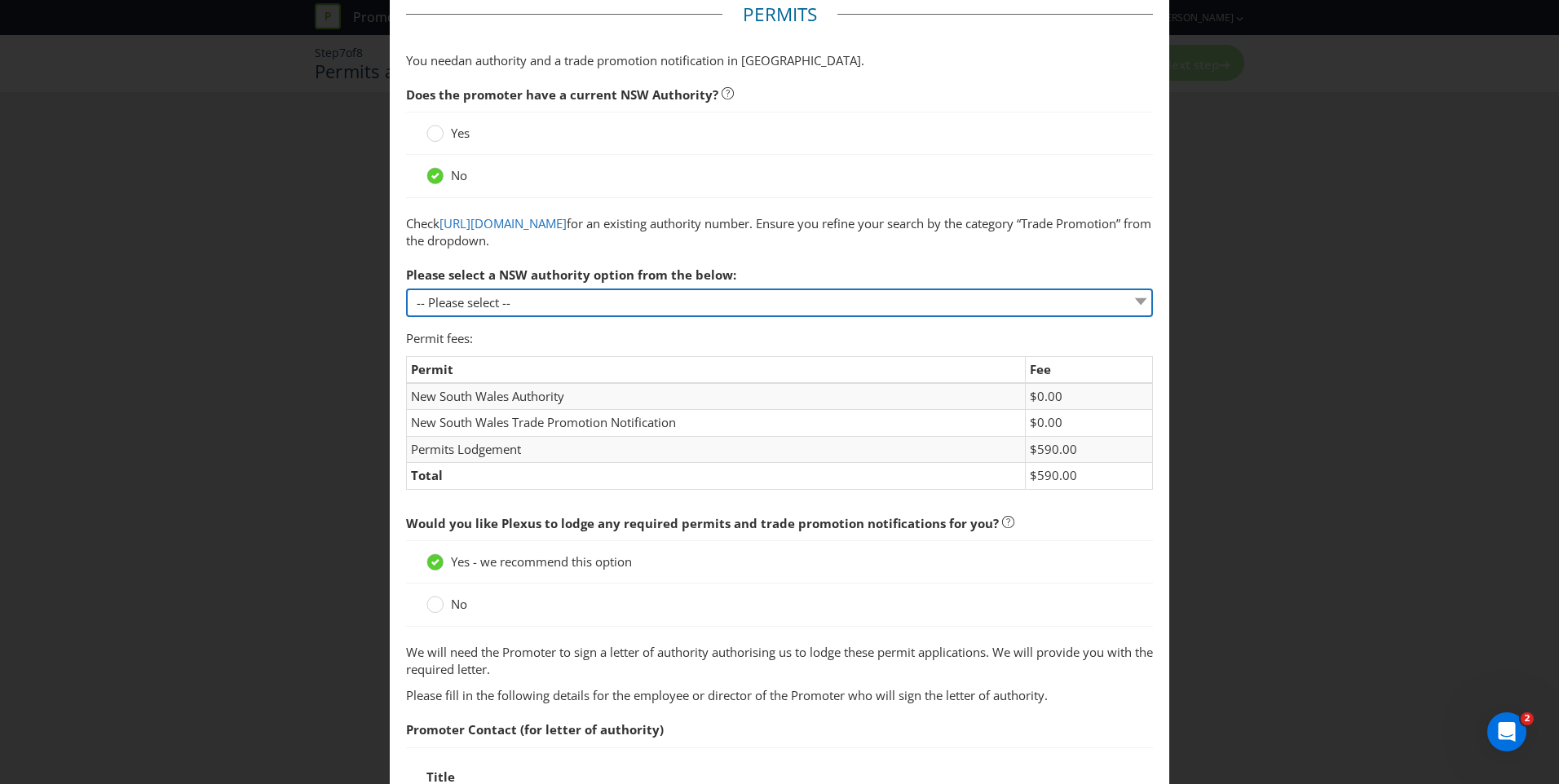
click at [626, 296] on select "-- Please select -- 1 year authority ($468) 3 year authority ($722) 5 year auth…" at bounding box center [780, 302] width 747 height 28
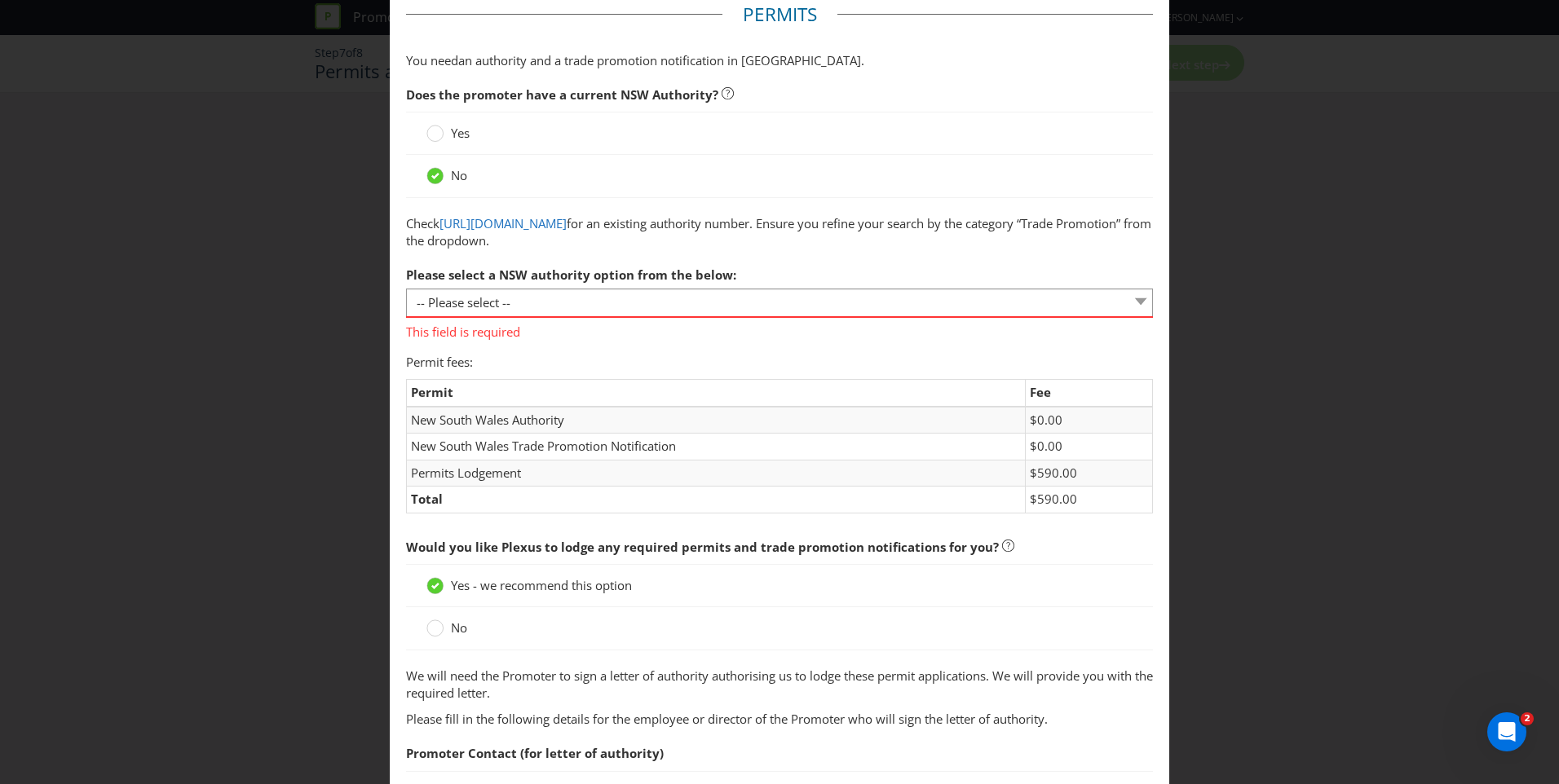
click at [852, 58] on p "You need an authority and a trade promotion notification in [GEOGRAPHIC_DATA] ." at bounding box center [780, 61] width 747 height 17
click at [588, 299] on select "-- Please select -- 1 year authority ($468) 3 year authority ($722) 5 year auth…" at bounding box center [780, 302] width 747 height 28
click at [508, 303] on select "-- Please select -- 1 year authority ($468) 3 year authority ($722) 5 year auth…" at bounding box center [780, 302] width 747 height 28
click at [439, 130] on icon at bounding box center [435, 134] width 17 height 17
click at [0, 0] on input "Yes" at bounding box center [0, 0] width 0 height 0
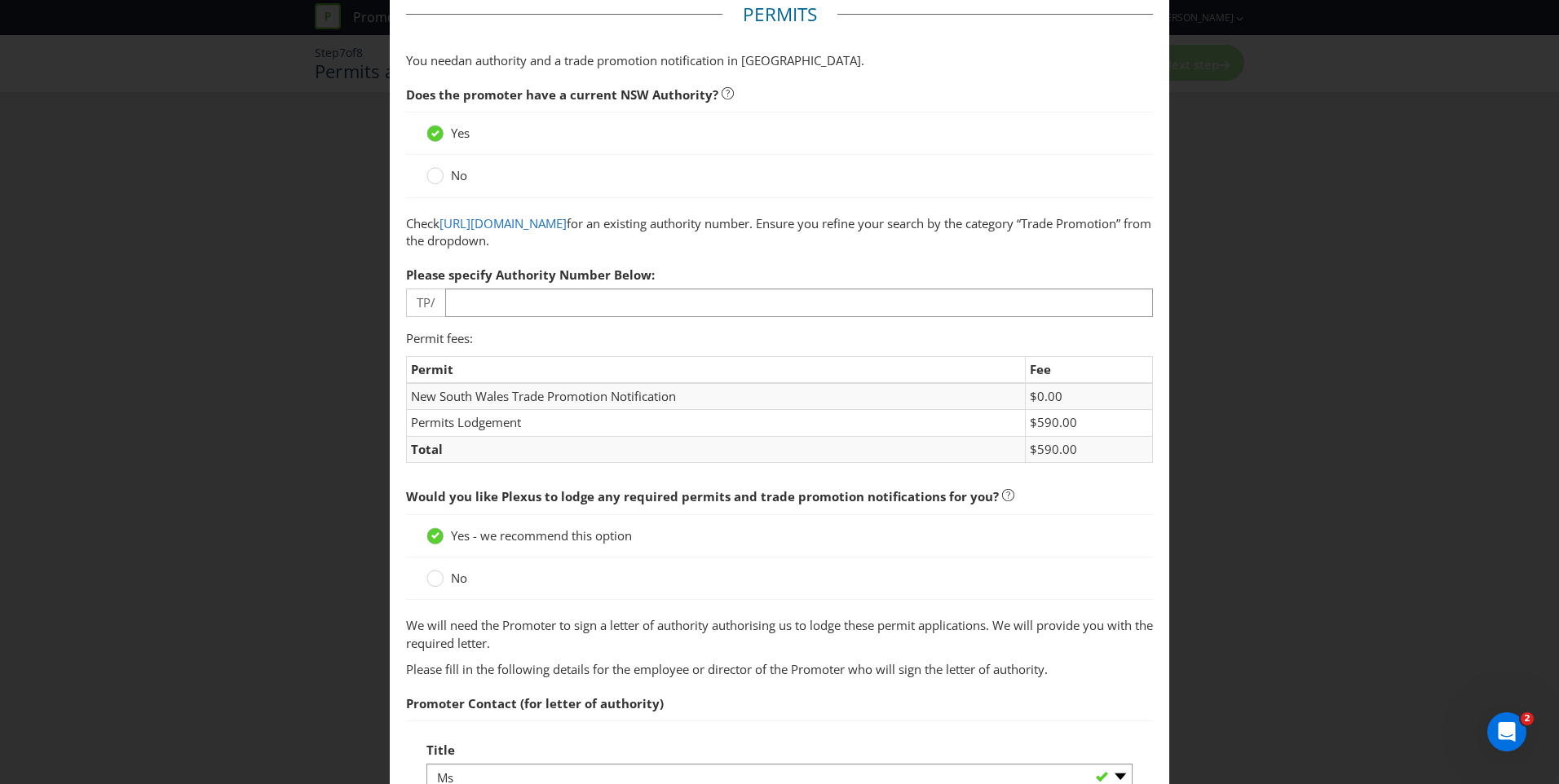
click at [445, 172] on label "No" at bounding box center [448, 175] width 44 height 17
click at [0, 0] on input "No" at bounding box center [0, 0] width 0 height 0
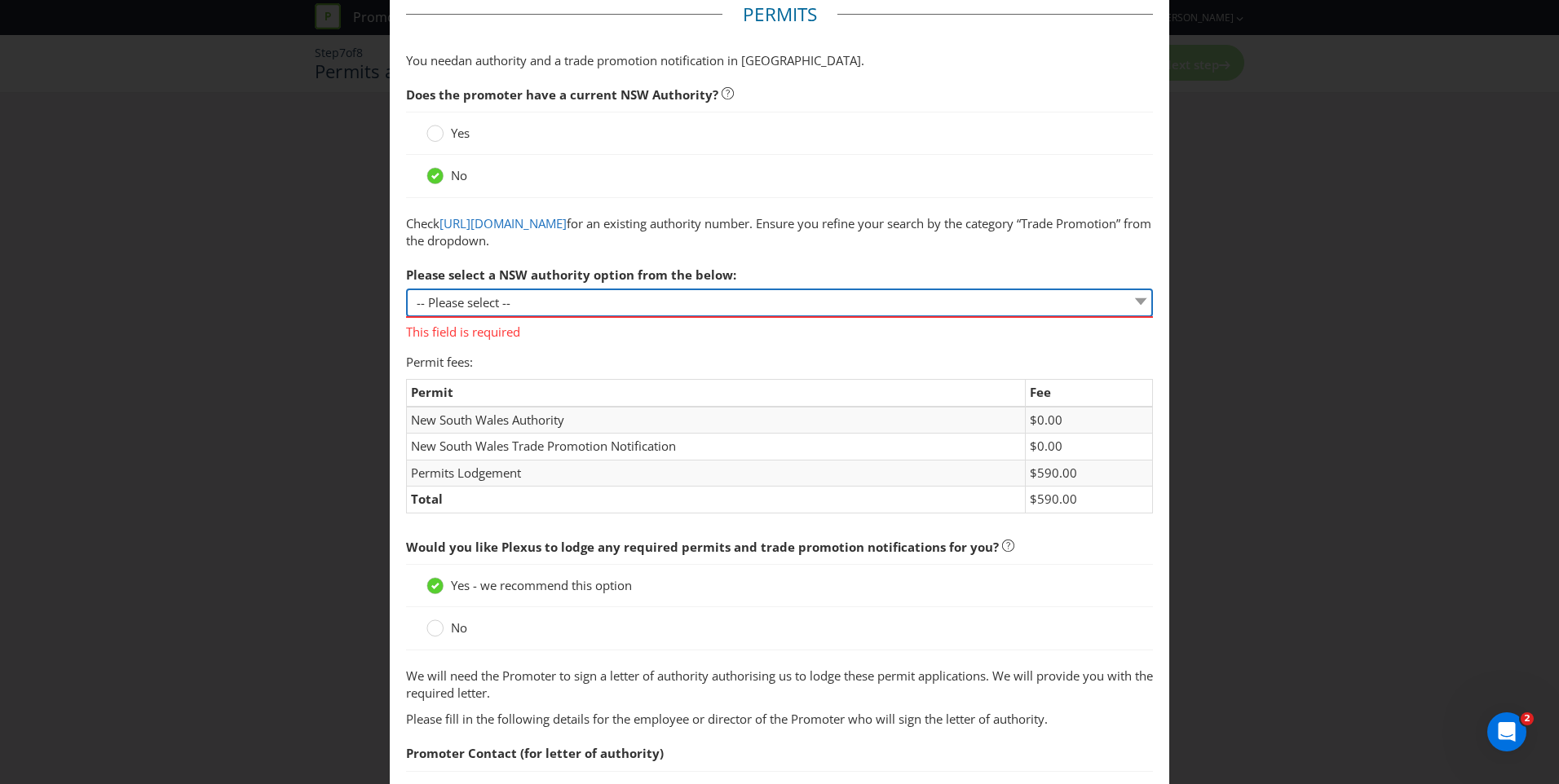
click at [597, 301] on select "-- Please select -- 1 year authority ($468) 3 year authority ($722) 5 year auth…" at bounding box center [780, 302] width 747 height 28
drag, startPoint x: 601, startPoint y: 301, endPoint x: 588, endPoint y: 290, distance: 17.0
click at [601, 301] on select "-- Please select -- 1 year authority ($468) 3 year authority ($722) 5 year auth…" at bounding box center [780, 302] width 747 height 28
click at [447, 132] on label "Yes" at bounding box center [450, 134] width 47 height 17
click at [0, 0] on input "Yes" at bounding box center [0, 0] width 0 height 0
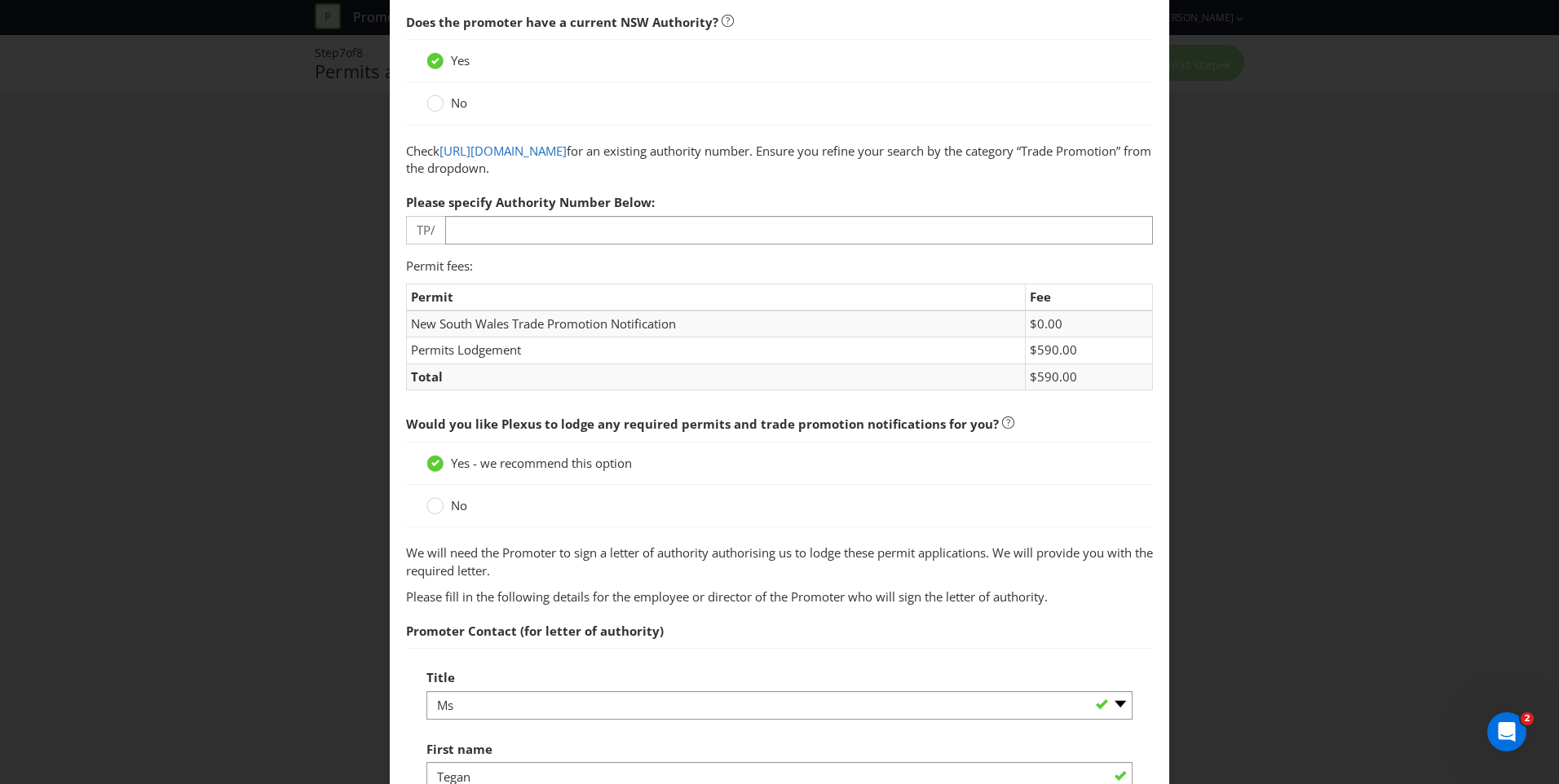
scroll to position [248, 0]
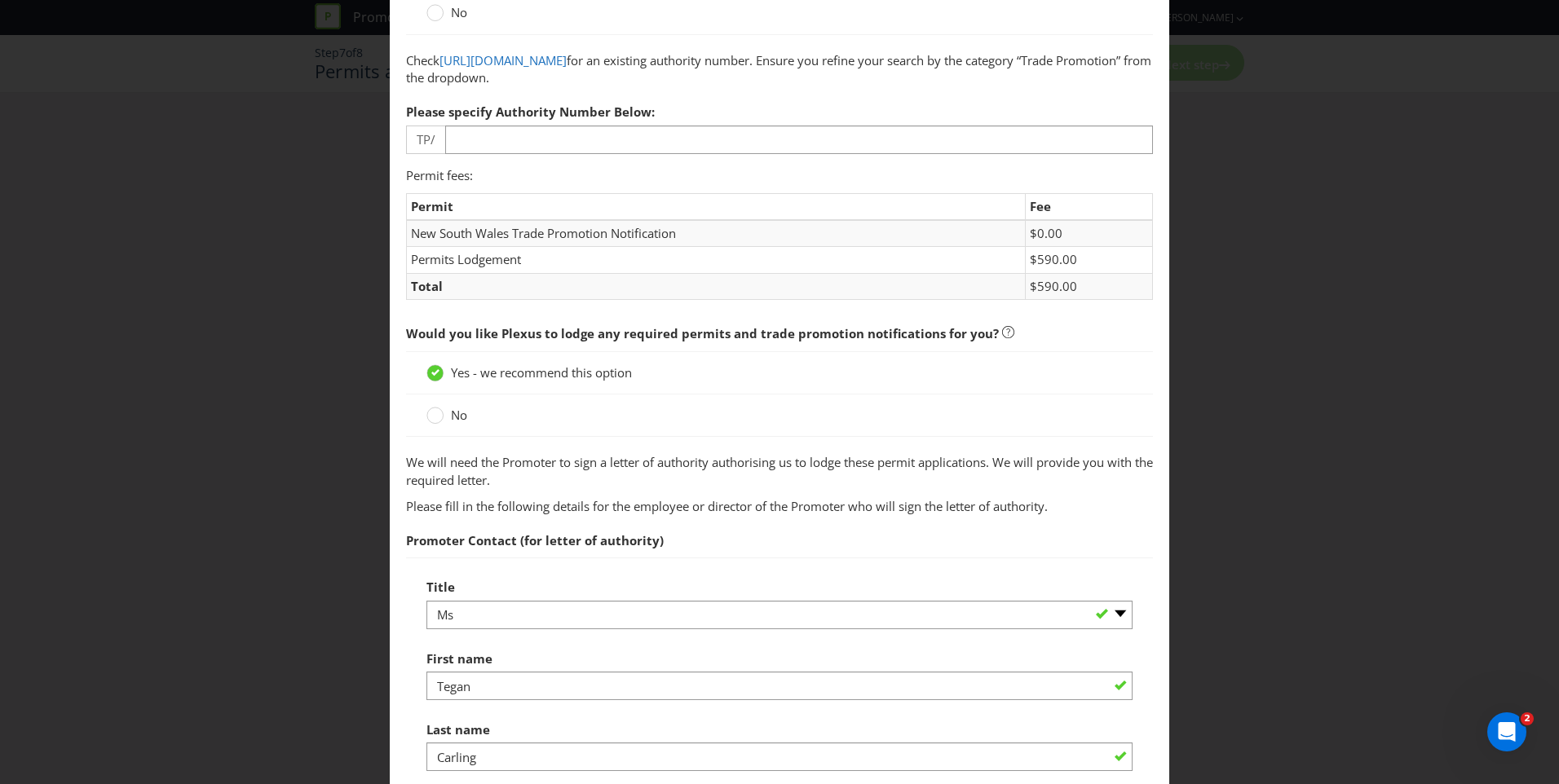
click at [455, 416] on span "No" at bounding box center [459, 415] width 16 height 16
click at [0, 0] on input "No" at bounding box center [0, 0] width 0 height 0
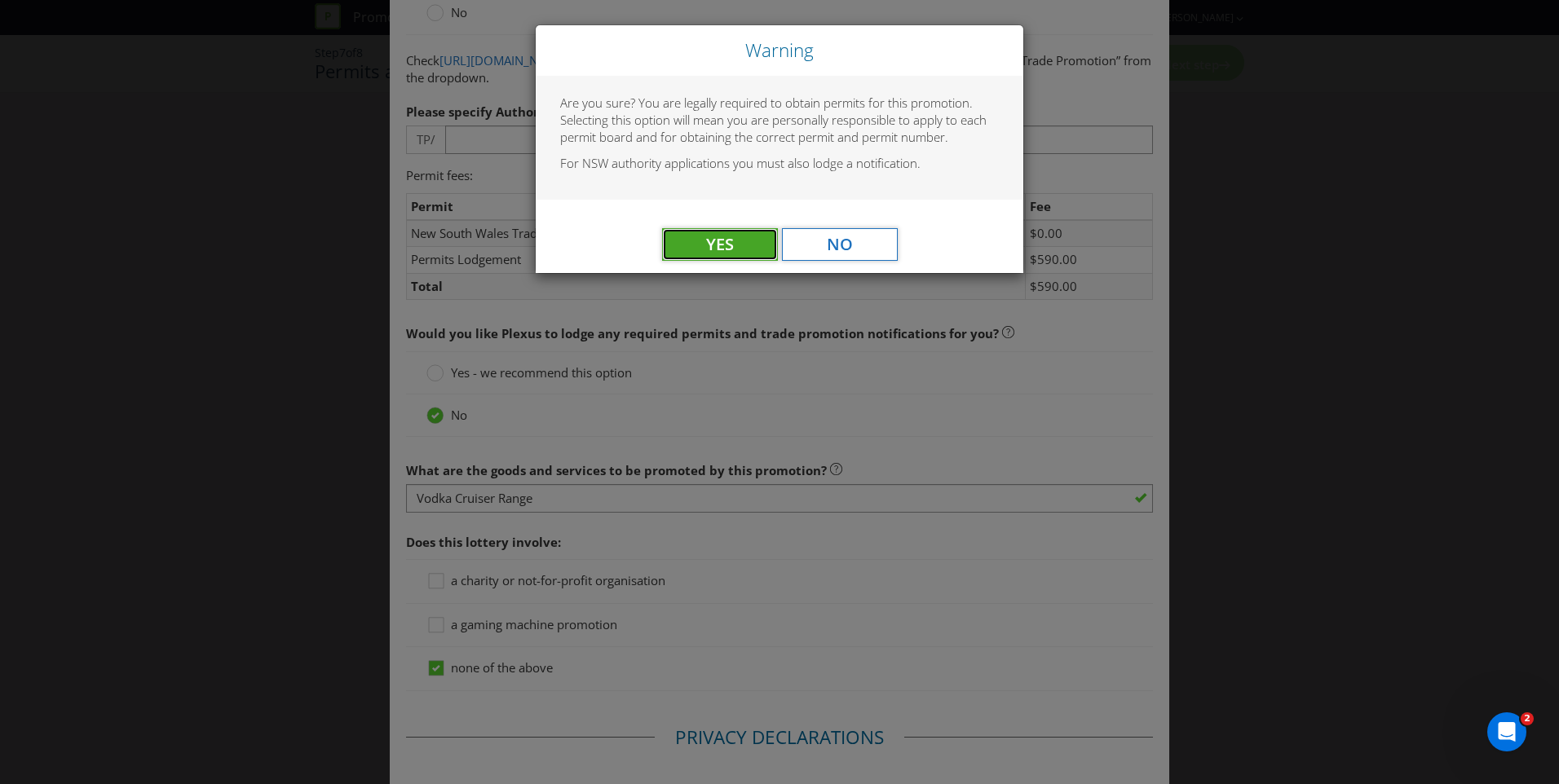
click at [720, 250] on span "Yes" at bounding box center [719, 244] width 28 height 22
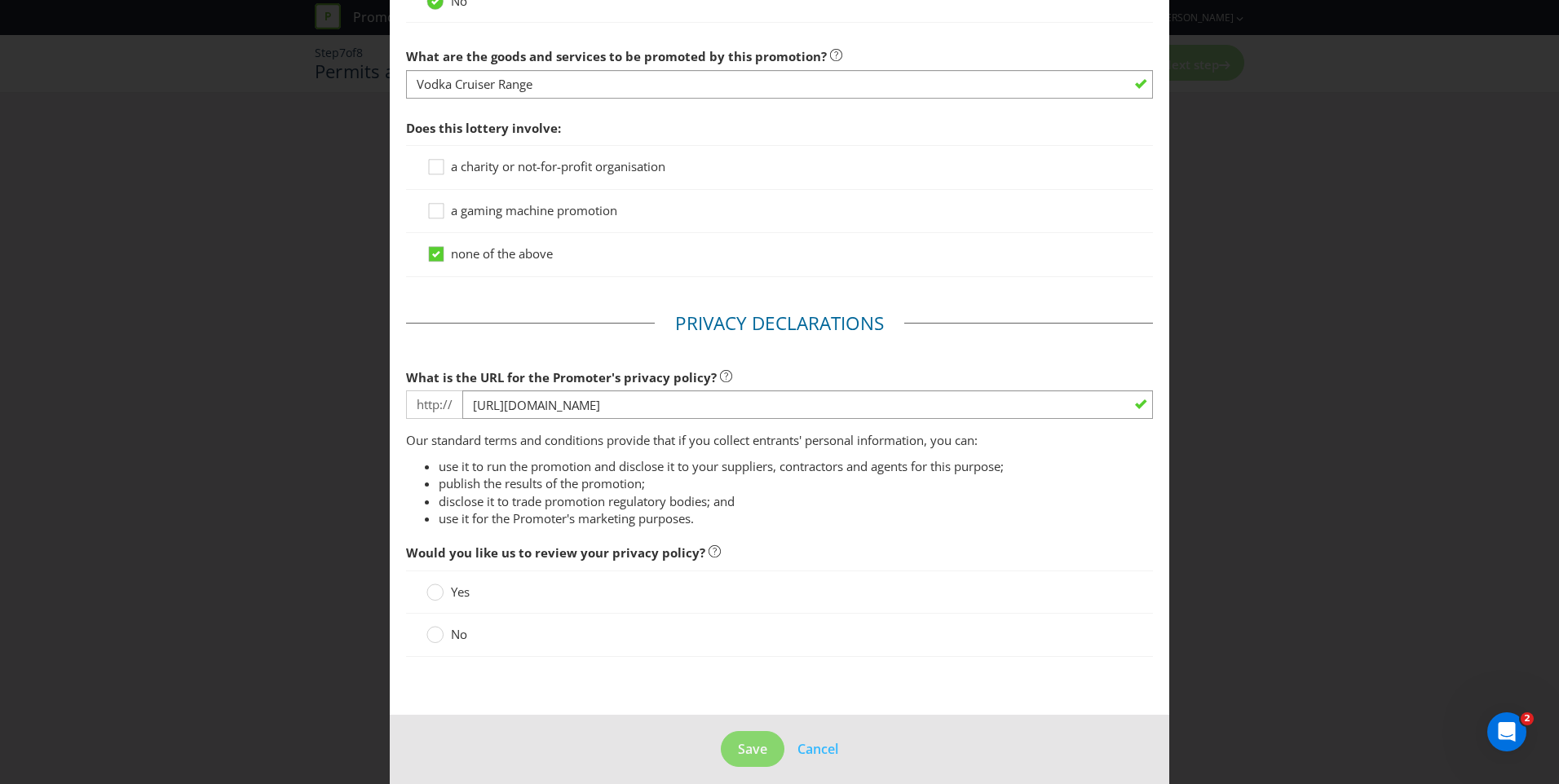
scroll to position [674, 0]
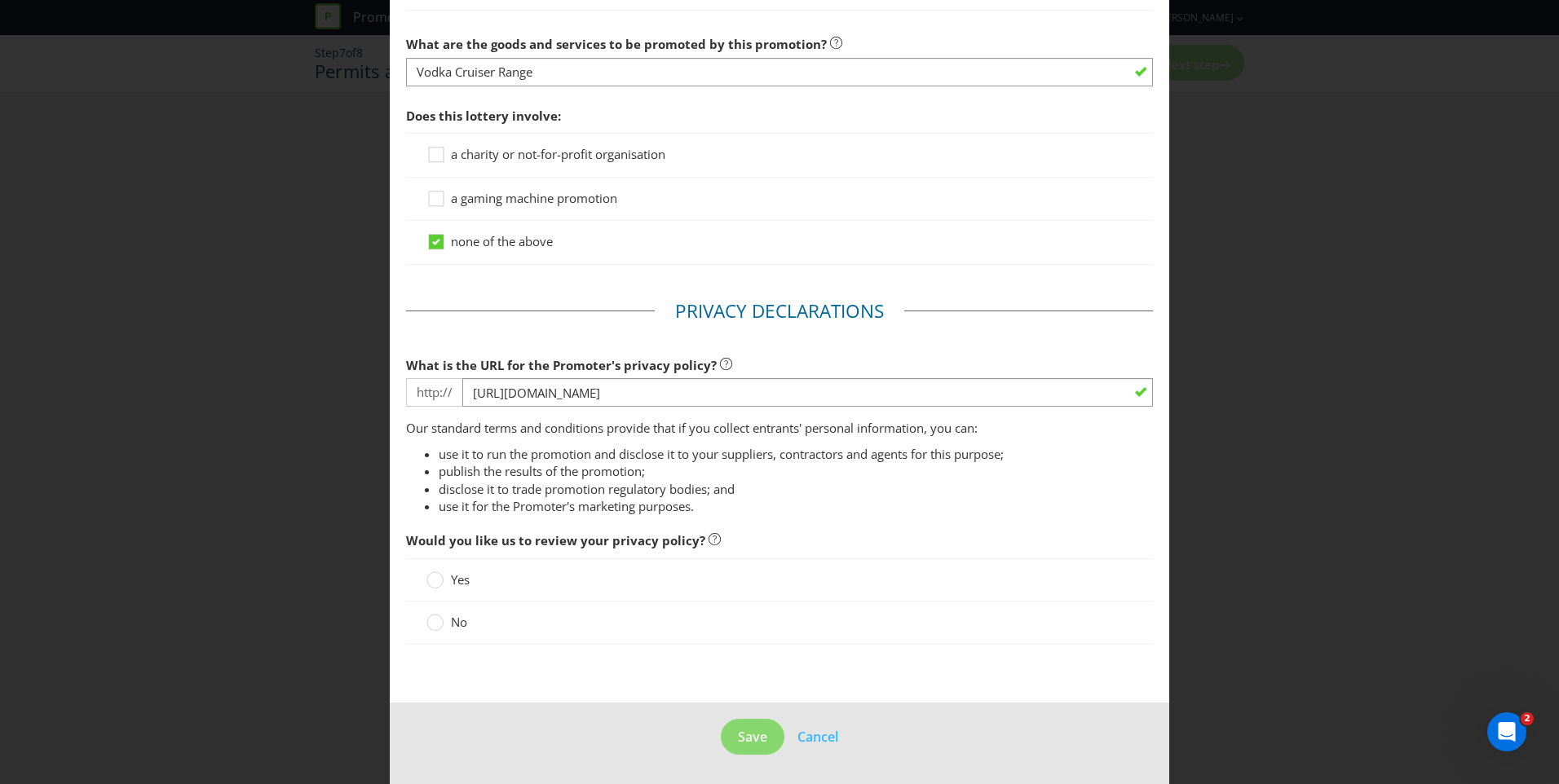
click at [442, 624] on label "No" at bounding box center [448, 622] width 44 height 17
click at [0, 0] on input "No" at bounding box center [0, 0] width 0 height 0
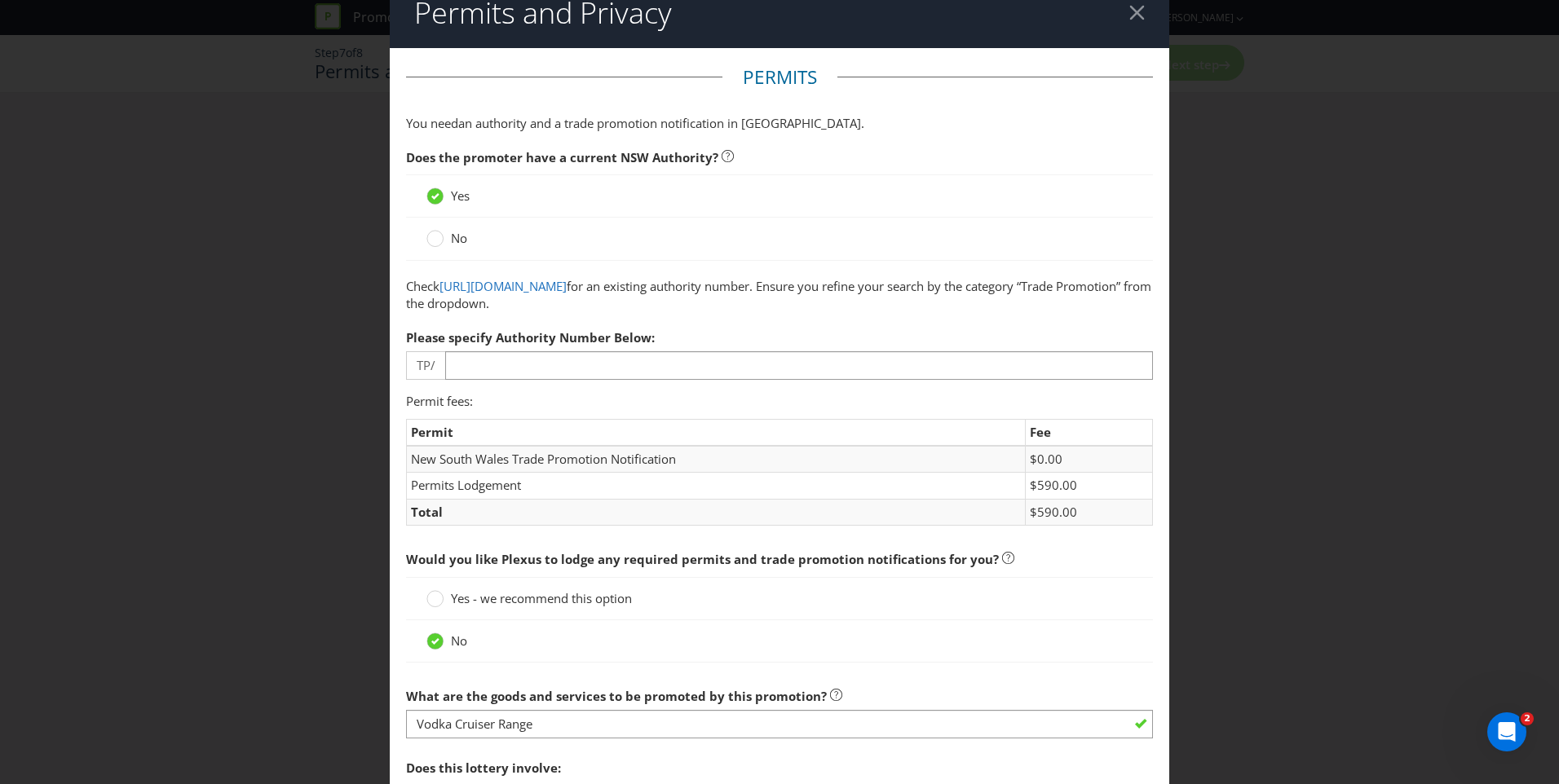
scroll to position [0, 0]
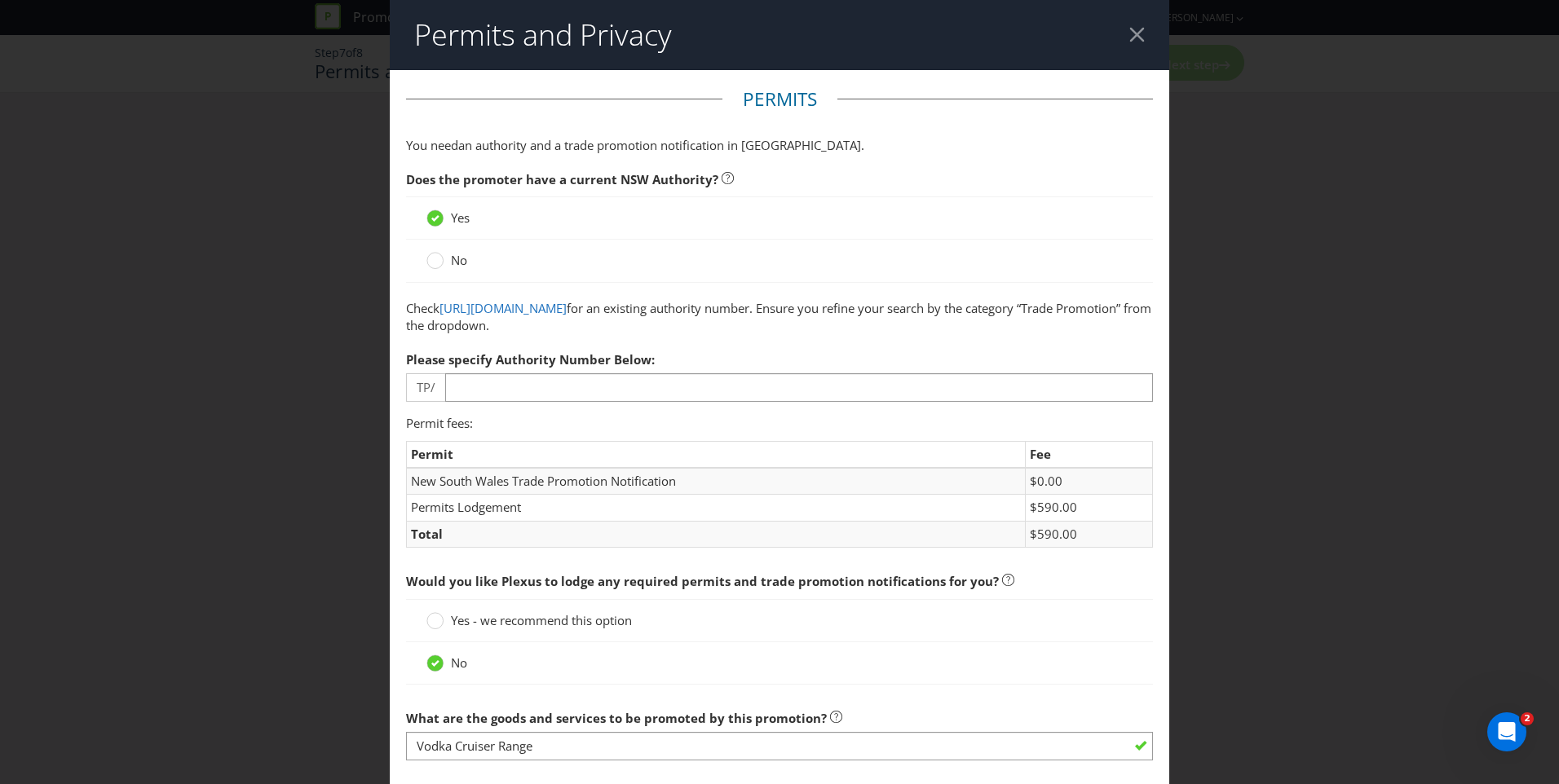
click at [446, 264] on label "No" at bounding box center [448, 261] width 44 height 17
click at [0, 0] on input "No" at bounding box center [0, 0] width 0 height 0
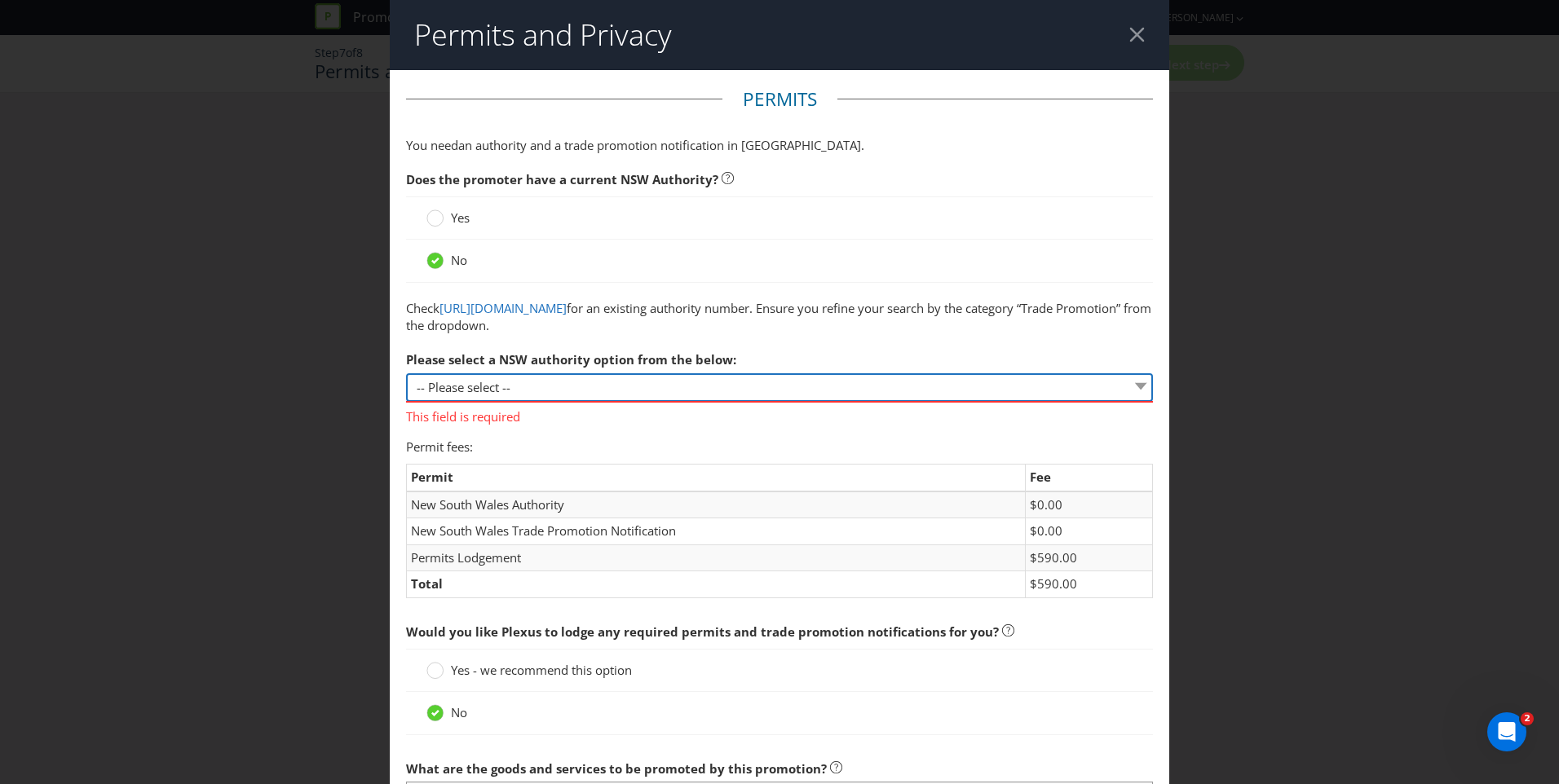
click at [541, 392] on select "-- Please select -- 1 year authority ($468) 3 year authority ($722) 5 year auth…" at bounding box center [780, 387] width 747 height 28
click at [521, 390] on select "-- Please select -- 1 year authority ($468) 3 year authority ($722) 5 year auth…" at bounding box center [780, 387] width 747 height 28
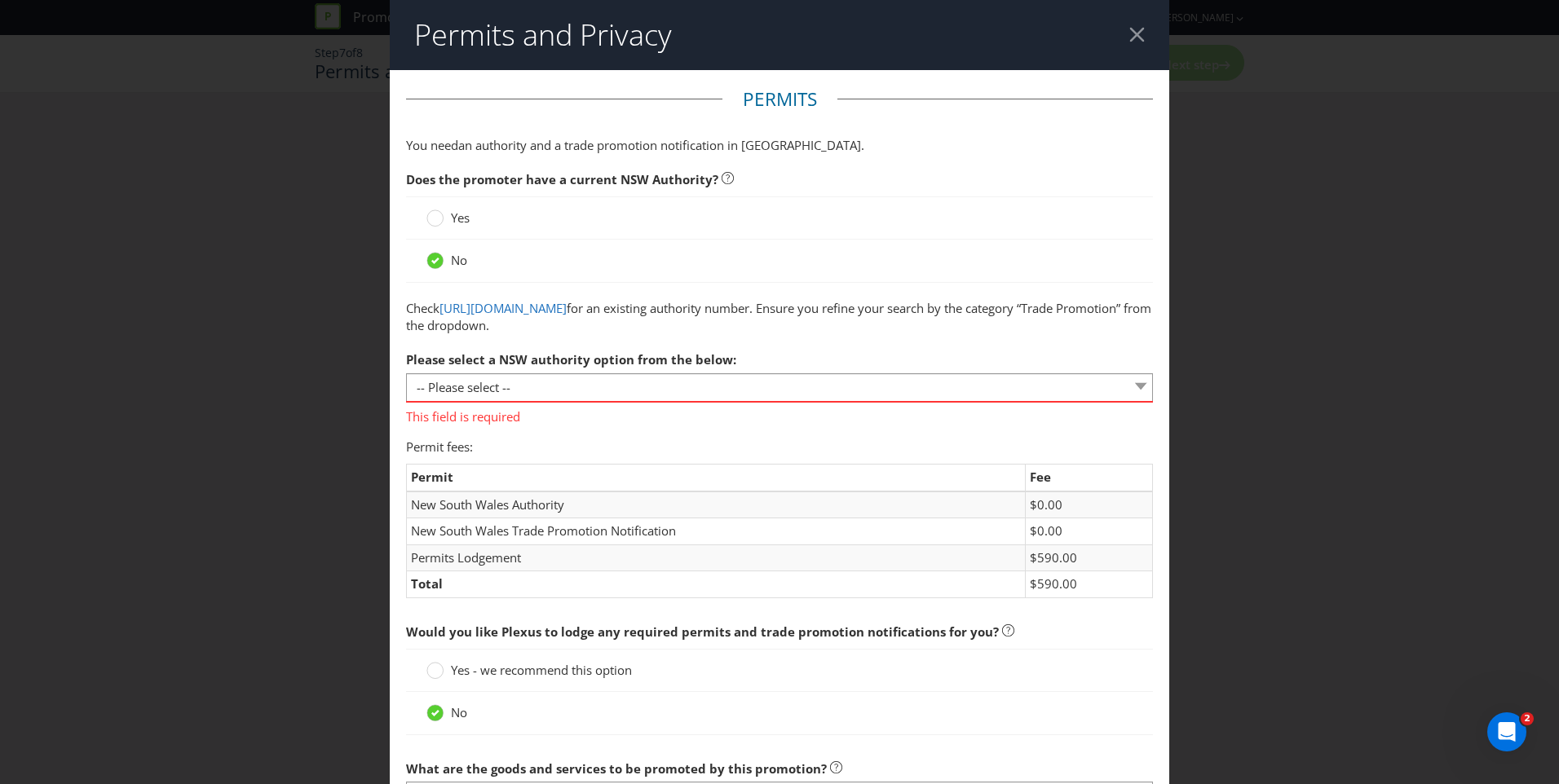
click at [1129, 37] on div at bounding box center [1137, 35] width 16 height 16
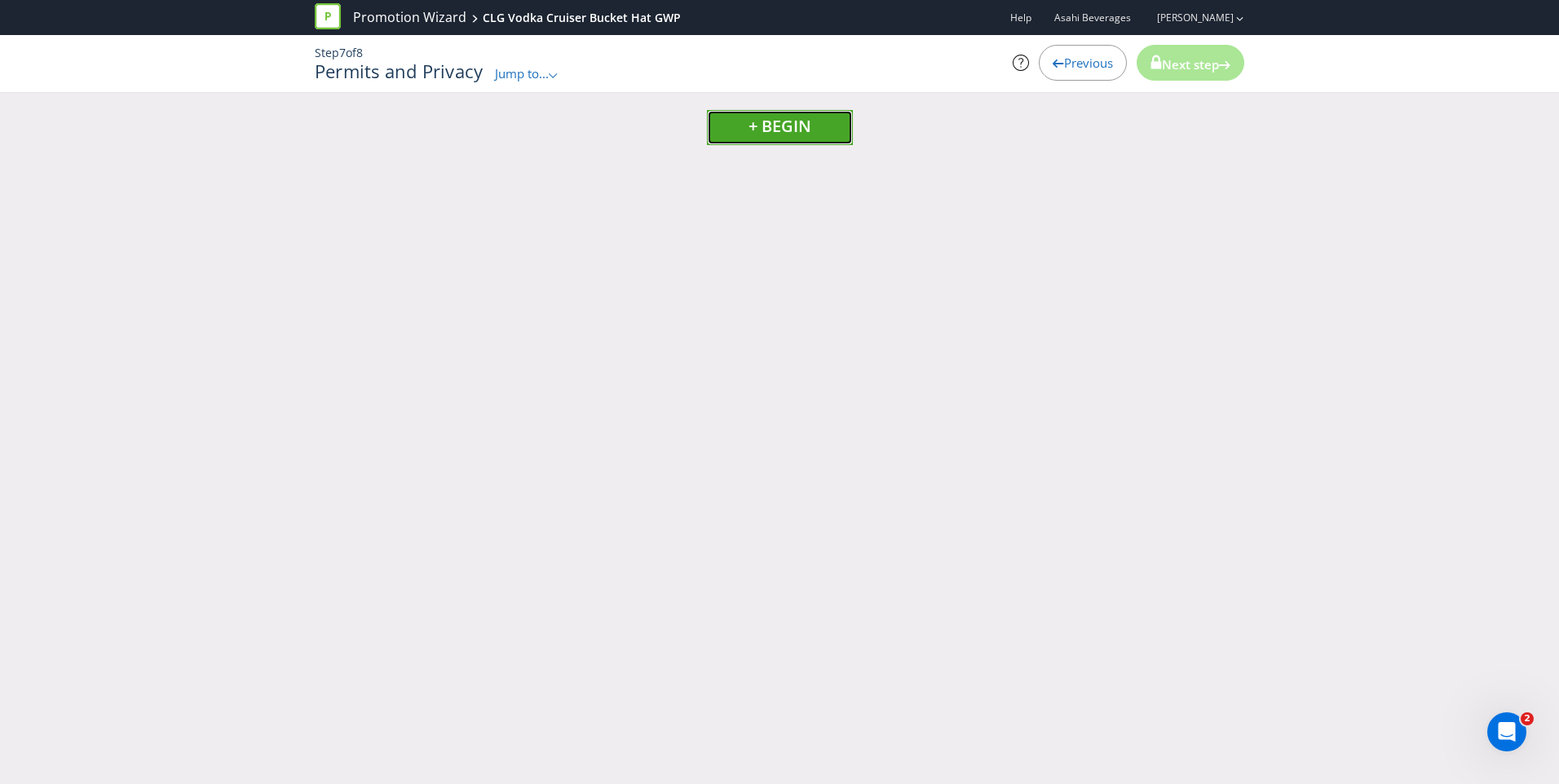
click at [775, 127] on span "+ BEGIN" at bounding box center [780, 126] width 63 height 22
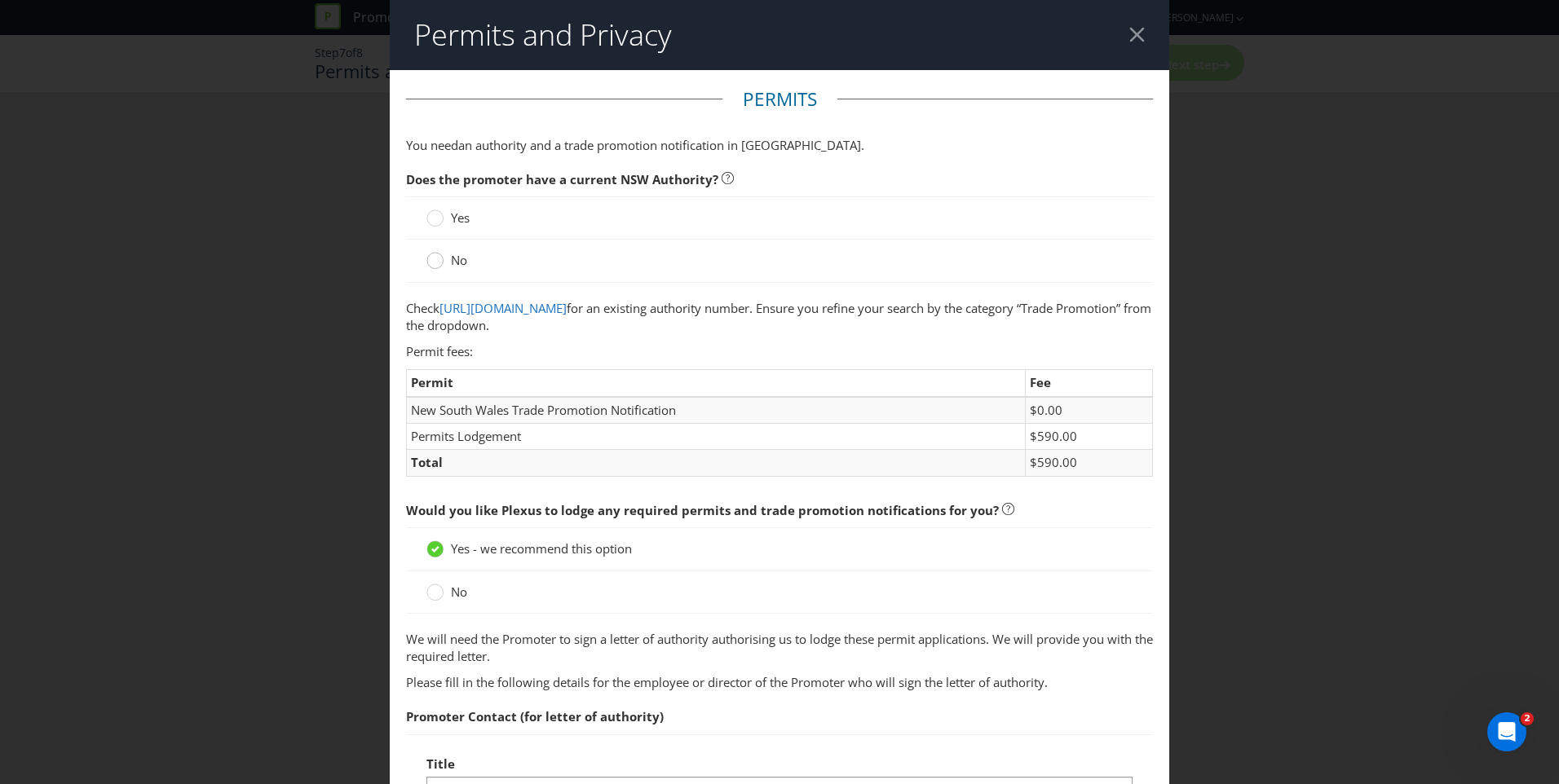
click at [438, 257] on circle at bounding box center [435, 261] width 16 height 16
click at [0, 0] on input "No" at bounding box center [0, 0] width 0 height 0
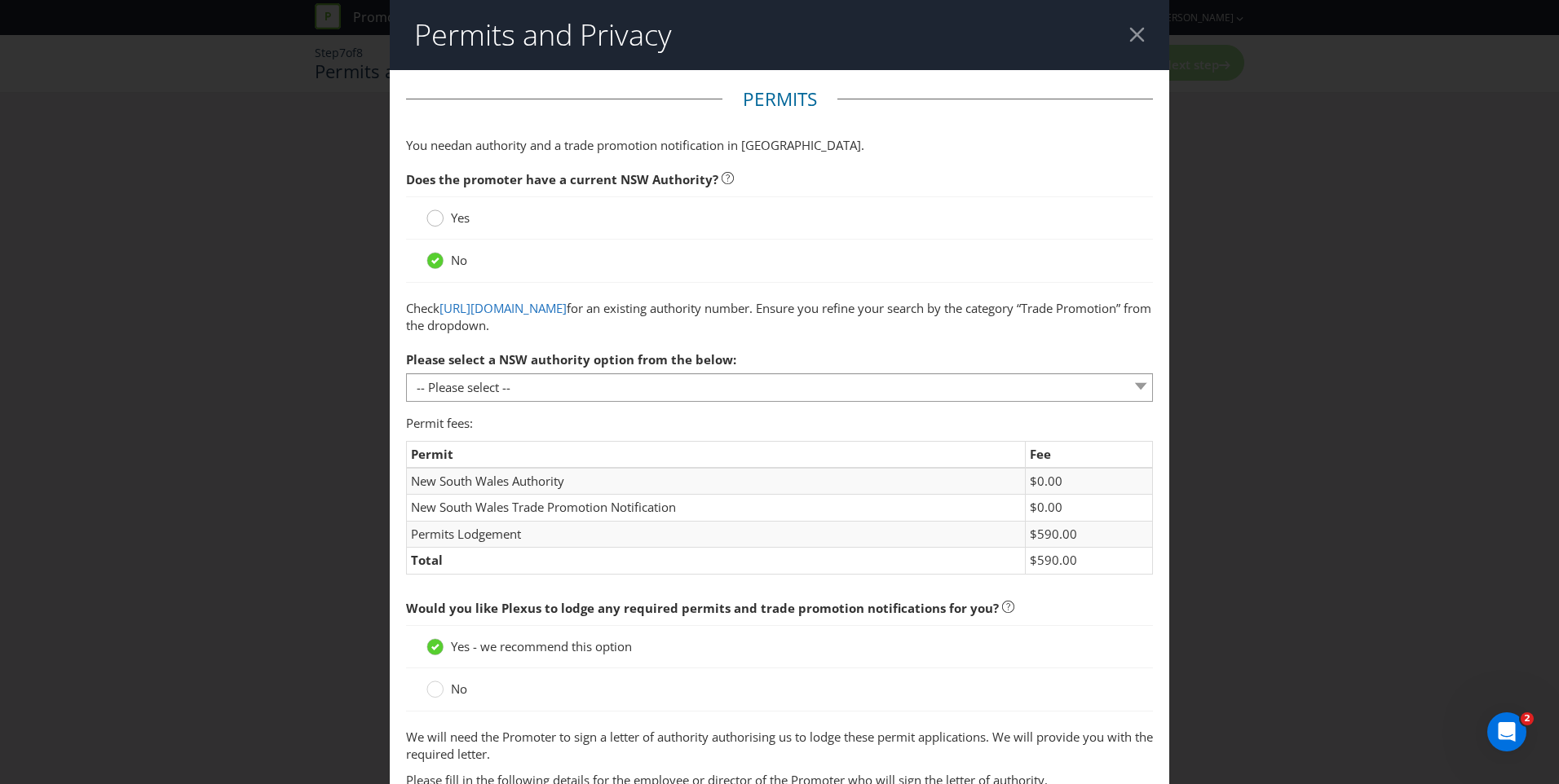
click at [440, 217] on icon at bounding box center [435, 218] width 17 height 17
click at [0, 0] on input "Yes" at bounding box center [0, 0] width 0 height 0
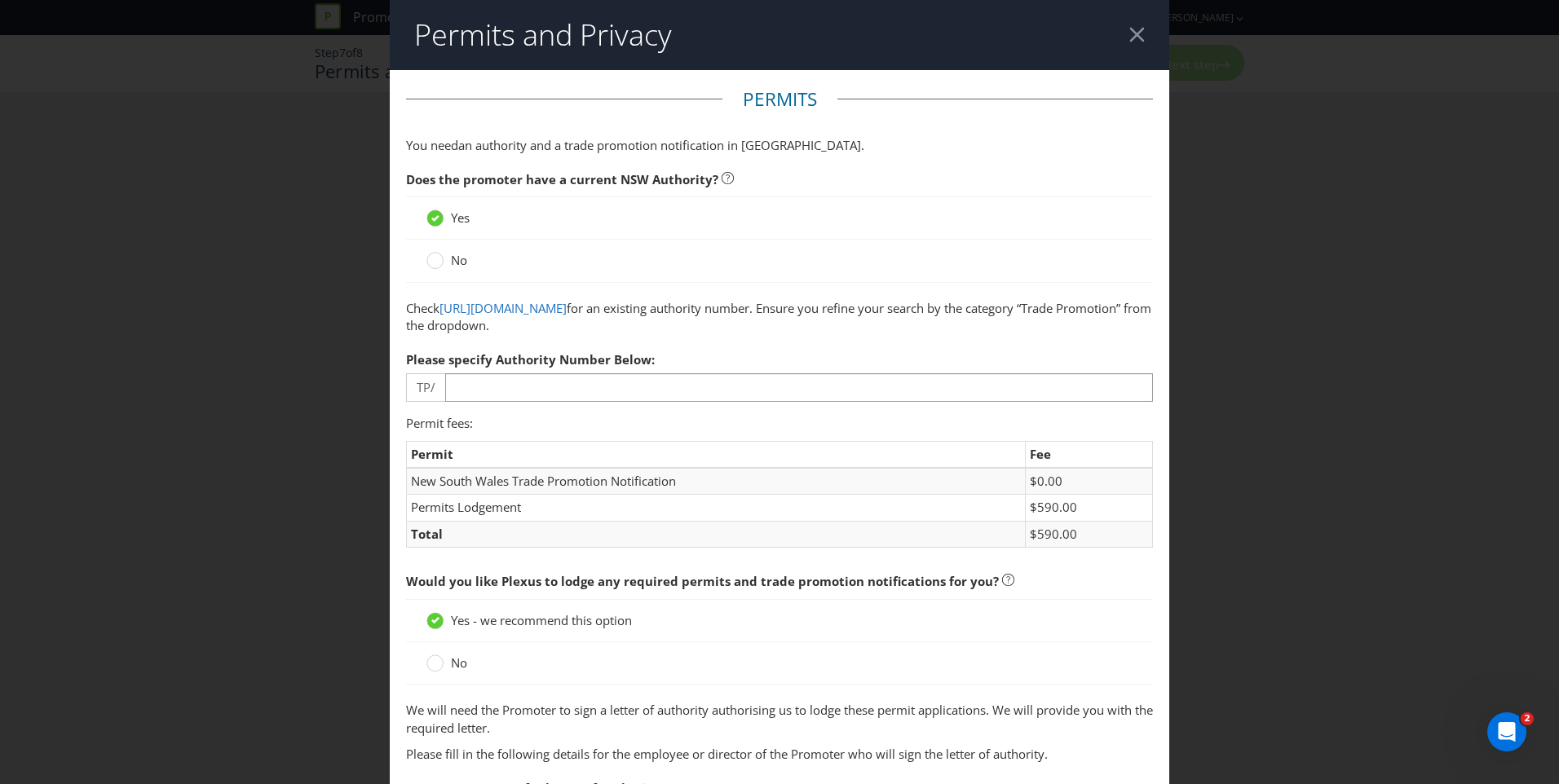
click at [1129, 39] on div at bounding box center [1137, 35] width 16 height 16
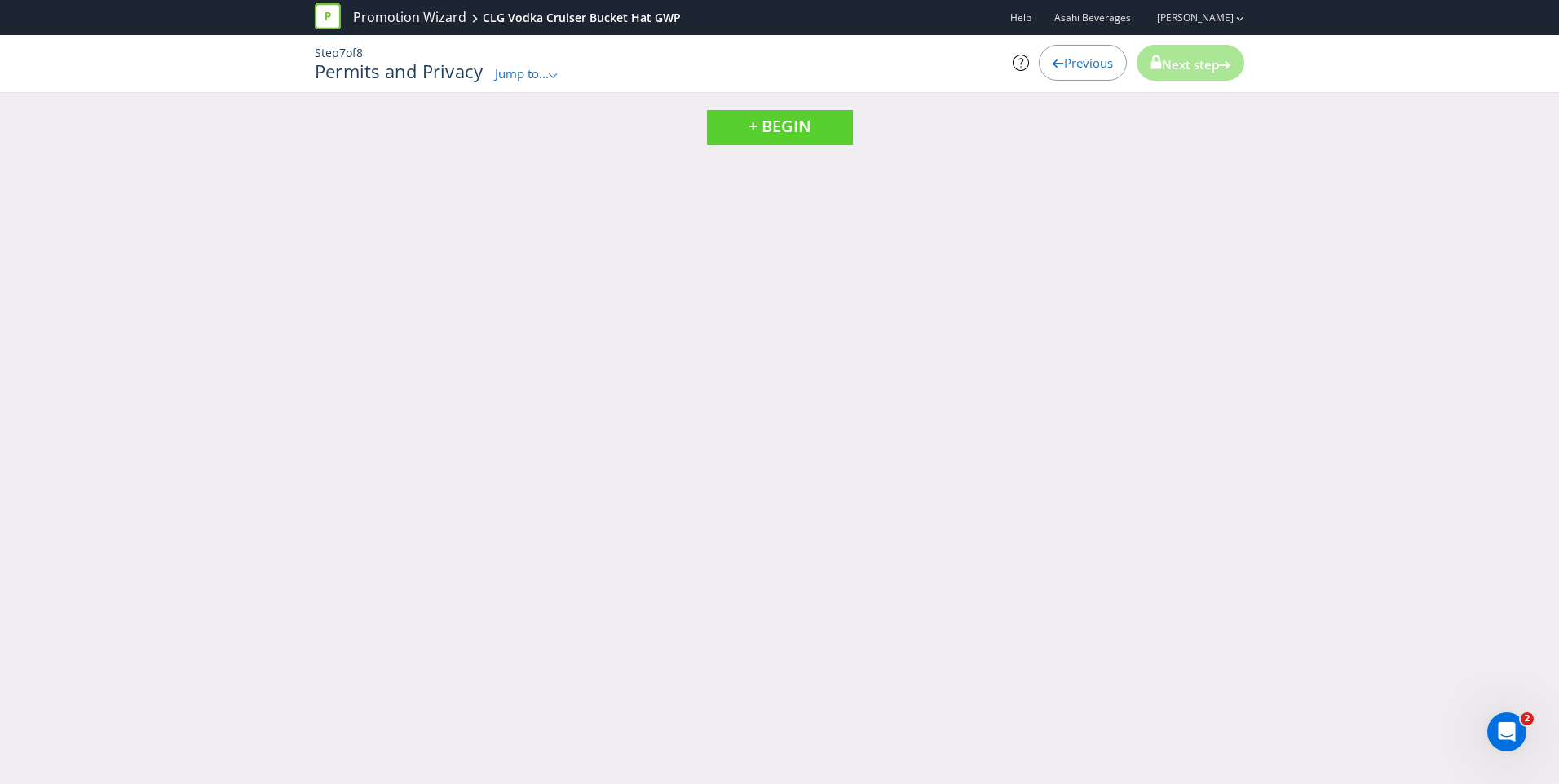
click at [547, 79] on span "Jump to..." at bounding box center [523, 73] width 54 height 16
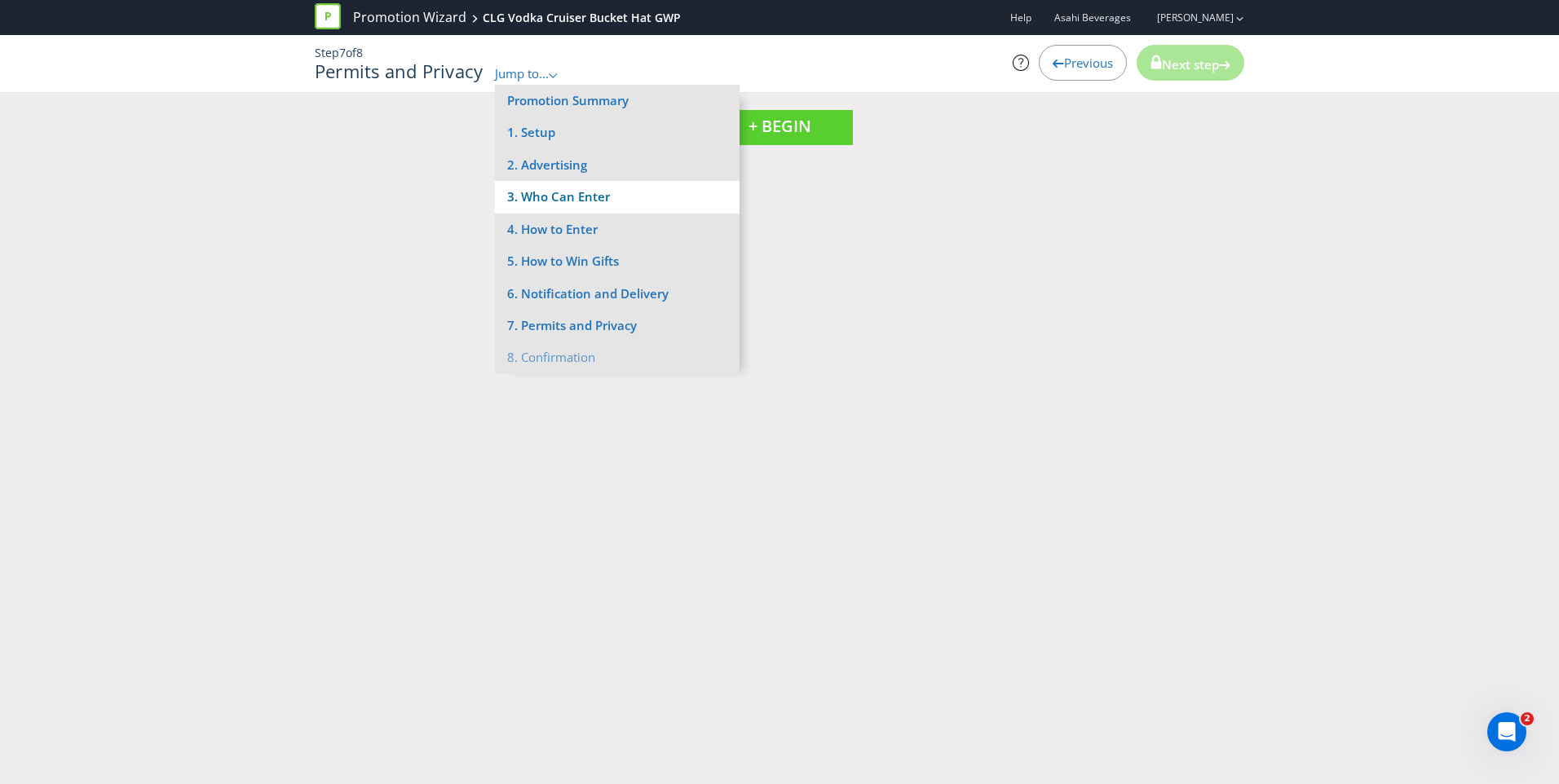
click at [574, 202] on li "3. Who Can Enter" at bounding box center [618, 197] width 244 height 32
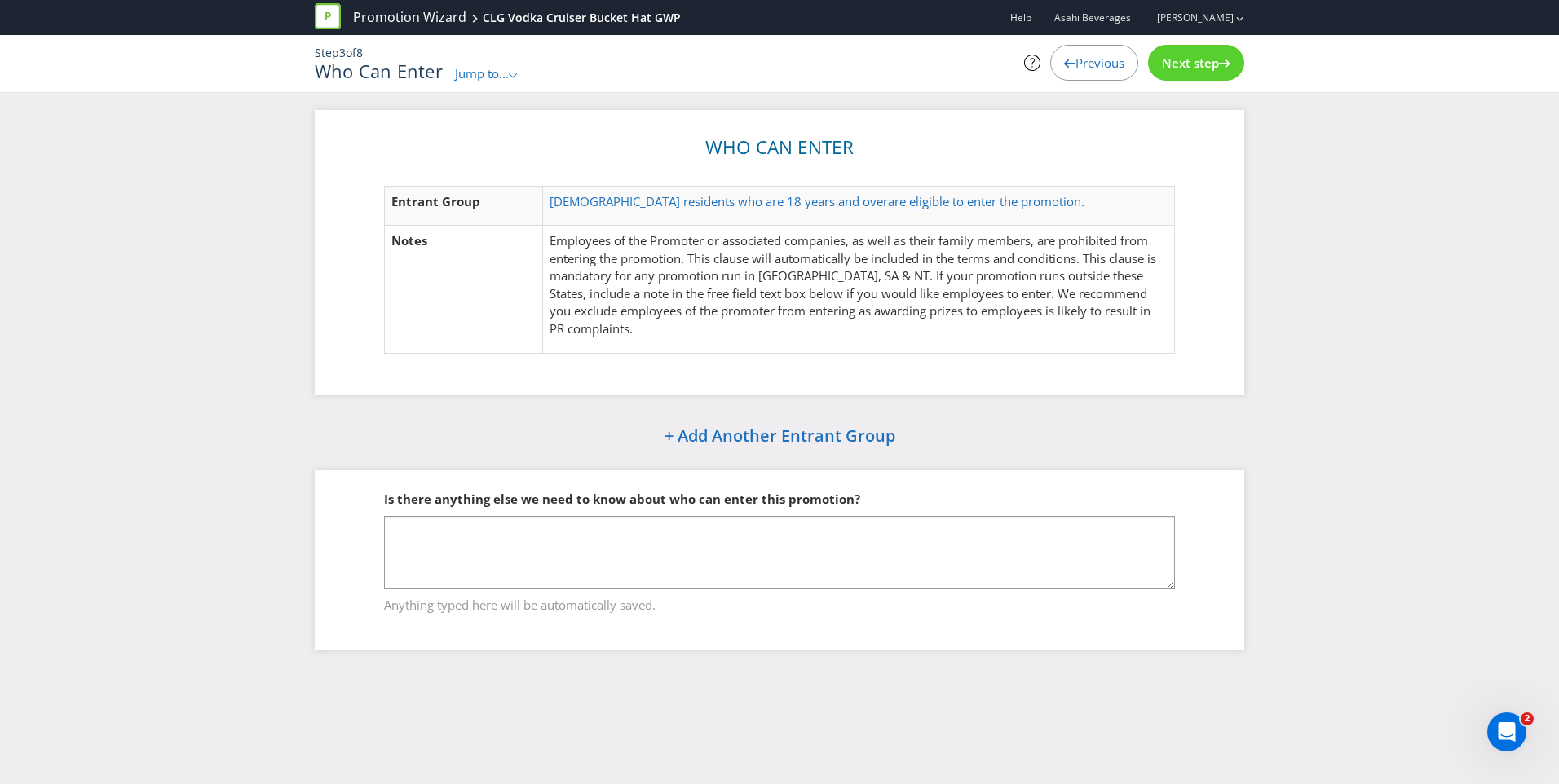
click at [505, 78] on span "Jump to..." at bounding box center [482, 73] width 54 height 16
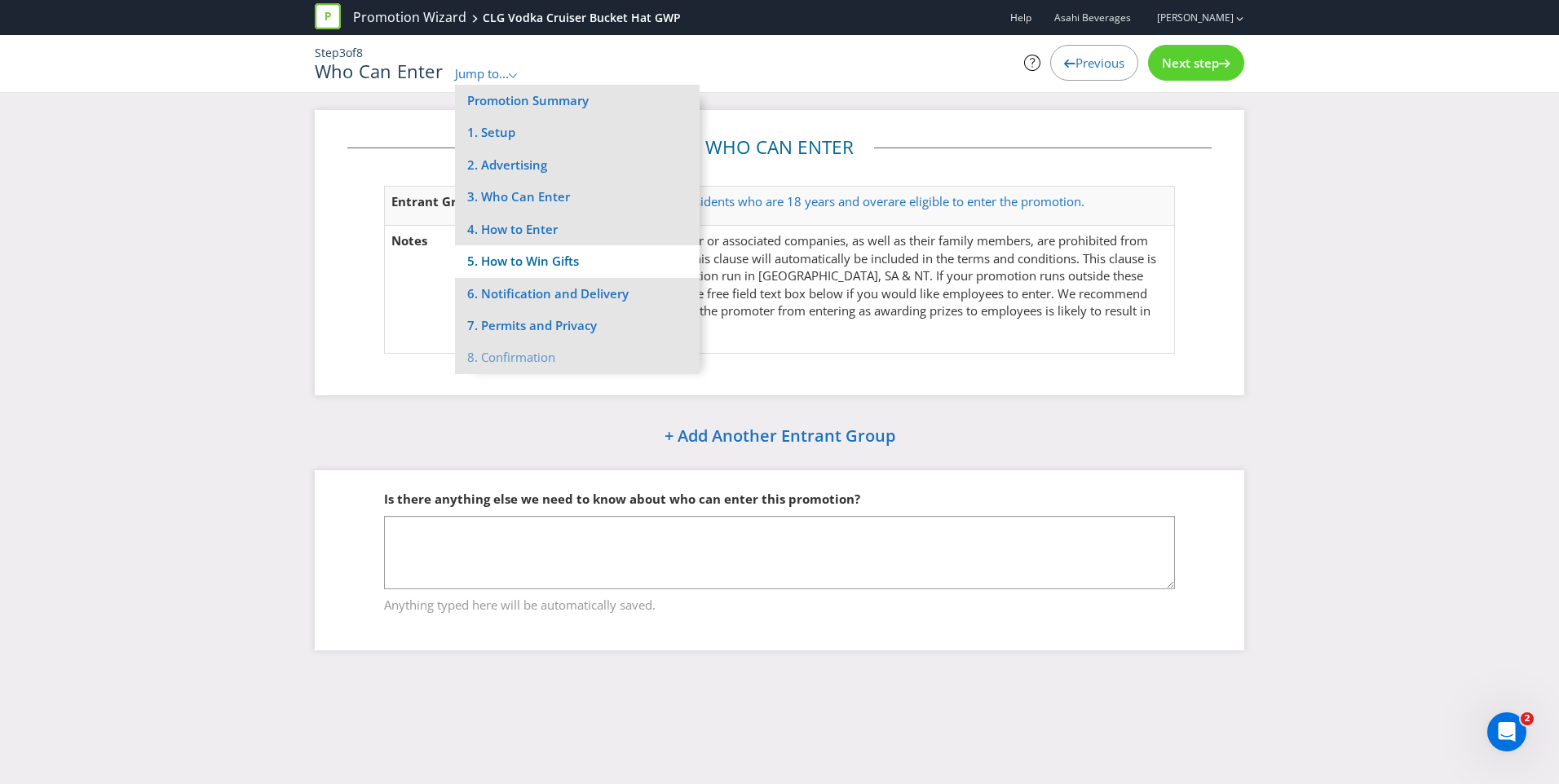
click at [543, 254] on li "5. How to Win Gifts" at bounding box center [577, 261] width 244 height 32
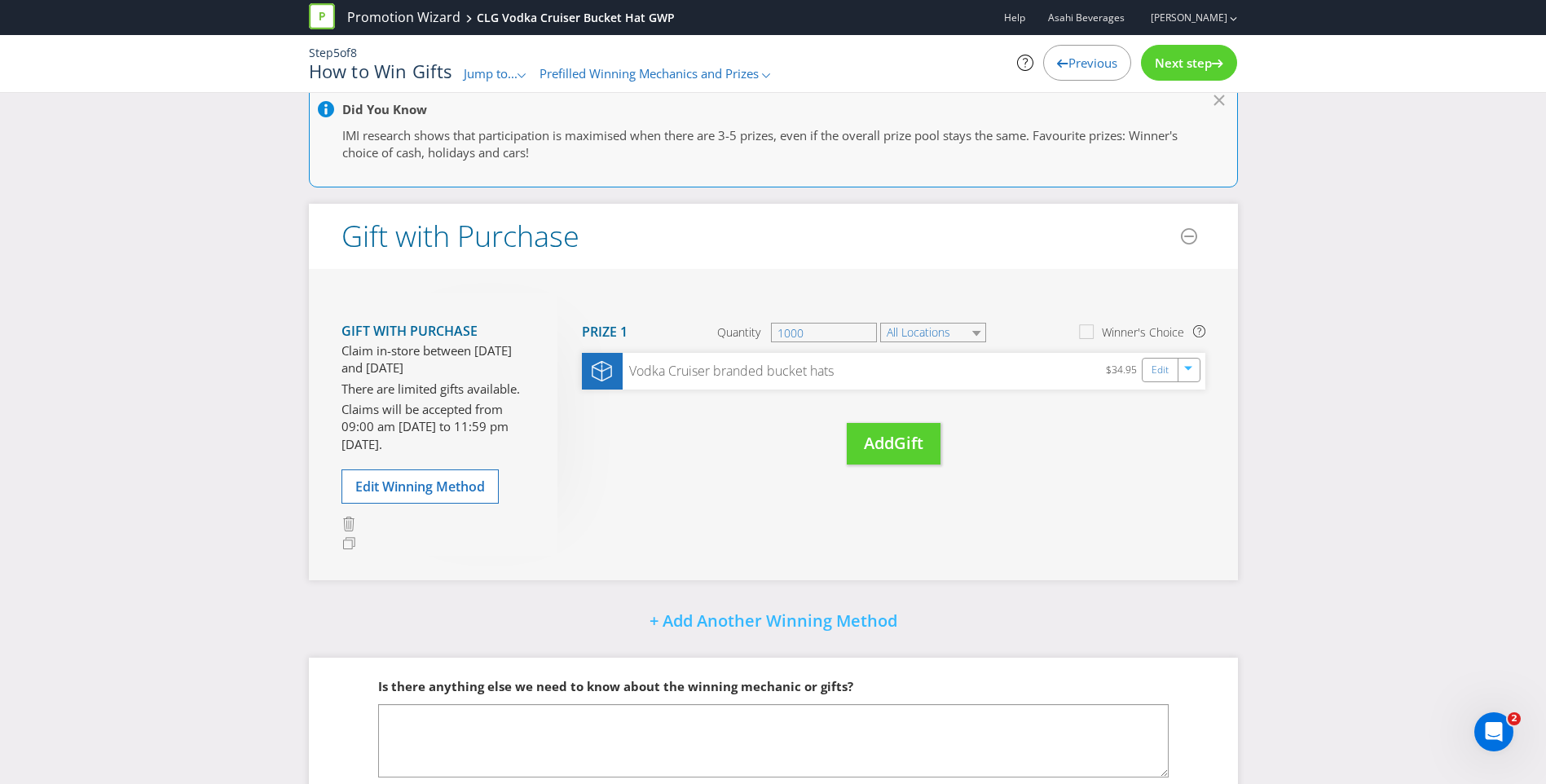
scroll to position [226, 0]
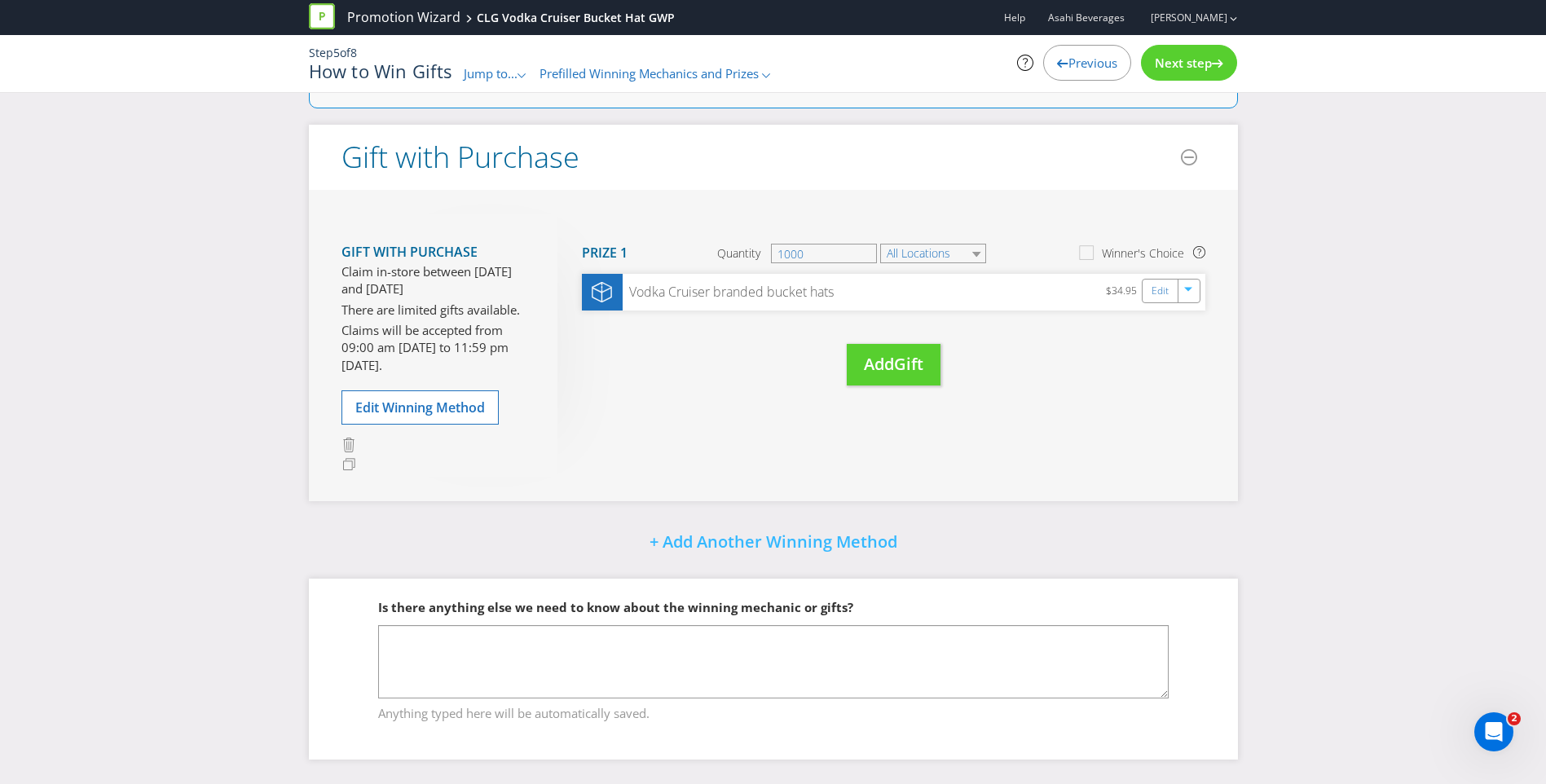
drag, startPoint x: 516, startPoint y: 74, endPoint x: 536, endPoint y: 94, distance: 28.3
click at [516, 74] on span "Jump to..." at bounding box center [491, 73] width 54 height 16
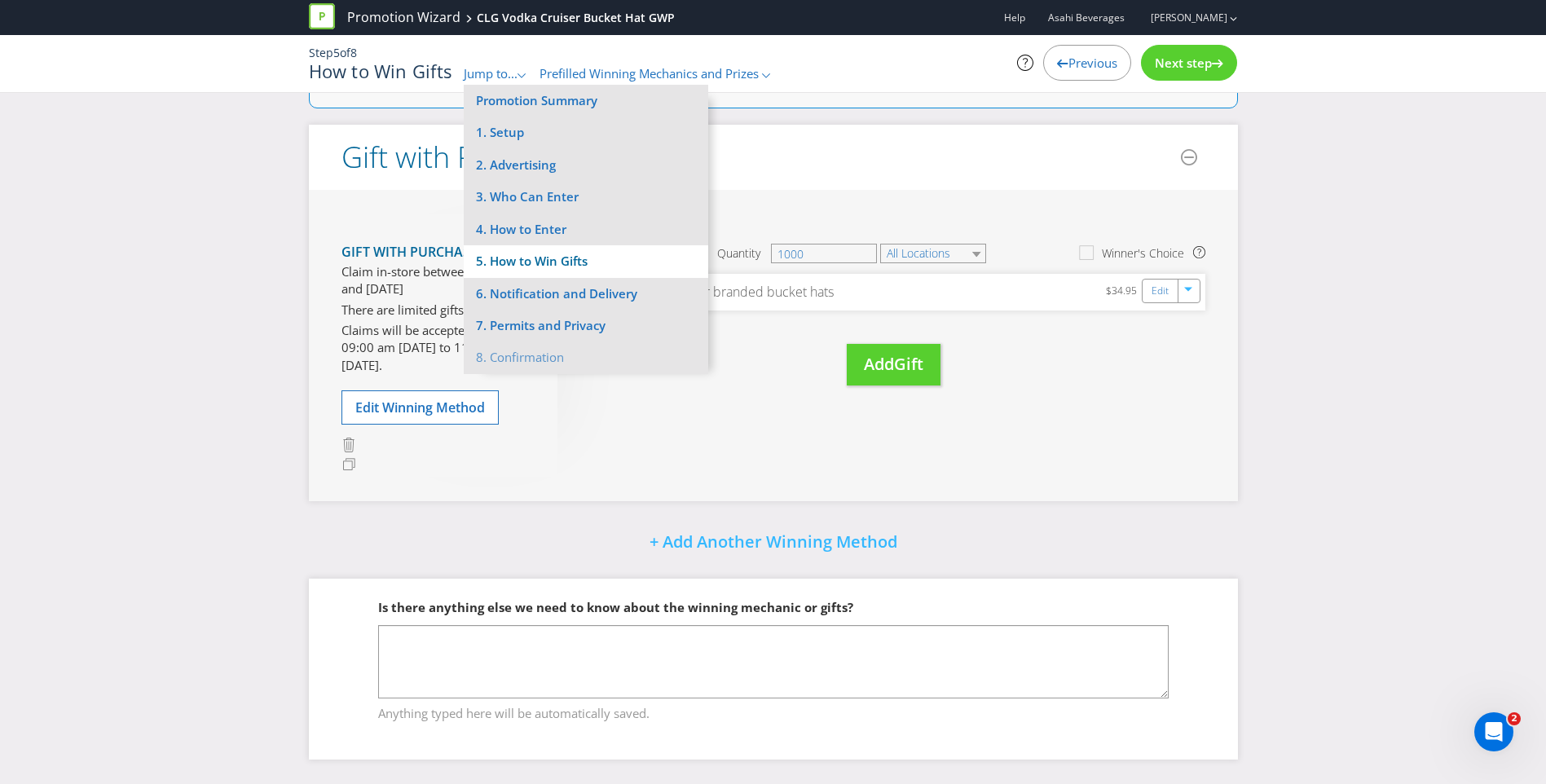
click at [559, 259] on li "5. How to Win Gifts" at bounding box center [586, 261] width 244 height 32
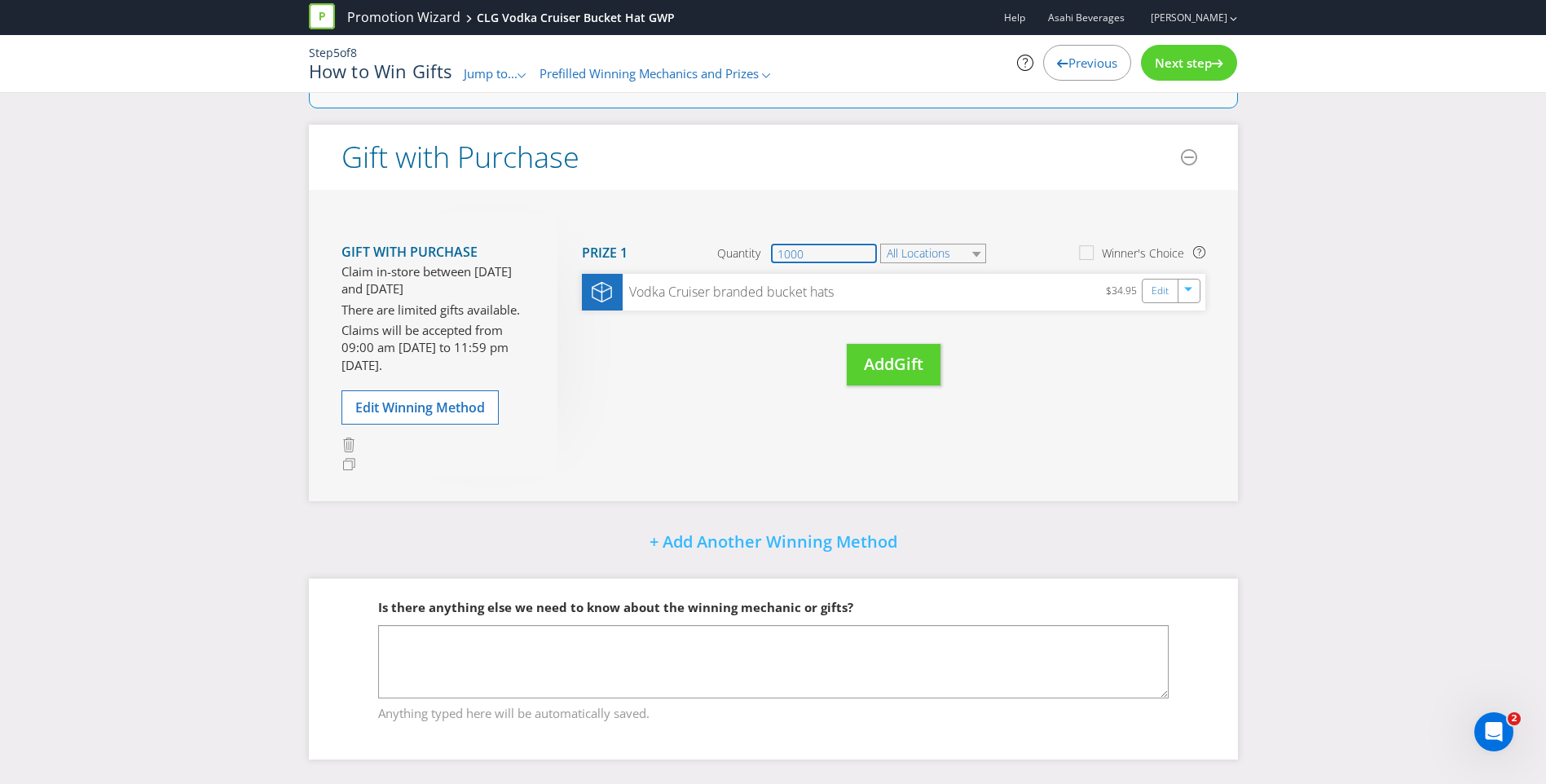
click at [812, 254] on input "1000" at bounding box center [824, 253] width 106 height 19
drag, startPoint x: 818, startPoint y: 257, endPoint x: 766, endPoint y: 263, distance: 52.3
click at [766, 263] on div "Quantity 1000" at bounding box center [798, 253] width 162 height 19
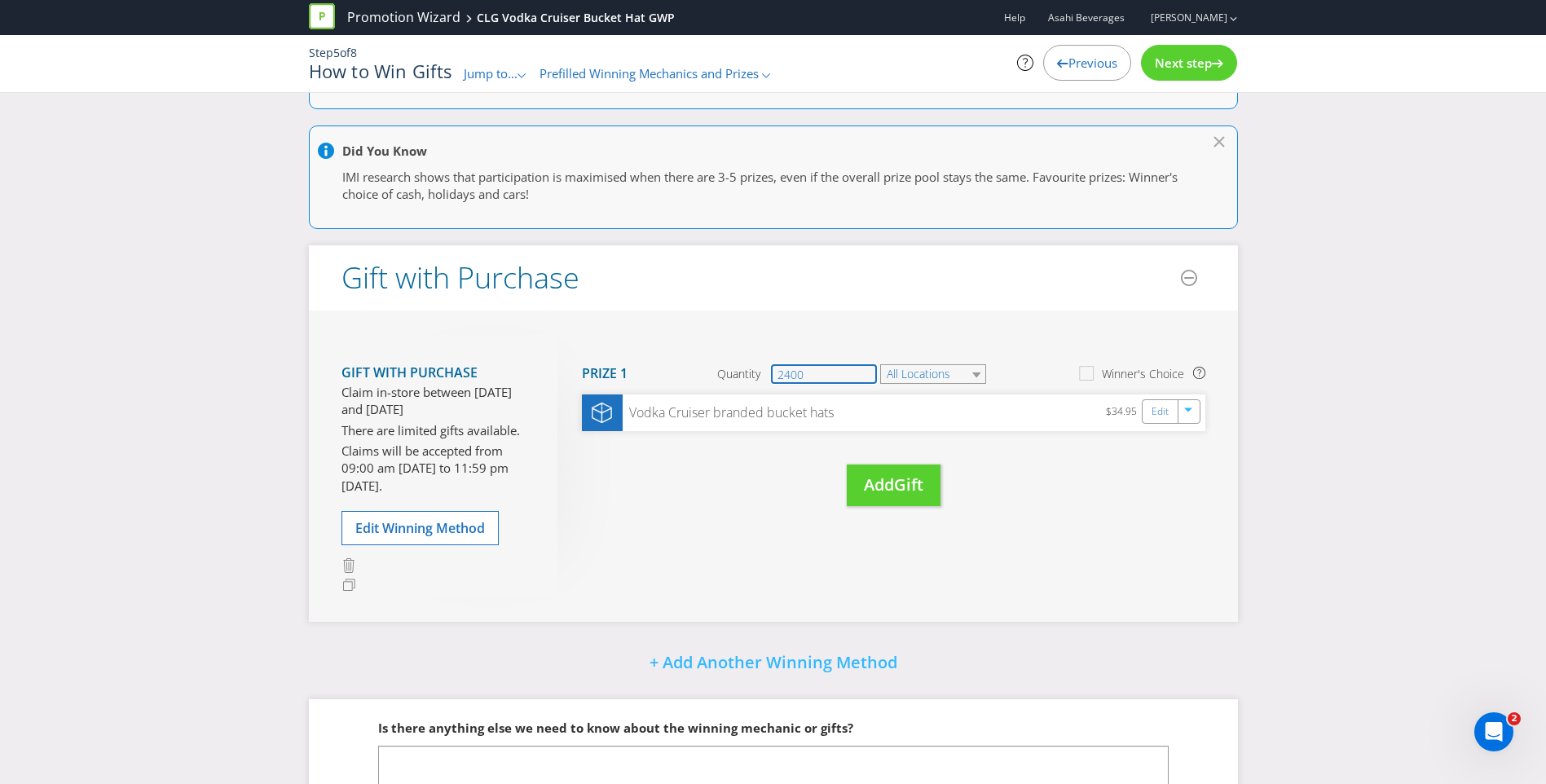
scroll to position [226, 0]
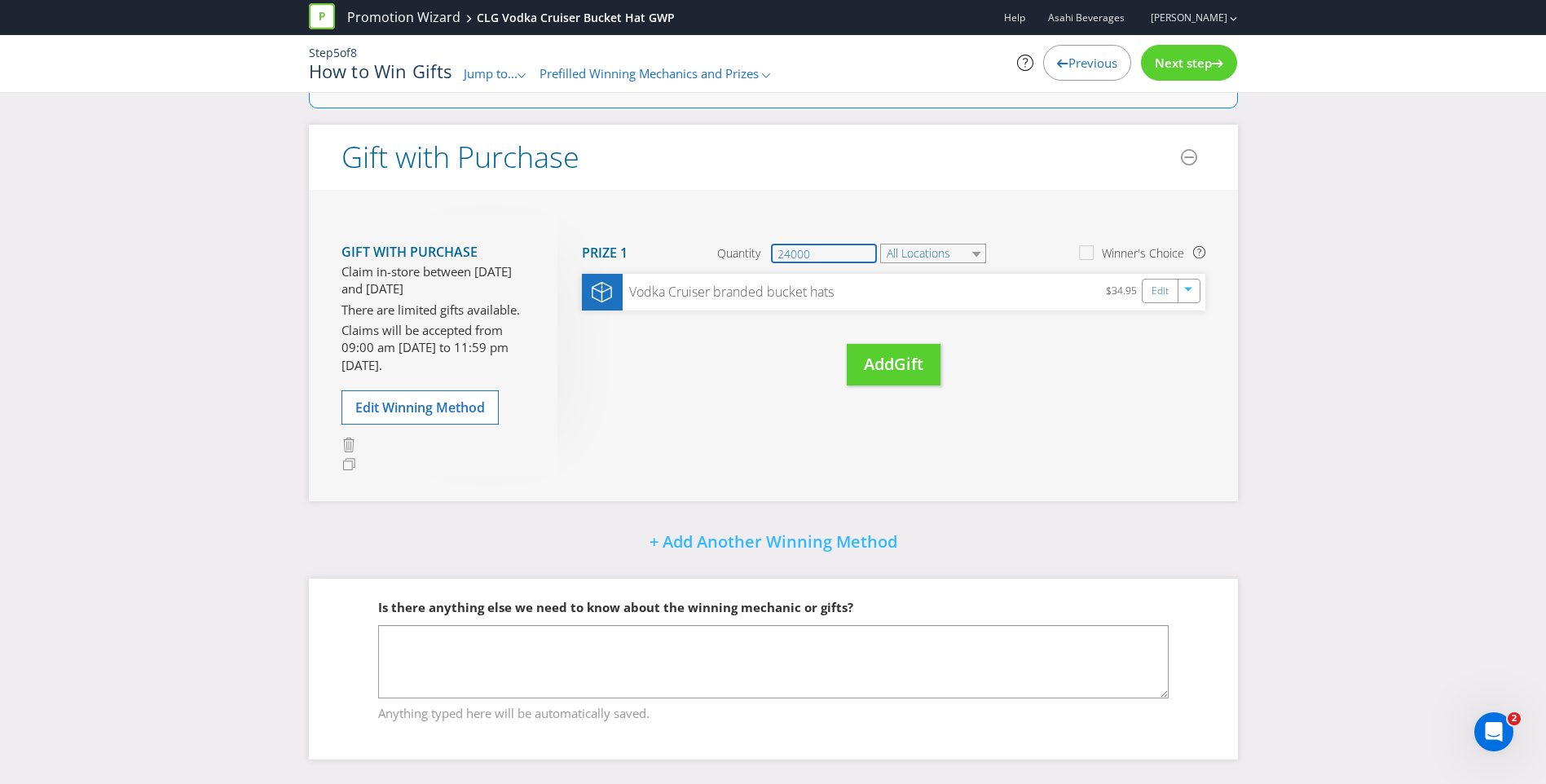
type input "24000"
click at [859, 203] on div "Gift with Purchase Claim in-store between [DATE] and [DATE] There are limited g…" at bounding box center [773, 345] width 930 height 311
click at [1337, 261] on div "Did You Know Want to make your prizing budget work harder? Increase your prize …" at bounding box center [773, 334] width 1546 height 899
click at [1382, 315] on div "Did You Know Want to make your prizing budget work harder? Increase your prize …" at bounding box center [773, 334] width 1546 height 899
click at [1199, 61] on span "Next step" at bounding box center [1183, 62] width 57 height 16
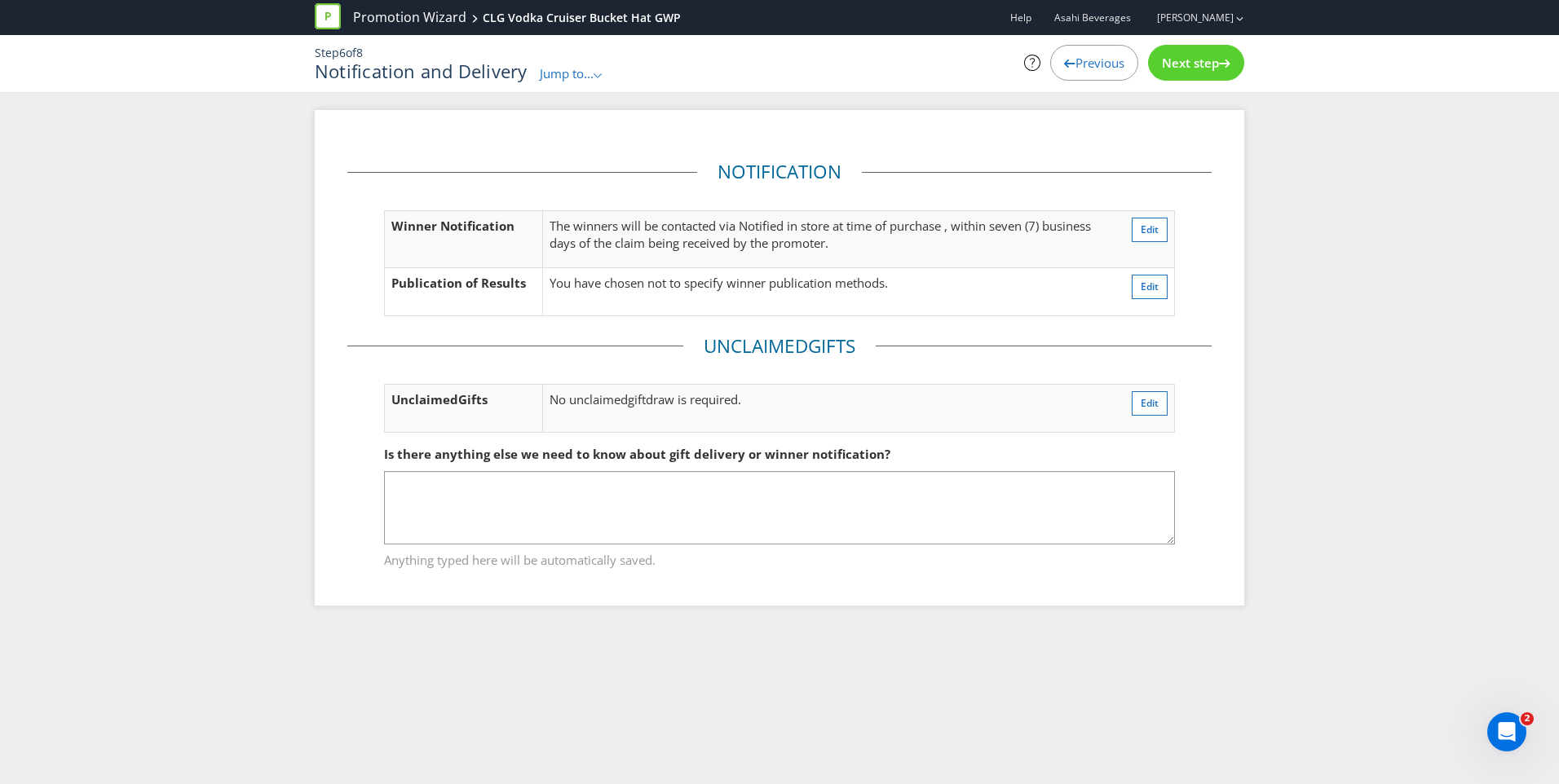
click at [1192, 69] on span "Next step" at bounding box center [1190, 62] width 57 height 16
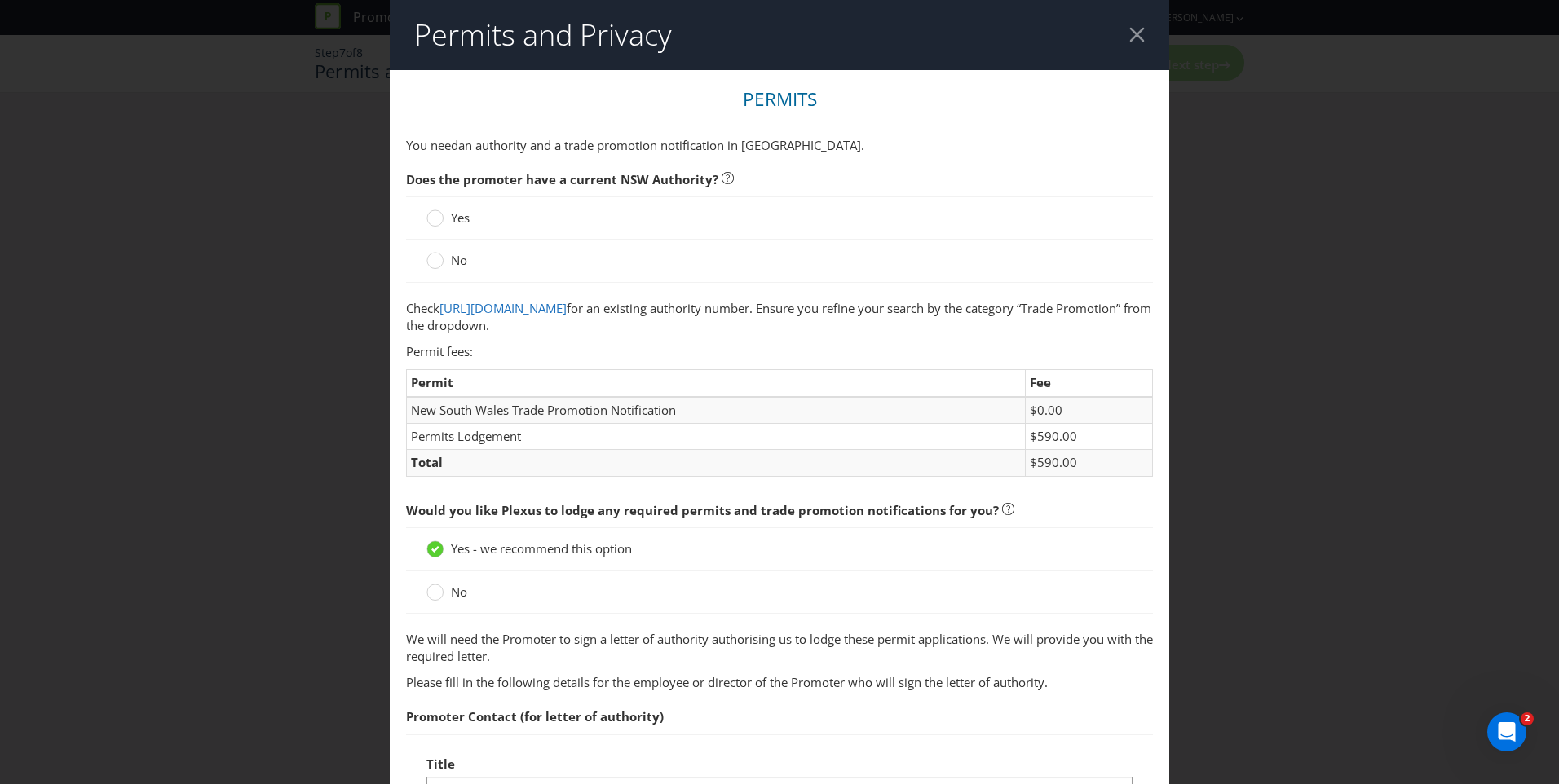
click at [453, 262] on span "No" at bounding box center [459, 260] width 16 height 16
click at [0, 0] on input "No" at bounding box center [0, 0] width 0 height 0
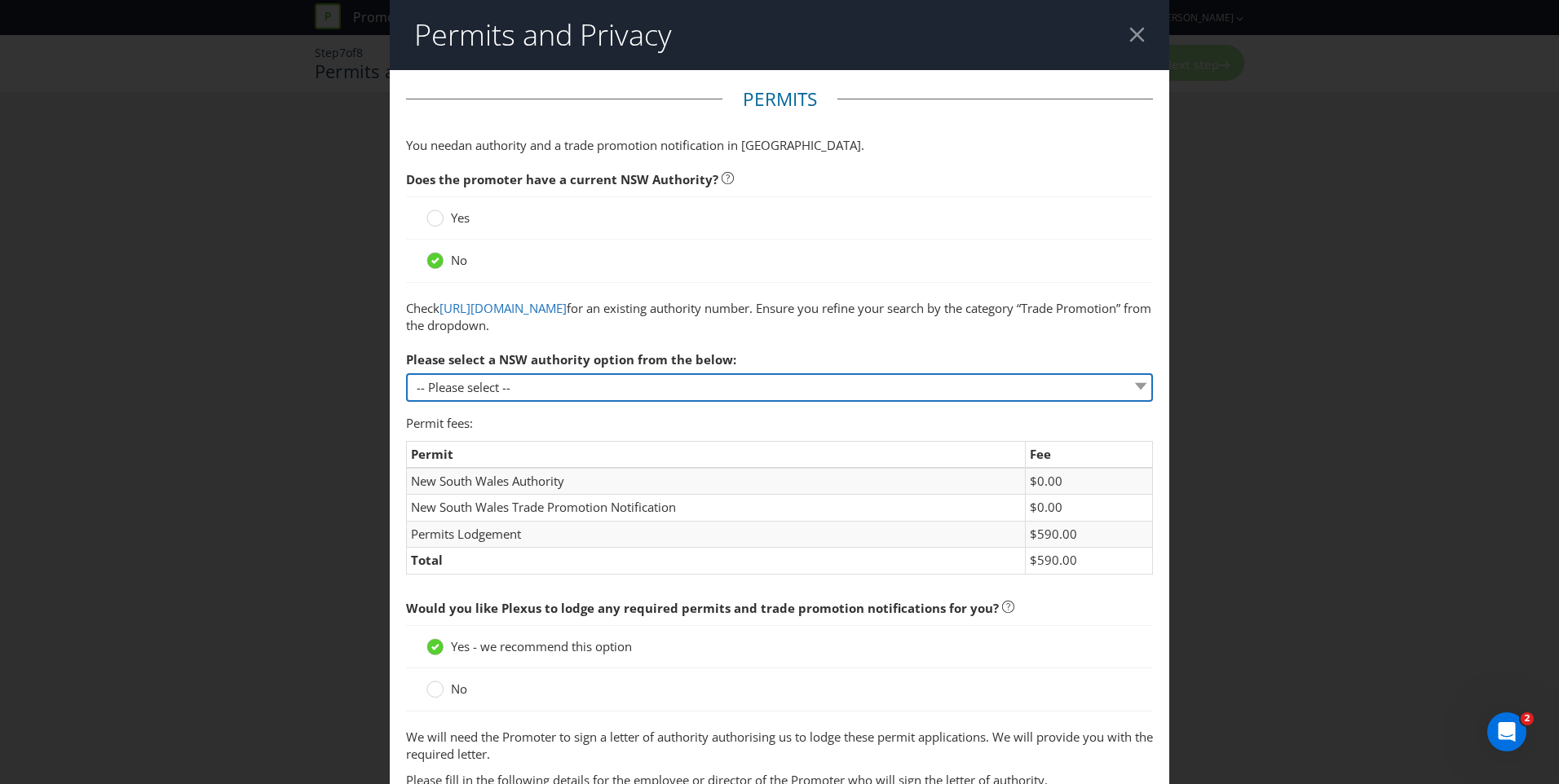
click at [541, 382] on select "-- Please select -- 1 year authority ($468) 3 year authority ($722) 5 year auth…" at bounding box center [780, 387] width 747 height 28
select select "PERMIT_NSW_1_YEAR_AUTHORITY"
click at [406, 373] on select "-- Please select -- 1 year authority ($468) 3 year authority ($722) 5 year auth…" at bounding box center [780, 387] width 747 height 28
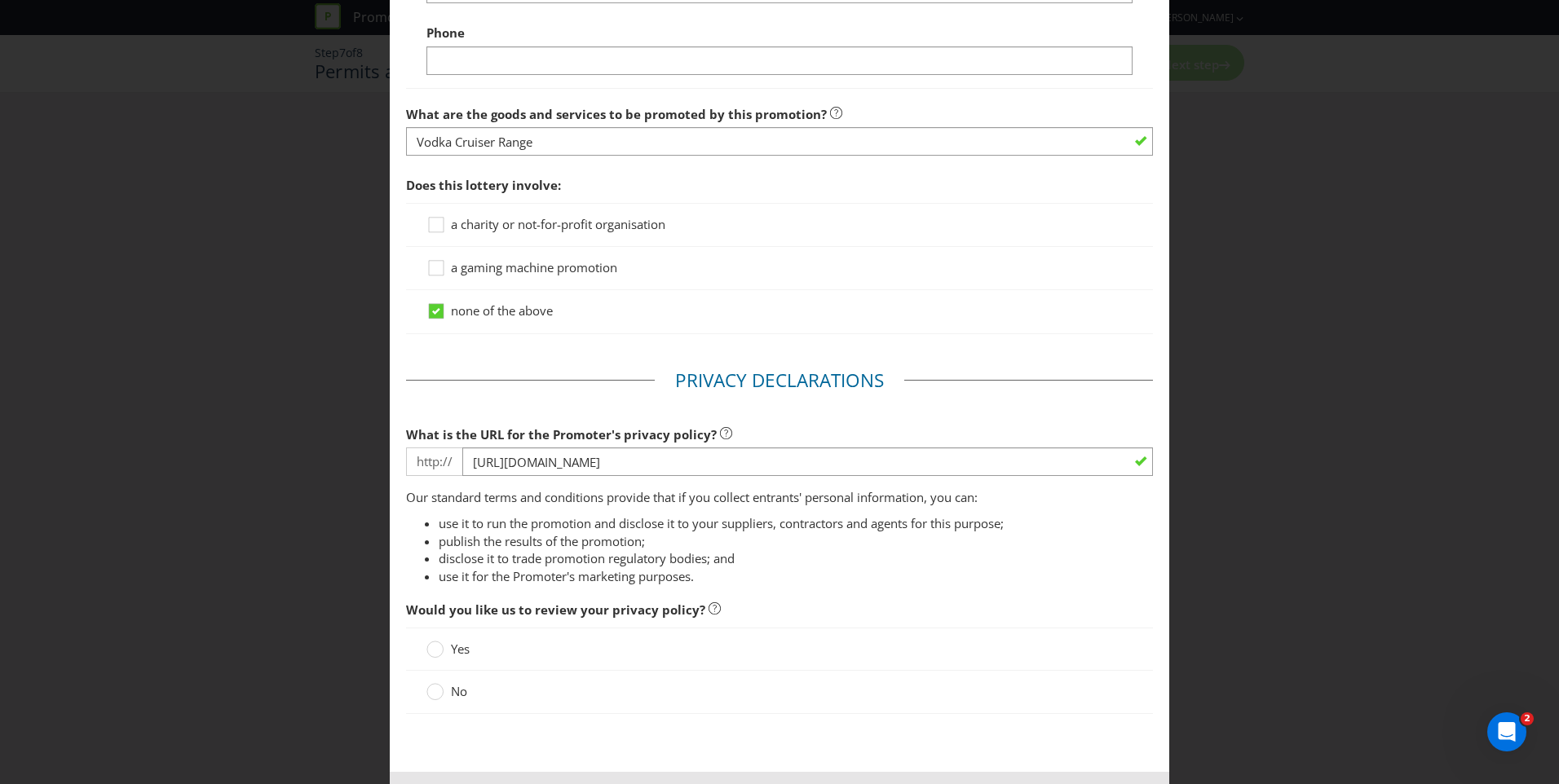
scroll to position [1183, 0]
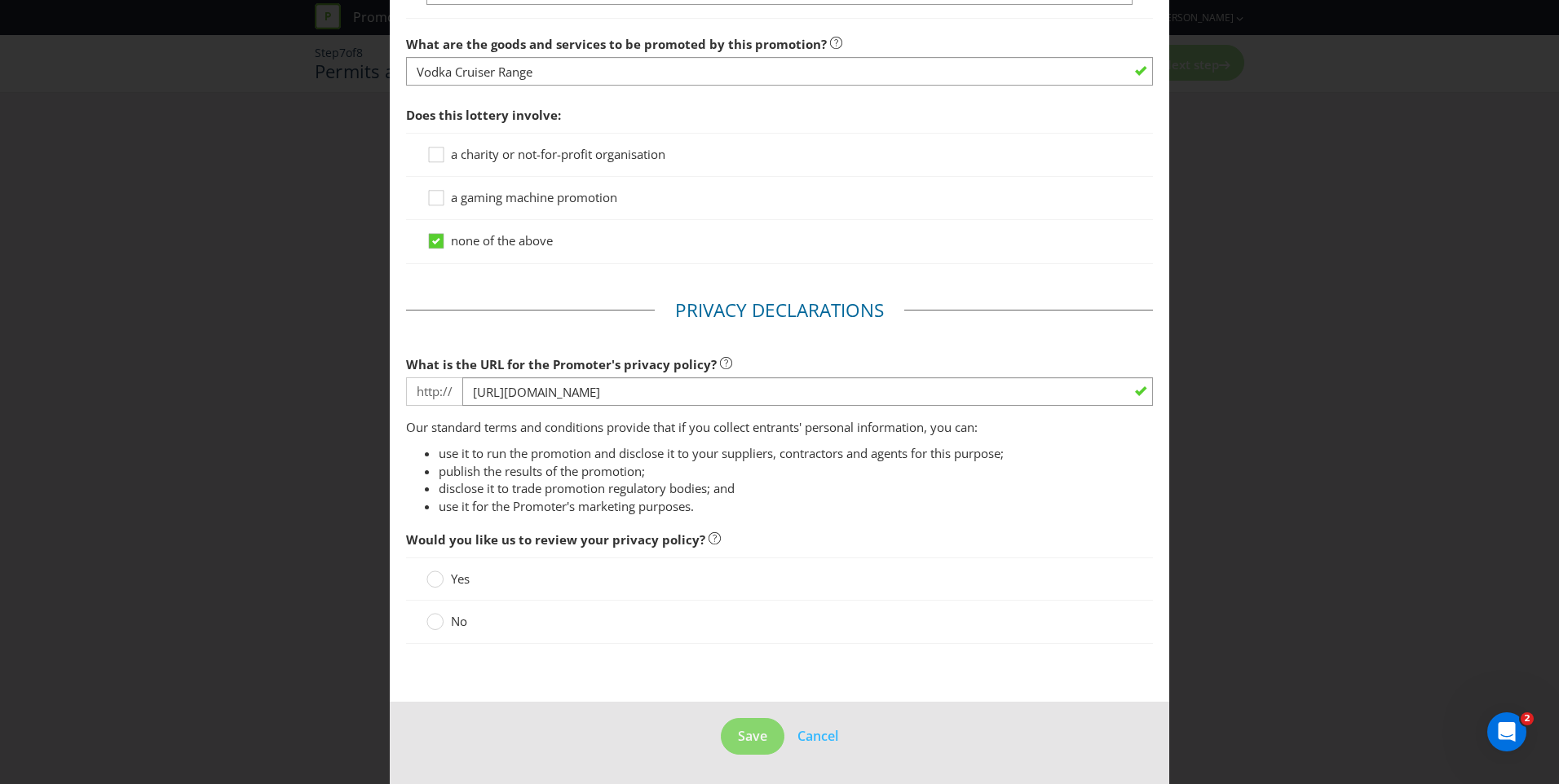
click at [452, 623] on span "No" at bounding box center [459, 620] width 16 height 16
click at [0, 0] on input "No" at bounding box center [0, 0] width 0 height 0
click at [748, 743] on span "Save" at bounding box center [752, 736] width 29 height 18
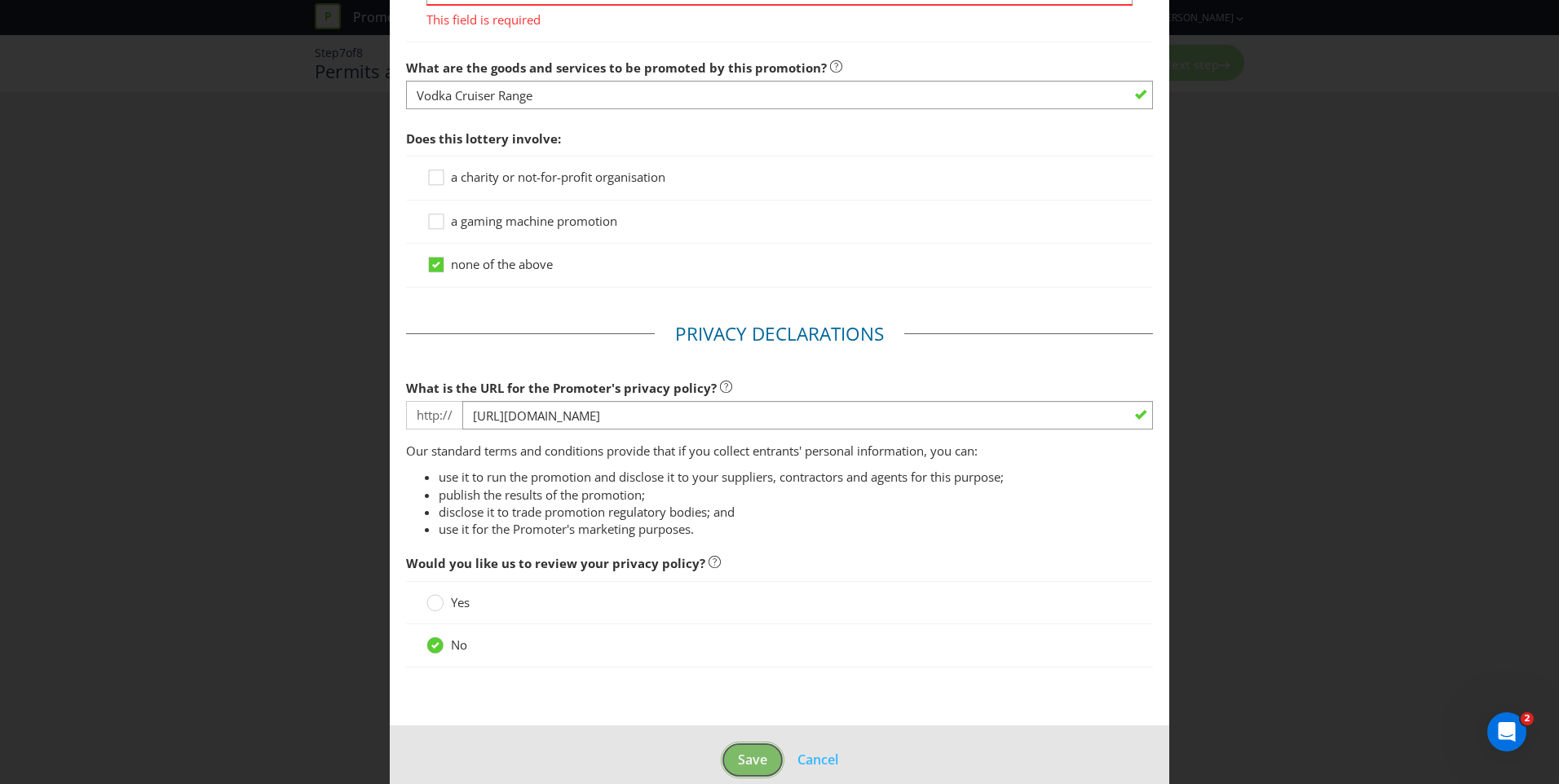
scroll to position [70, 0]
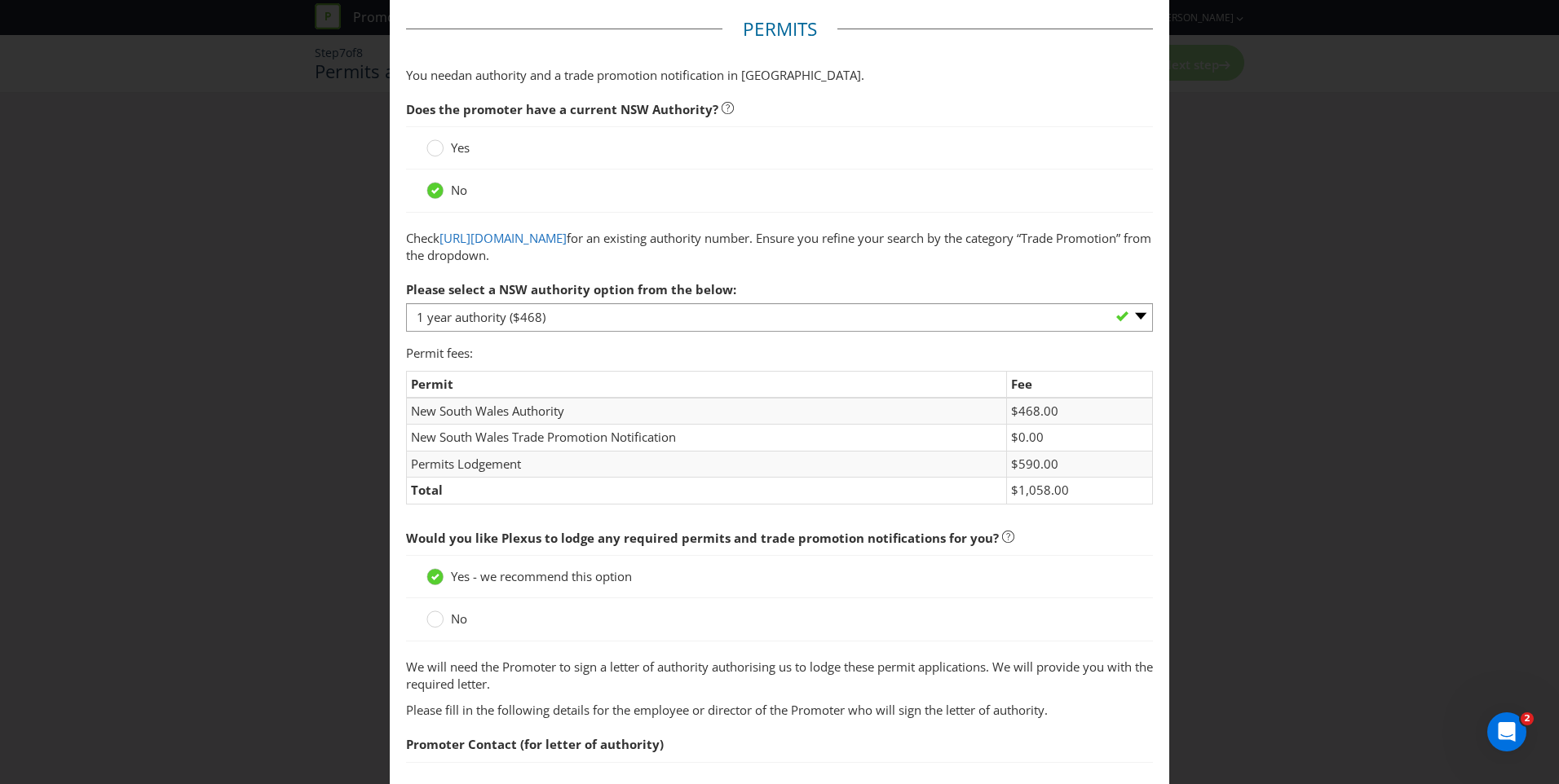
click at [843, 64] on fieldset "Permits You need an authority and a trade promotion notification in [GEOGRAPHIC…" at bounding box center [780, 713] width 747 height 1394
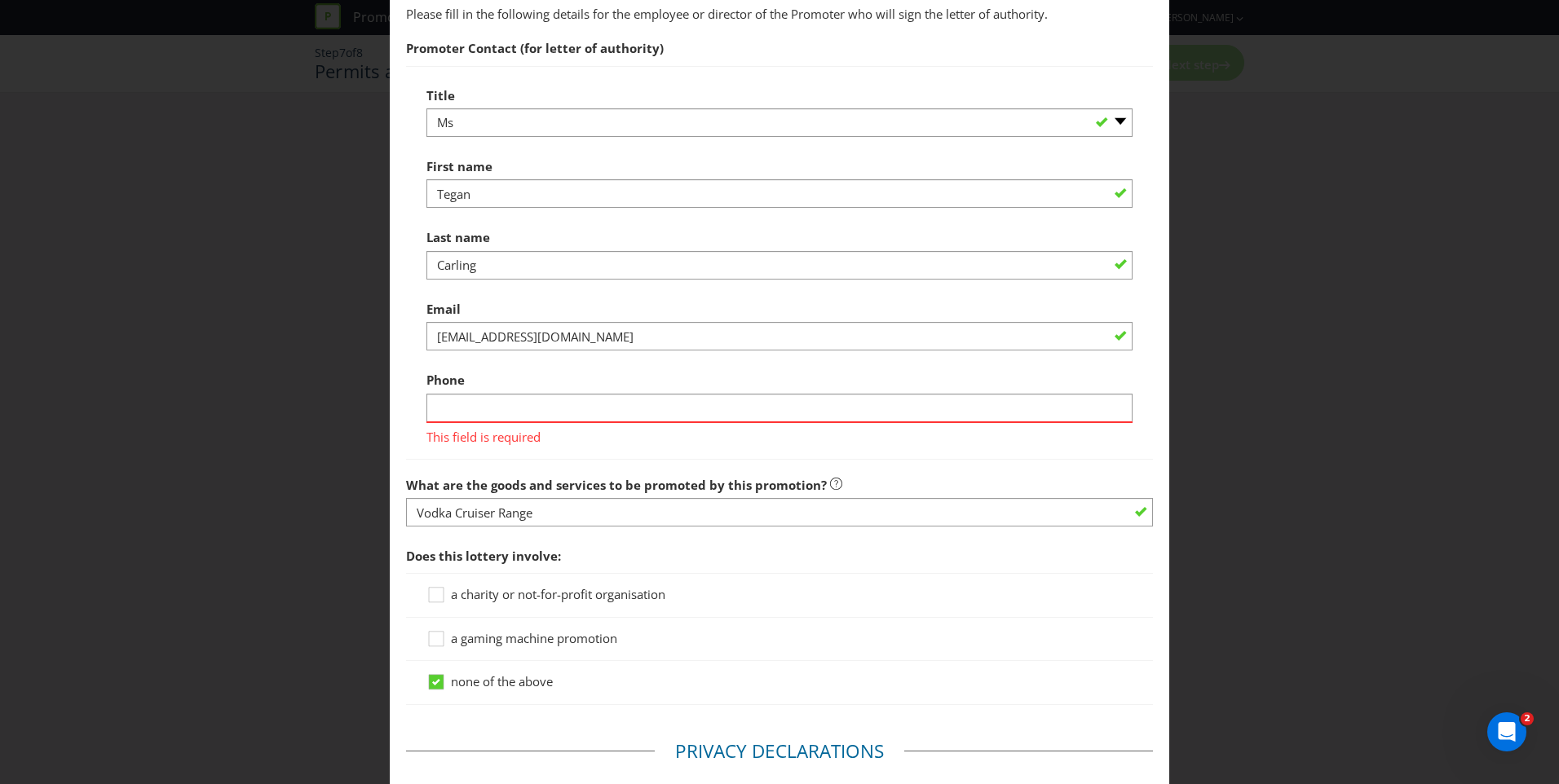
scroll to position [767, 0]
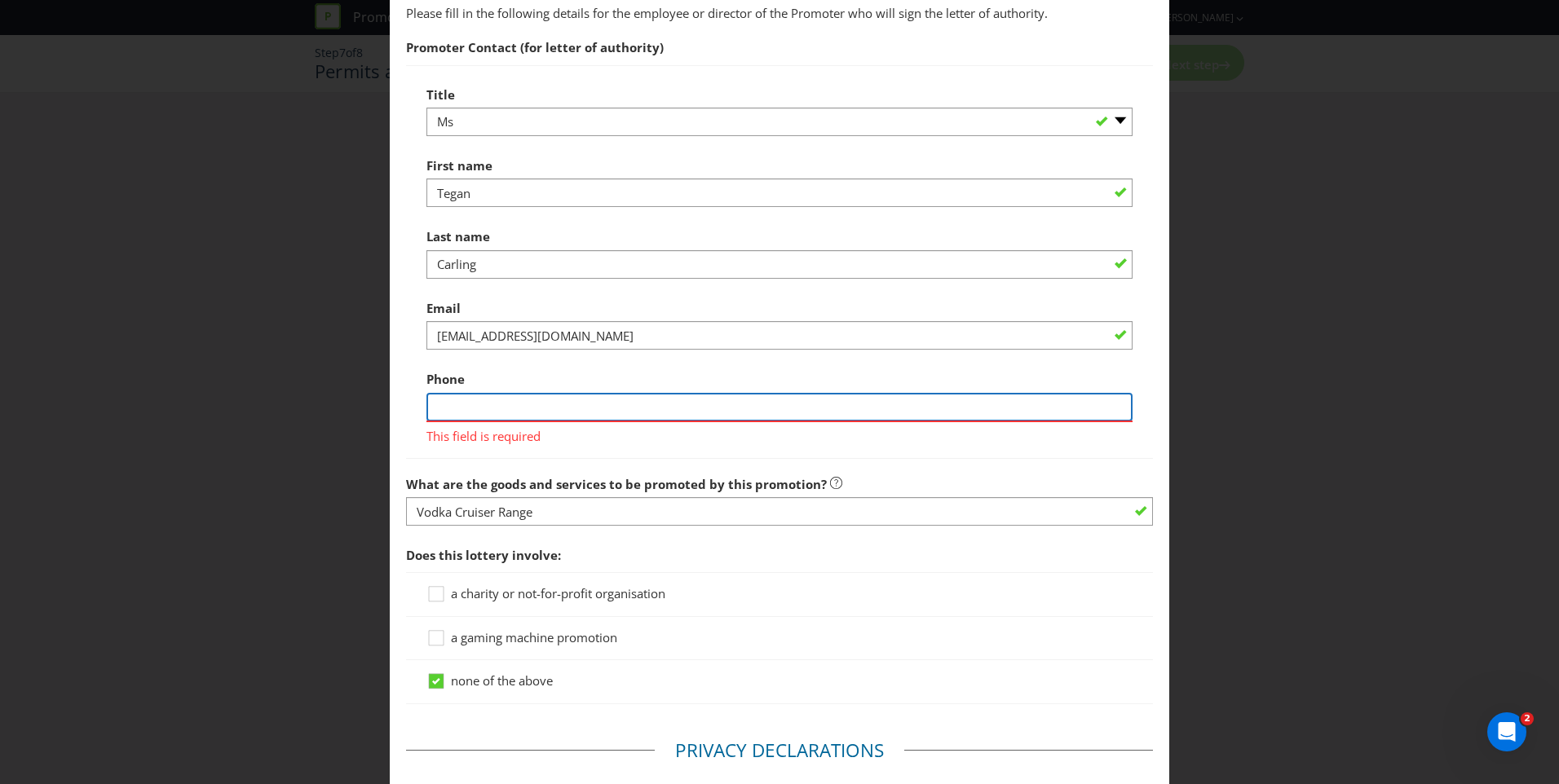
click at [550, 406] on input "text" at bounding box center [780, 406] width 706 height 28
type input "0498333243"
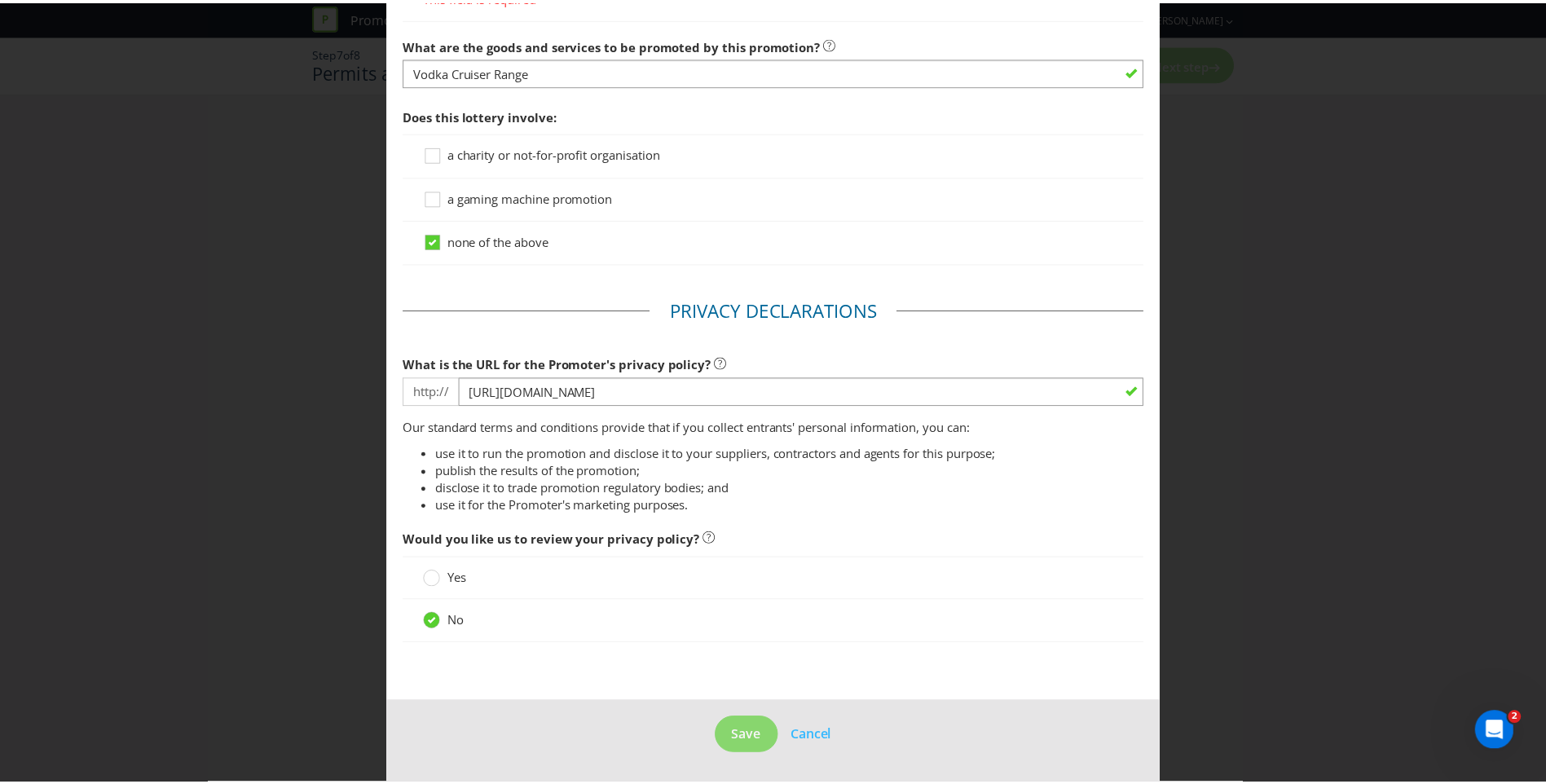
scroll to position [1183, 0]
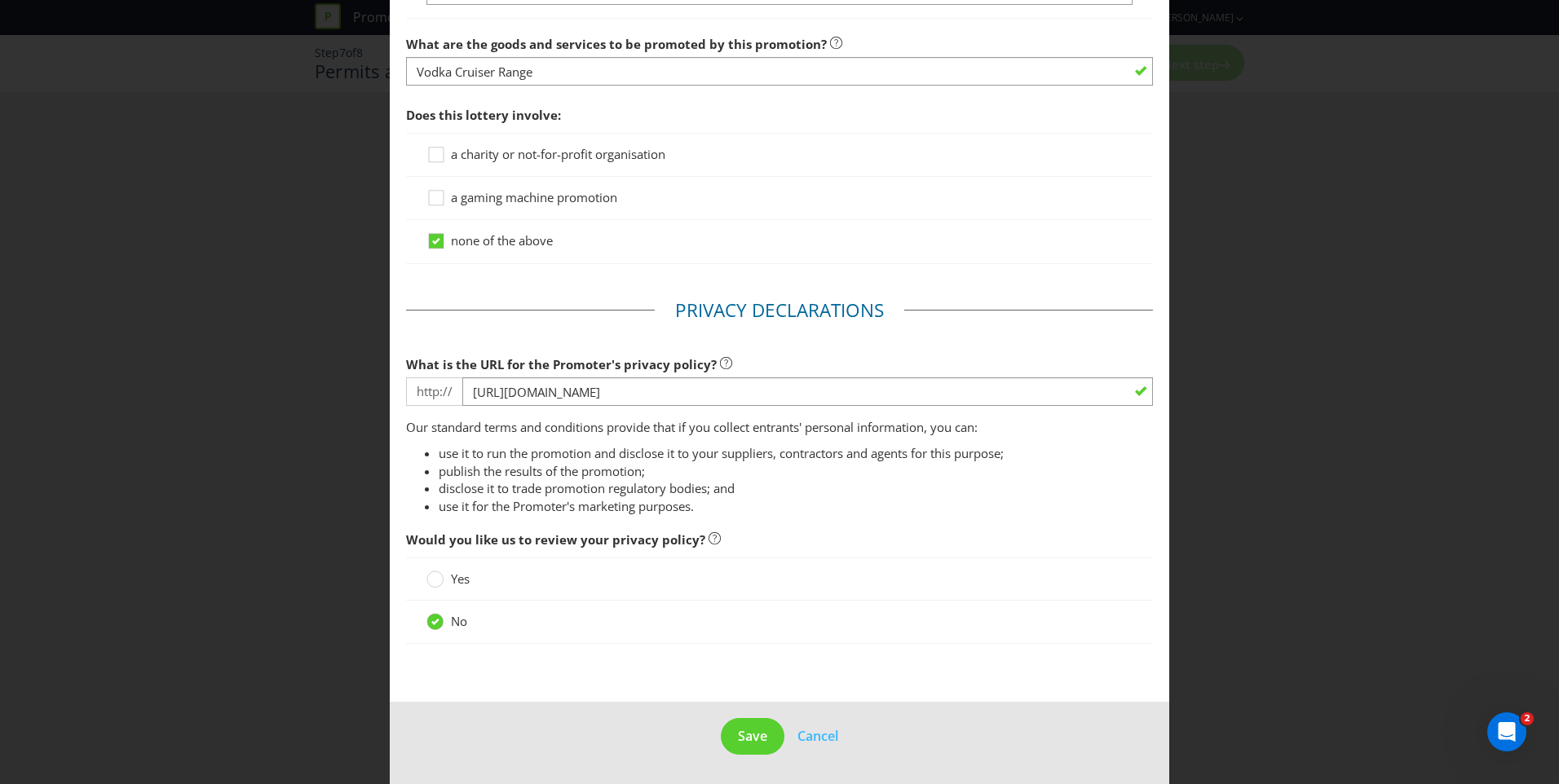
click at [562, 299] on fieldset "Privacy Declarations What is the URL for the Promoter's privacy policy? http://…" at bounding box center [780, 479] width 747 height 363
click at [743, 732] on span "Save" at bounding box center [752, 736] width 29 height 18
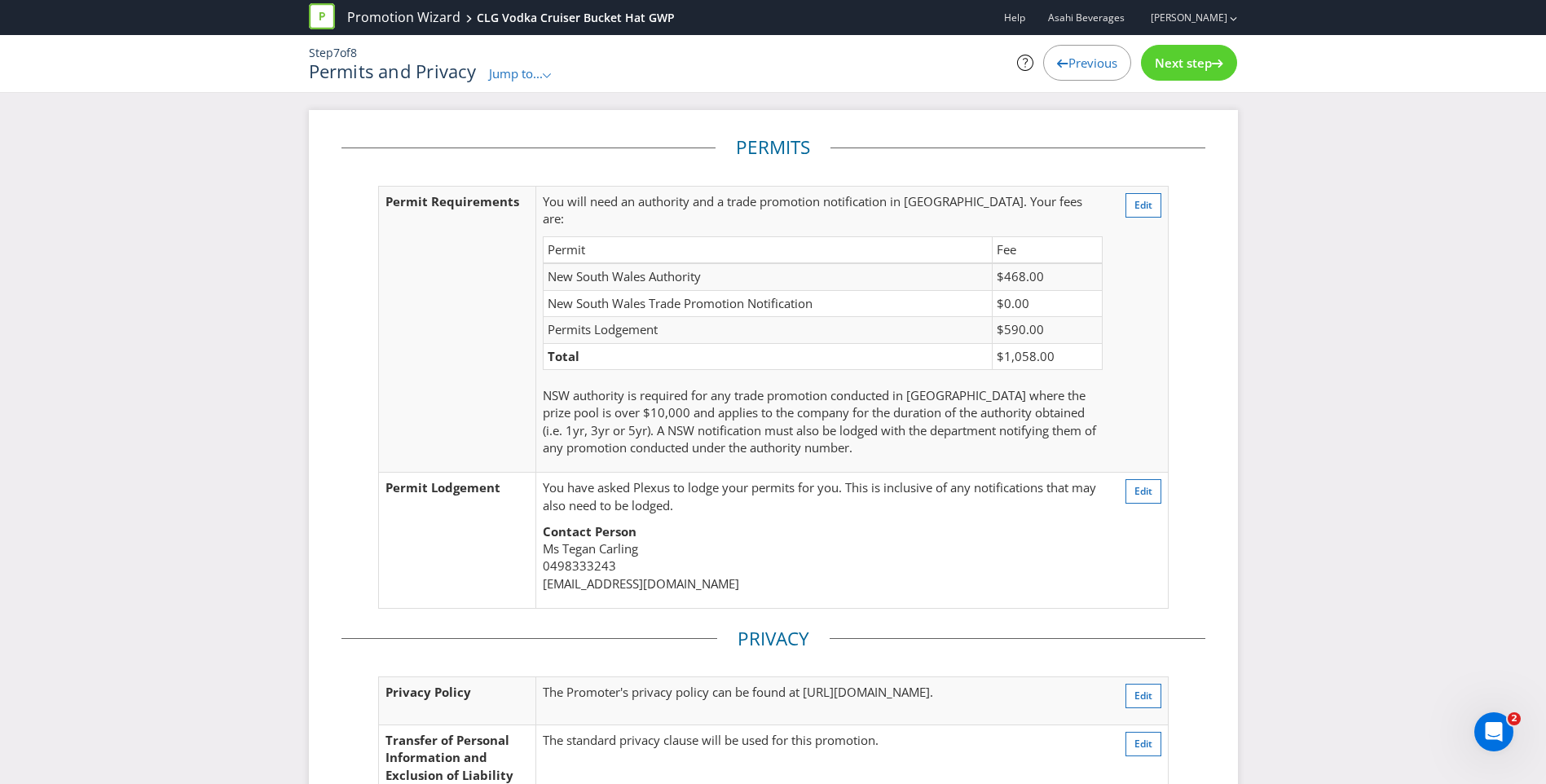
click at [1207, 68] on span "Next step" at bounding box center [1183, 62] width 57 height 16
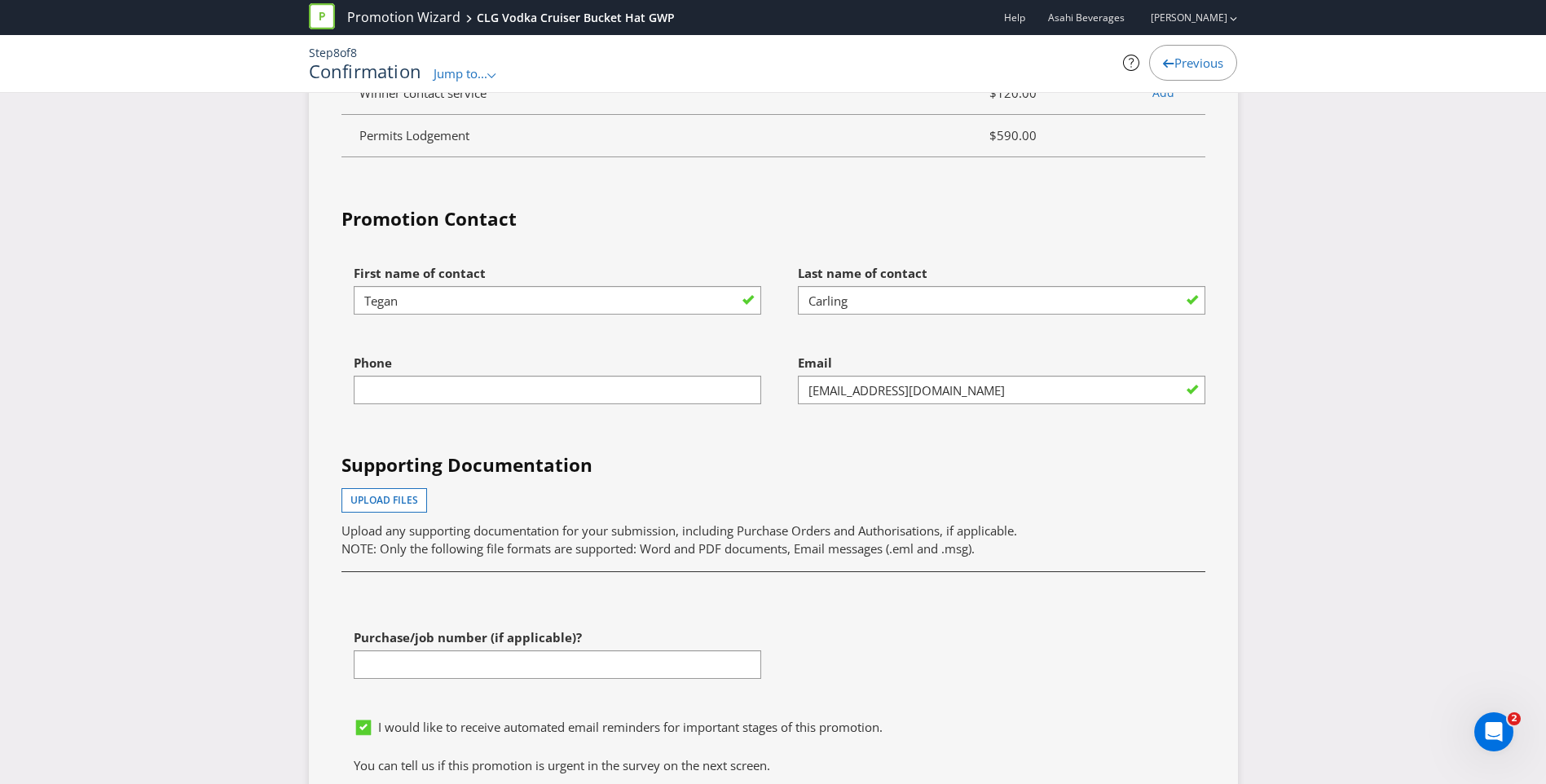
scroll to position [4960, 0]
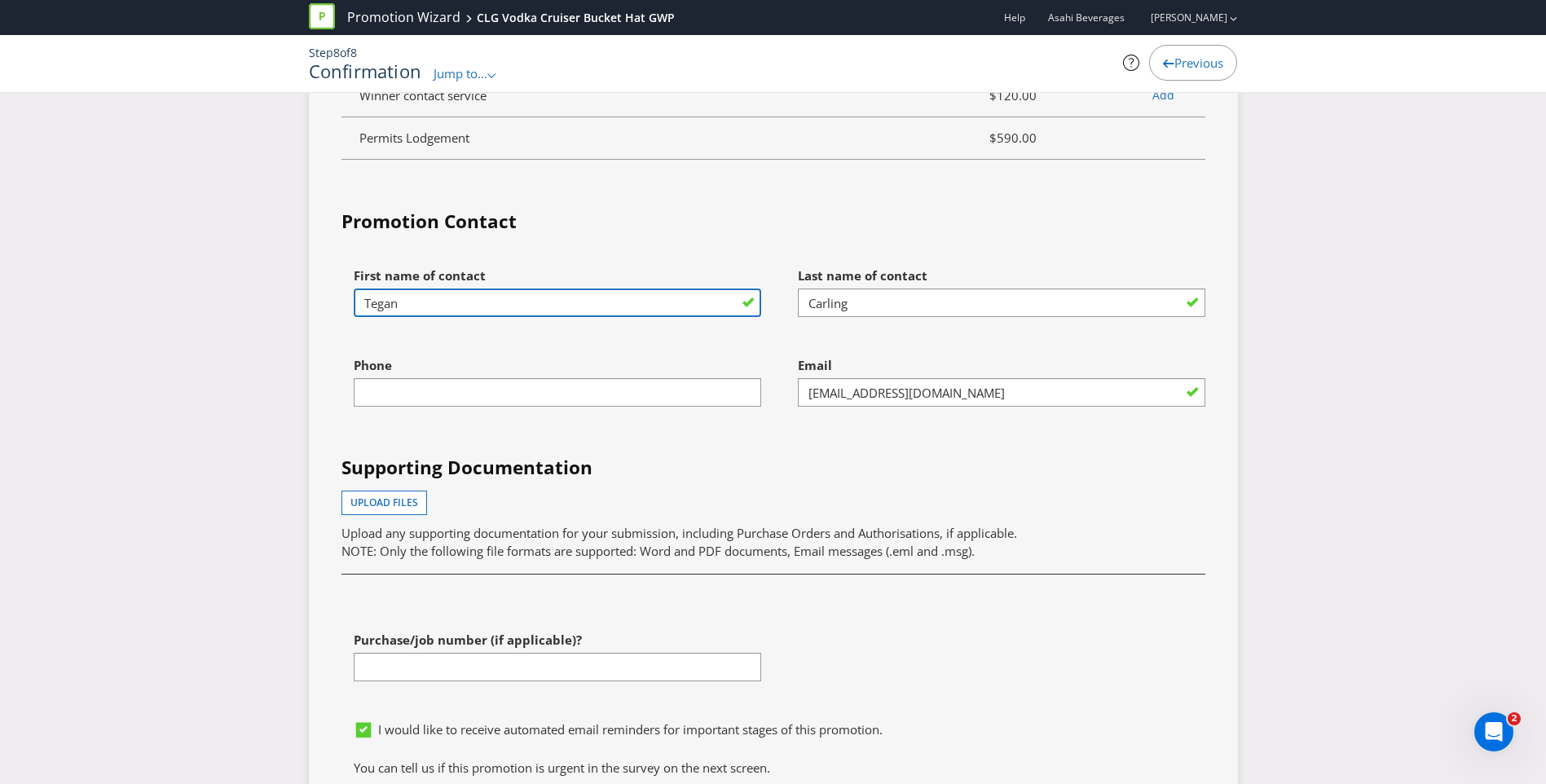
drag, startPoint x: 438, startPoint y: 286, endPoint x: 334, endPoint y: 287, distance: 104.0
click at [334, 287] on div "First name of contact [PERSON_NAME]" at bounding box center [552, 303] width 444 height 90
type input "[PERSON_NAME]"
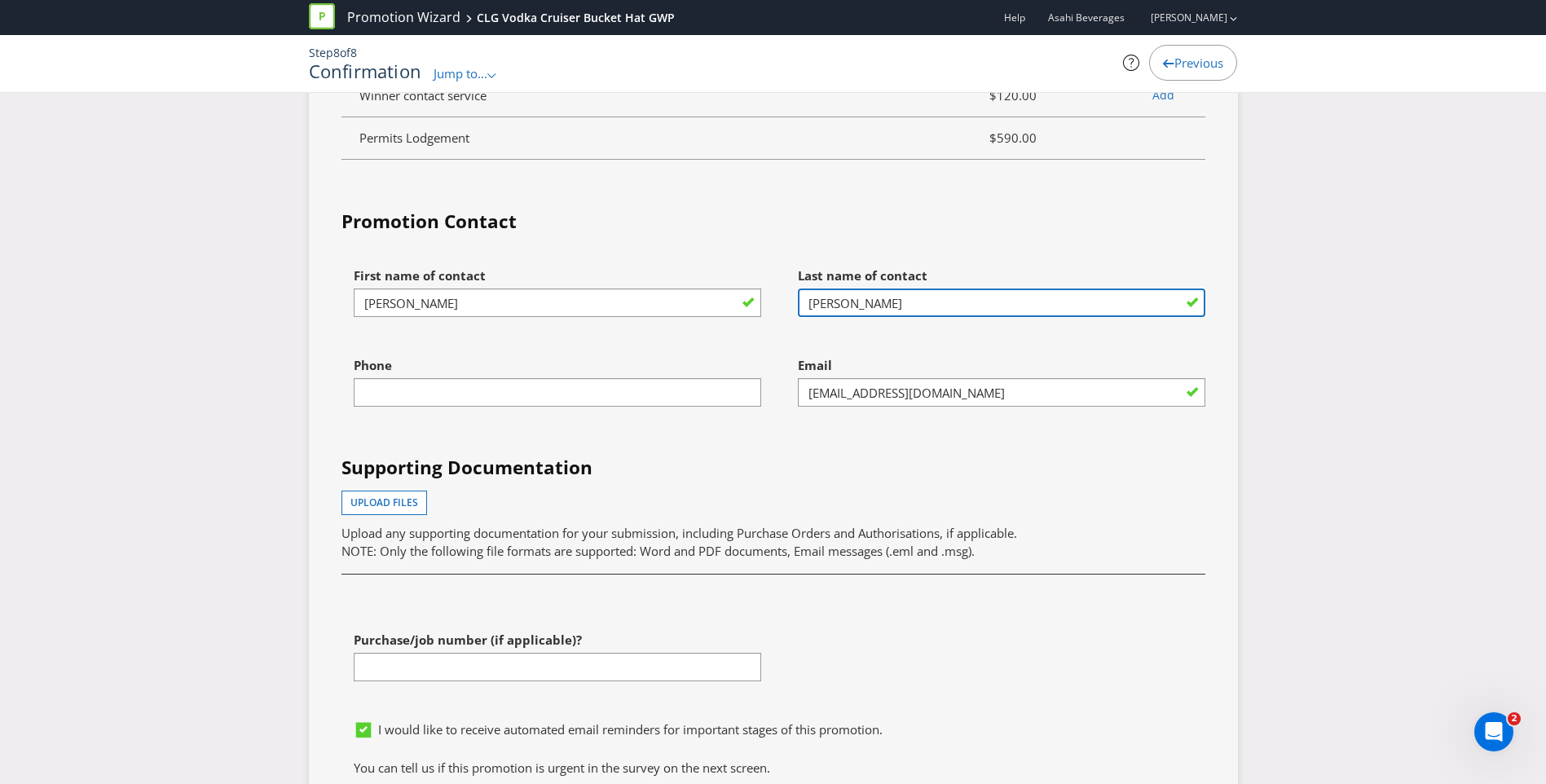
type input "[PERSON_NAME]"
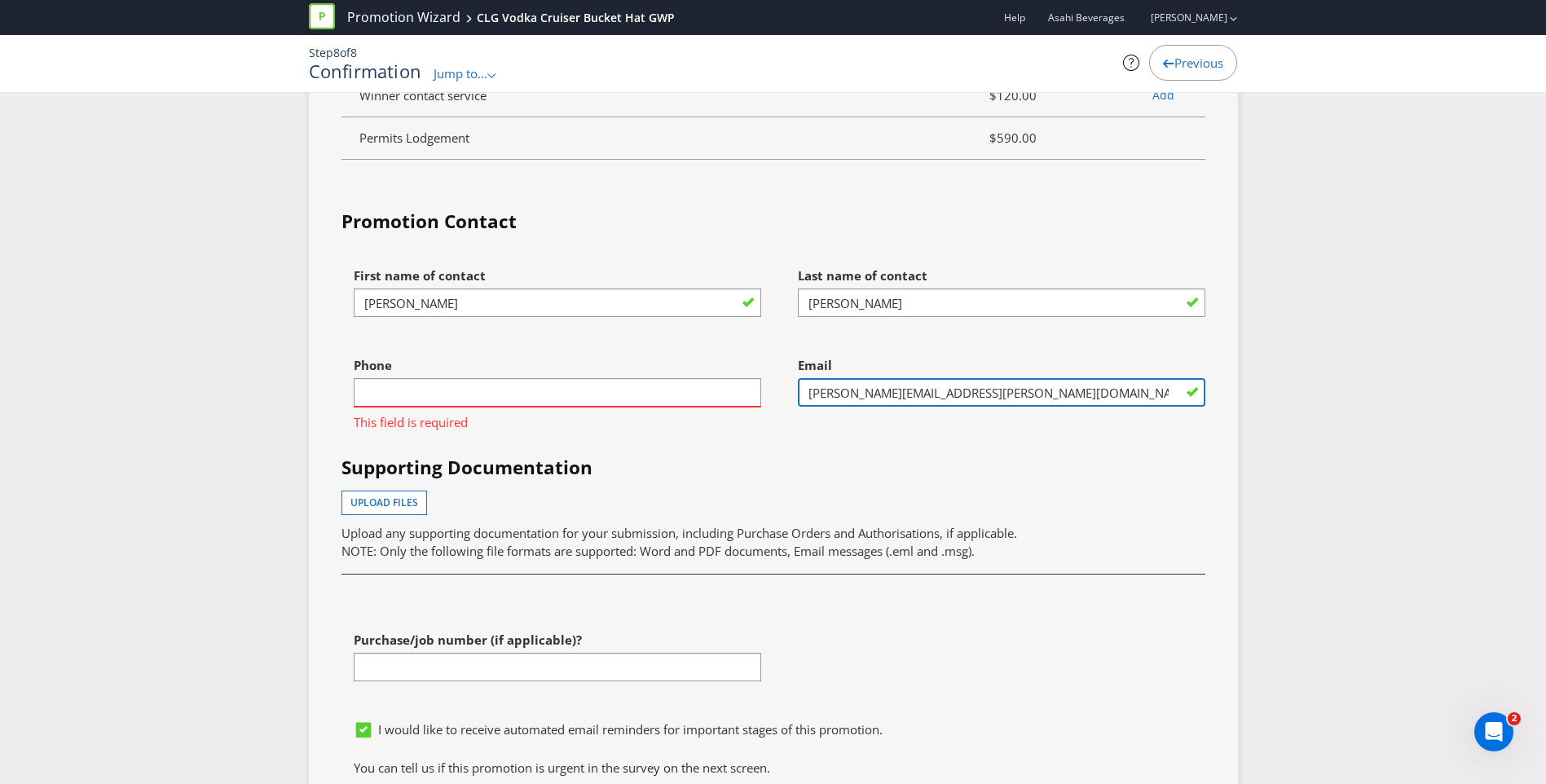
type input "[PERSON_NAME][EMAIL_ADDRESS][PERSON_NAME][DOMAIN_NAME]"
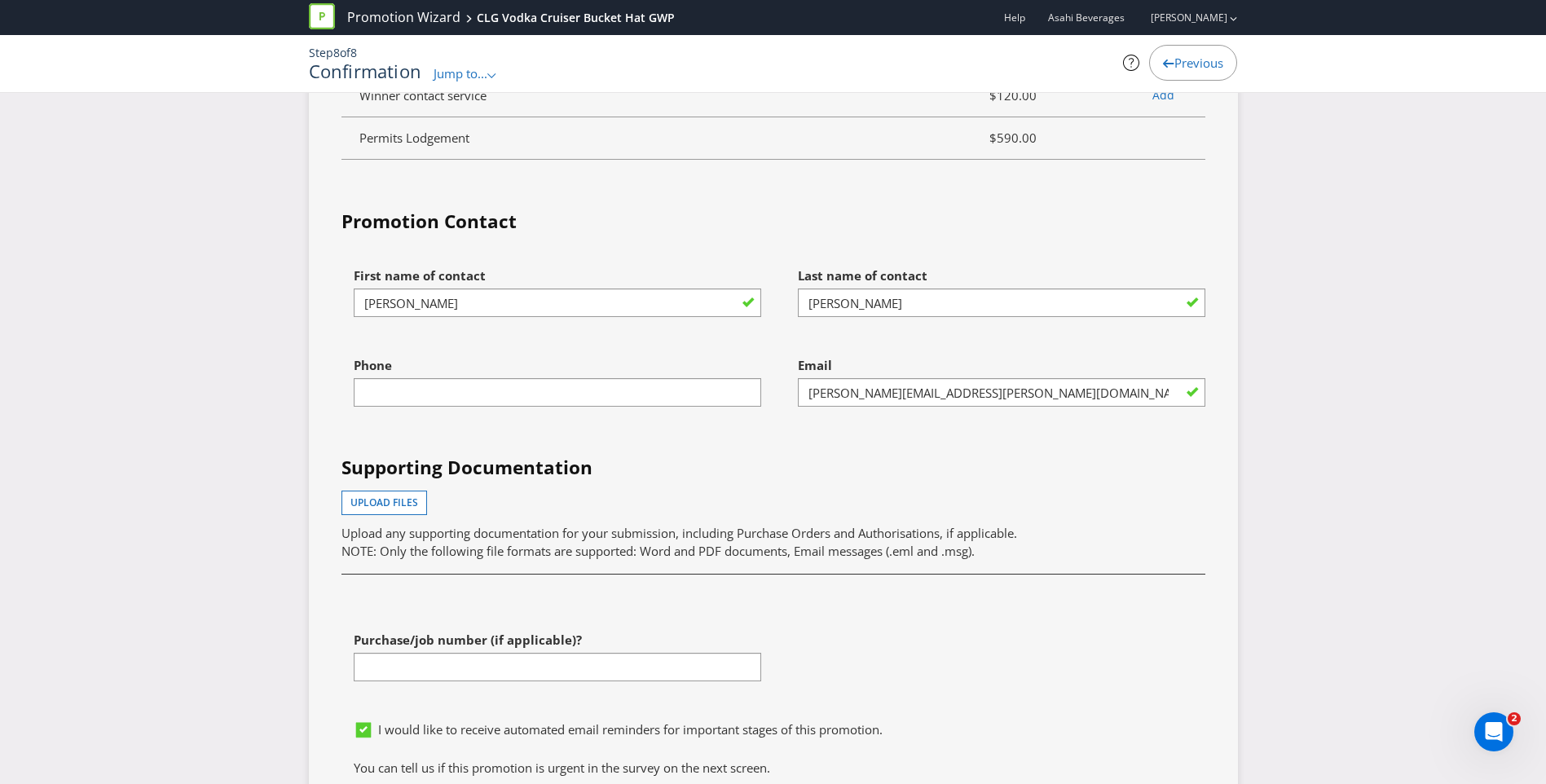
click at [819, 428] on div "First name of contact [PERSON_NAME] Last name of contact [PERSON_NAME] Phone Em…" at bounding box center [773, 486] width 889 height 454
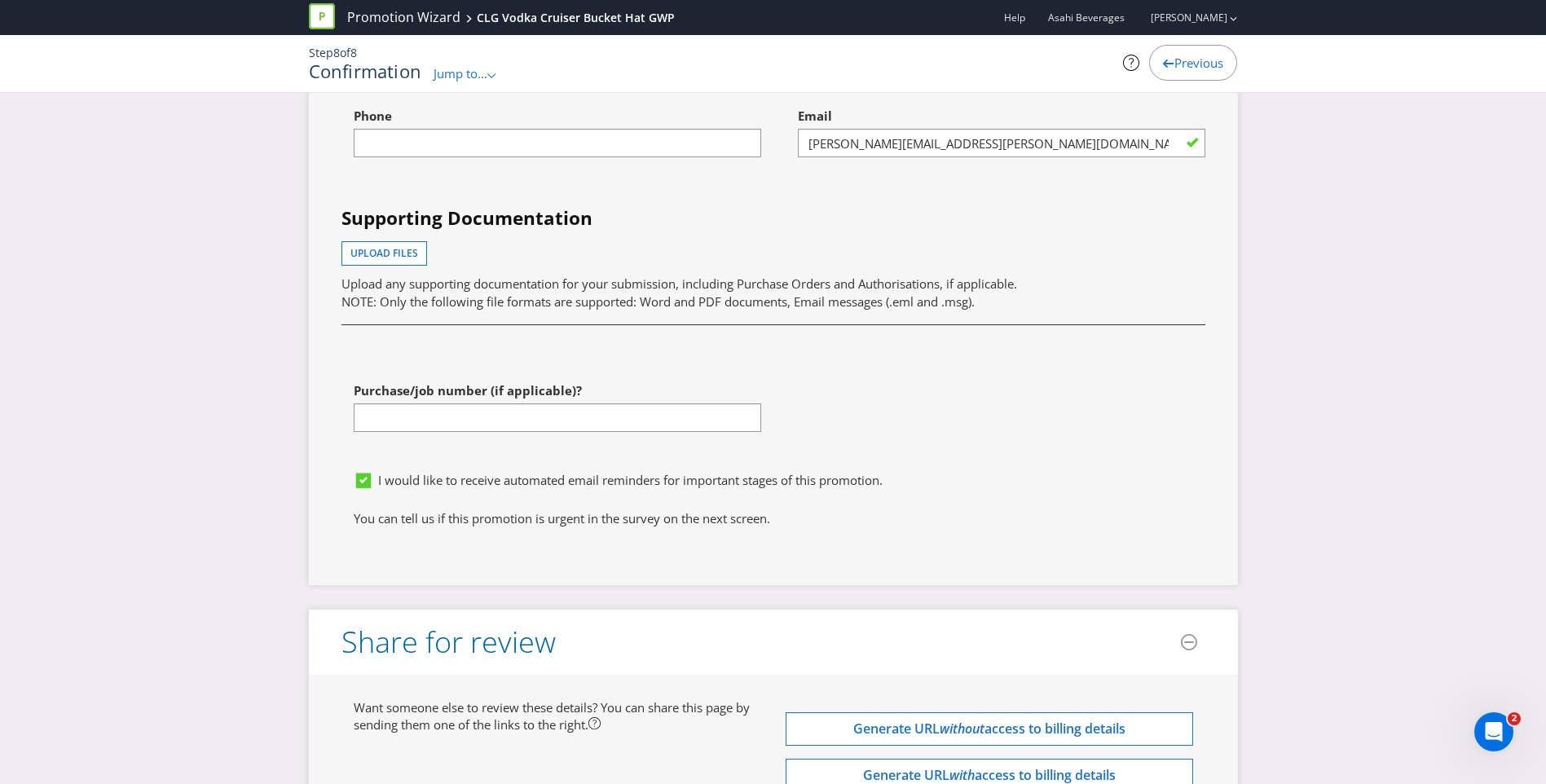
scroll to position [5211, 0]
click at [393, 245] on button "Upload files" at bounding box center [384, 252] width 85 height 24
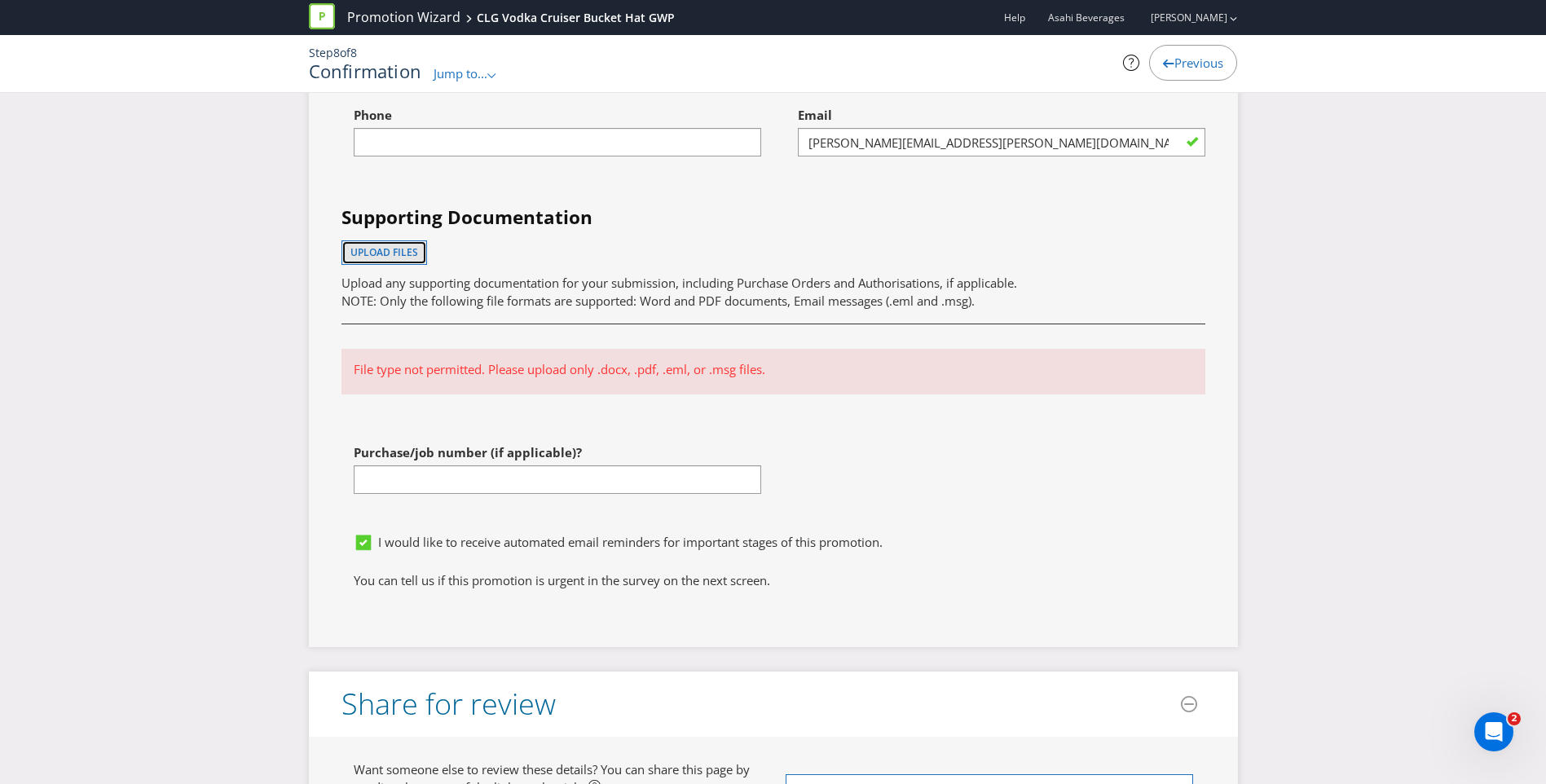
click at [362, 245] on span "Upload files" at bounding box center [385, 252] width 68 height 14
click at [369, 245] on span "Upload files" at bounding box center [385, 252] width 68 height 14
click at [413, 465] on input "text" at bounding box center [557, 479] width 408 height 28
click at [398, 245] on span "Upload files" at bounding box center [385, 252] width 68 height 14
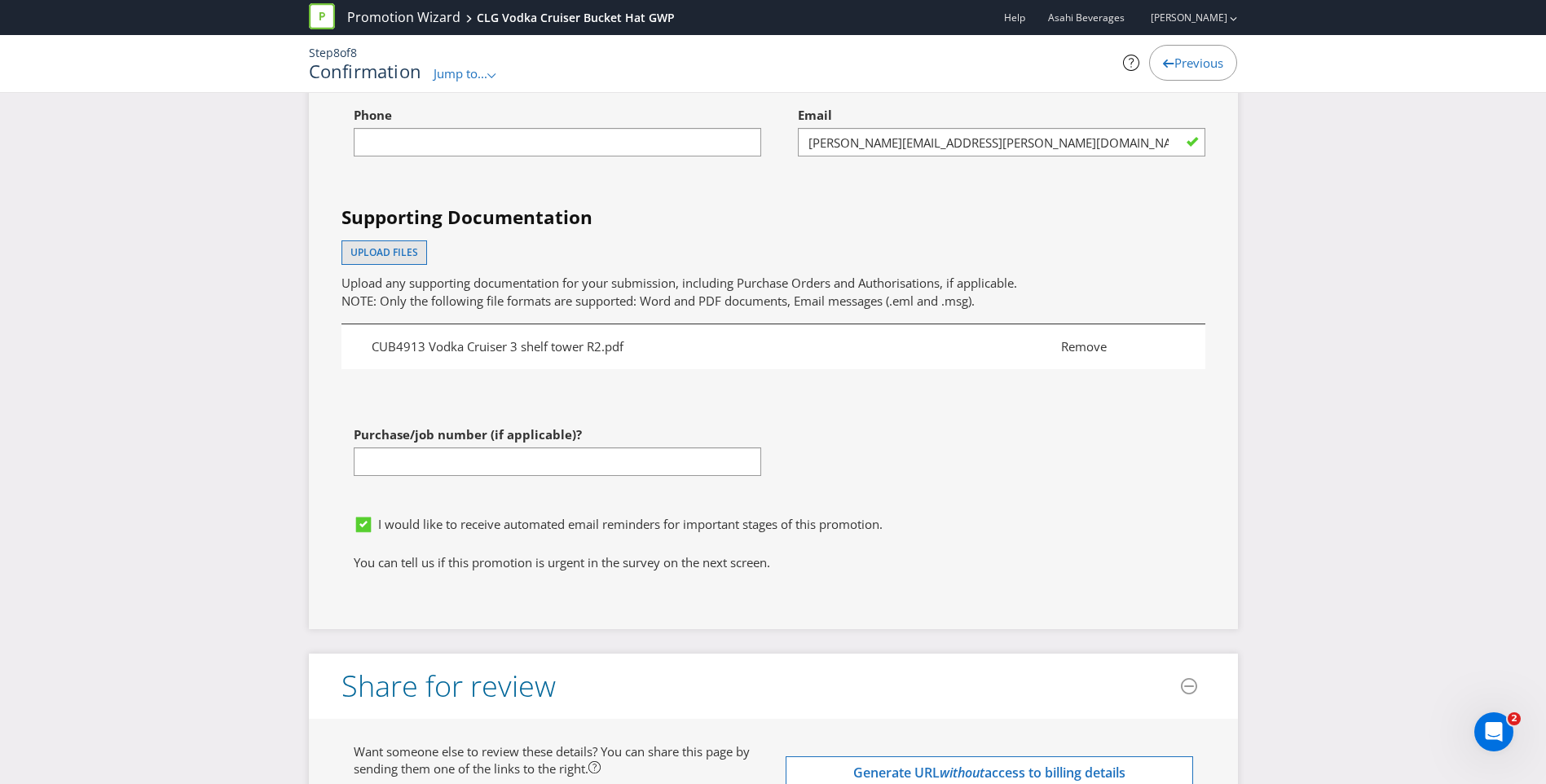
click at [1089, 338] on span "Remove" at bounding box center [1118, 347] width 138 height 17
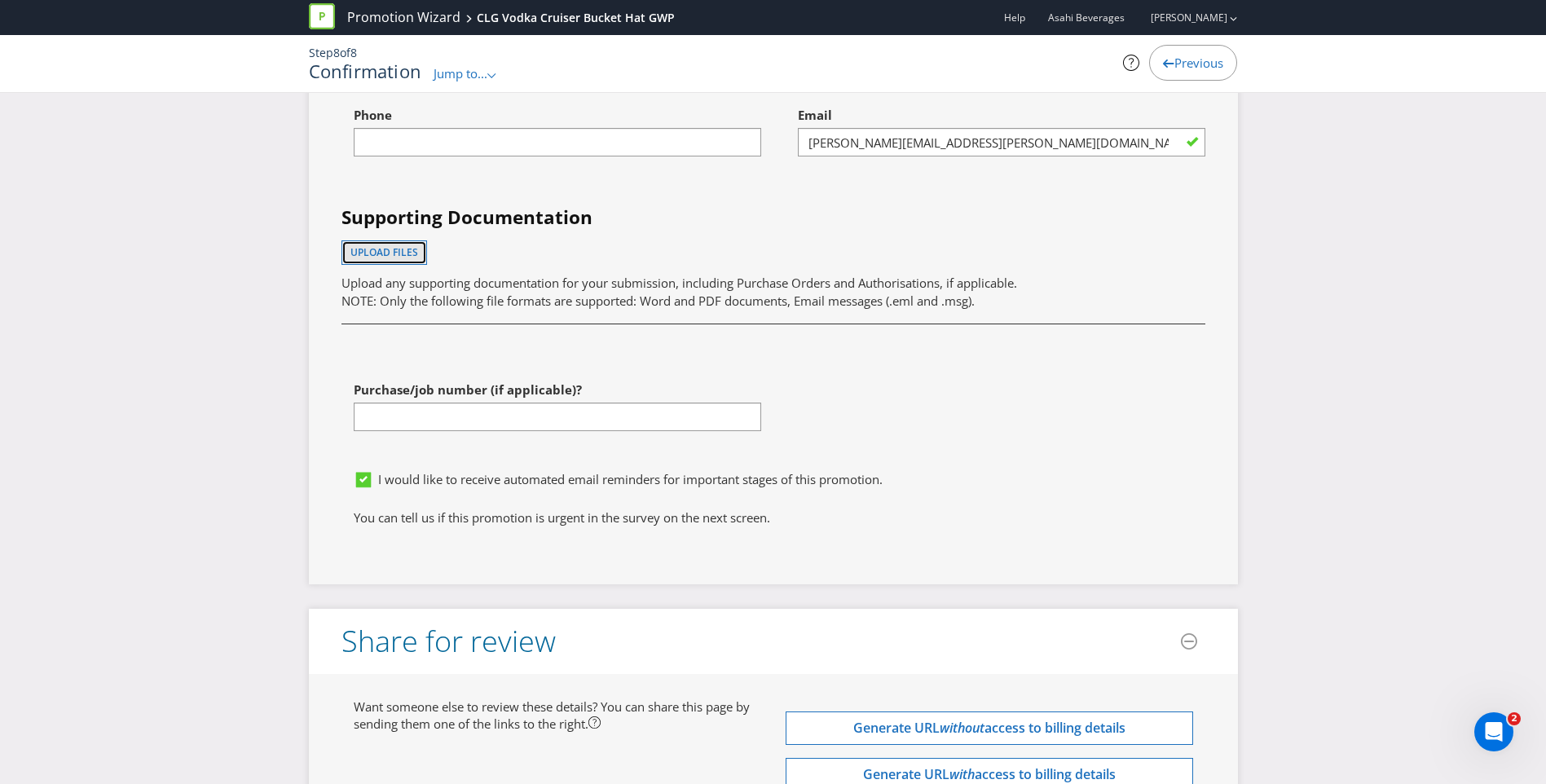
click at [376, 245] on span "Upload files" at bounding box center [385, 252] width 68 height 14
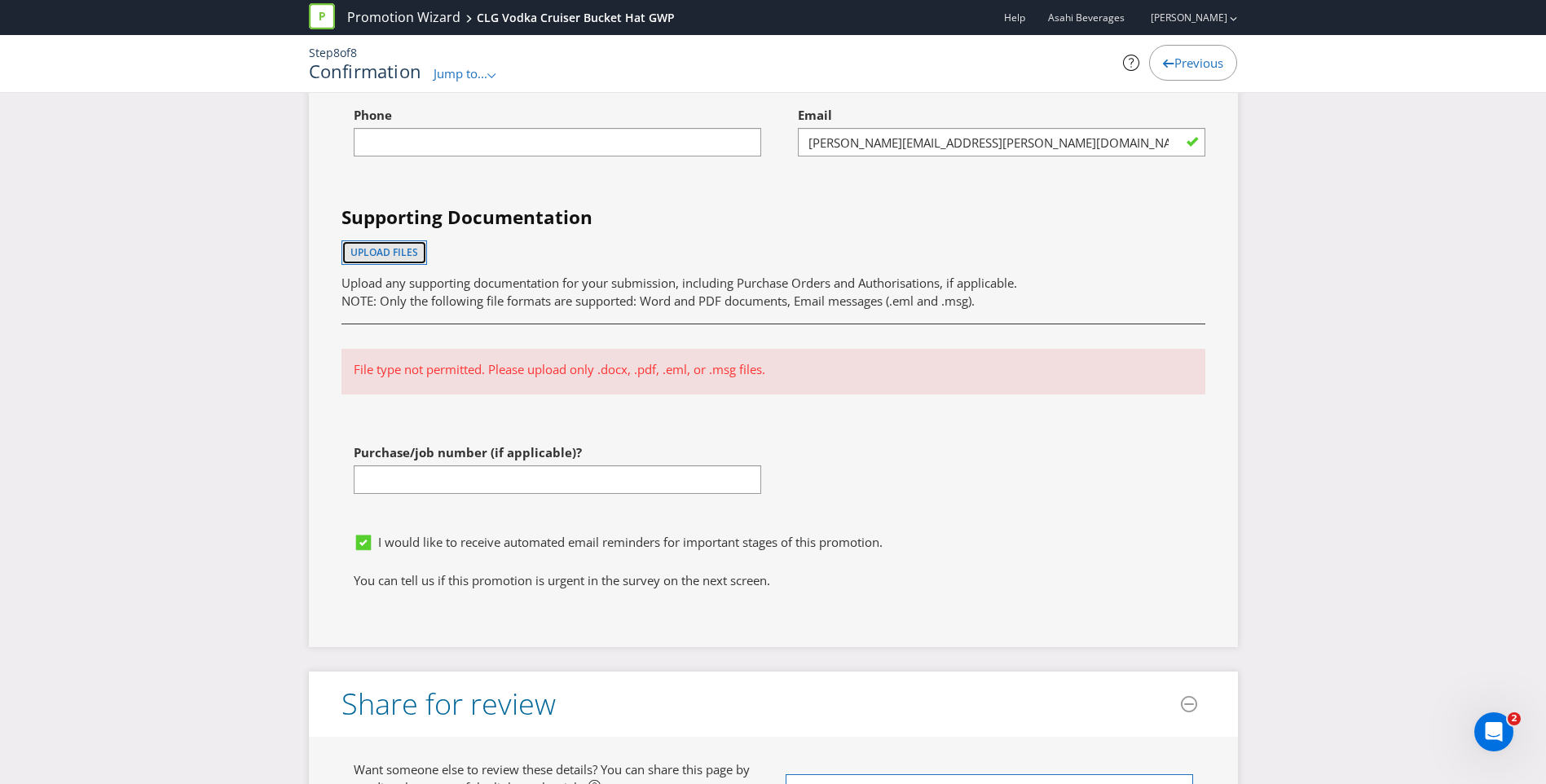
click at [396, 245] on span "Upload files" at bounding box center [385, 252] width 68 height 14
click at [405, 245] on span "Upload files" at bounding box center [385, 252] width 68 height 14
click at [469, 293] on span "NOTE: Only the following file formats are supported: Word and PDF documents, Em…" at bounding box center [657, 300] width 633 height 16
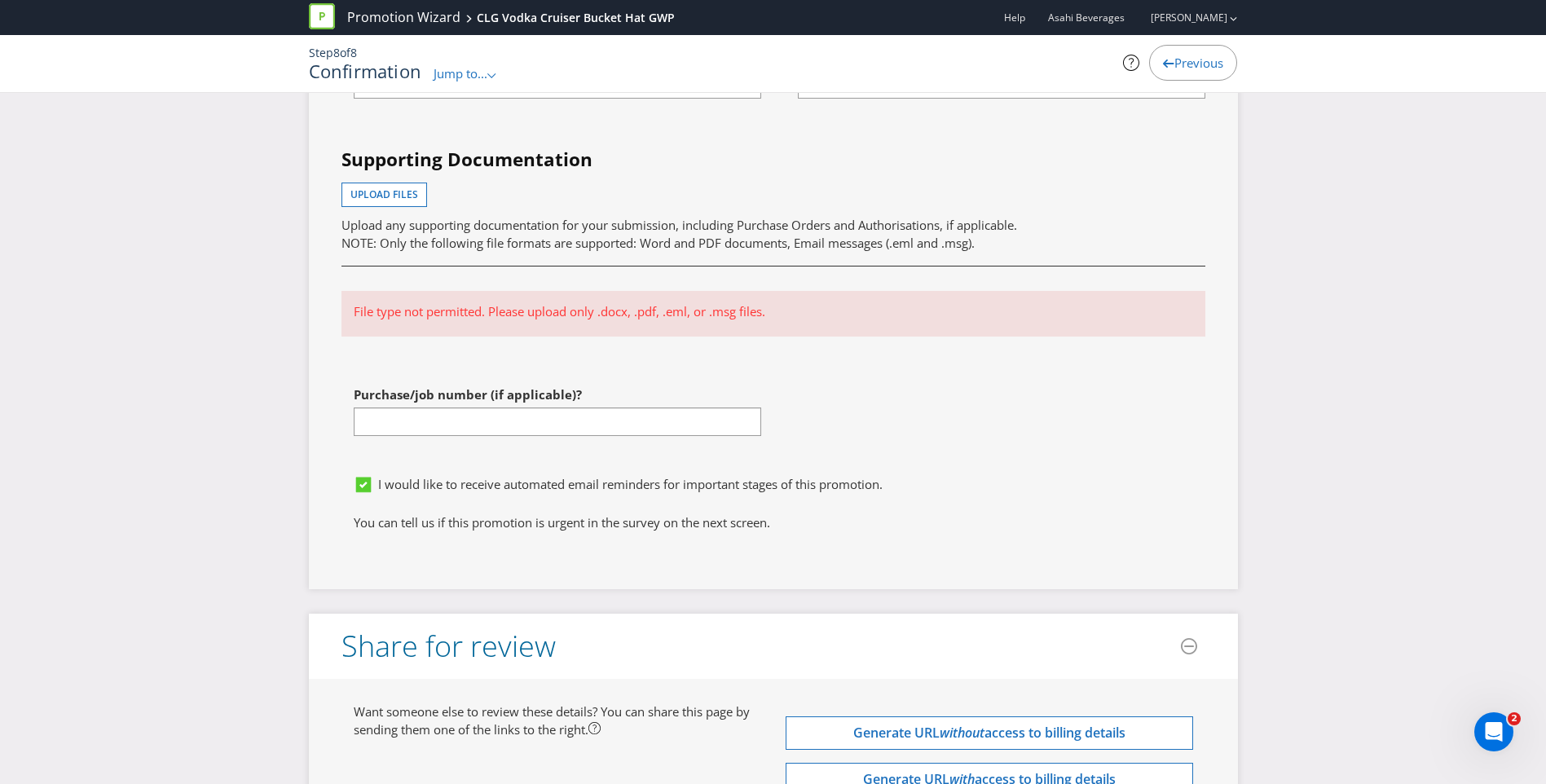
scroll to position [5269, 0]
click at [406, 186] on button "Upload files" at bounding box center [384, 194] width 85 height 24
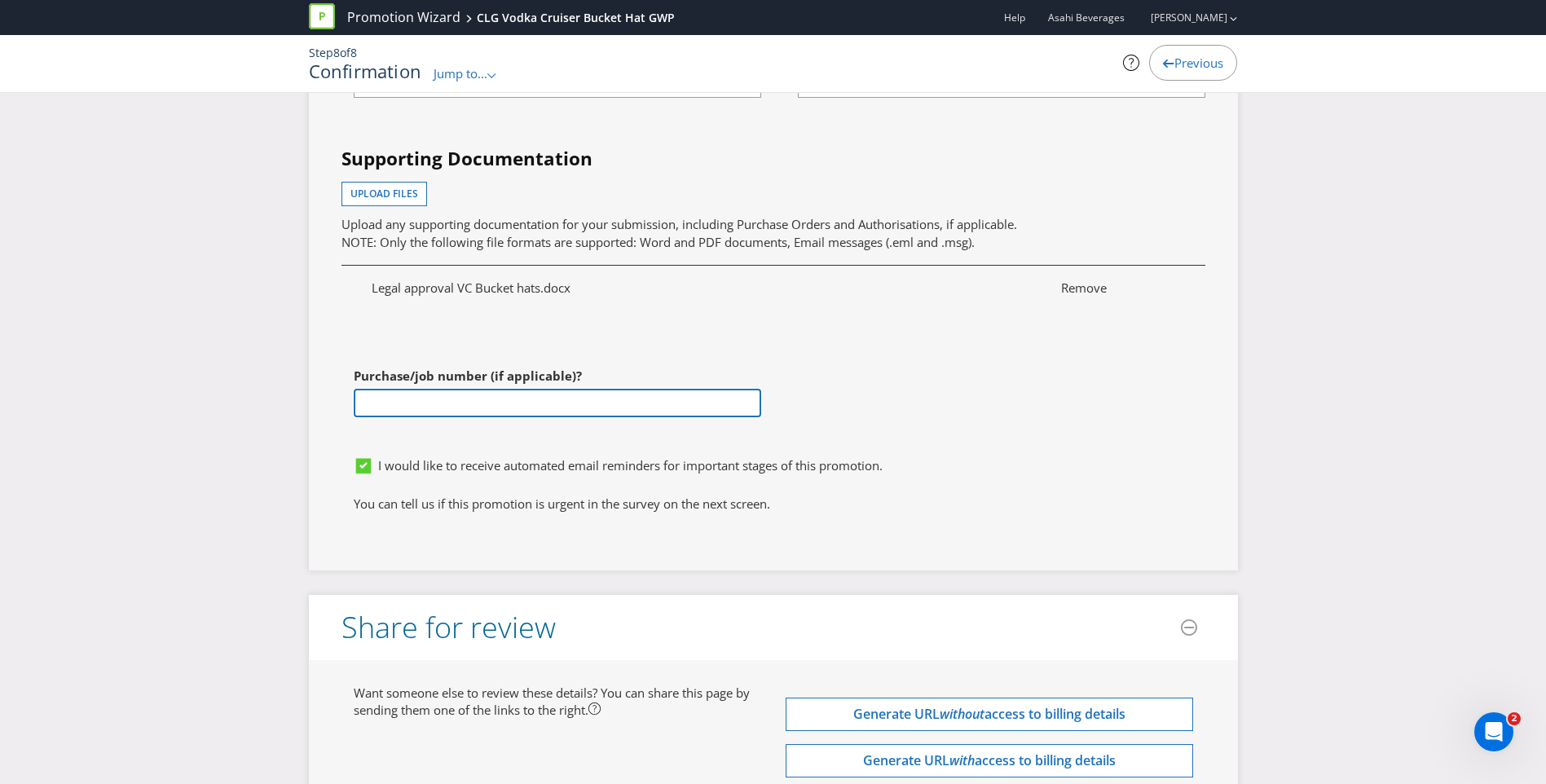
click at [547, 389] on input "text" at bounding box center [557, 402] width 408 height 28
paste input "4501189932"
click at [372, 389] on input "4501189932" at bounding box center [557, 402] width 408 height 28
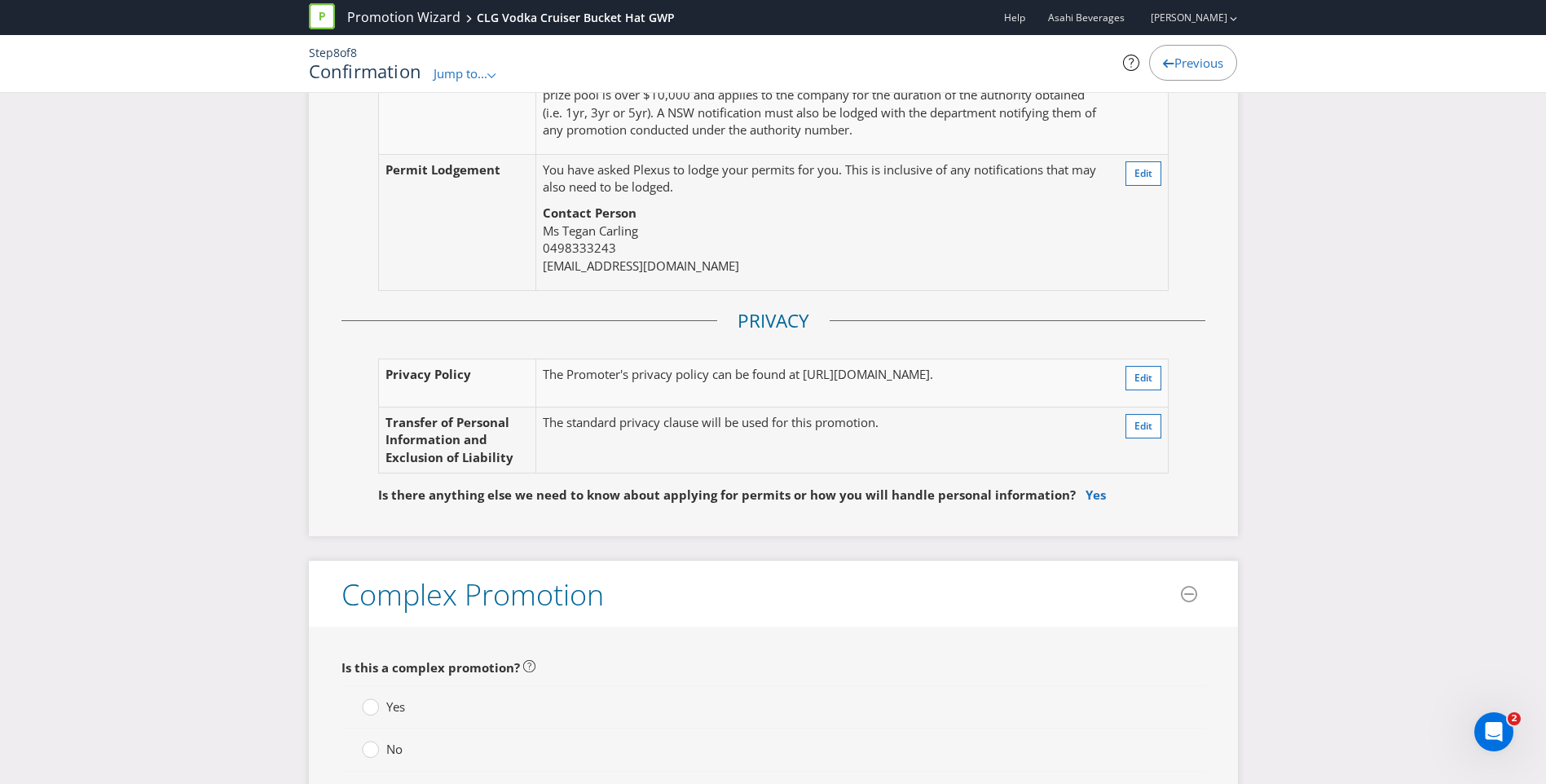
scroll to position [3352, 0]
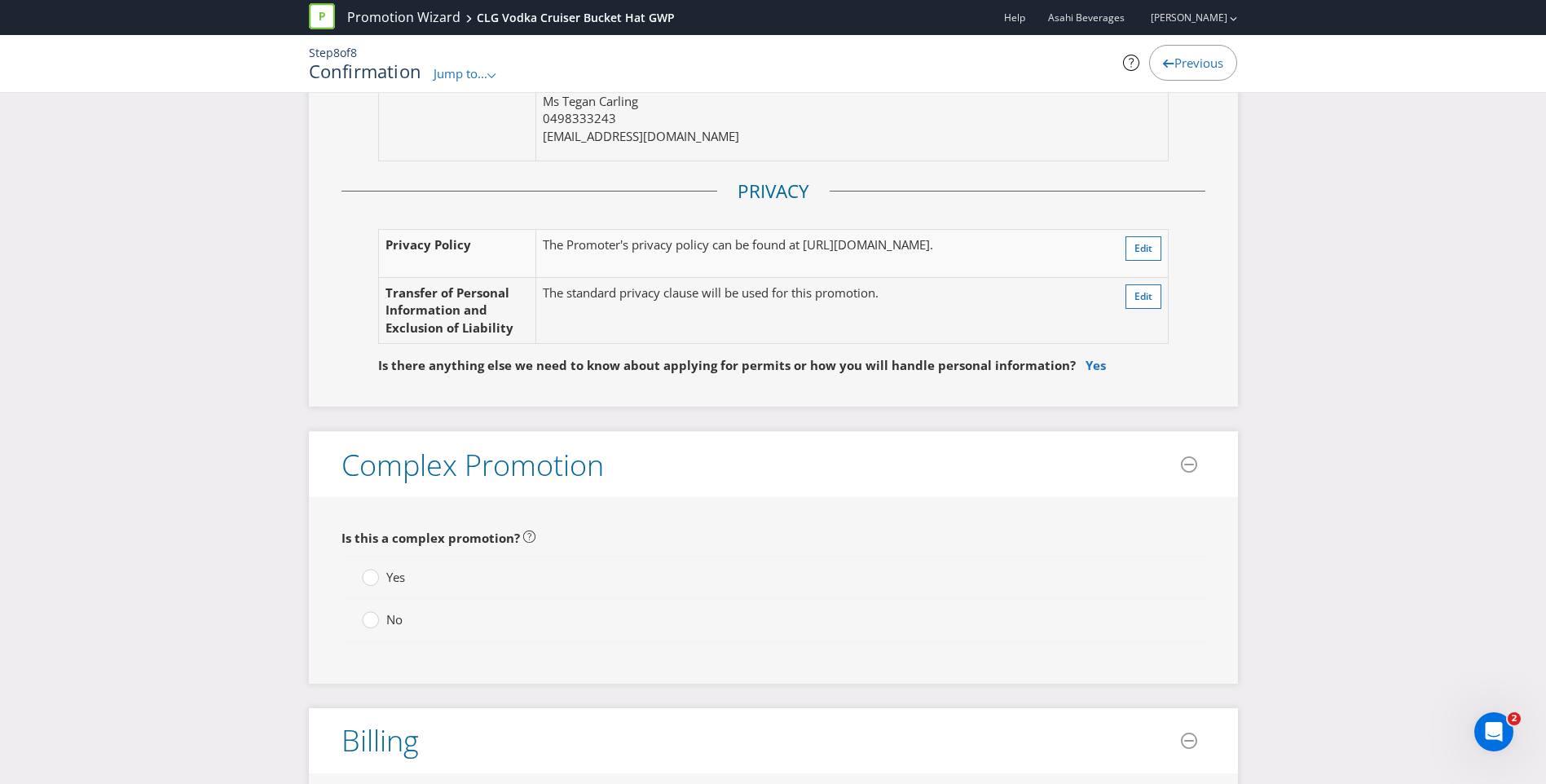
type input "4501189932"
click at [387, 612] on span "No" at bounding box center [394, 619] width 16 height 16
click at [0, 0] on input "No" at bounding box center [0, 0] width 0 height 0
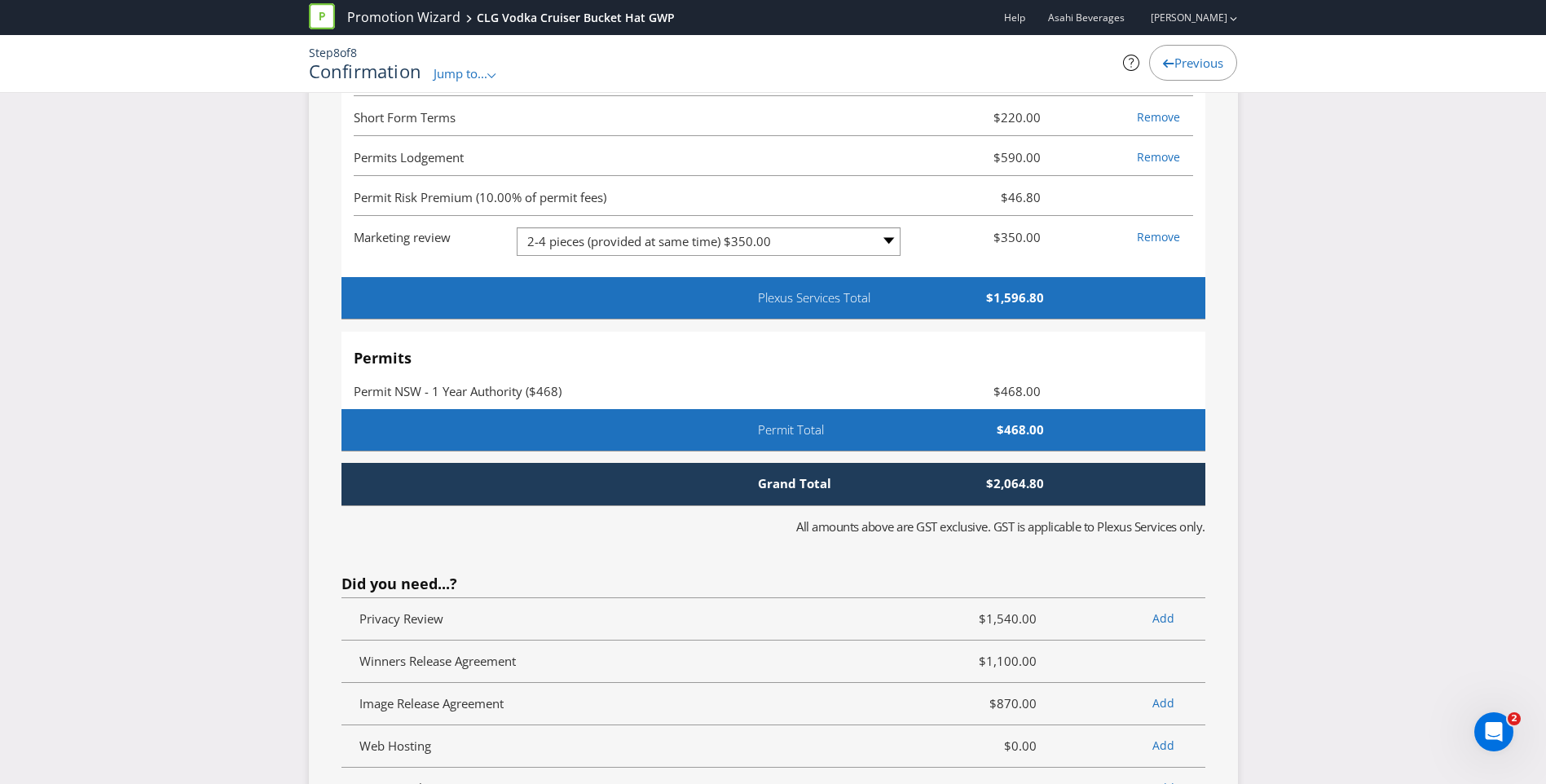
scroll to position [4181, 0]
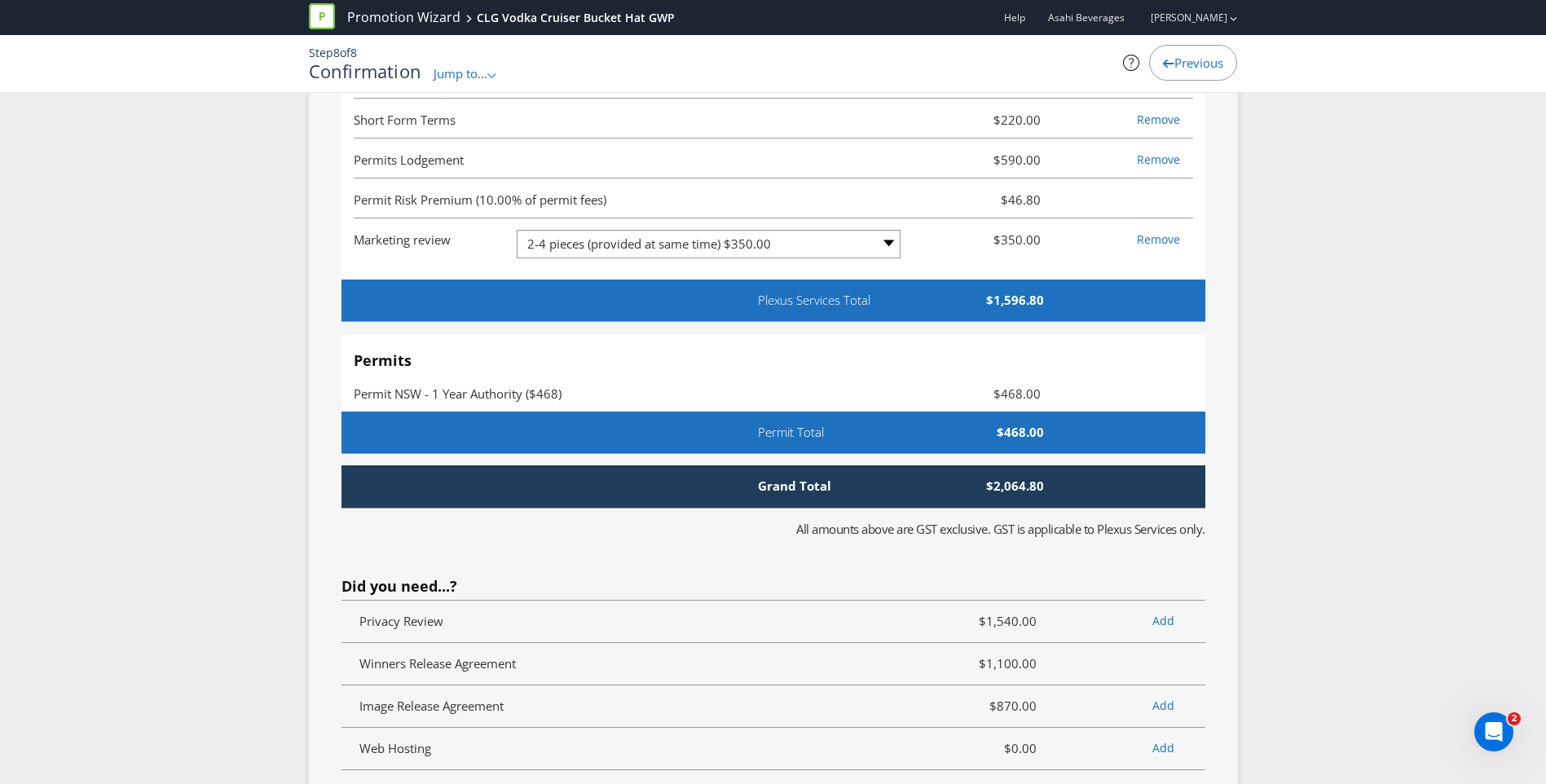
click at [902, 381] on div "Permit NSW - 1 Year Authority ($468) $468.00" at bounding box center [773, 384] width 839 height 7
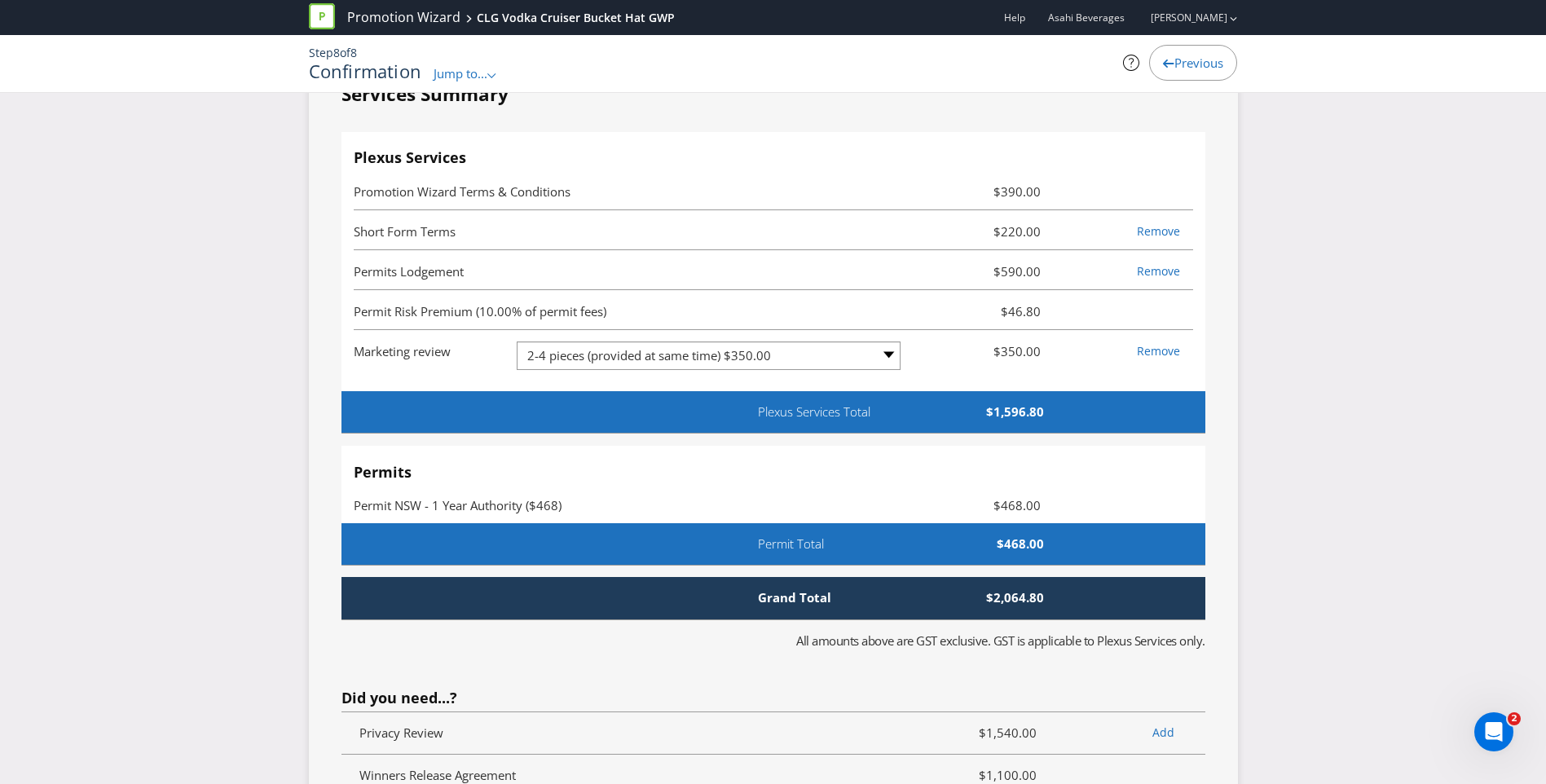
scroll to position [4068, 0]
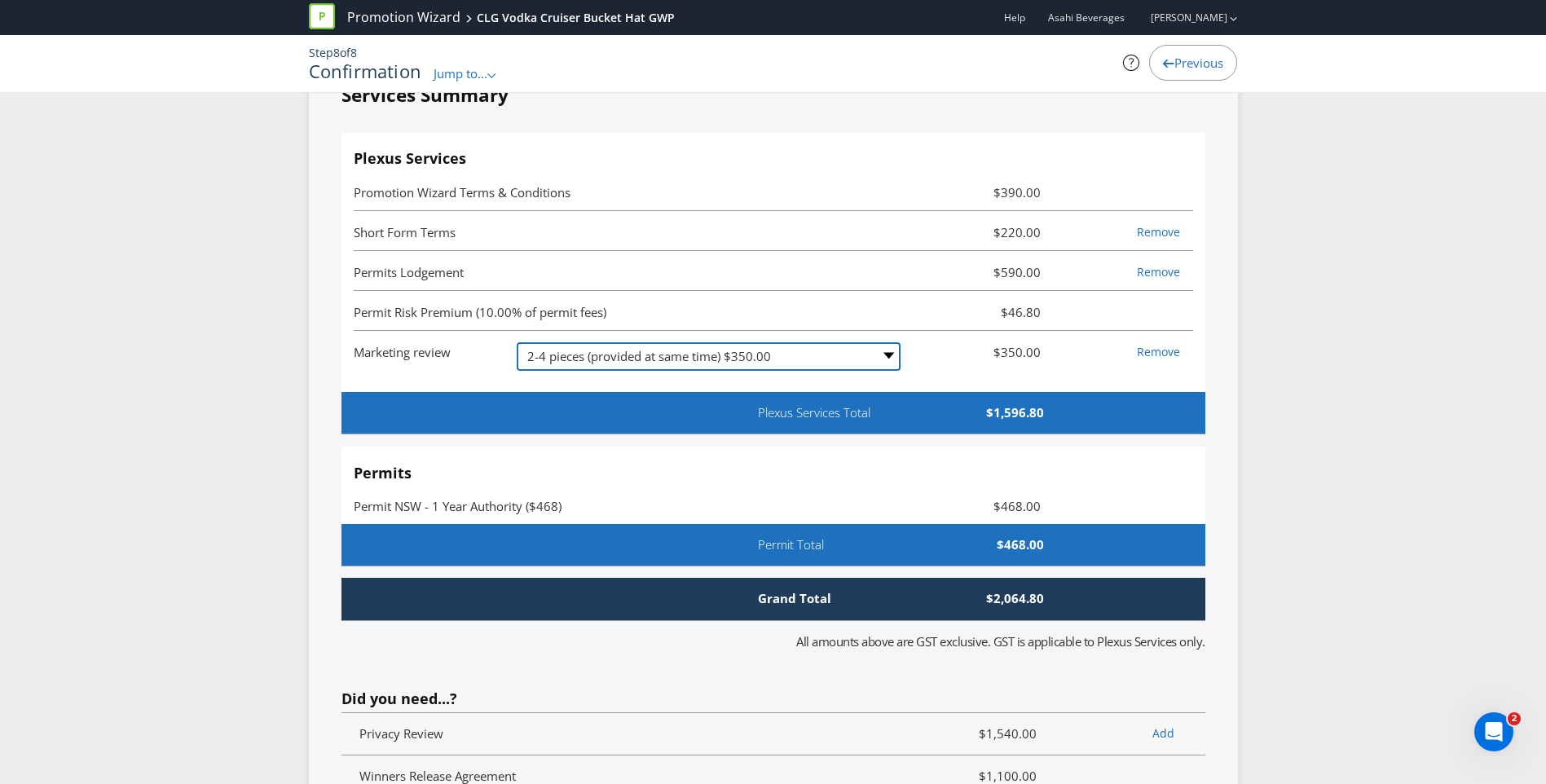
click at [875, 344] on select "-- Please Select -- 1 piece $180.00 2-4 pieces (provided at same time) $350.00 …" at bounding box center [709, 356] width 384 height 28
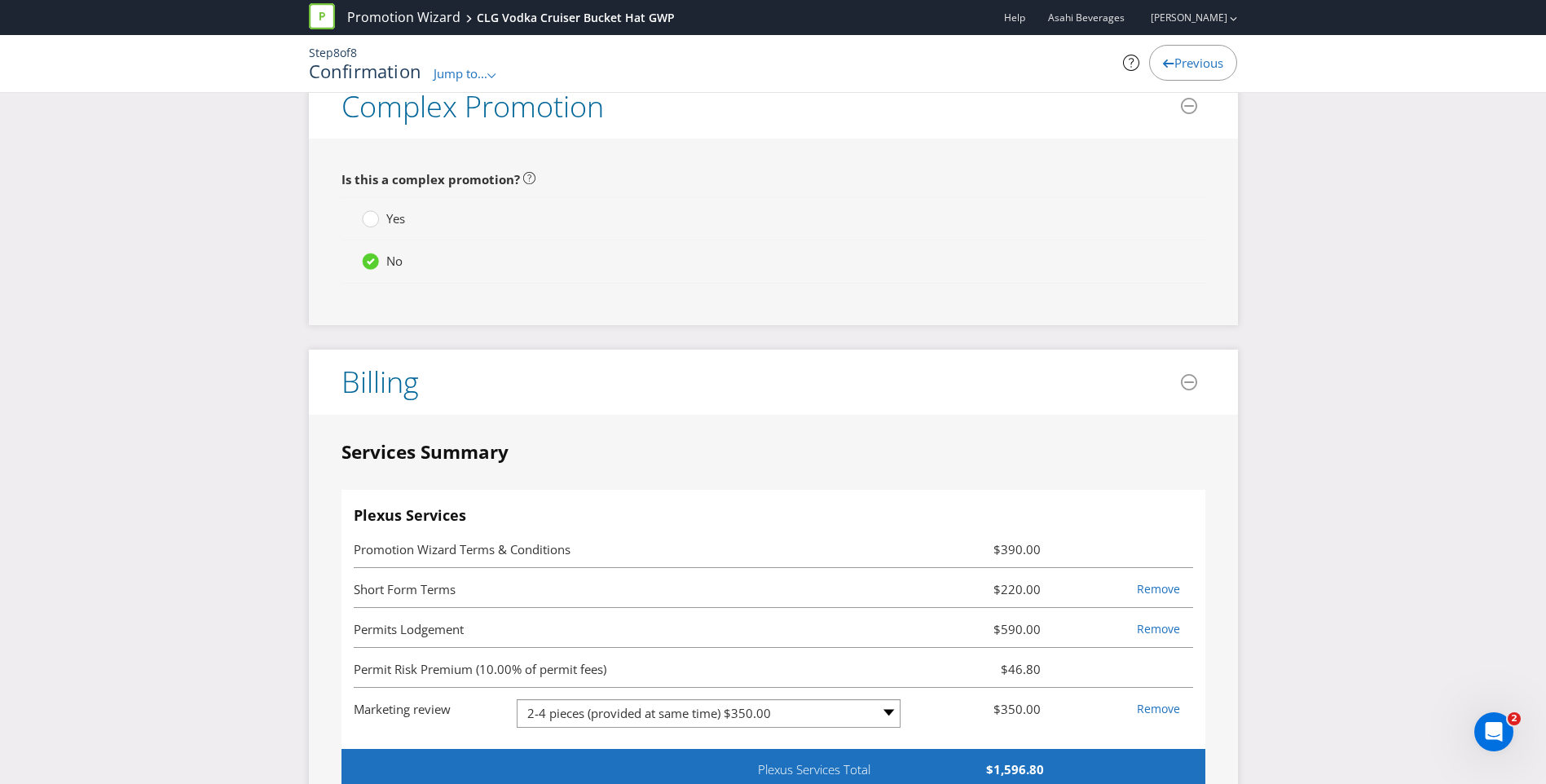
scroll to position [3715, 0]
